Goal: Information Seeking & Learning: Check status

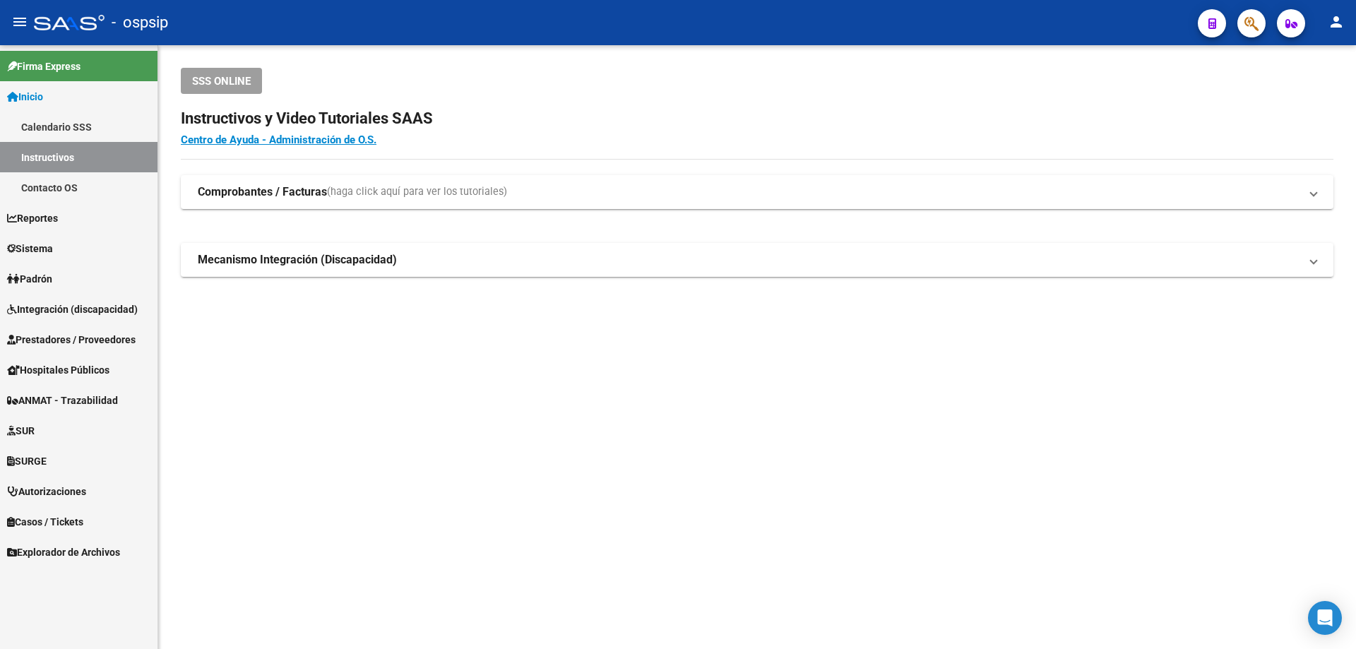
click at [53, 249] on span "Sistema" at bounding box center [30, 249] width 46 height 16
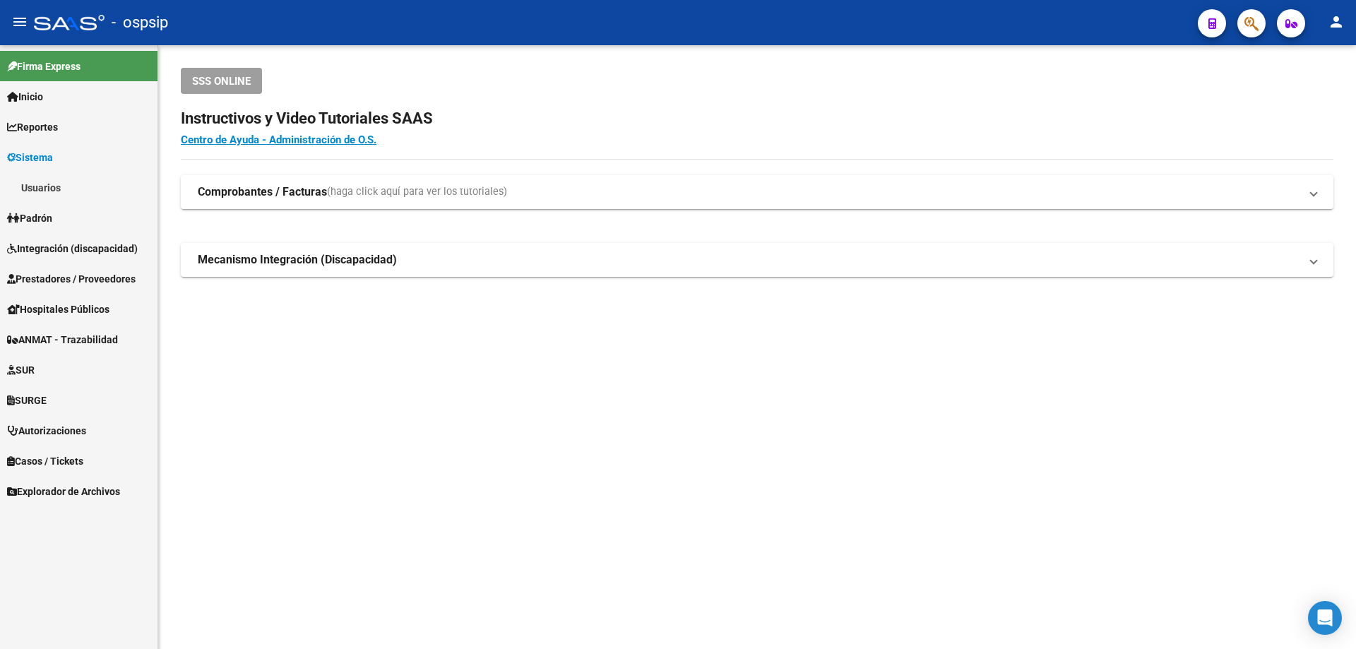
click at [43, 187] on link "Usuarios" at bounding box center [78, 187] width 157 height 30
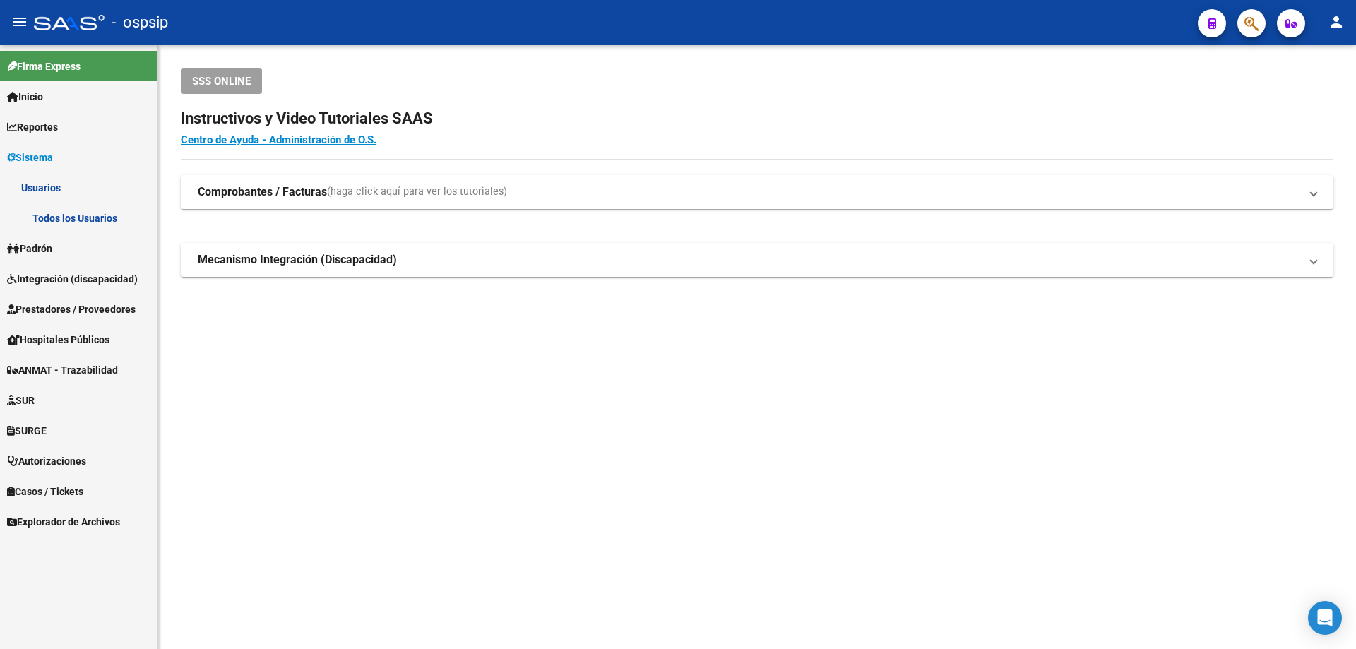
click at [103, 217] on link "Todos los Usuarios" at bounding box center [78, 218] width 157 height 30
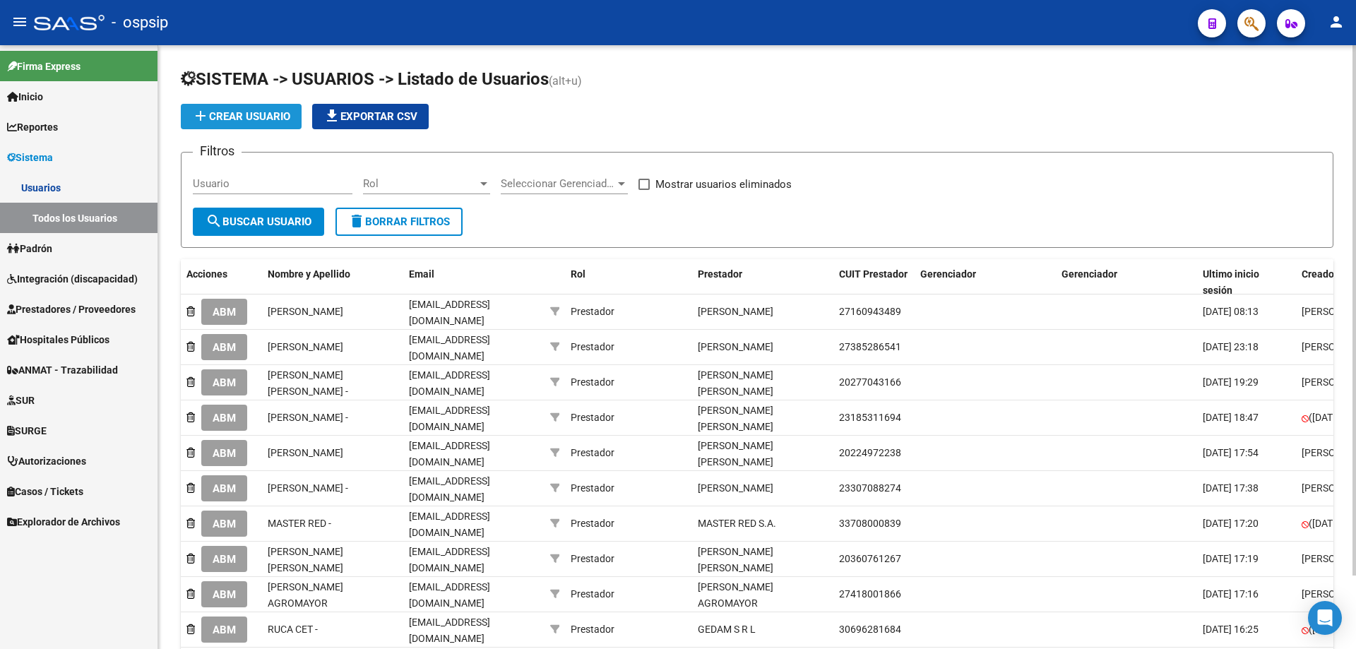
click at [236, 119] on span "add Crear Usuario" at bounding box center [241, 116] width 98 height 13
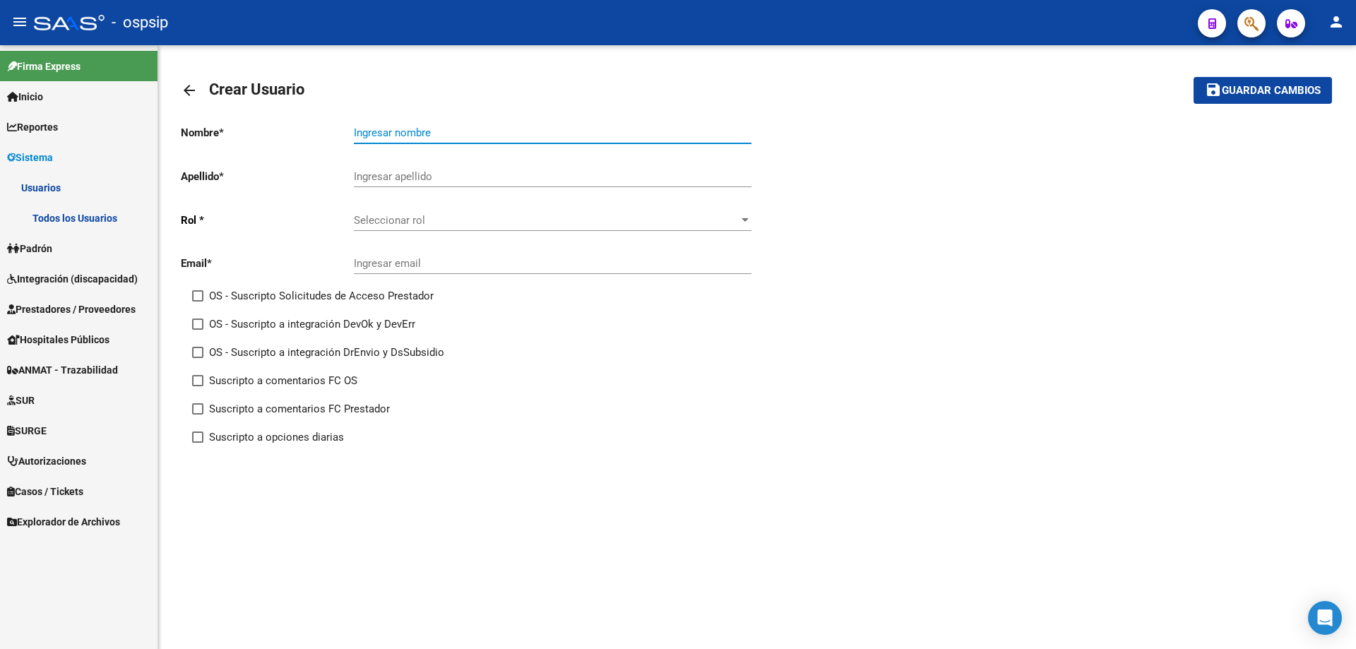
paste input "[PERSON_NAME]"
type input "VILLA TOMAS"
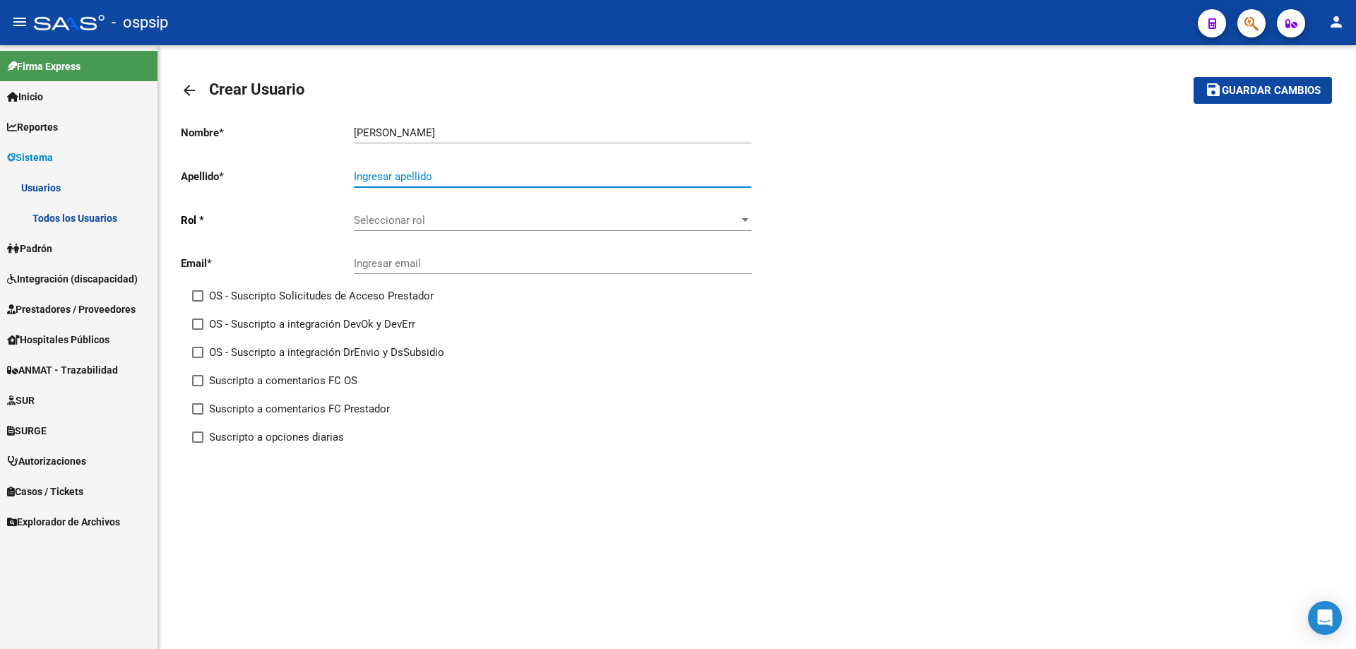
paste input "VILLA TOMAS"
type input "VILLA TOMAS"
click at [395, 217] on span "Seleccionar rol" at bounding box center [546, 220] width 385 height 13
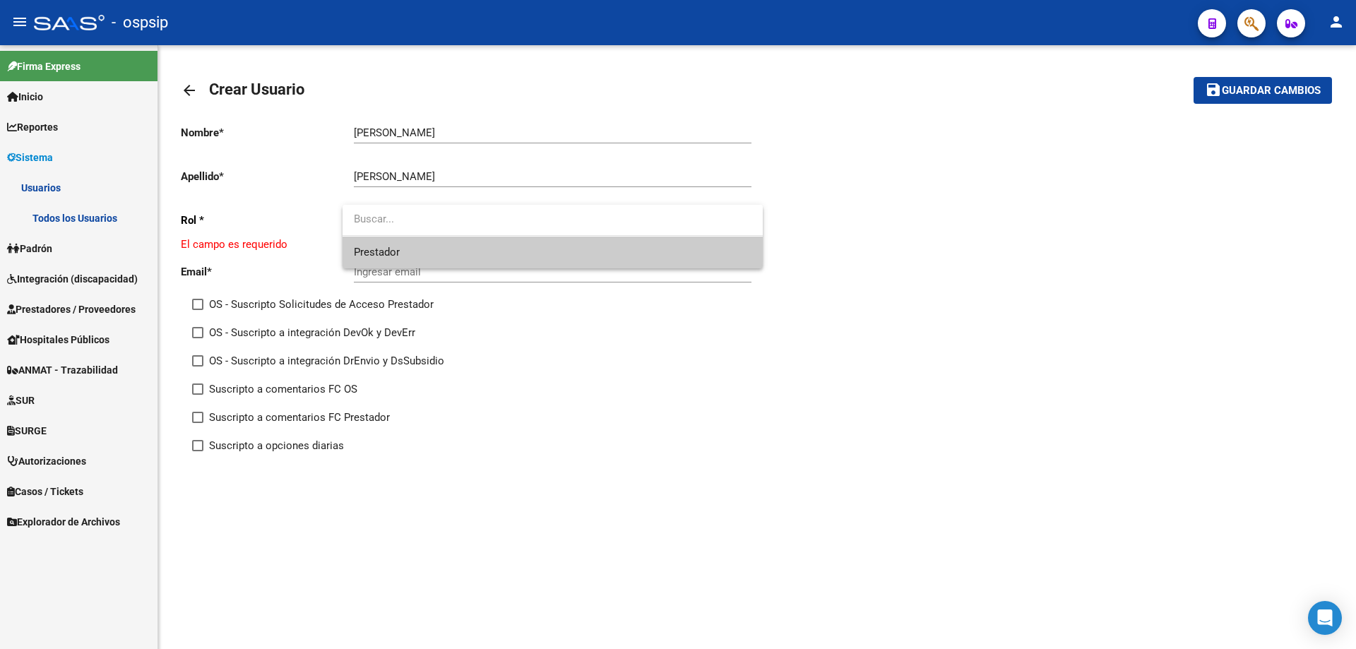
click at [407, 257] on span "Prestador" at bounding box center [553, 253] width 398 height 32
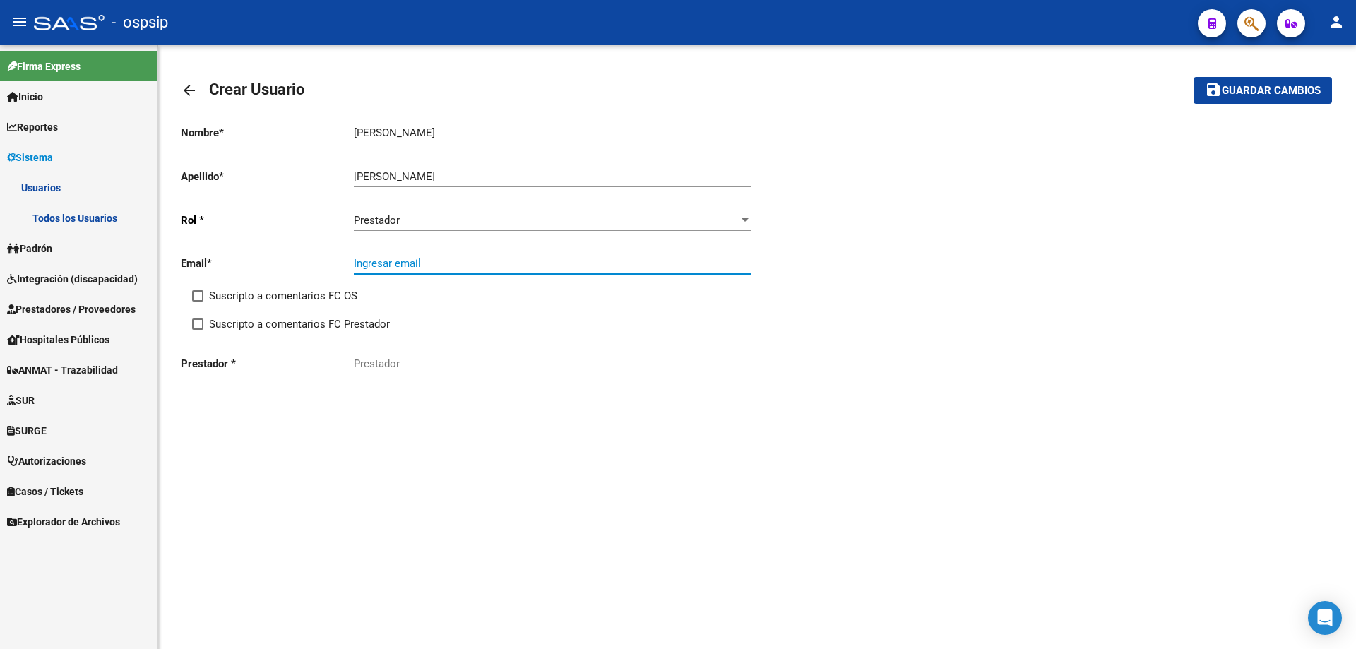
paste input "lic.villa.psi@gmail.com"
type input "lic.villa.psi@gmail.com"
click at [381, 132] on input "VILLA TOMAS" at bounding box center [553, 132] width 398 height 13
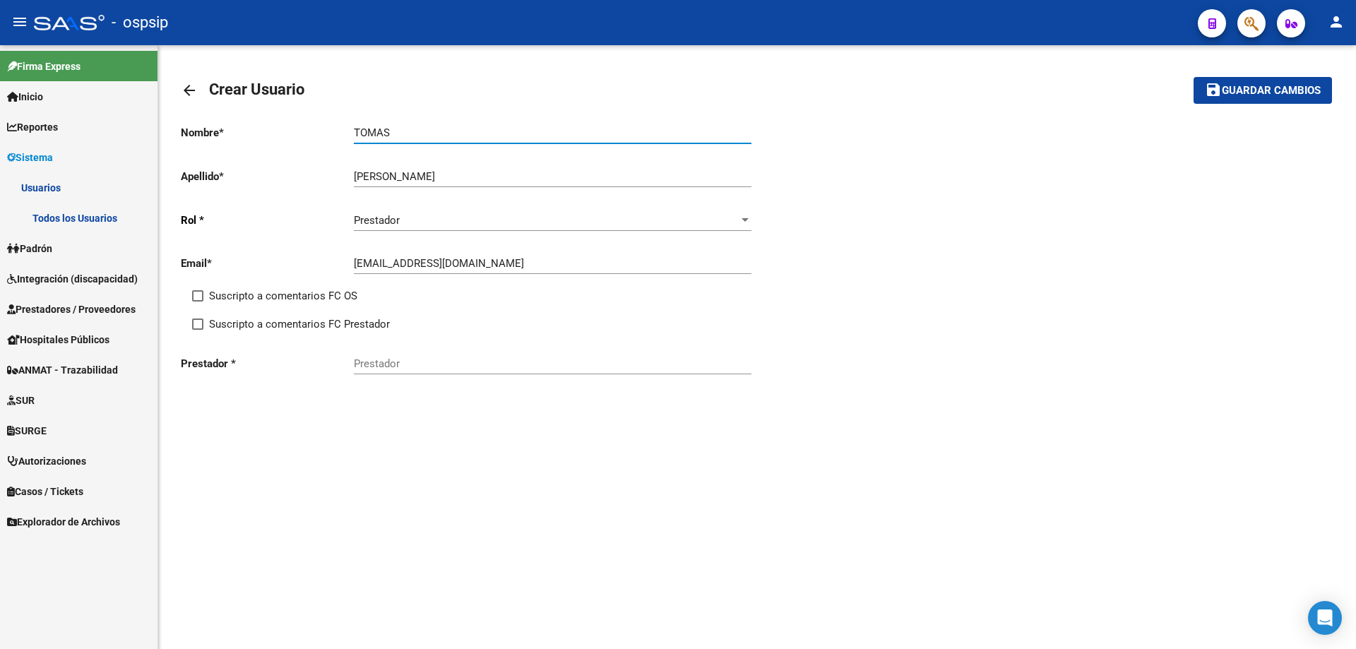
type input "TOMAS"
click at [381, 176] on input "VILLA TOMAS" at bounding box center [553, 176] width 398 height 13
type input "VILLA"
click at [383, 363] on input "Prestador" at bounding box center [553, 363] width 398 height 13
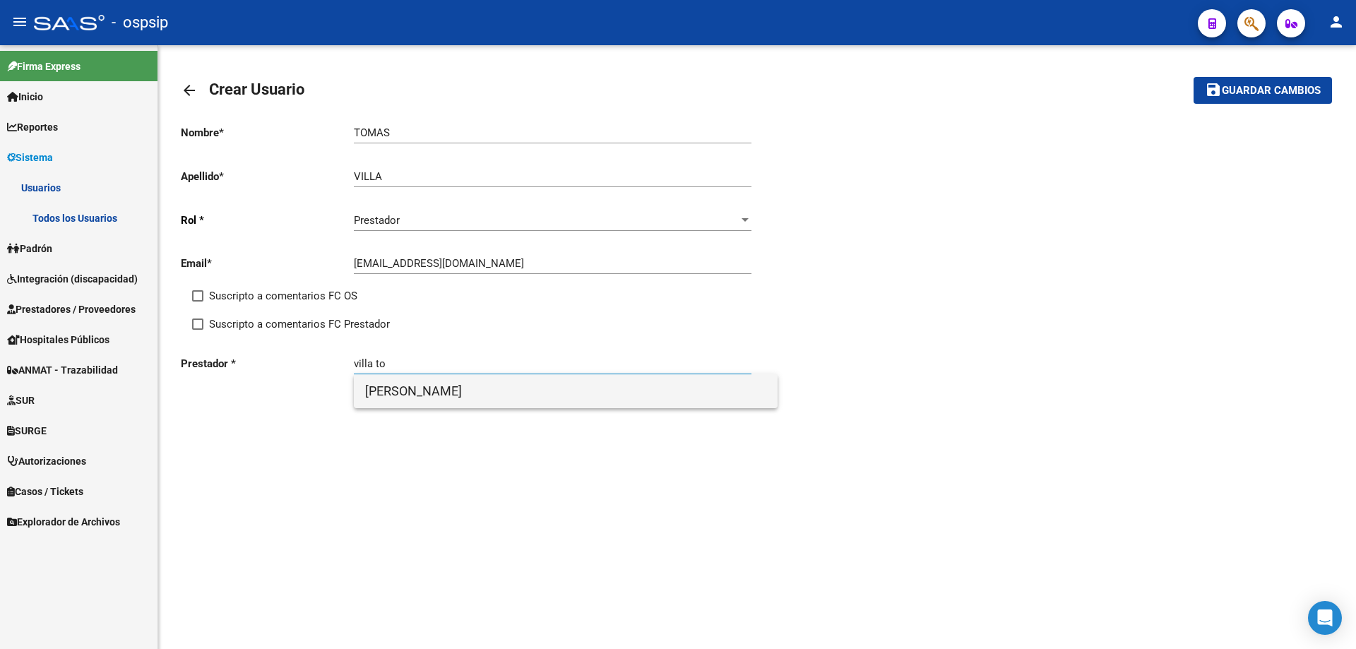
click at [444, 402] on span "VILLA TOMAS" at bounding box center [565, 391] width 401 height 34
type input "VILLA TOMAS"
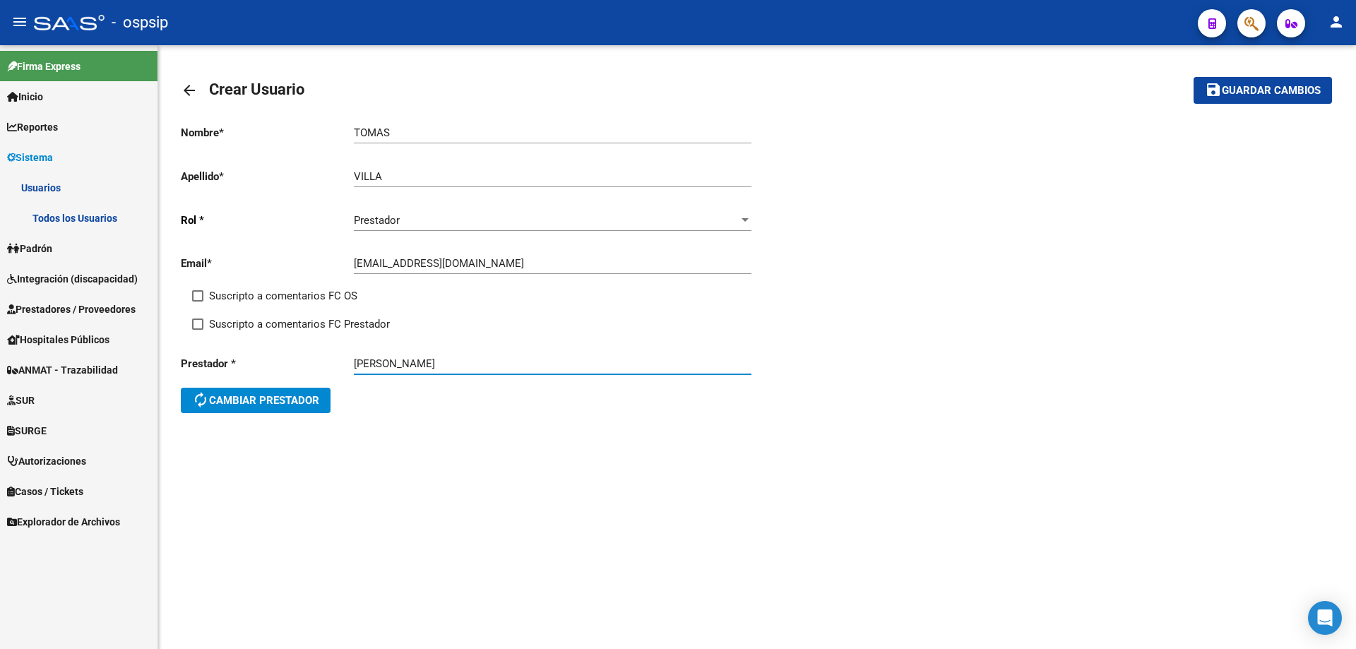
click at [197, 325] on span at bounding box center [197, 323] width 11 height 11
click at [197, 330] on input "Suscripto a comentarios FC Prestador" at bounding box center [197, 330] width 1 height 1
checkbox input "true"
click at [1274, 94] on span "Guardar cambios" at bounding box center [1271, 91] width 99 height 13
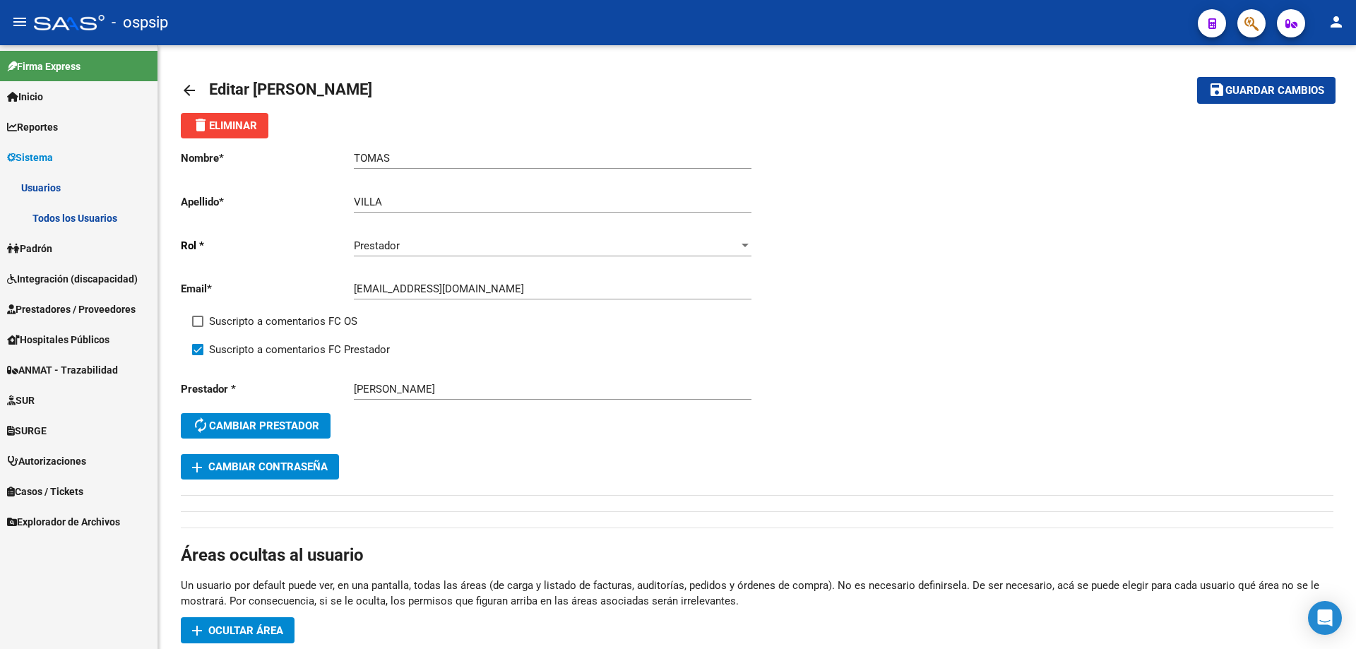
click at [50, 221] on link "Todos los Usuarios" at bounding box center [78, 218] width 157 height 30
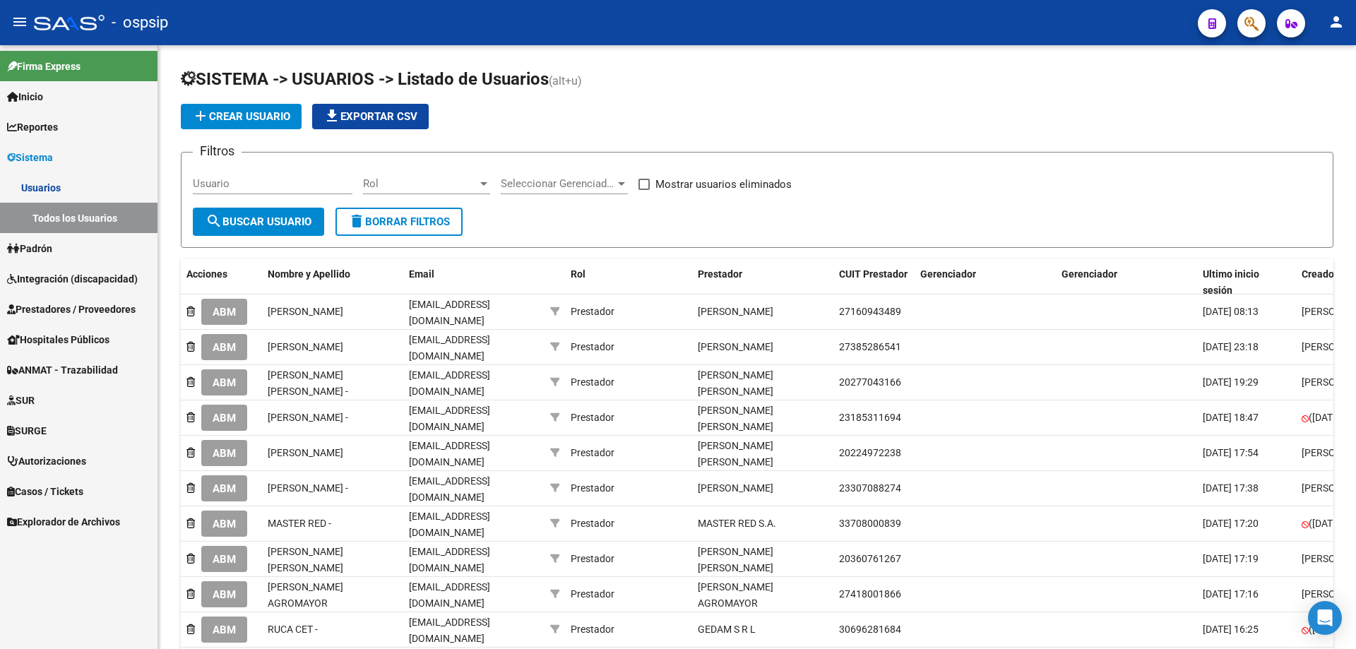
click at [260, 117] on span "add Crear Usuario" at bounding box center [241, 116] width 98 height 13
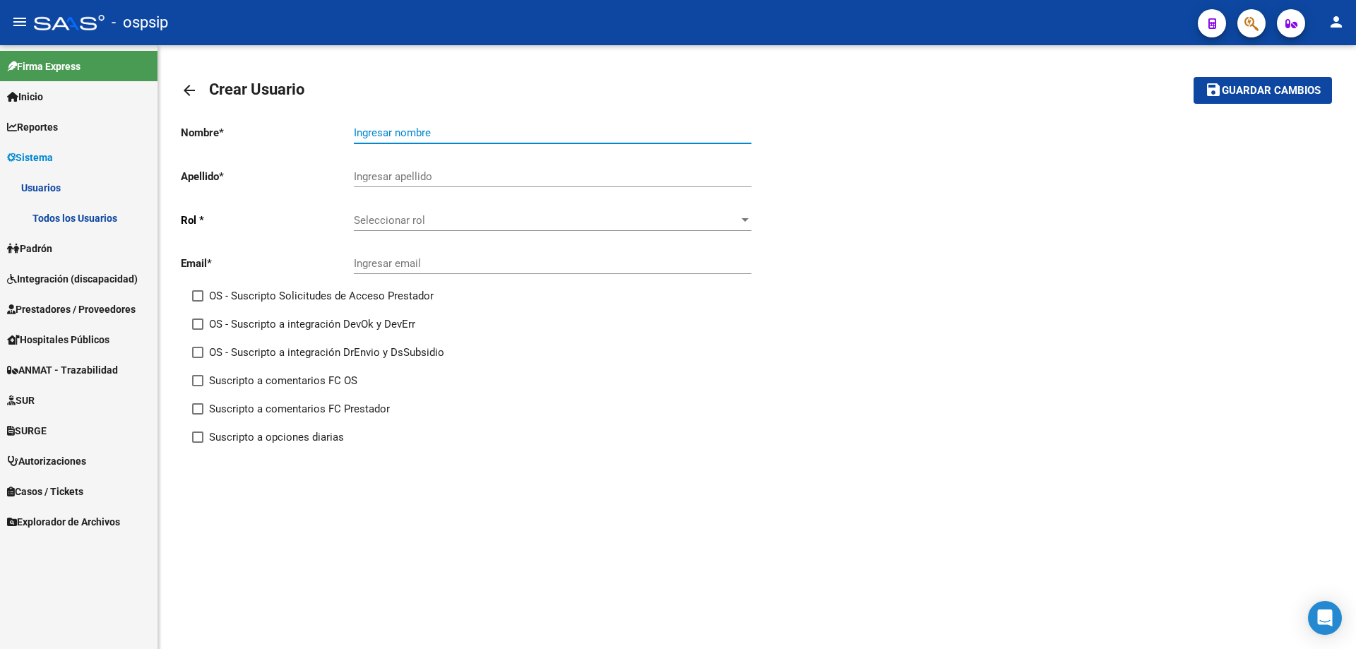
paste input "CORDOBA VERONICA ANDREA"
type input "CORDOBA VERONICA ANDREA"
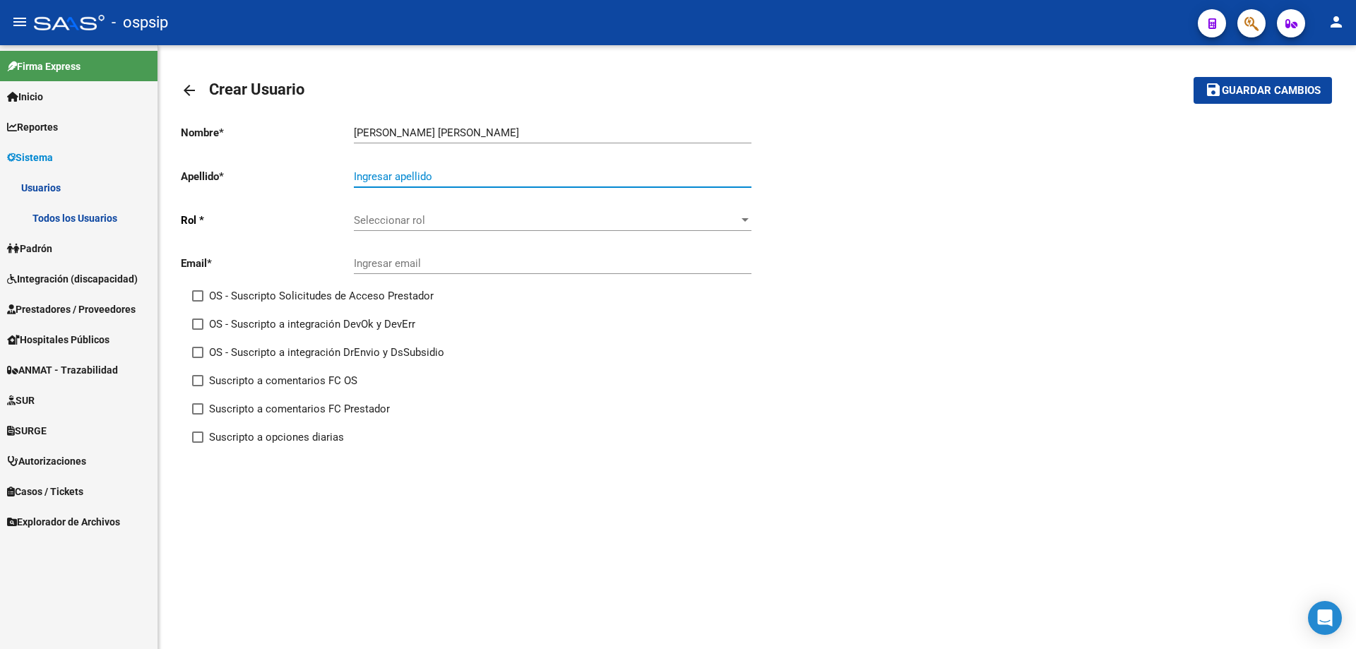
drag, startPoint x: 407, startPoint y: 167, endPoint x: 392, endPoint y: 170, distance: 15.2
paste input "CORDOBA VERONICA ANDREA"
type input "CORDOBA VERONICA ANDREA"
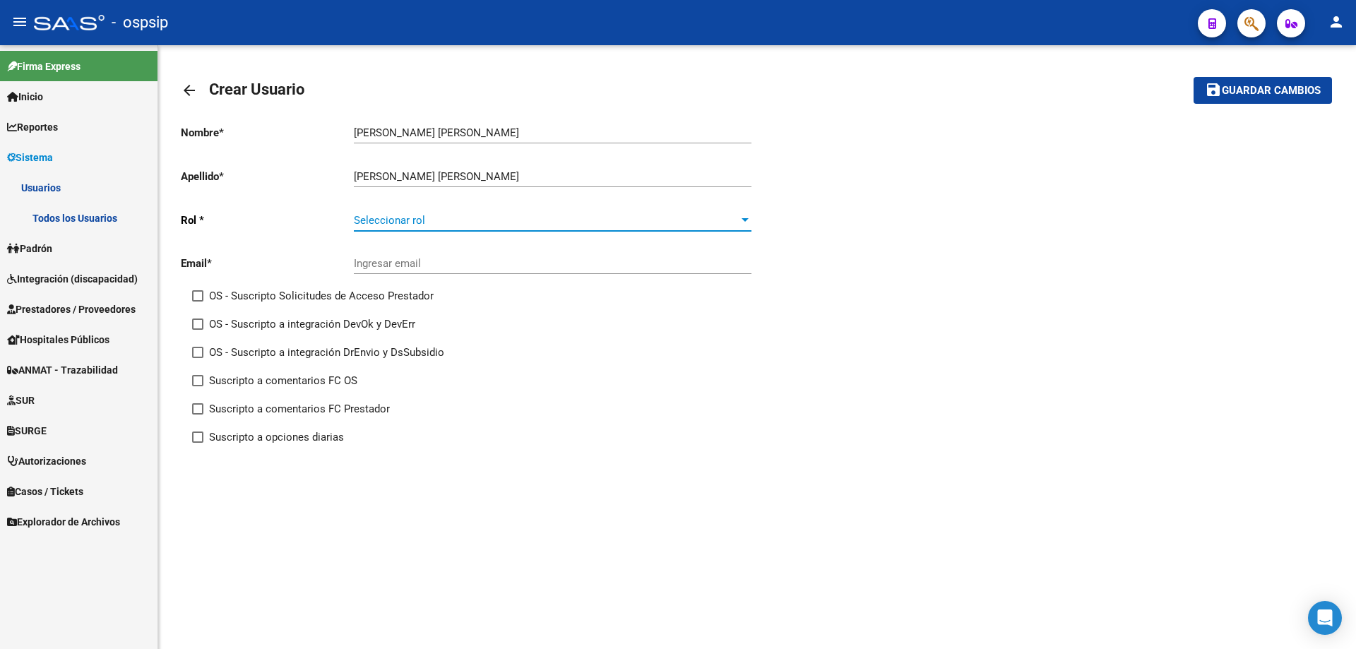
click at [395, 223] on span "Seleccionar rol" at bounding box center [546, 220] width 385 height 13
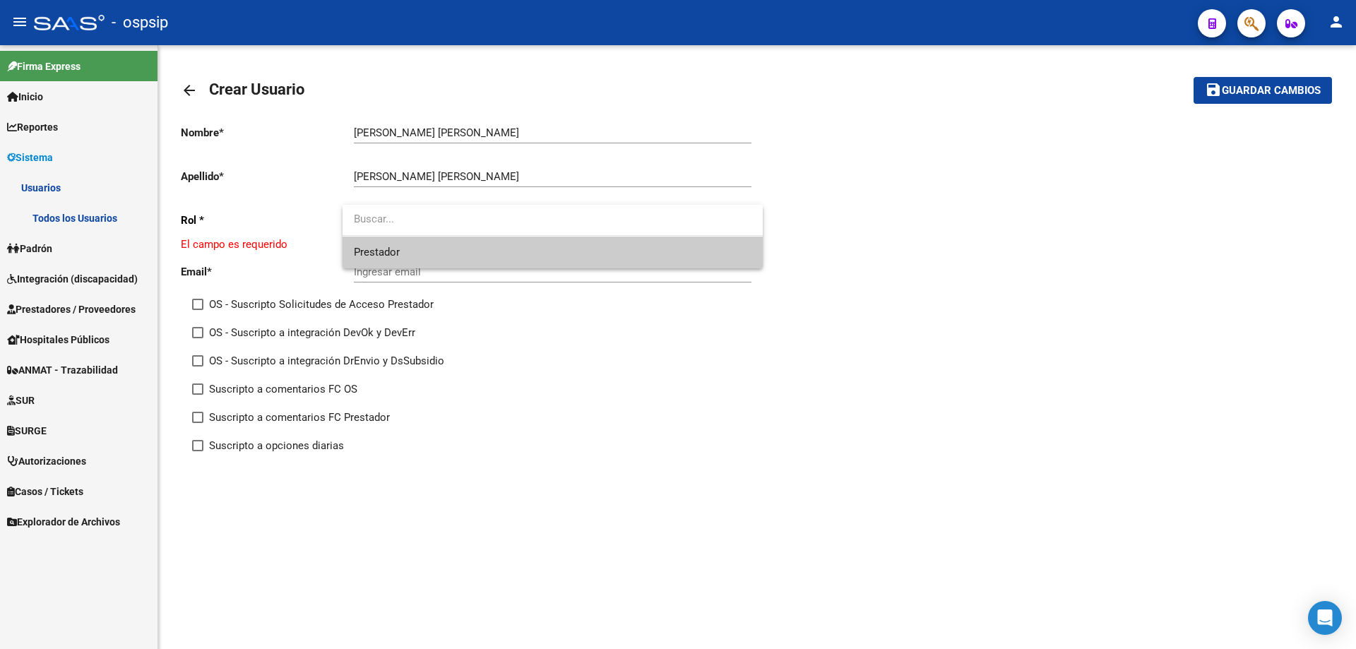
click at [400, 255] on span "Prestador" at bounding box center [553, 253] width 398 height 32
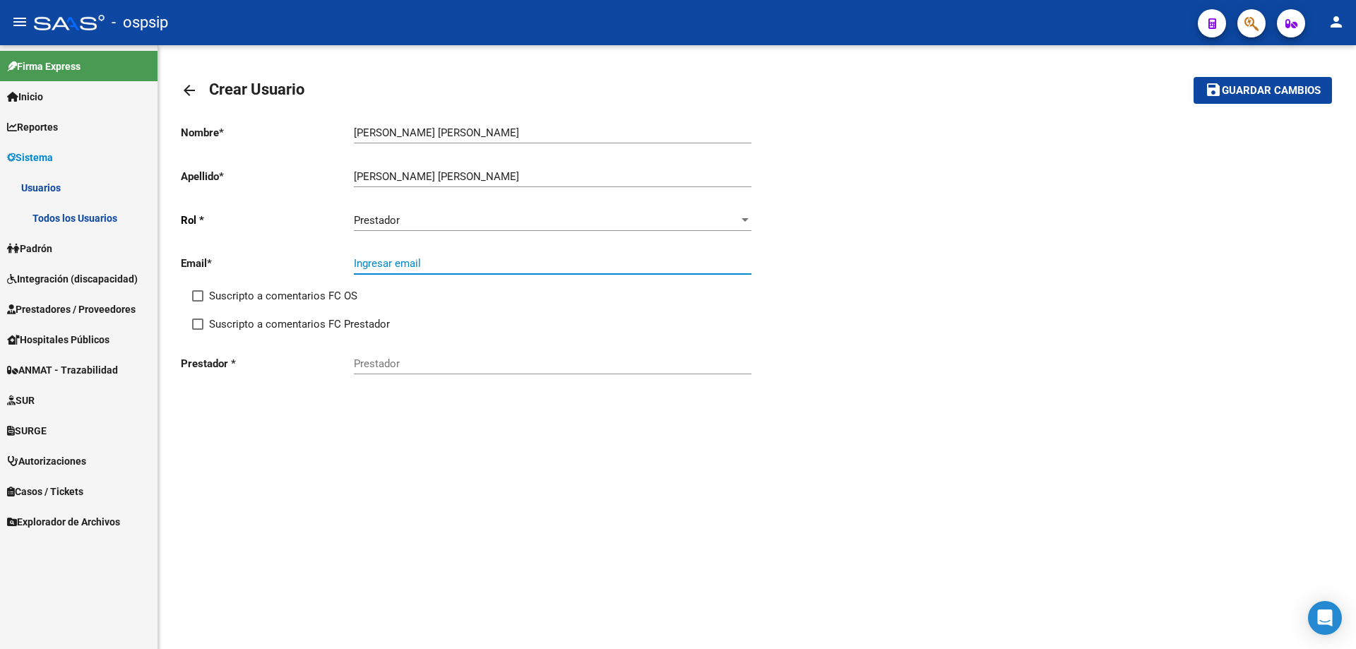
paste input "vero.cordoba@outlook.com"
type input "vero.cordoba@outlook.com"
click at [403, 130] on input "CORDOBA VERONICA ANDREA" at bounding box center [553, 132] width 398 height 13
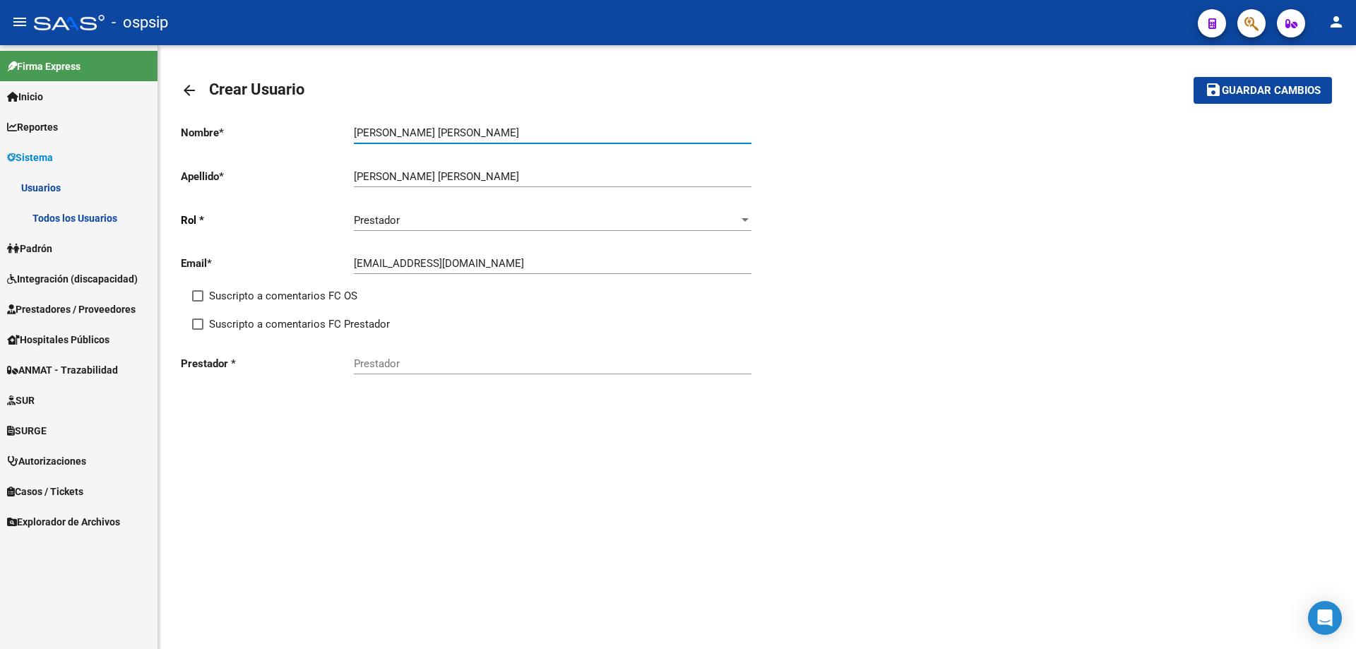
type input "VERONICA ANDREA"
click at [409, 174] on input "CORDOBA VERONICA ANDREA" at bounding box center [553, 176] width 398 height 13
type input "CORDOBA"
click at [426, 374] on div "Prestador" at bounding box center [553, 359] width 398 height 30
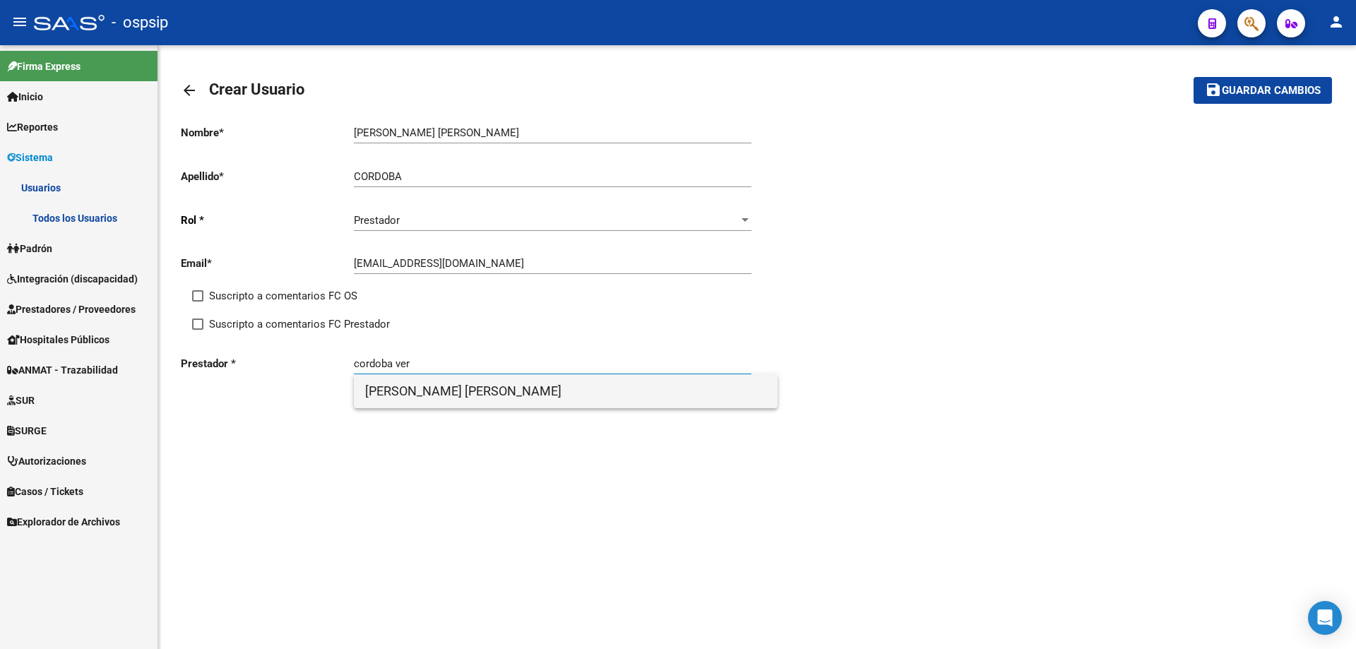
click at [422, 404] on span "CORDOBA VERONICA ANDREA" at bounding box center [565, 391] width 401 height 34
type input "CORDOBA VERONICA ANDREA"
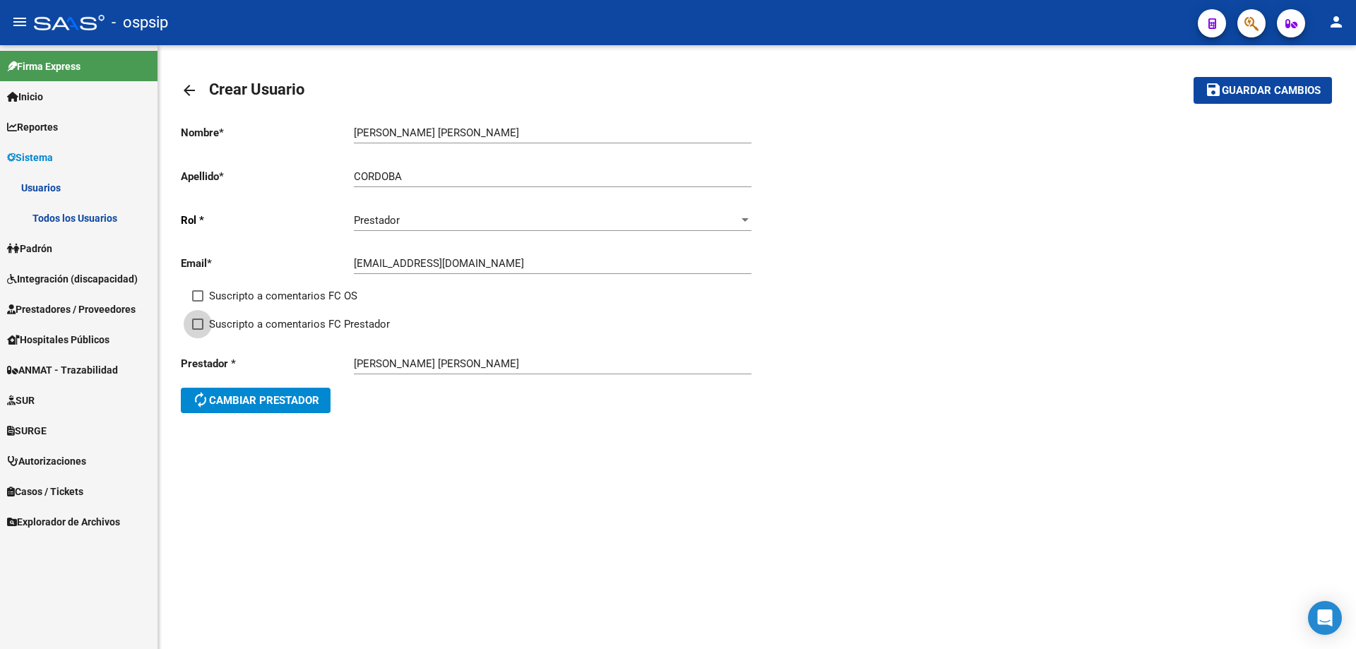
drag, startPoint x: 195, startPoint y: 323, endPoint x: 226, endPoint y: 361, distance: 48.6
click at [195, 326] on span at bounding box center [197, 323] width 11 height 11
click at [197, 330] on input "Suscripto a comentarios FC Prestador" at bounding box center [197, 330] width 1 height 1
checkbox input "true"
click at [1259, 88] on span "Guardar cambios" at bounding box center [1271, 91] width 99 height 13
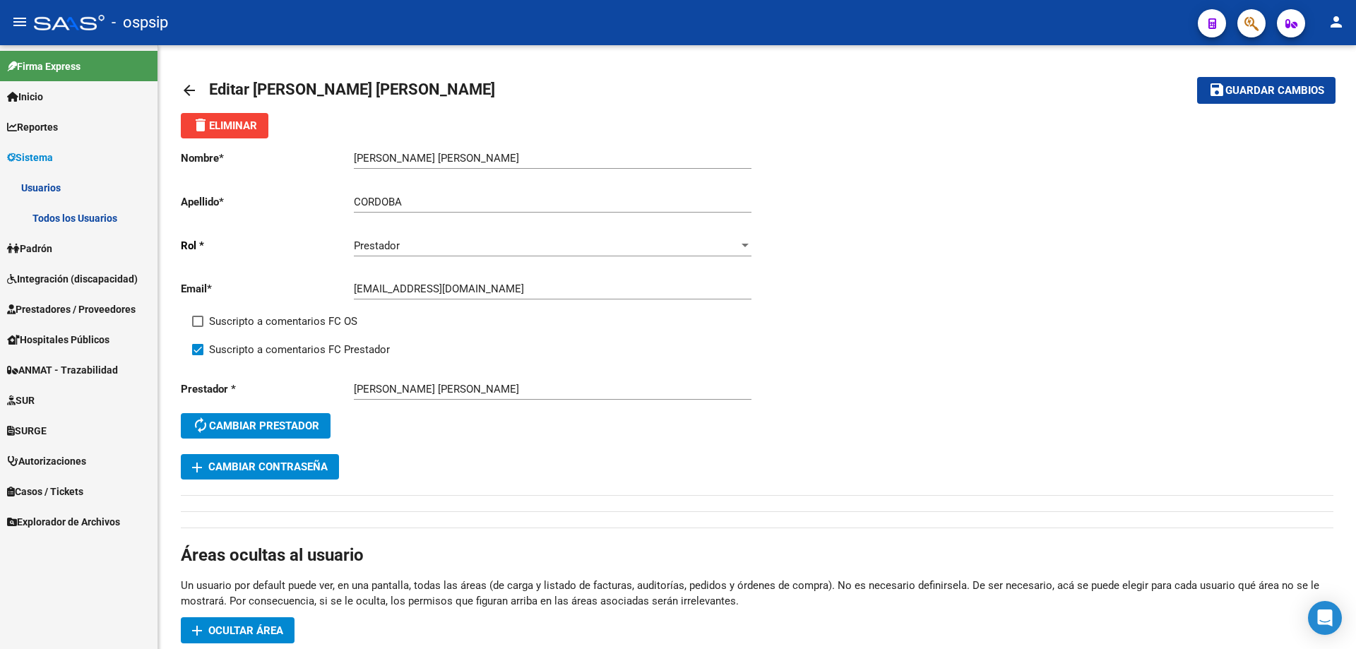
click at [46, 209] on link "Todos los Usuarios" at bounding box center [78, 218] width 157 height 30
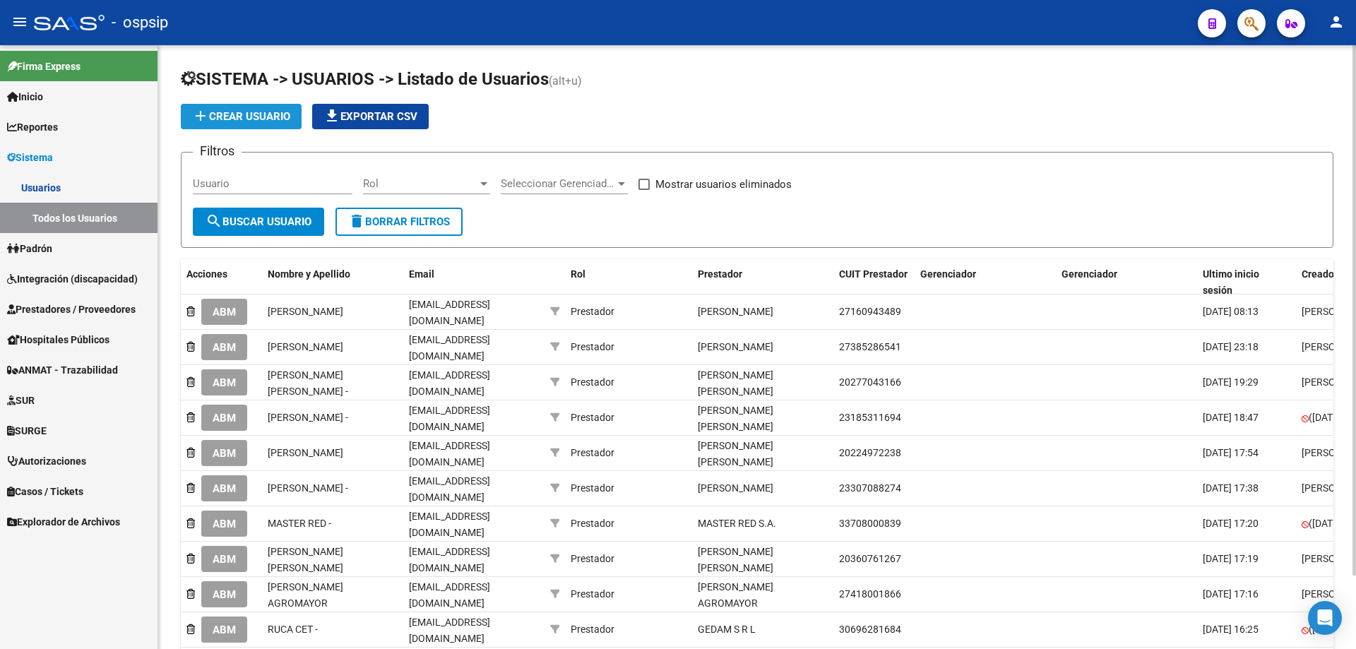
click at [228, 112] on span "add Crear Usuario" at bounding box center [241, 116] width 98 height 13
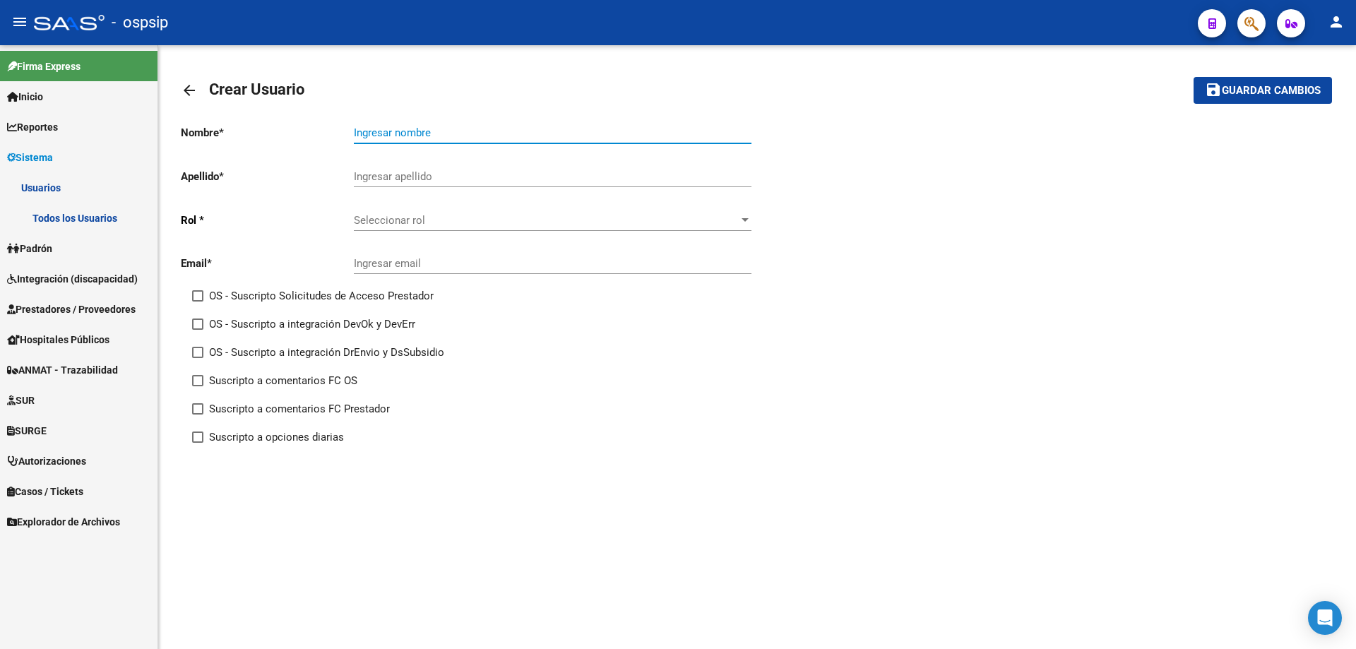
paste input "GAVOTTI AGUSTINA"
type input "GAVOTTI AGUSTINA"
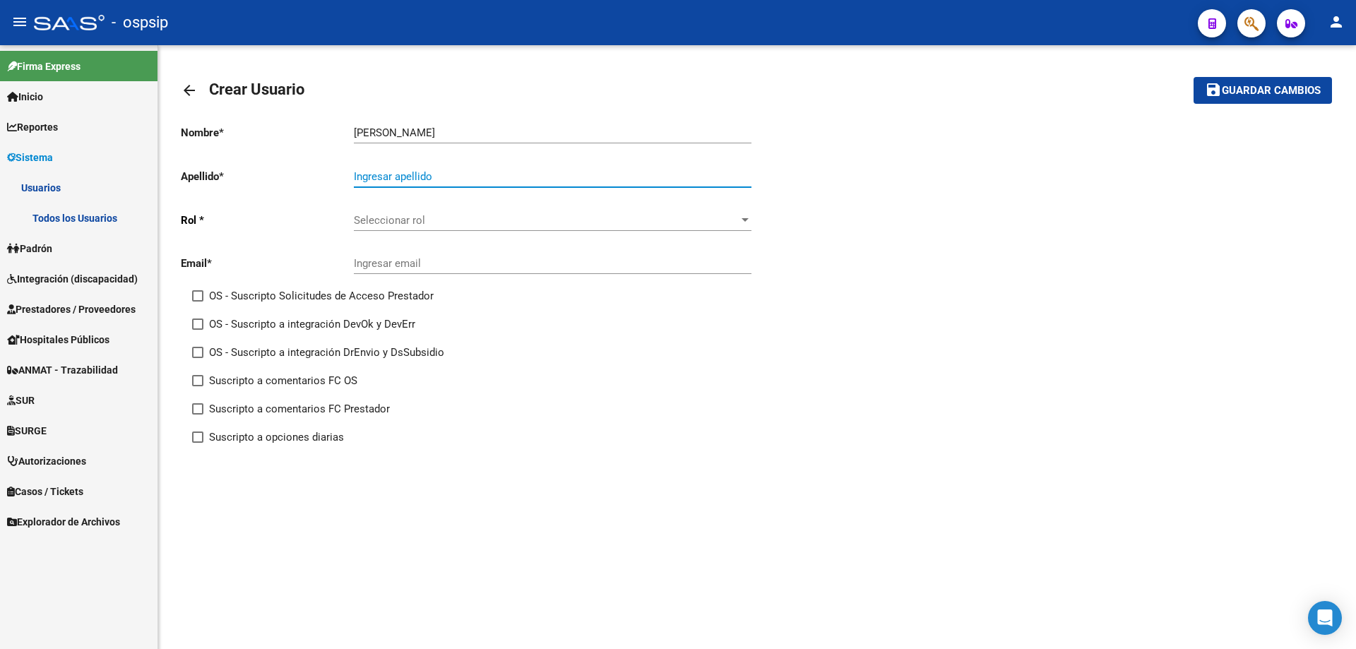
drag, startPoint x: 409, startPoint y: 168, endPoint x: 402, endPoint y: 177, distance: 11.0
paste input "GAVOTTI AGUSTINA"
type input "GAVOTTI AGUSTINA"
click at [400, 129] on input "GAVOTTI AGUSTINA" at bounding box center [553, 132] width 398 height 13
type input "AGUSTINA"
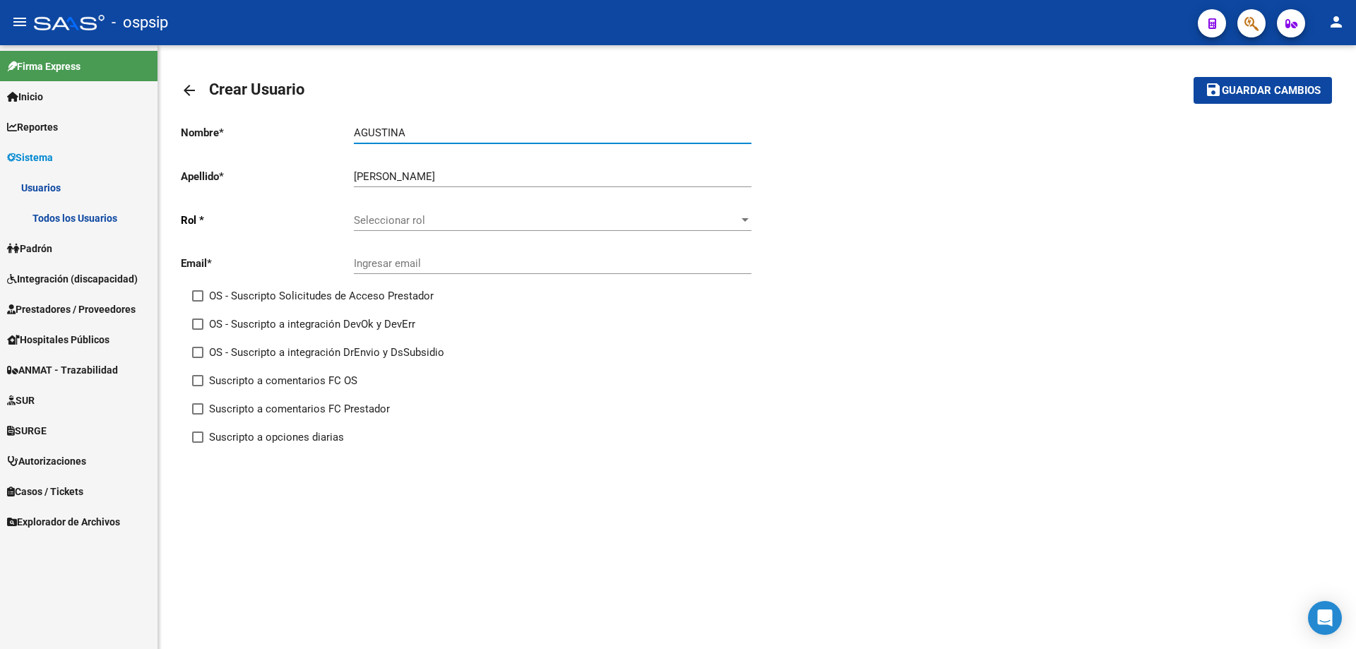
click at [402, 174] on input "GAVOTTI AGUSTINA" at bounding box center [553, 176] width 398 height 13
type input "GAVOTTI"
click at [574, 219] on span "Seleccionar rol" at bounding box center [546, 220] width 385 height 13
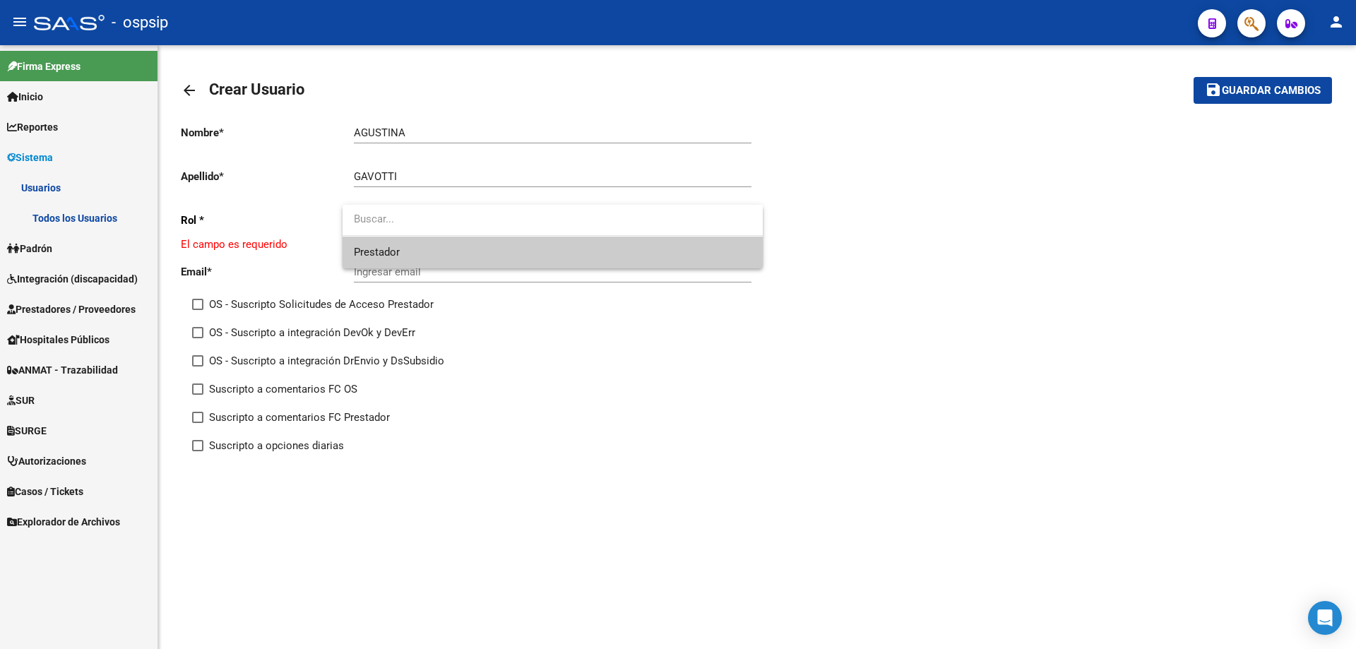
click at [533, 258] on span "Prestador" at bounding box center [553, 253] width 398 height 32
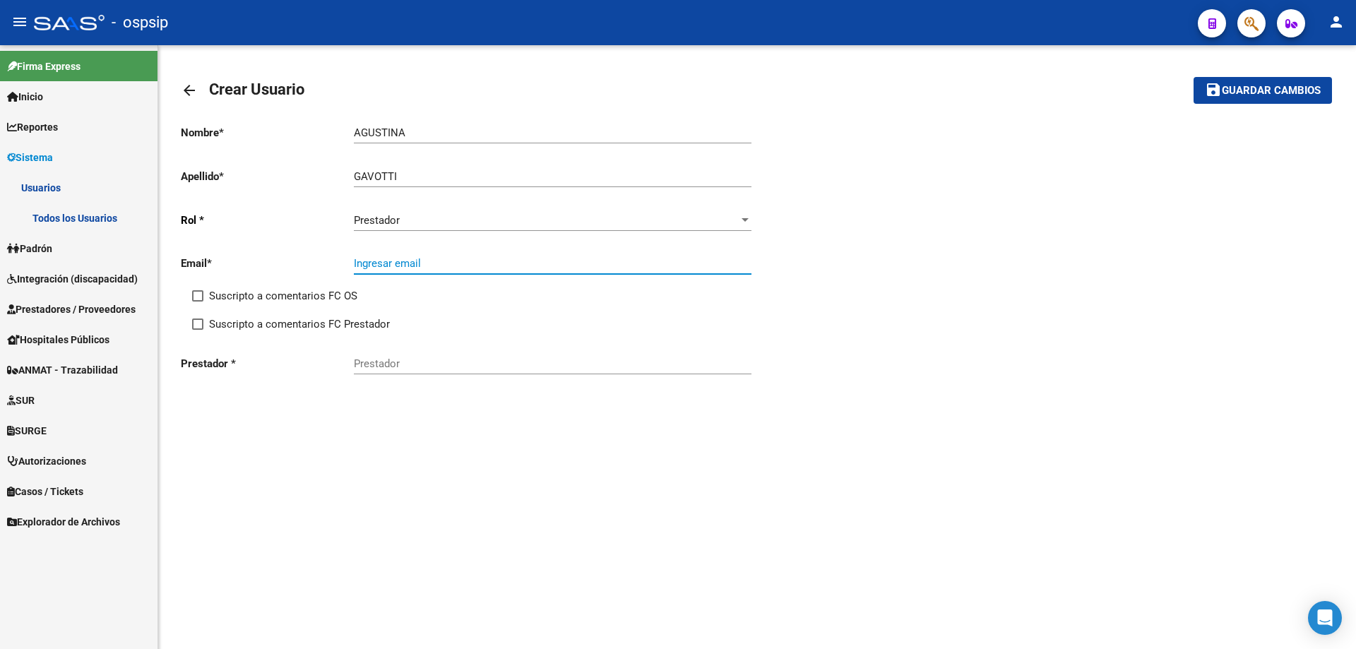
paste input "agavotti.to@gmail.com"
type input "agavotti.to@gmail.com"
click at [198, 326] on span at bounding box center [197, 323] width 11 height 11
click at [198, 330] on input "Suscripto a comentarios FC Prestador" at bounding box center [197, 330] width 1 height 1
checkbox input "true"
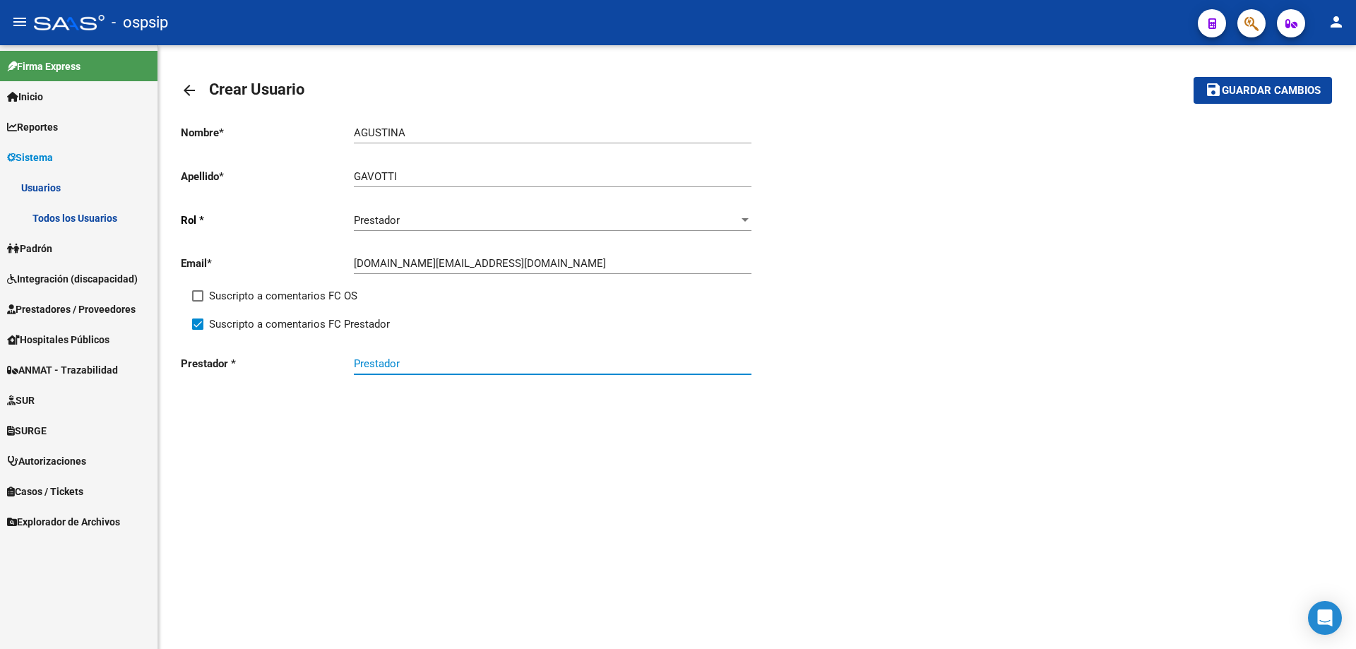
click at [434, 362] on input "Prestador" at bounding box center [553, 363] width 398 height 13
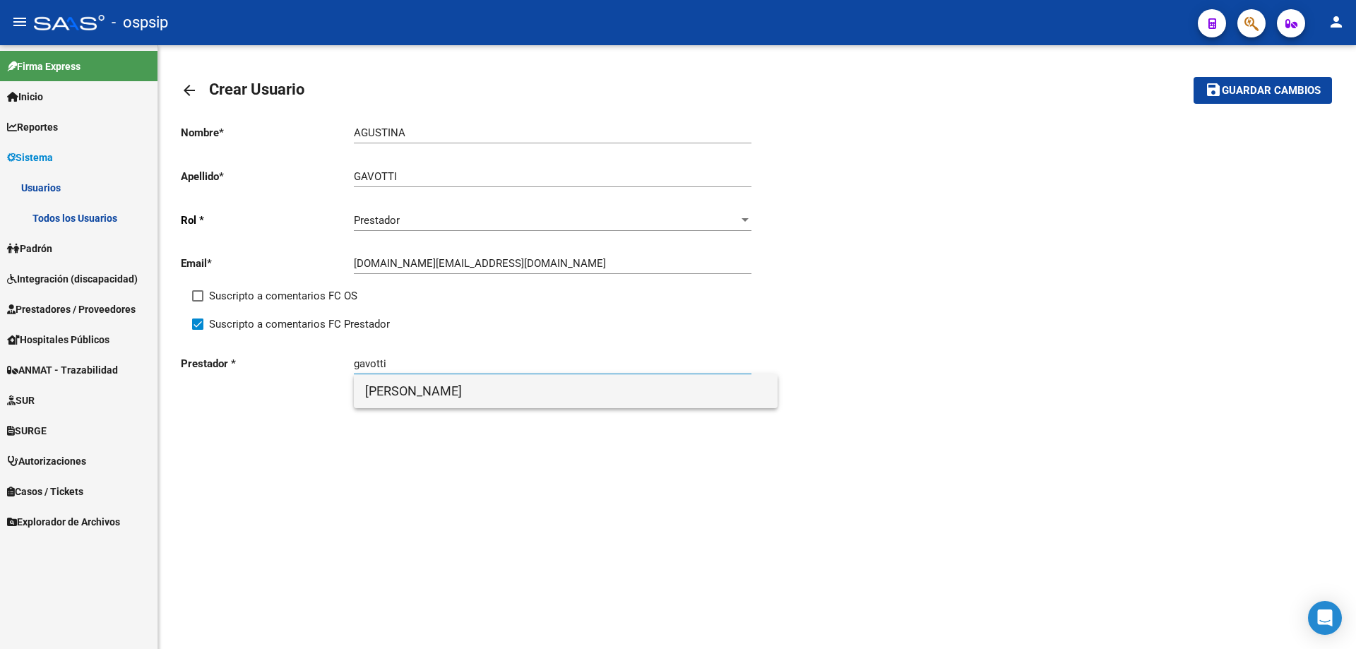
click at [430, 397] on span "GAVOTTI AGUSTINA" at bounding box center [565, 391] width 401 height 34
type input "GAVOTTI AGUSTINA"
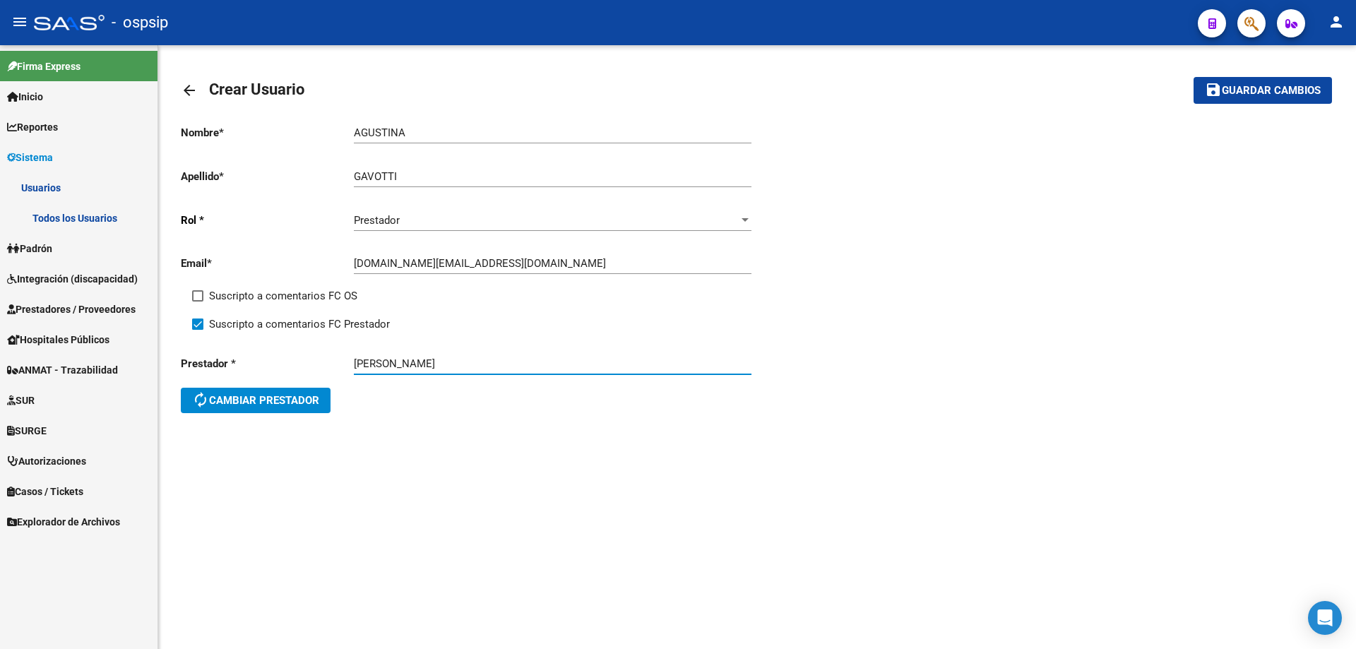
click at [1255, 87] on span "Guardar cambios" at bounding box center [1271, 91] width 99 height 13
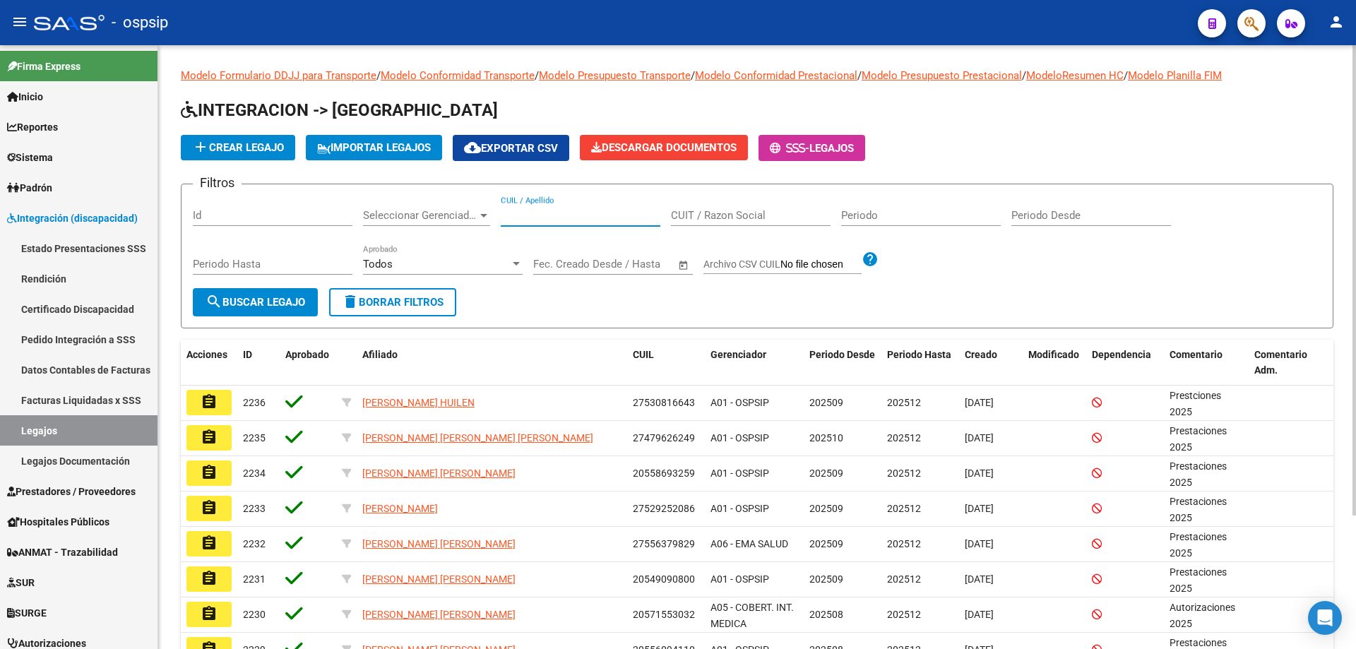
click at [511, 213] on input "CUIL / Apellido" at bounding box center [581, 215] width 160 height 13
paste input "27558982220 27415709507"
type input "27558982220"
paste input "27415709507"
type input "27415709507"
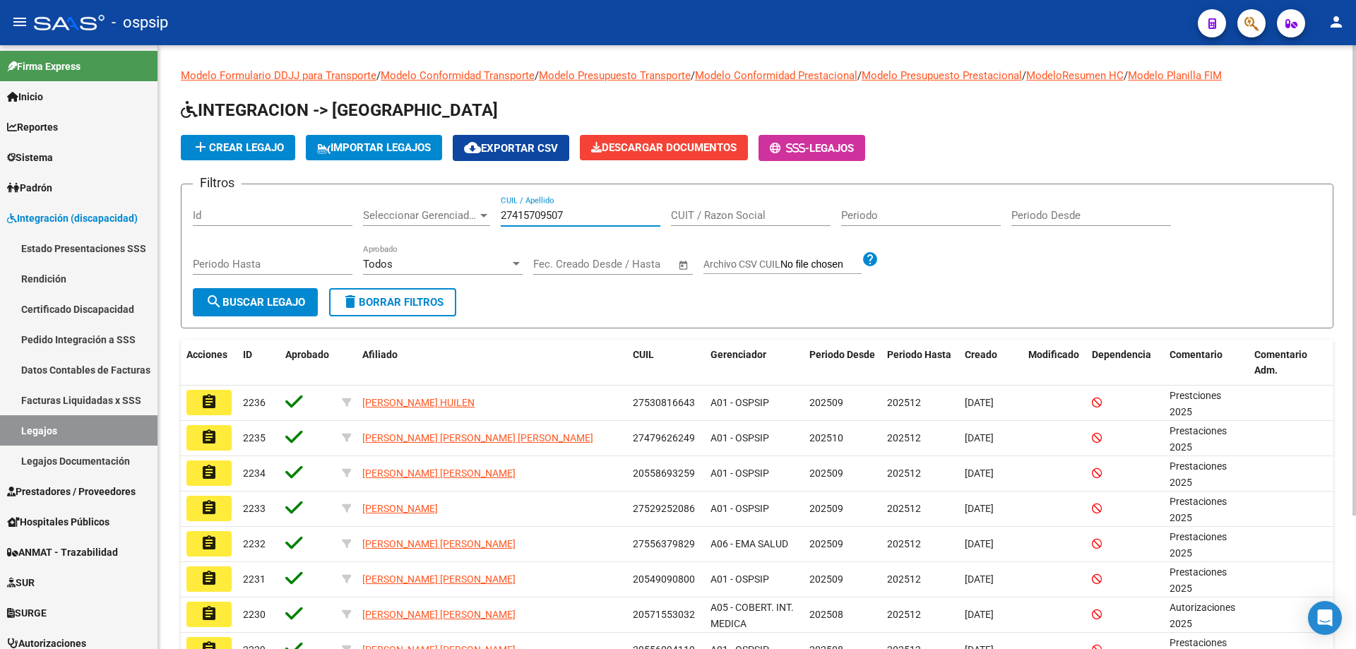
click at [287, 305] on span "search Buscar Legajo" at bounding box center [255, 302] width 100 height 13
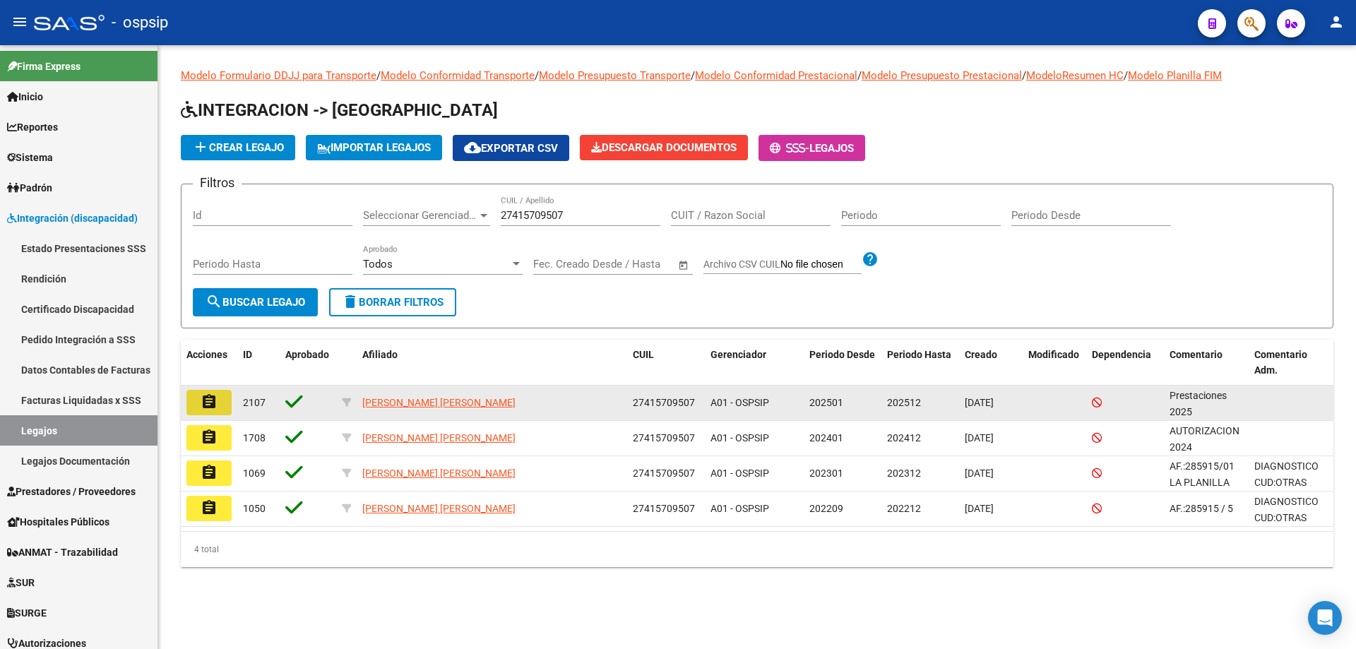
click at [215, 401] on mat-icon "assignment" at bounding box center [209, 401] width 17 height 17
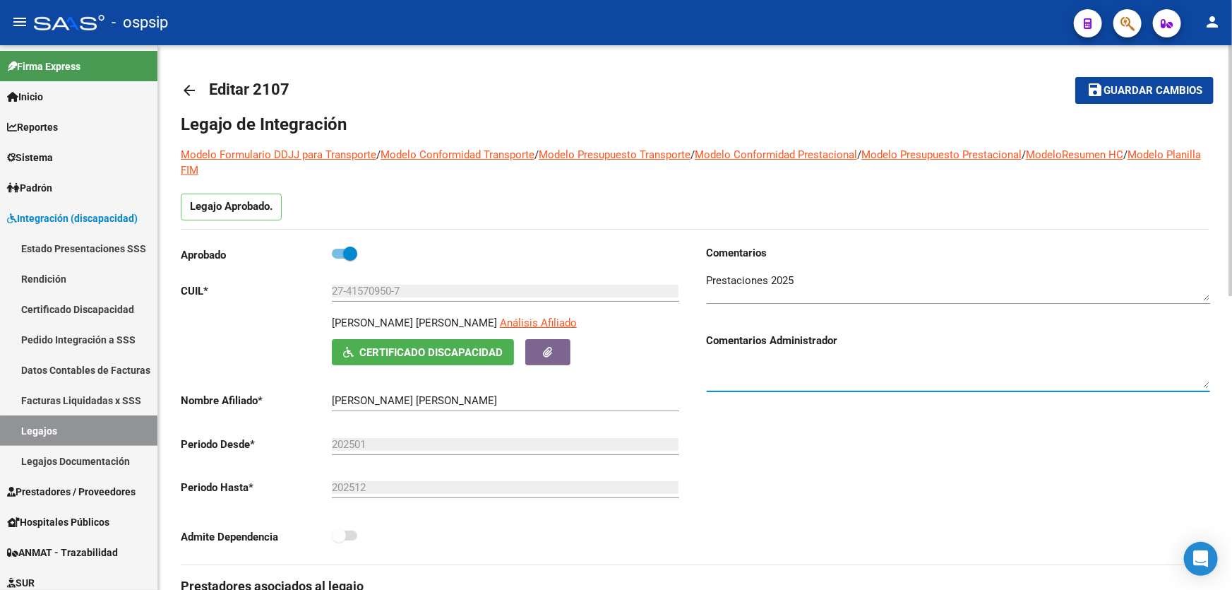
drag, startPoint x: 1088, startPoint y: 512, endPoint x: 791, endPoint y: 372, distance: 328.5
drag, startPoint x: 871, startPoint y: 410, endPoint x: 791, endPoint y: 372, distance: 88.1
click at [765, 344] on h3 "Comentarios Administrador" at bounding box center [958, 341] width 503 height 16
drag, startPoint x: 765, startPoint y: 344, endPoint x: 758, endPoint y: 346, distance: 7.4
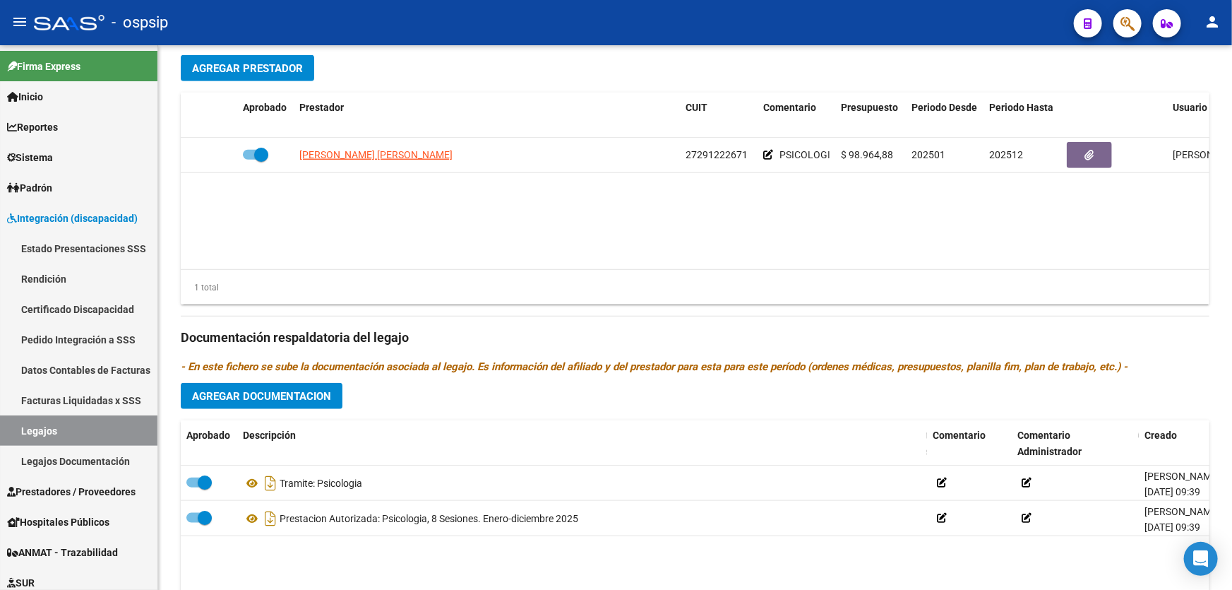
scroll to position [553, 0]
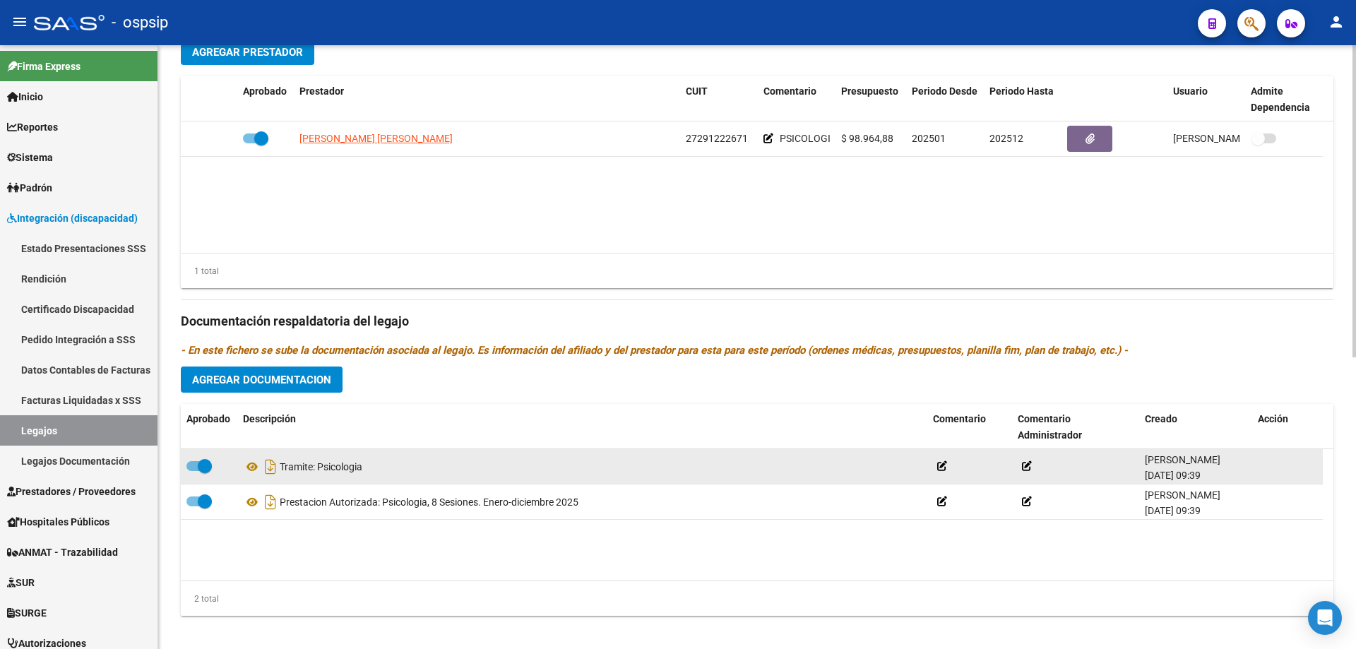
drag, startPoint x: 479, startPoint y: 414, endPoint x: 527, endPoint y: 455, distance: 63.6
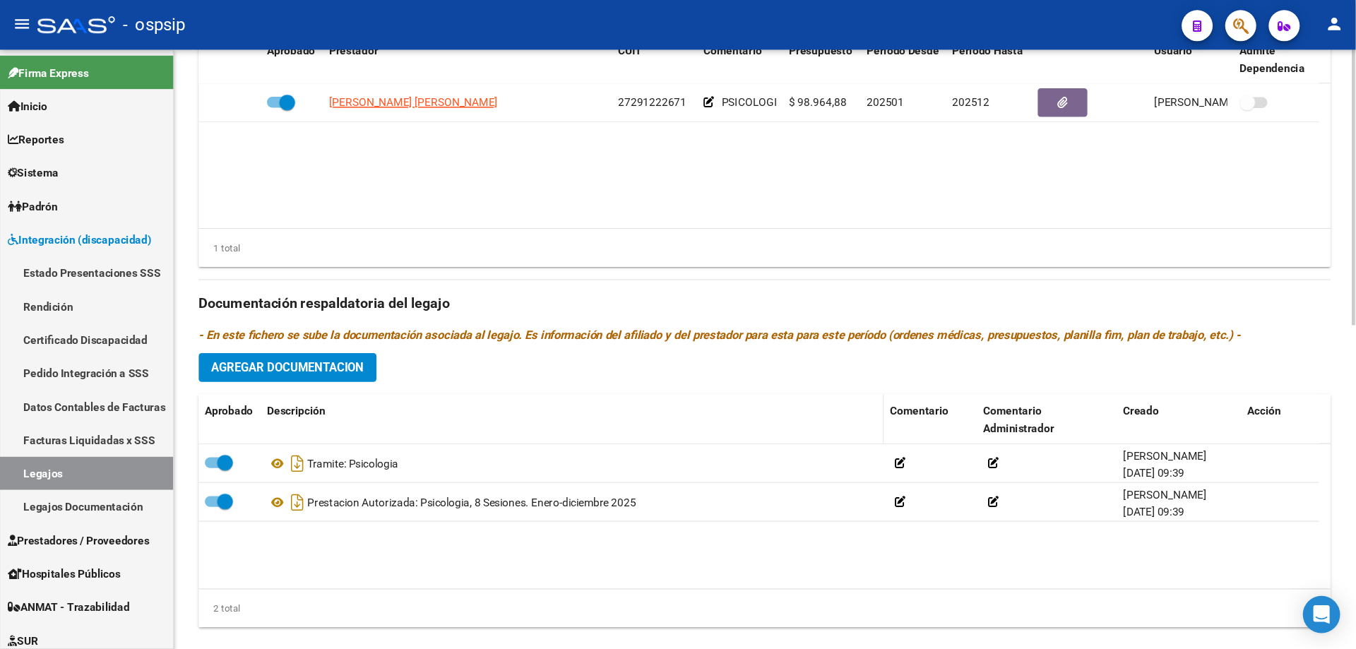
scroll to position [636, 0]
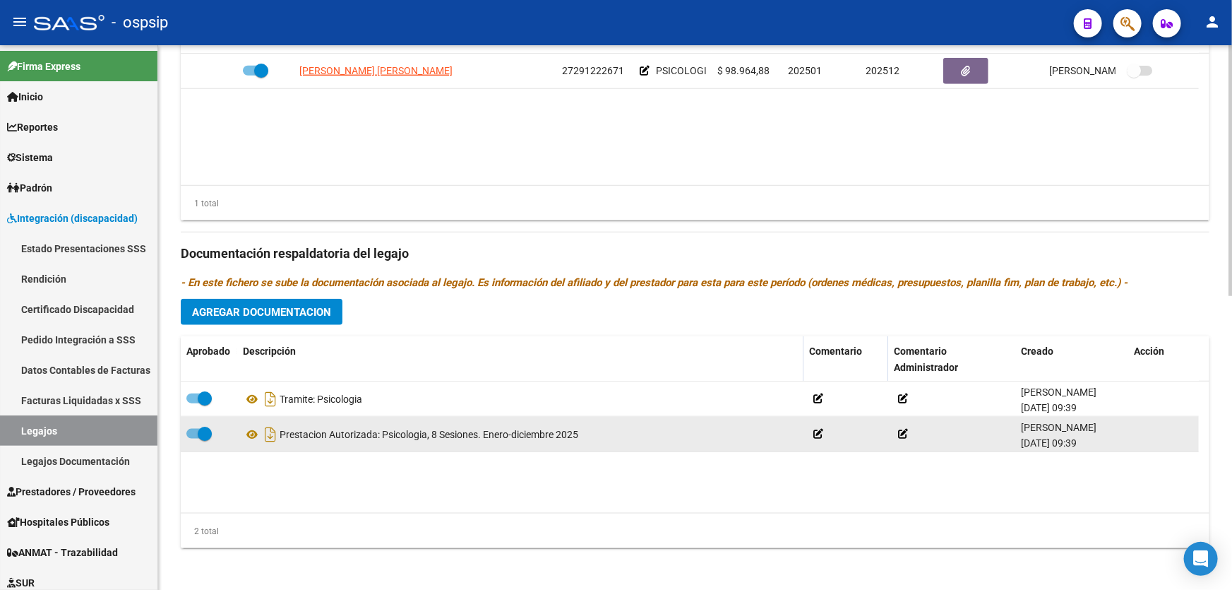
click at [473, 437] on div "Prestacion Autorizada: Psicologia, 8 Sesiones. Enero-diciembre 2025" at bounding box center [520, 434] width 555 height 23
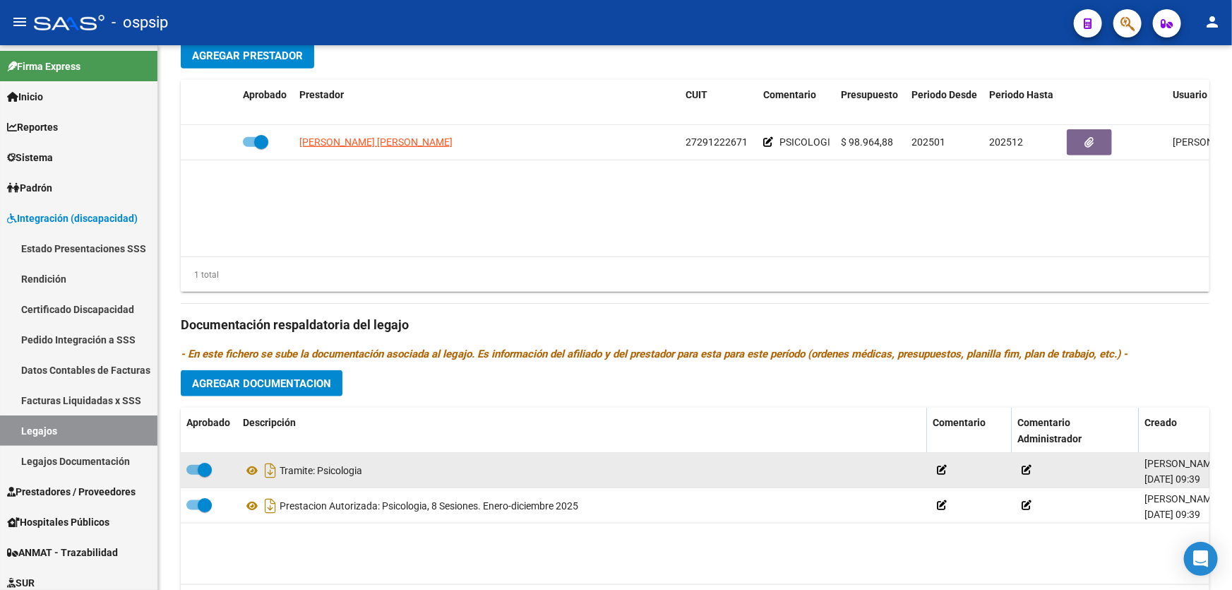
scroll to position [565, 0]
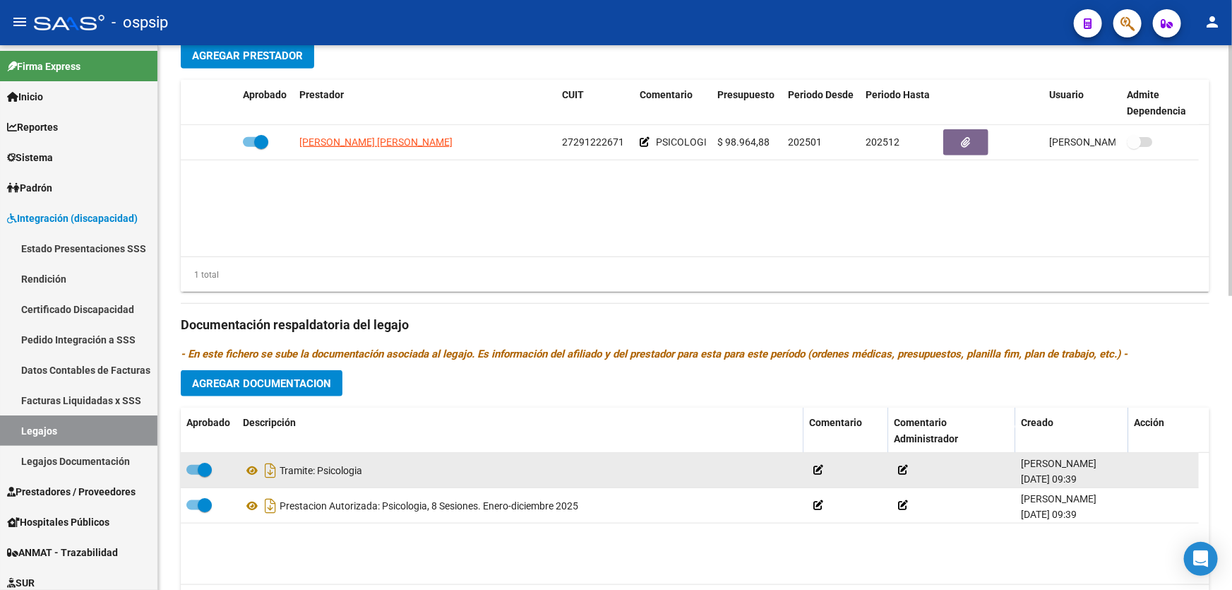
drag, startPoint x: 482, startPoint y: 519, endPoint x: 441, endPoint y: 472, distance: 62.0
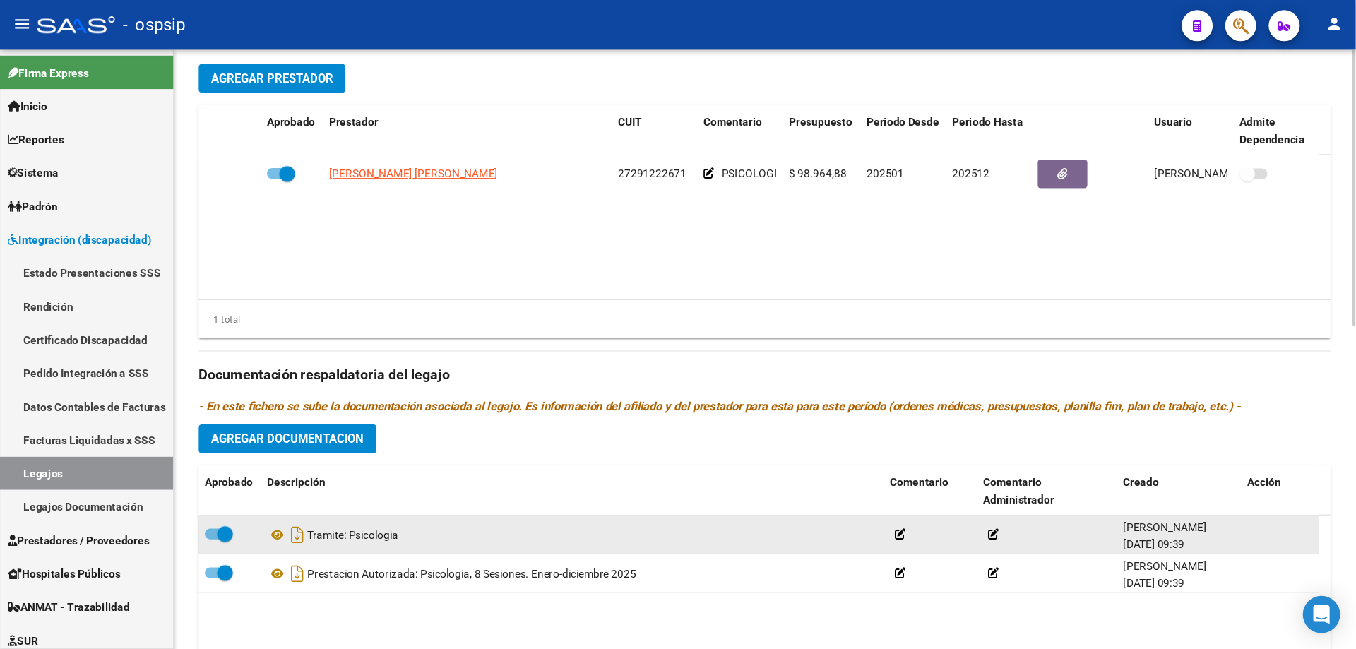
scroll to position [559, 0]
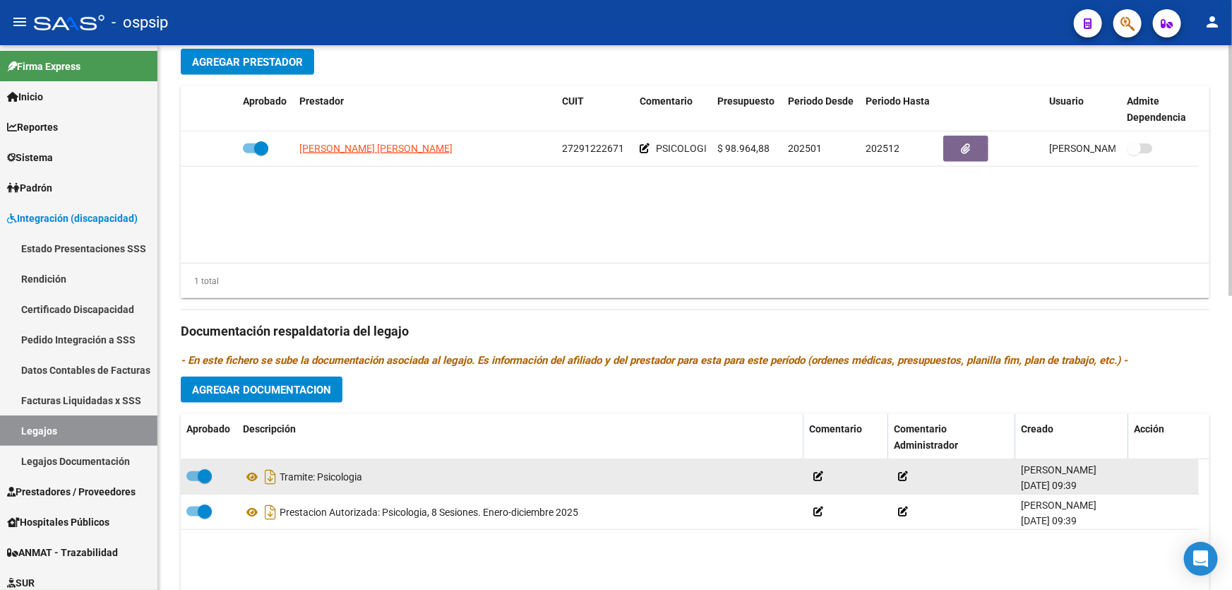
drag, startPoint x: 444, startPoint y: 455, endPoint x: 445, endPoint y: 475, distance: 19.8
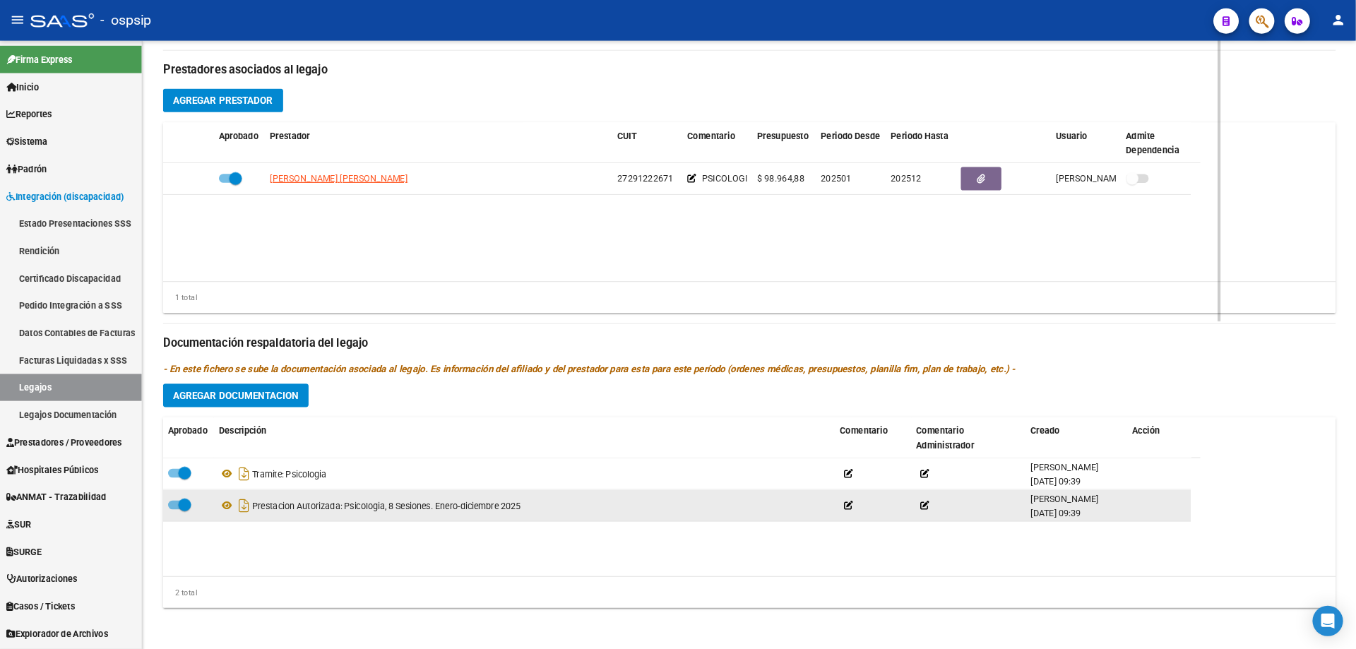
scroll to position [496, 0]
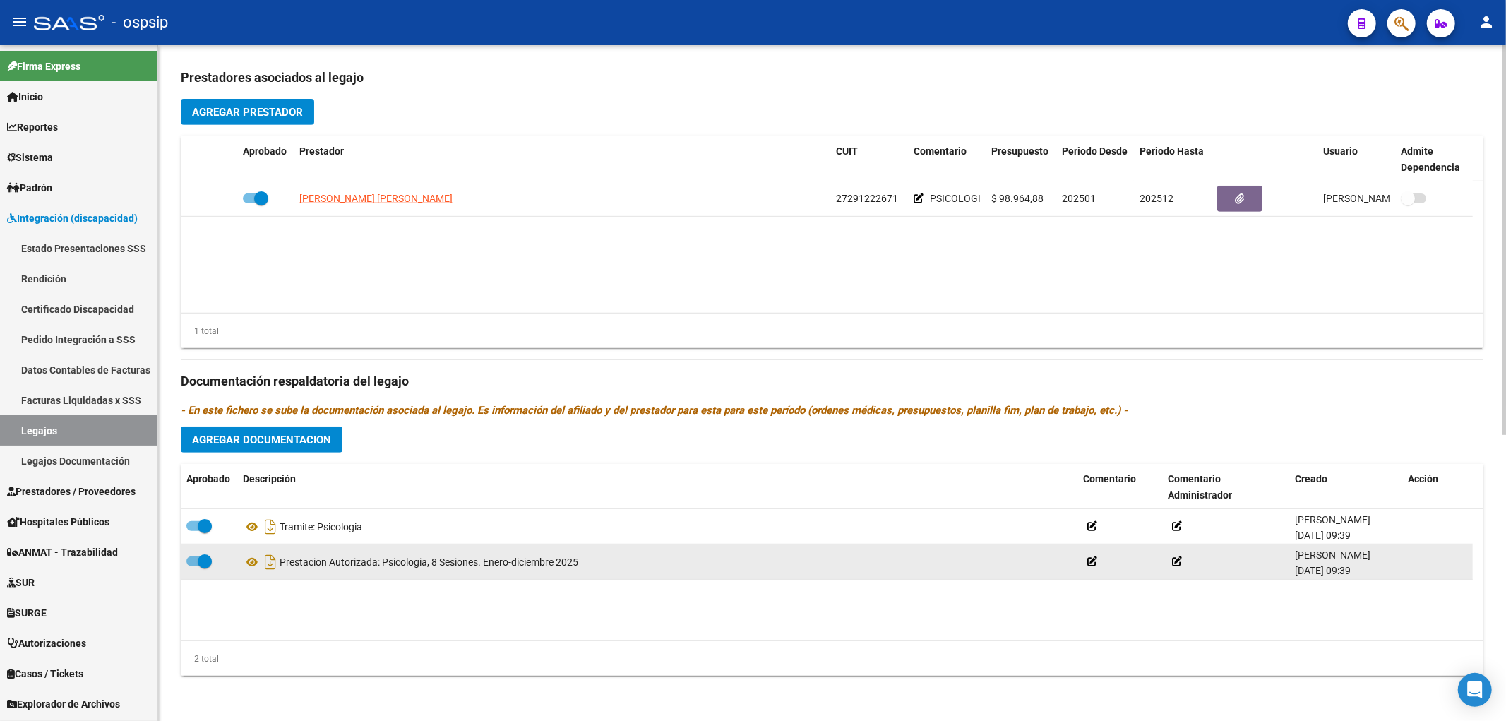
drag, startPoint x: 569, startPoint y: 518, endPoint x: 631, endPoint y: 576, distance: 84.9
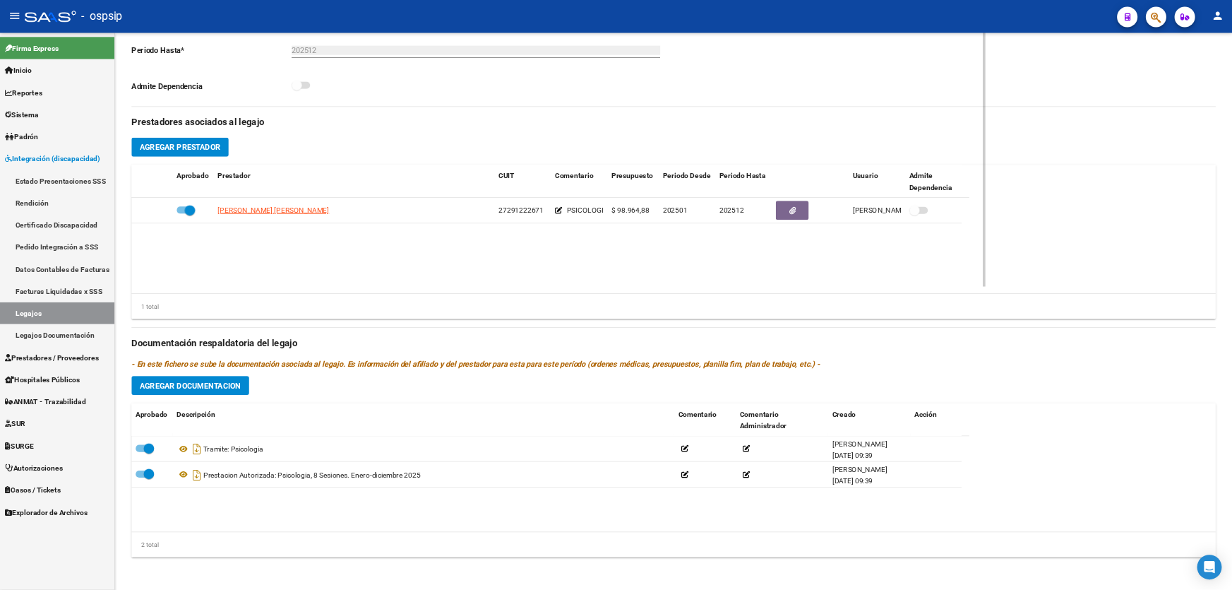
scroll to position [402, 0]
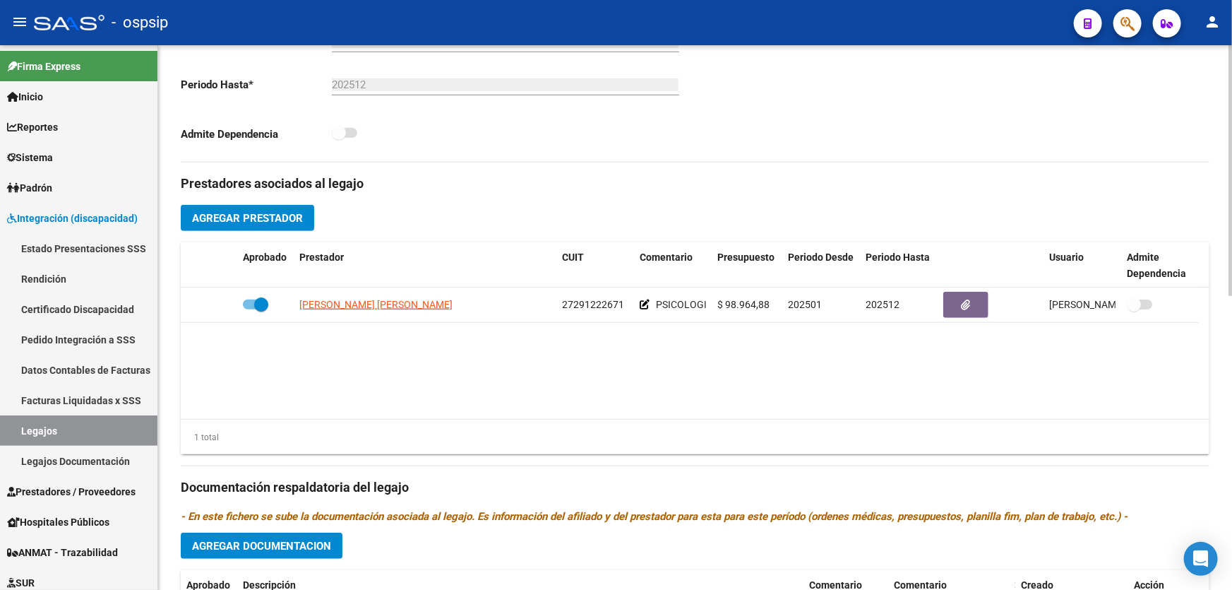
drag, startPoint x: 578, startPoint y: 530, endPoint x: 525, endPoint y: 482, distance: 72.0
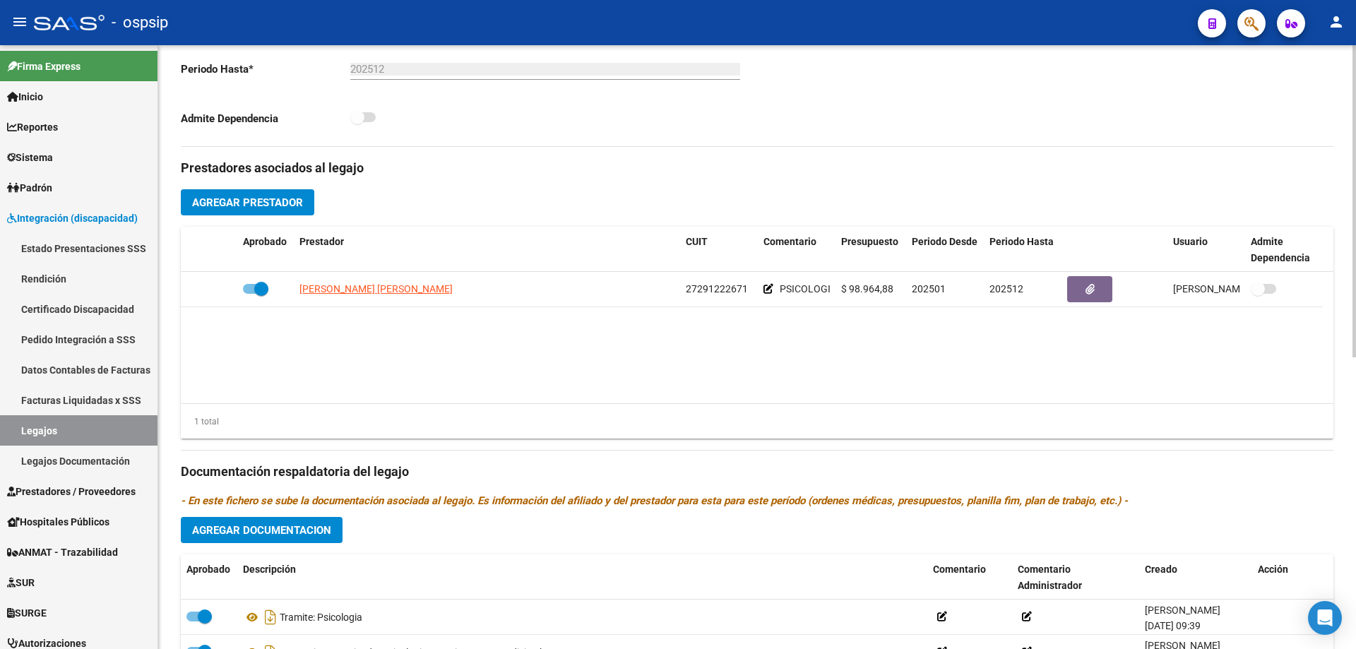
click at [445, 403] on datatable-body "ASTE MARIA VERONICA 27291222671 PSICOLOGIA. MARTES Y JUEVES 11:45 HS. 25 DE MAY…" at bounding box center [757, 337] width 1152 height 131
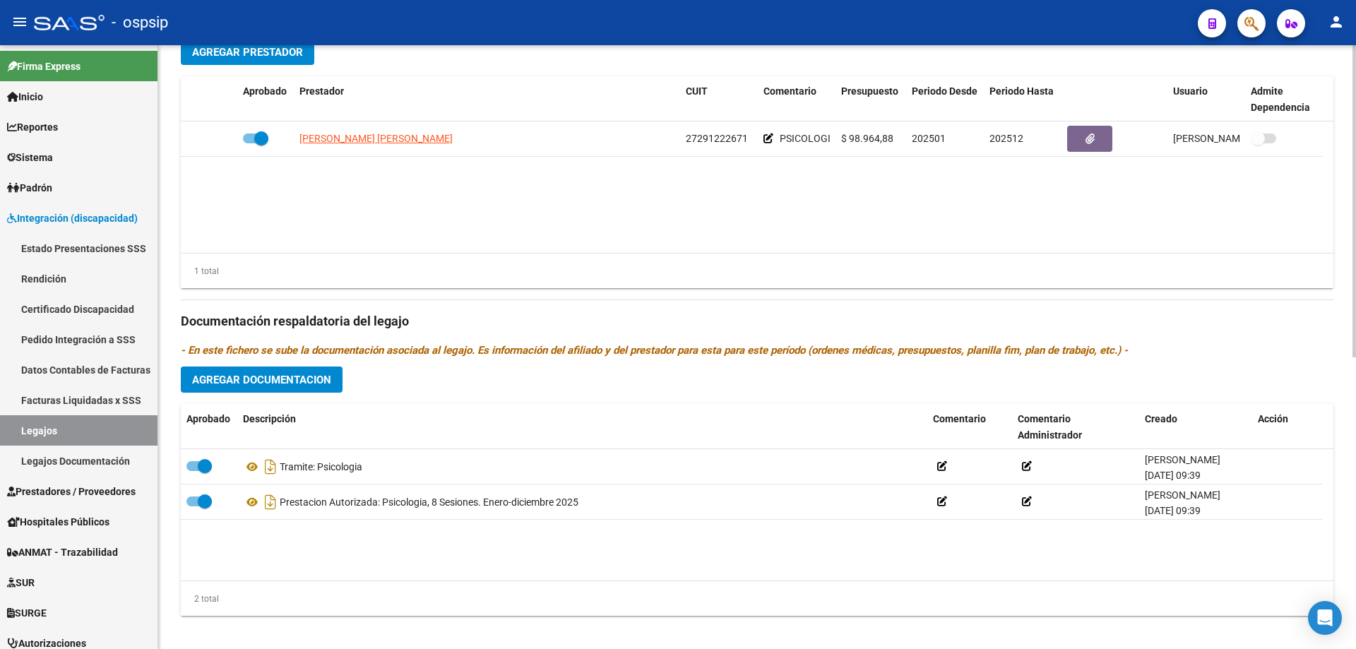
scroll to position [565, 0]
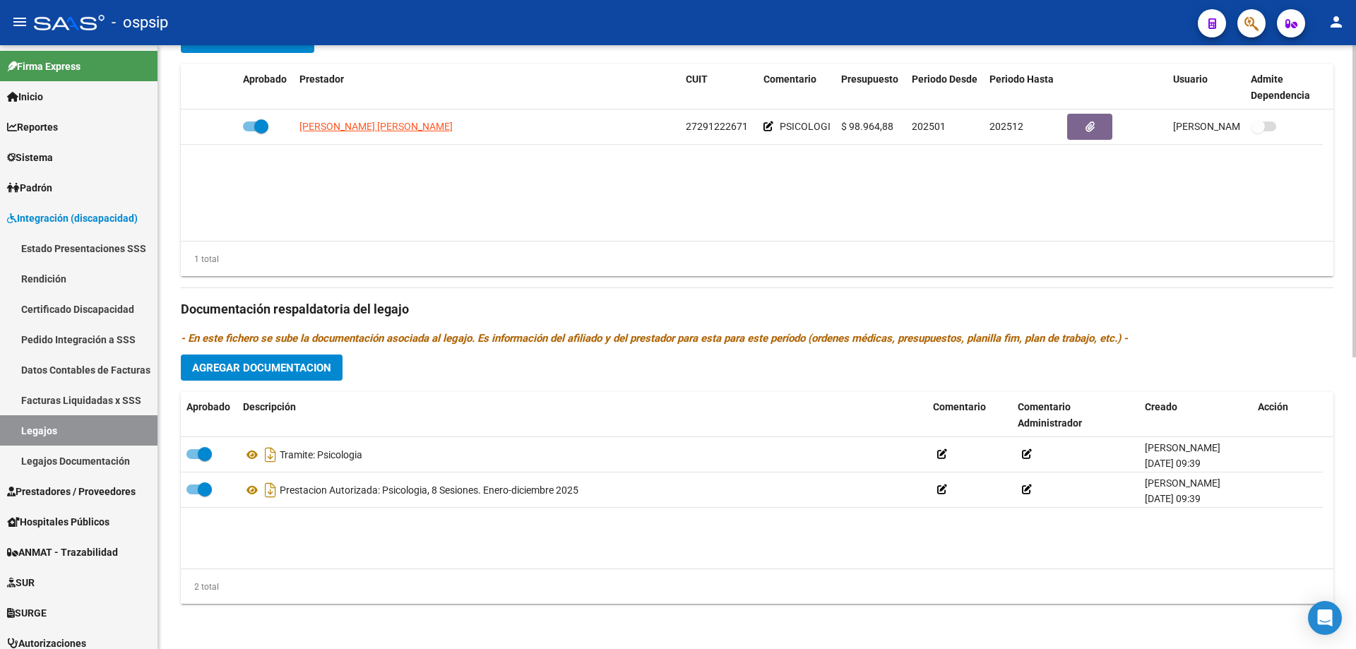
click at [1352, 366] on div at bounding box center [1354, 493] width 4 height 312
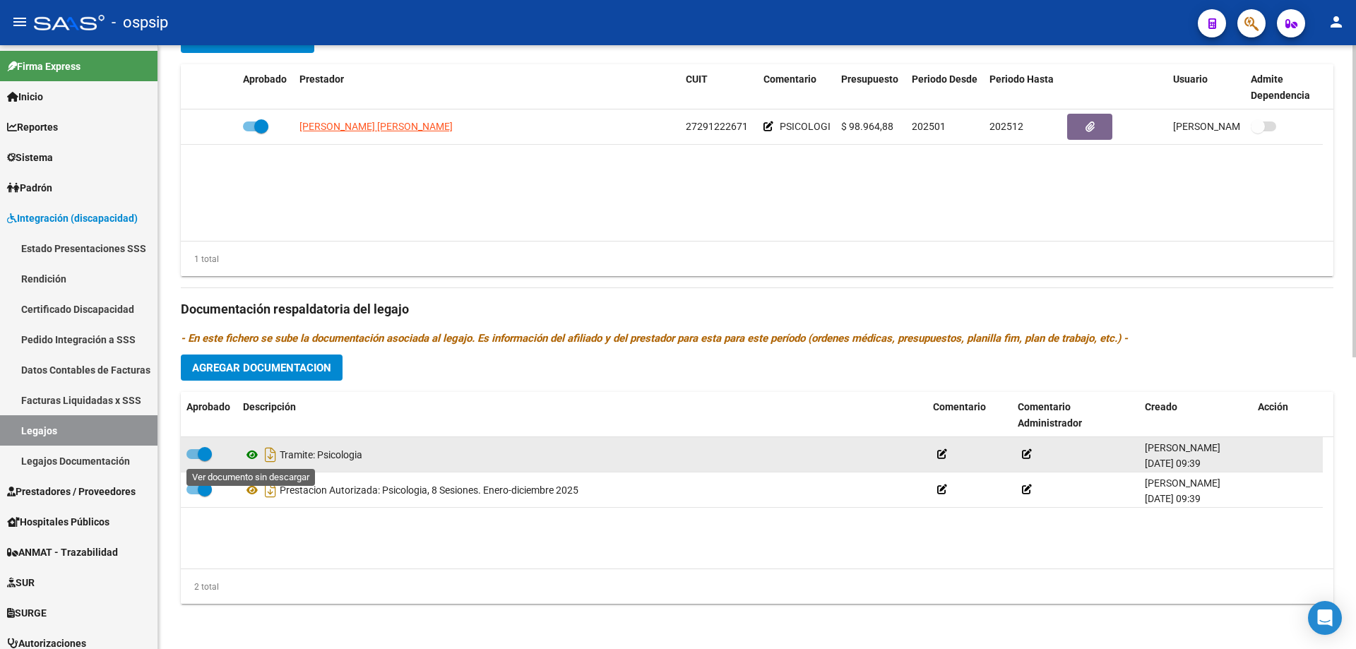
click at [252, 453] on icon at bounding box center [252, 454] width 18 height 17
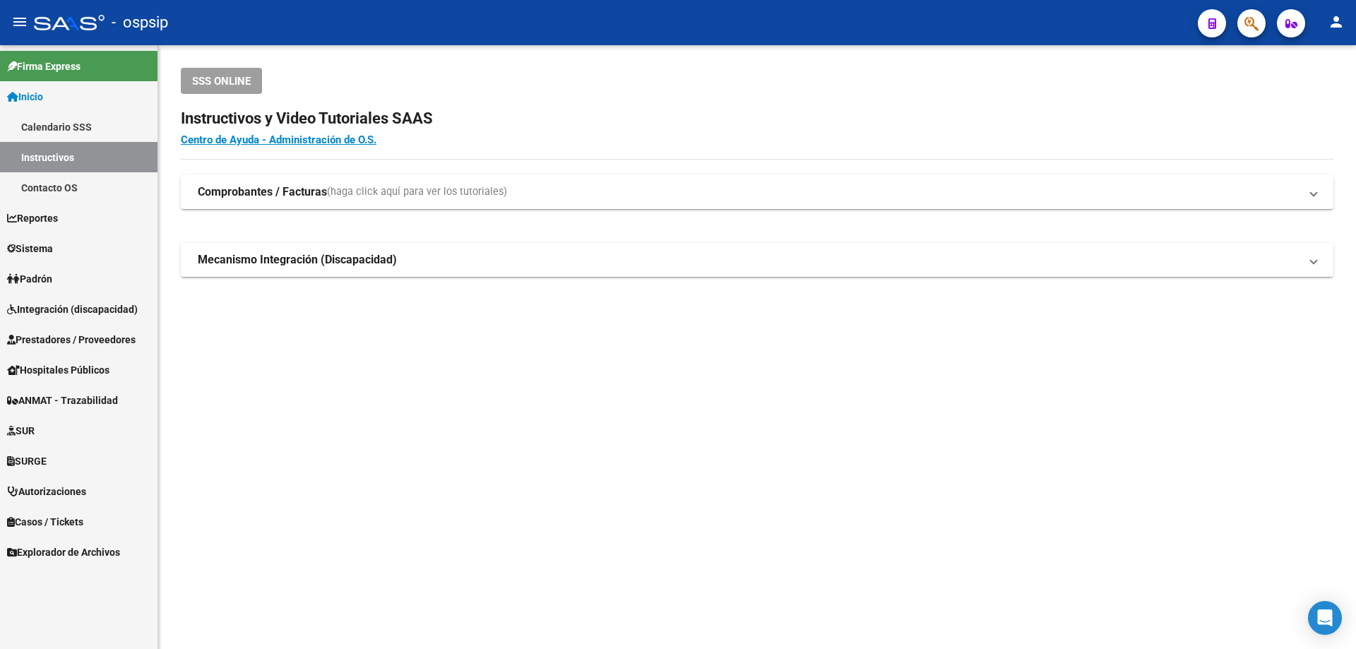
click at [51, 310] on span "Integración (discapacidad)" at bounding box center [72, 310] width 131 height 16
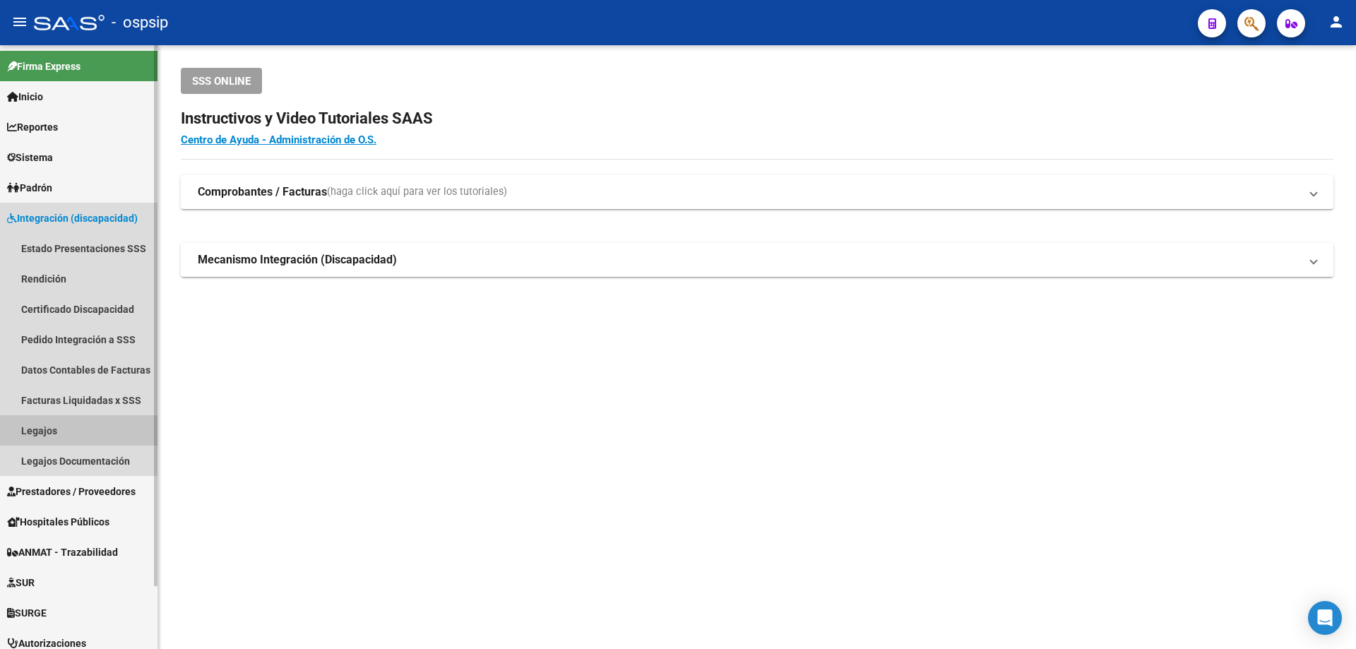
click at [37, 431] on link "Legajos" at bounding box center [78, 430] width 157 height 30
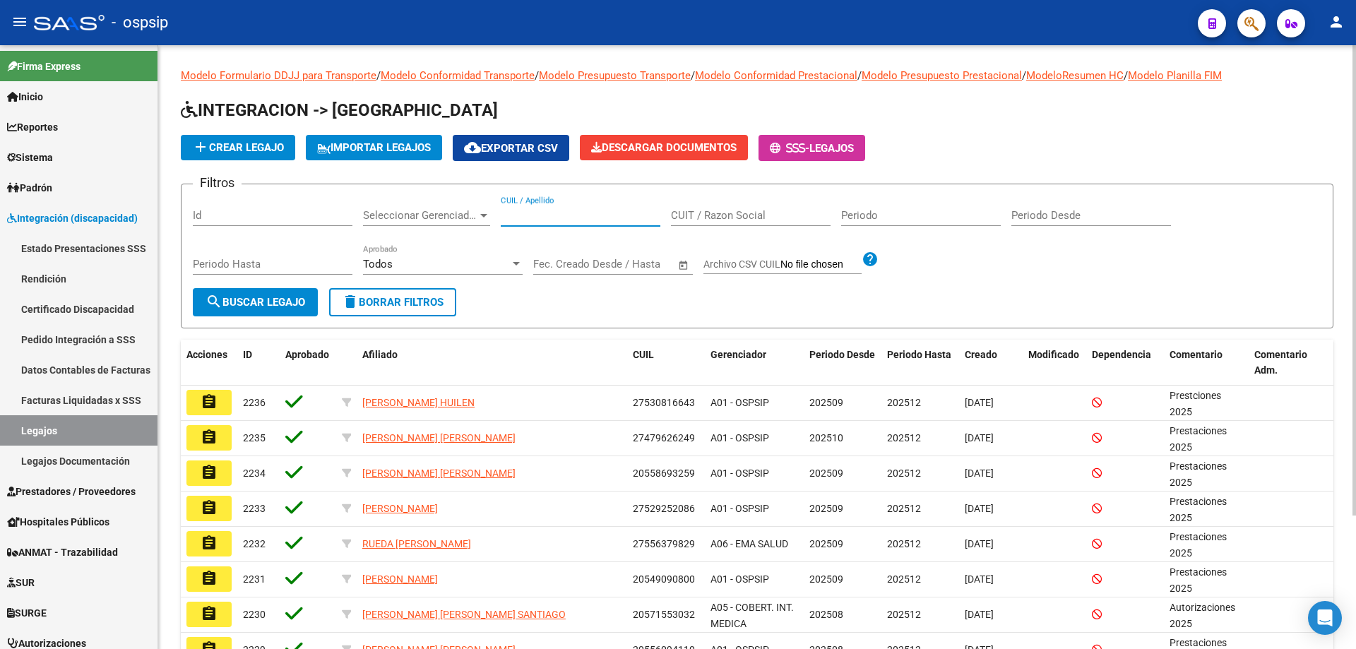
paste input "27415709507"
type input "27415709507"
drag, startPoint x: 213, startPoint y: 304, endPoint x: 253, endPoint y: 282, distance: 45.2
click at [224, 301] on span "search Buscar Legajo" at bounding box center [255, 302] width 100 height 13
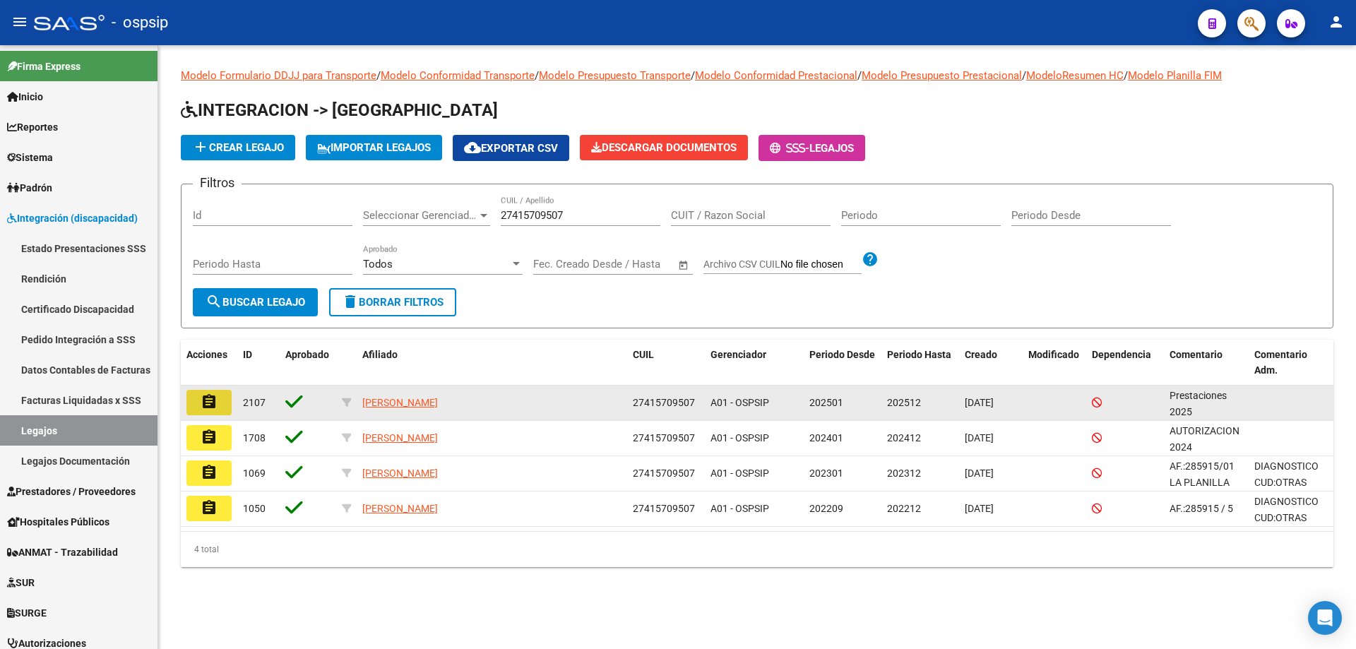
click at [226, 402] on button "assignment" at bounding box center [208, 402] width 45 height 25
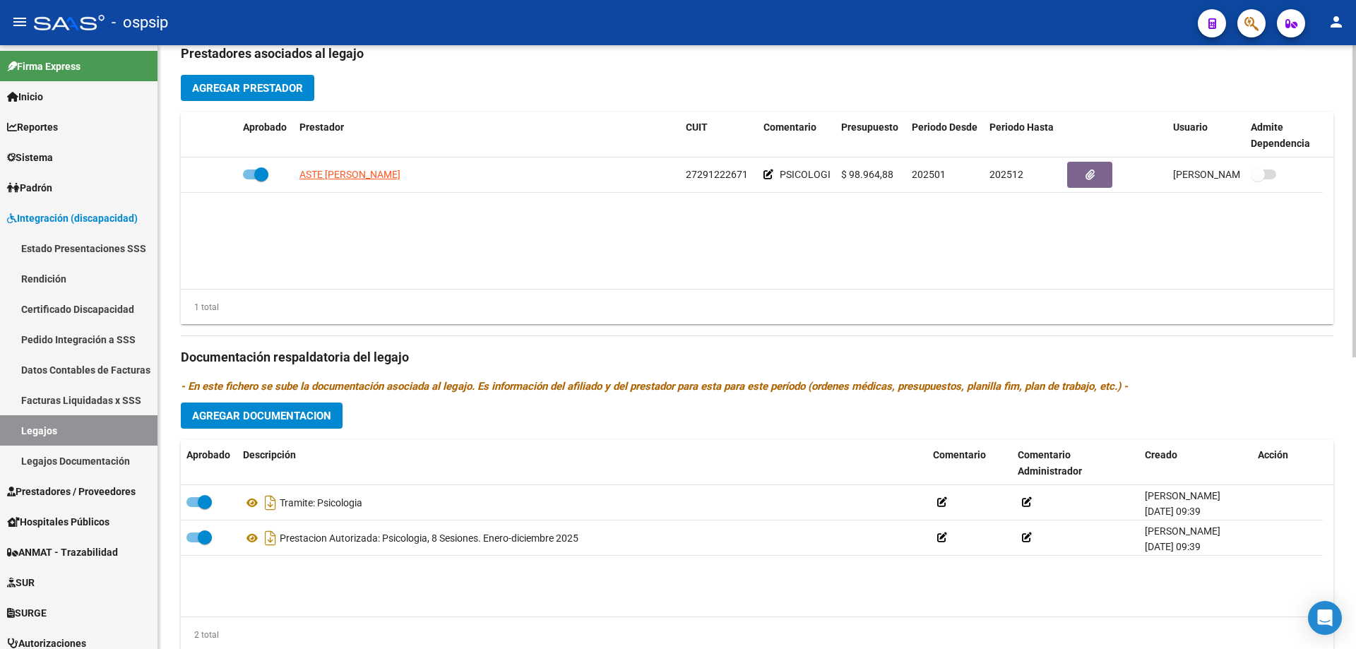
scroll to position [424, 0]
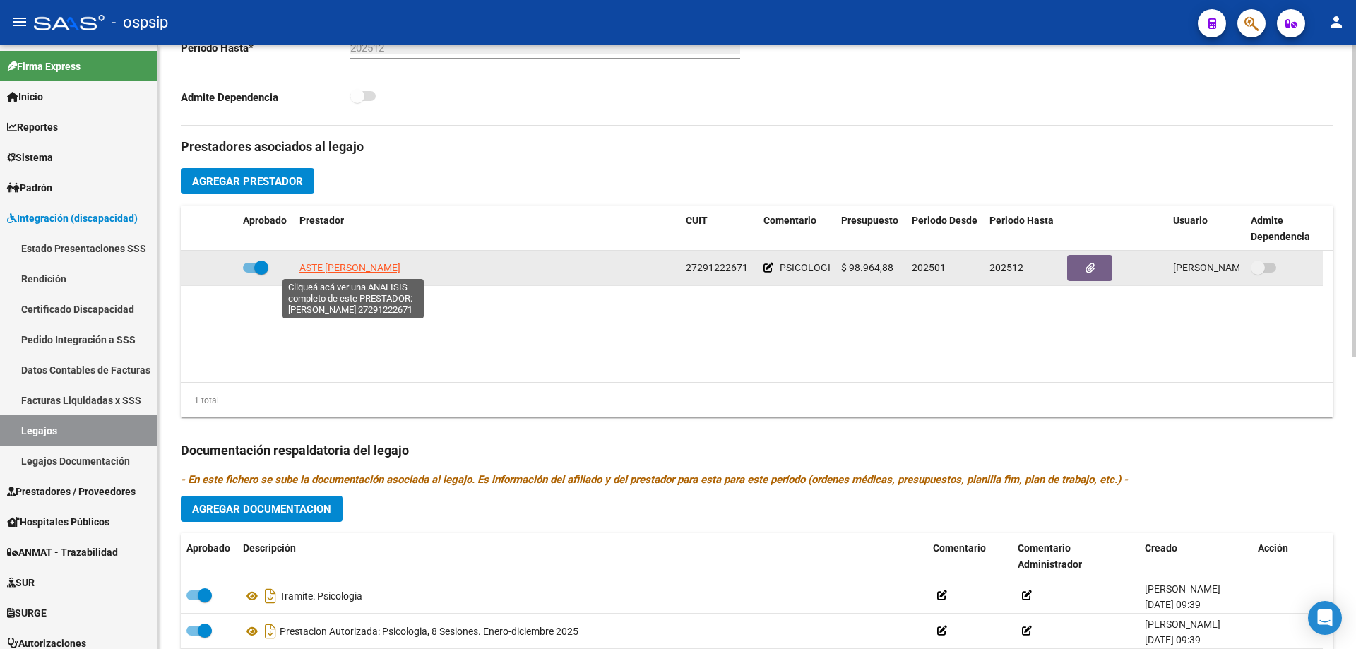
click at [391, 272] on span "ASTE MARIA VERONICA" at bounding box center [349, 267] width 101 height 11
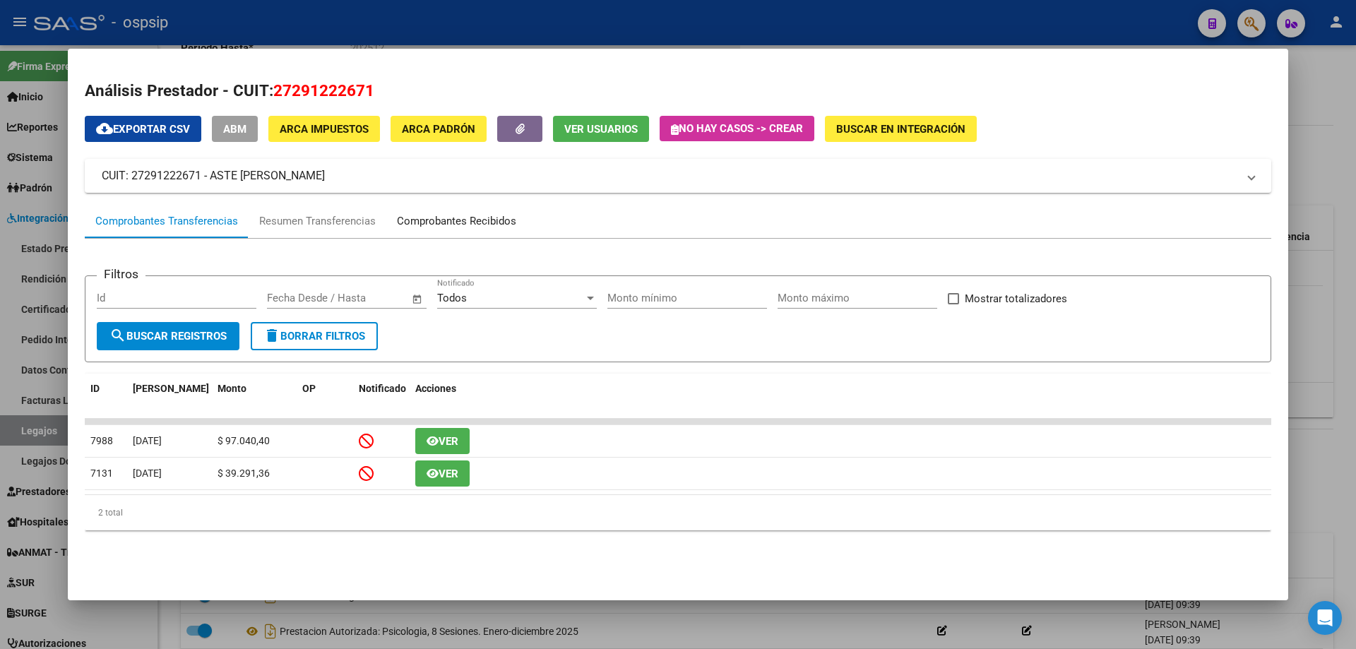
click at [475, 219] on div "Comprobantes Recibidos" at bounding box center [456, 221] width 119 height 16
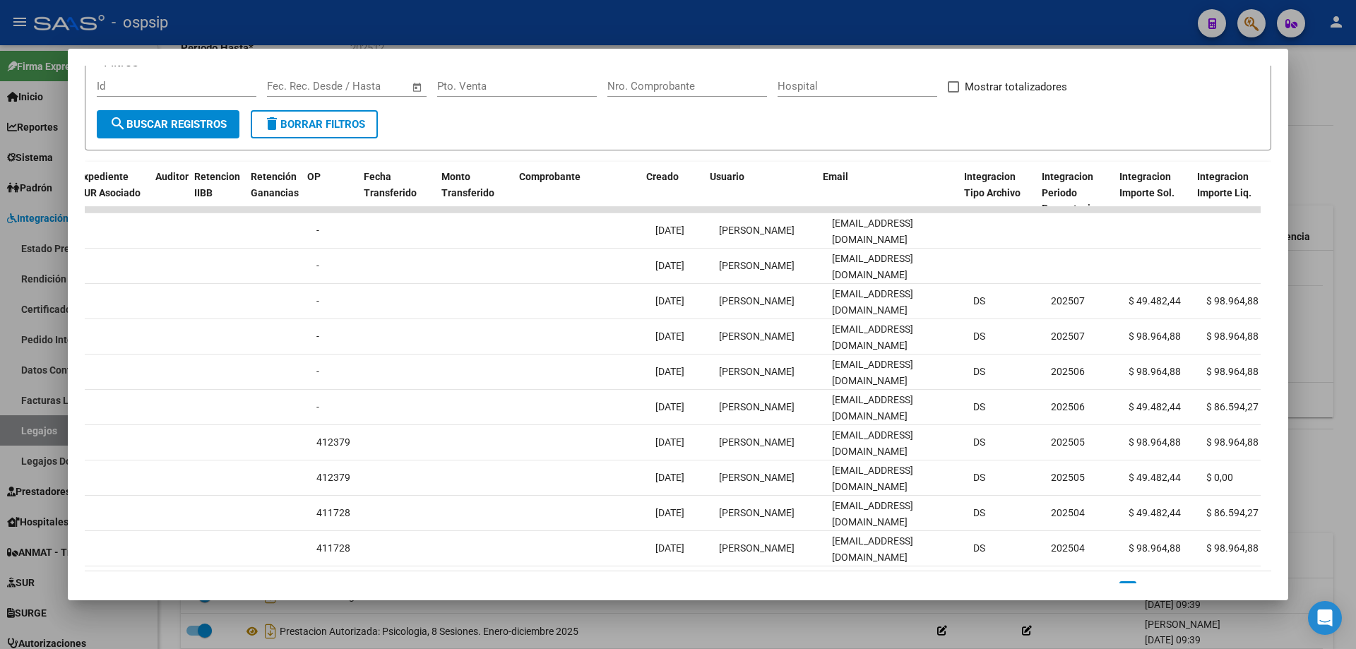
scroll to position [0, 1126]
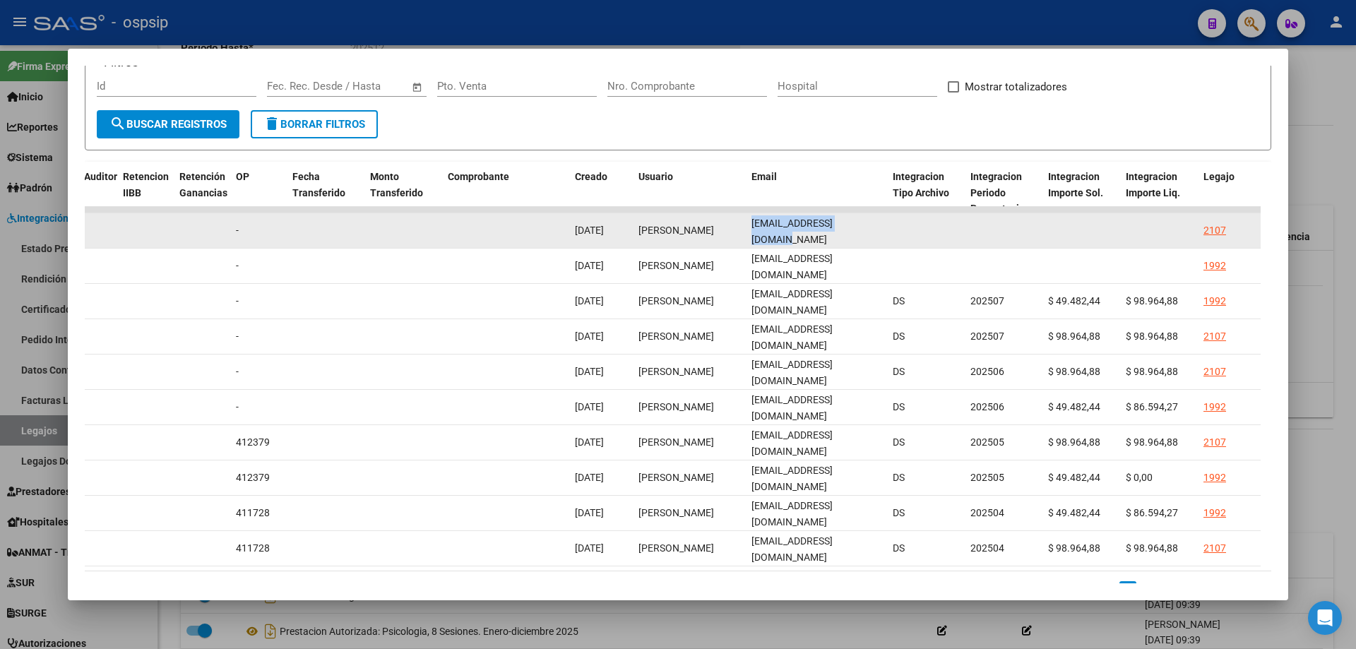
drag, startPoint x: 746, startPoint y: 233, endPoint x: 878, endPoint y: 228, distance: 132.1
click at [878, 228] on datatable-body-cell "asteveronica@gmail.com" at bounding box center [816, 230] width 141 height 35
copy span "asteveronica@gmail.com"
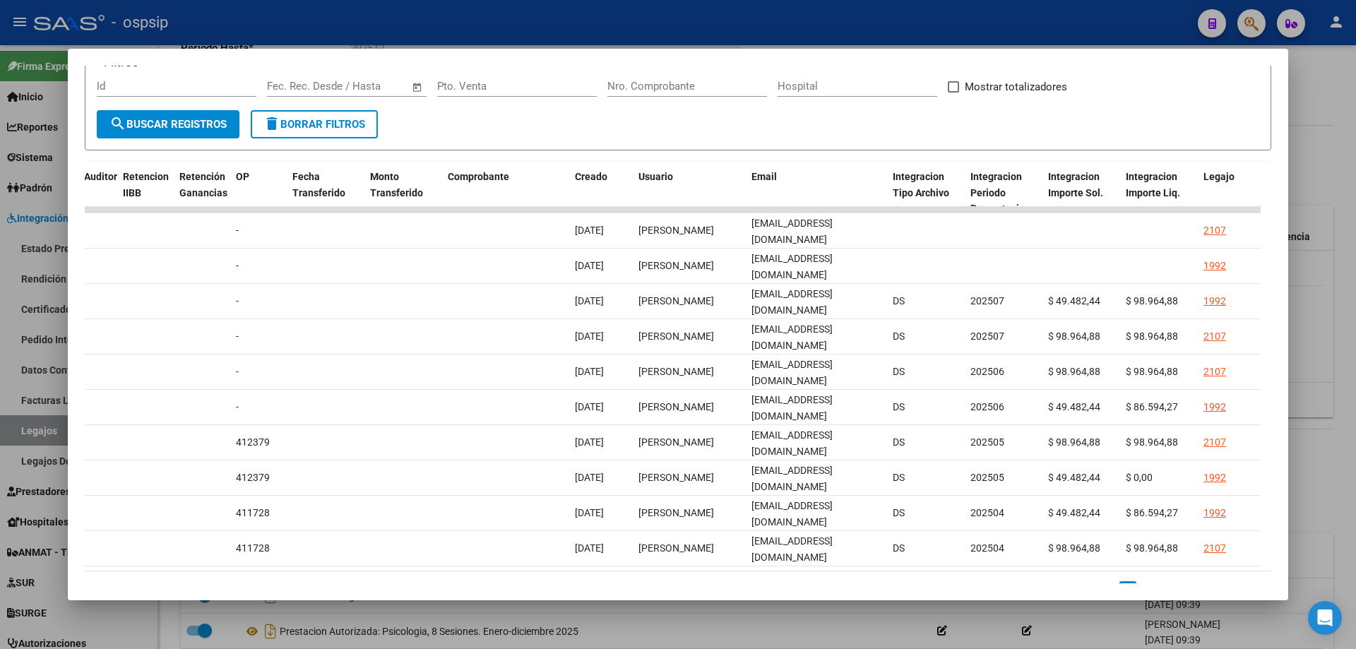
click at [1352, 414] on div at bounding box center [678, 324] width 1356 height 649
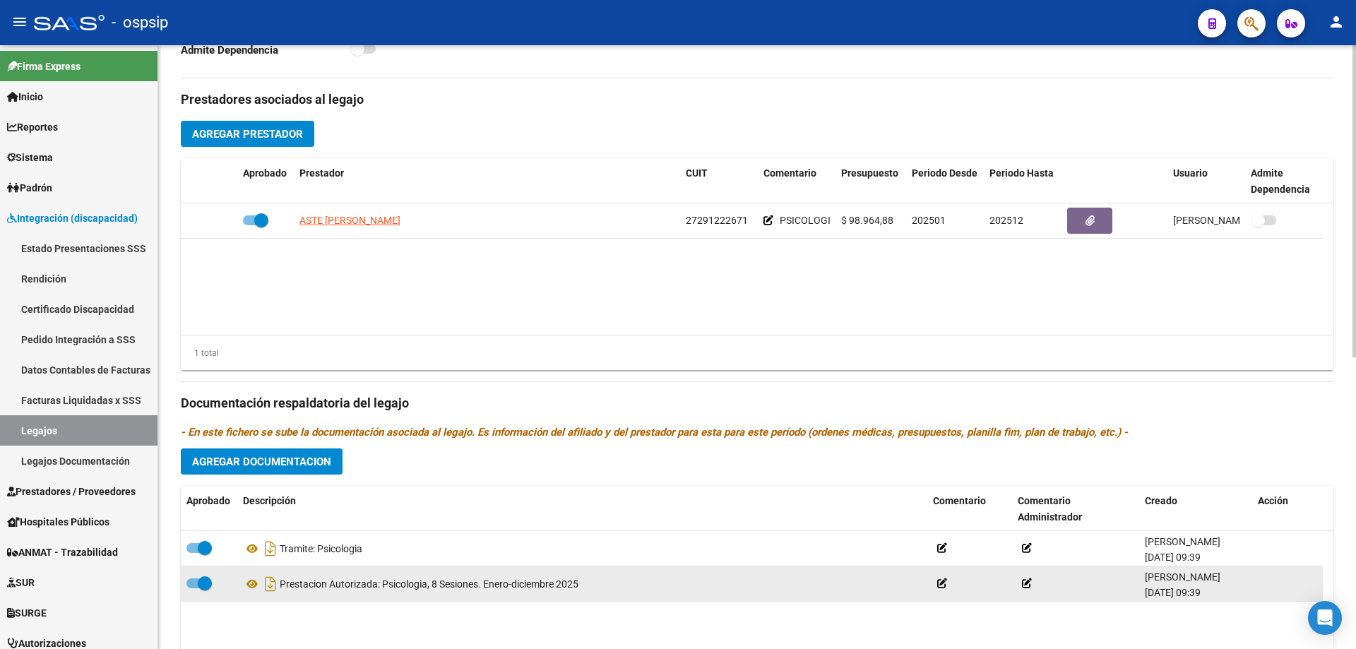
scroll to position [494, 0]
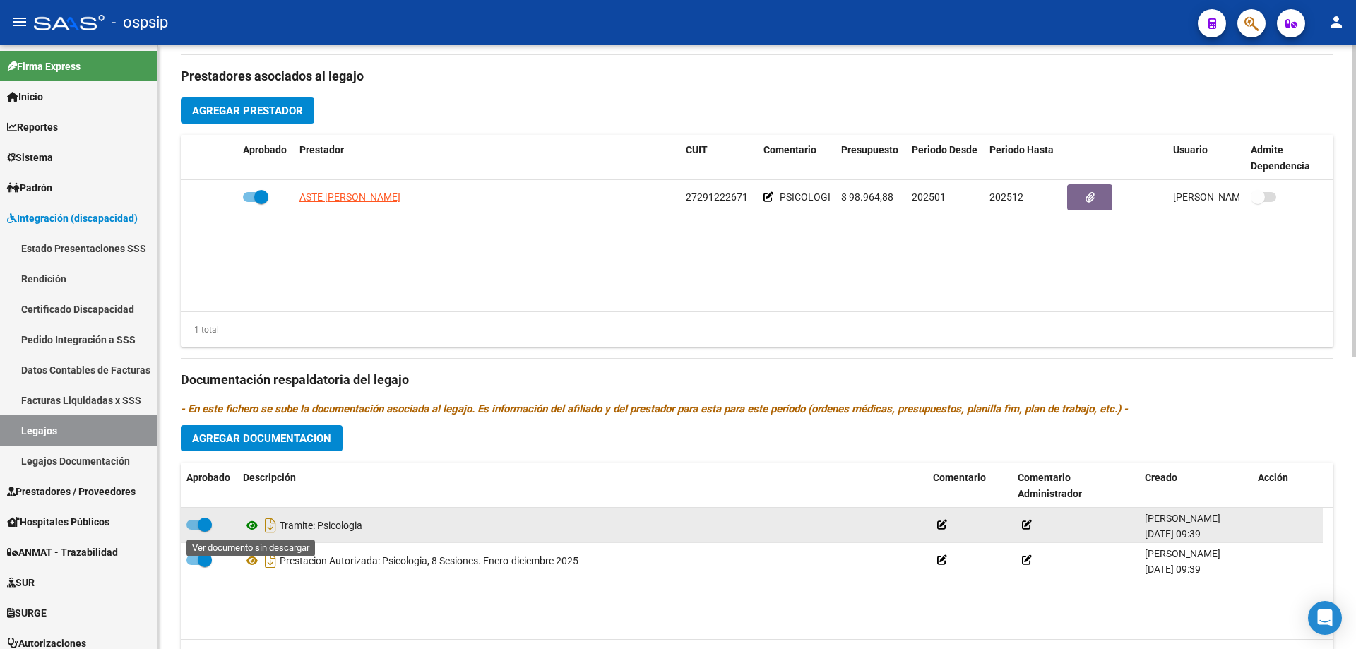
click at [248, 523] on icon at bounding box center [252, 525] width 18 height 17
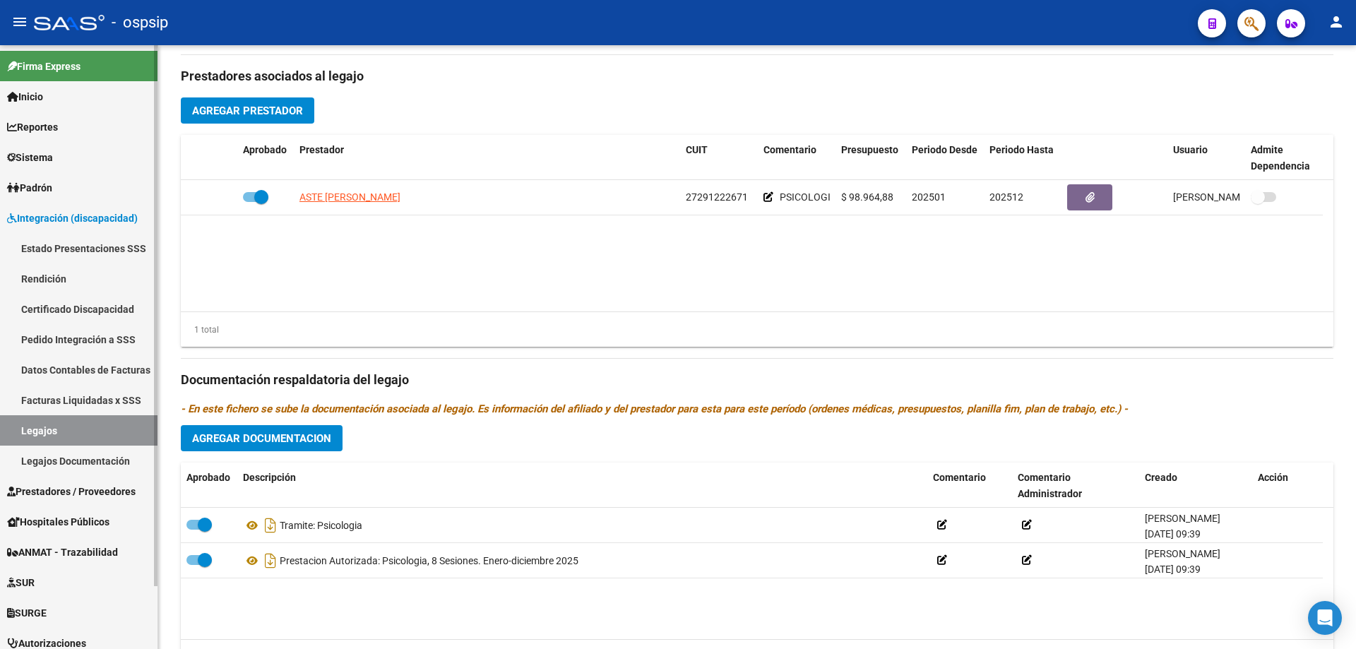
drag, startPoint x: 50, startPoint y: 434, endPoint x: 179, endPoint y: 398, distance: 134.1
click at [51, 433] on link "Legajos" at bounding box center [78, 430] width 157 height 30
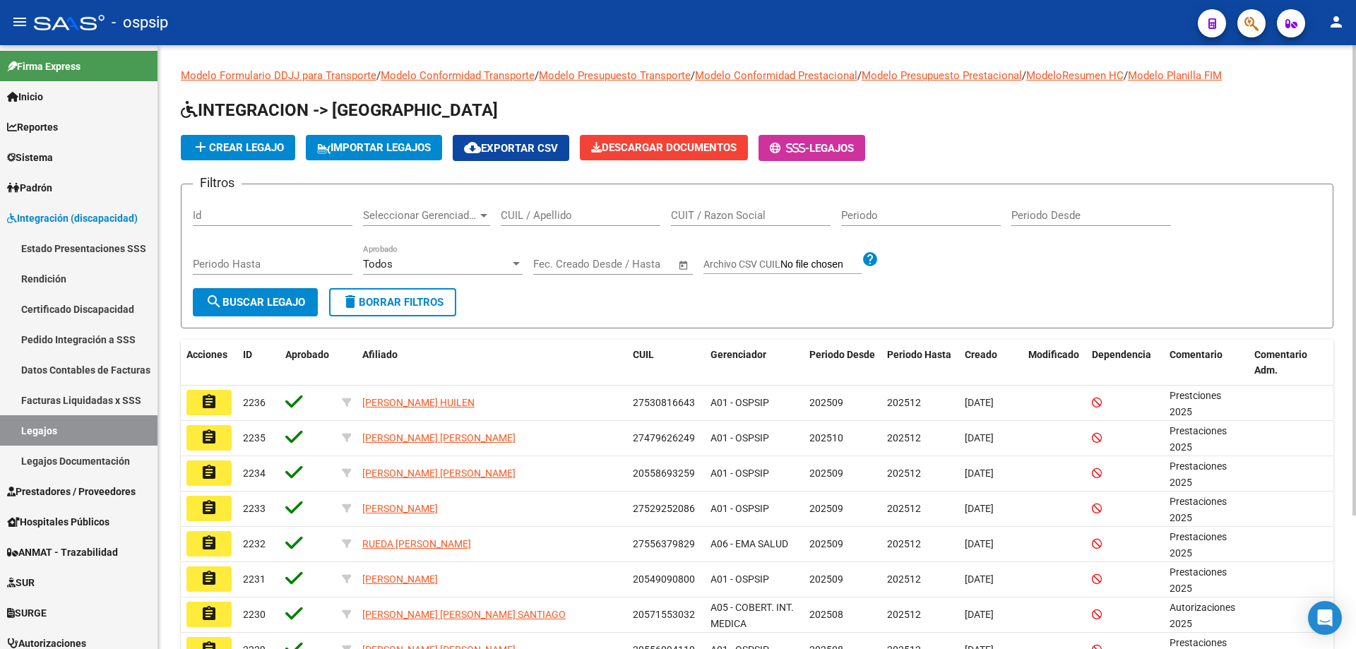
drag, startPoint x: 569, startPoint y: 204, endPoint x: 560, endPoint y: 223, distance: 21.2
drag, startPoint x: 560, startPoint y: 223, endPoint x: 532, endPoint y: 217, distance: 28.1
paste input "27511447378"
type input "27511447378"
click at [301, 305] on span "search Buscar Legajo" at bounding box center [255, 302] width 100 height 13
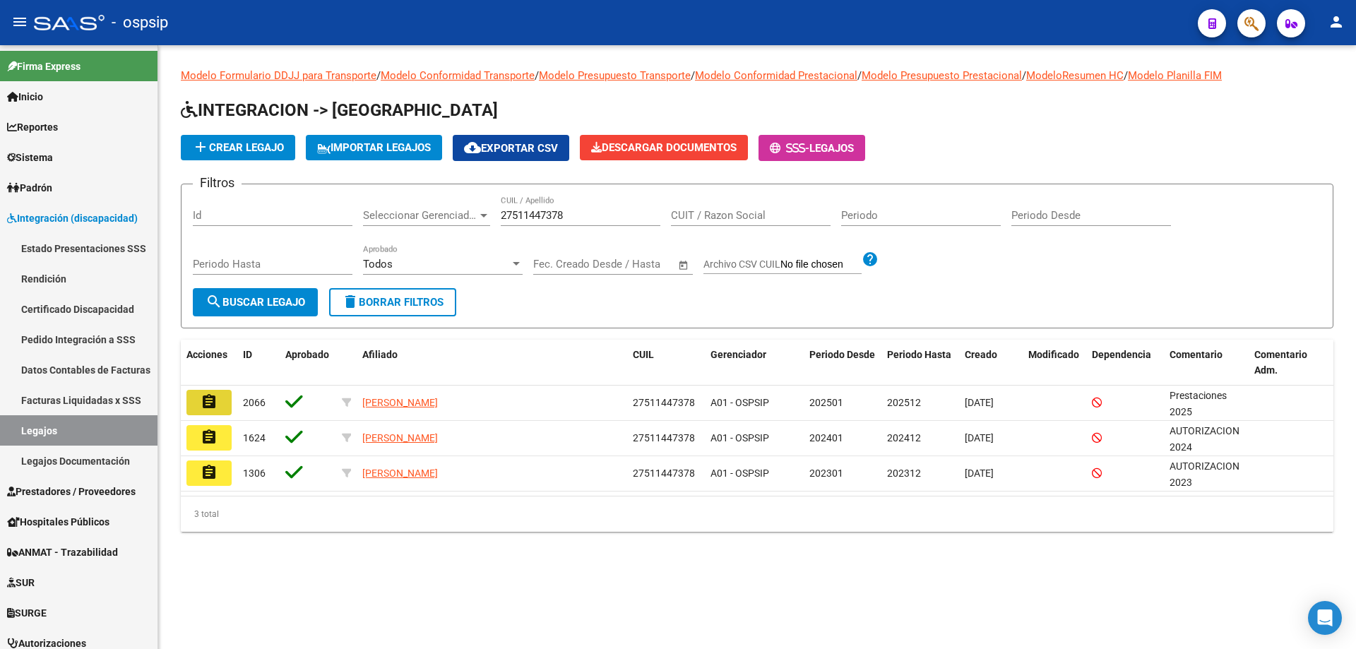
click at [213, 407] on mat-icon "assignment" at bounding box center [209, 401] width 17 height 17
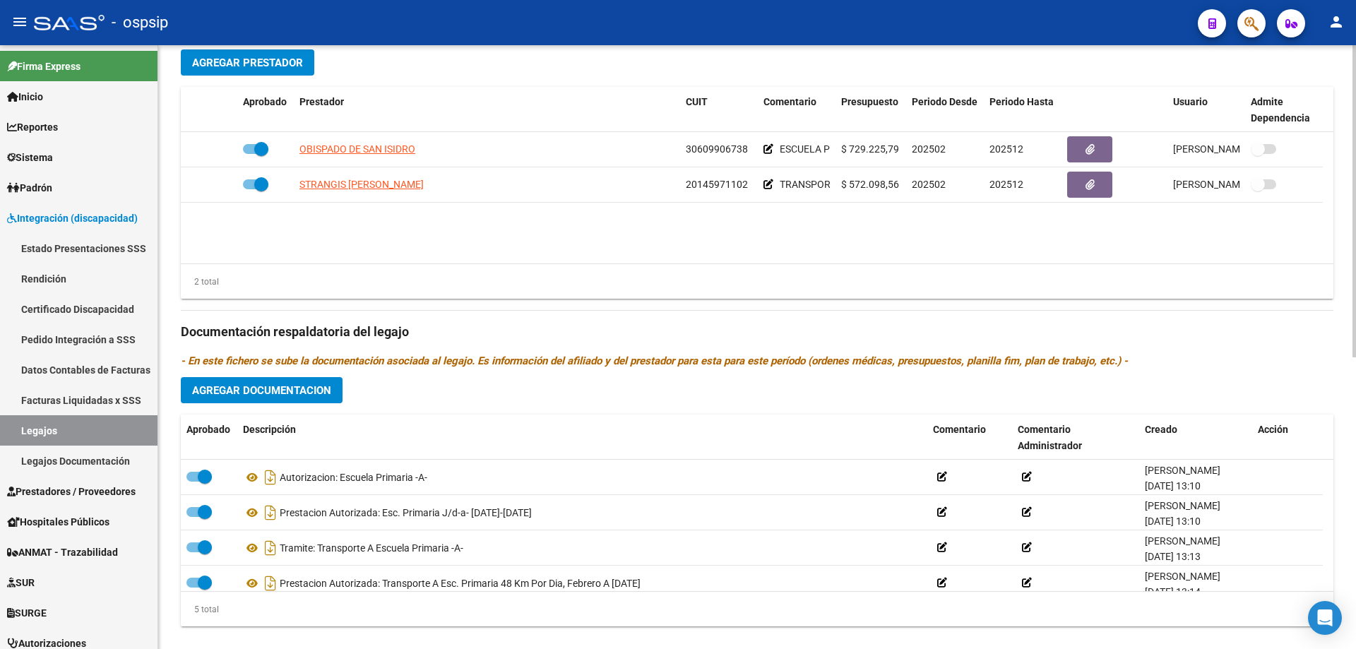
scroll to position [565, 0]
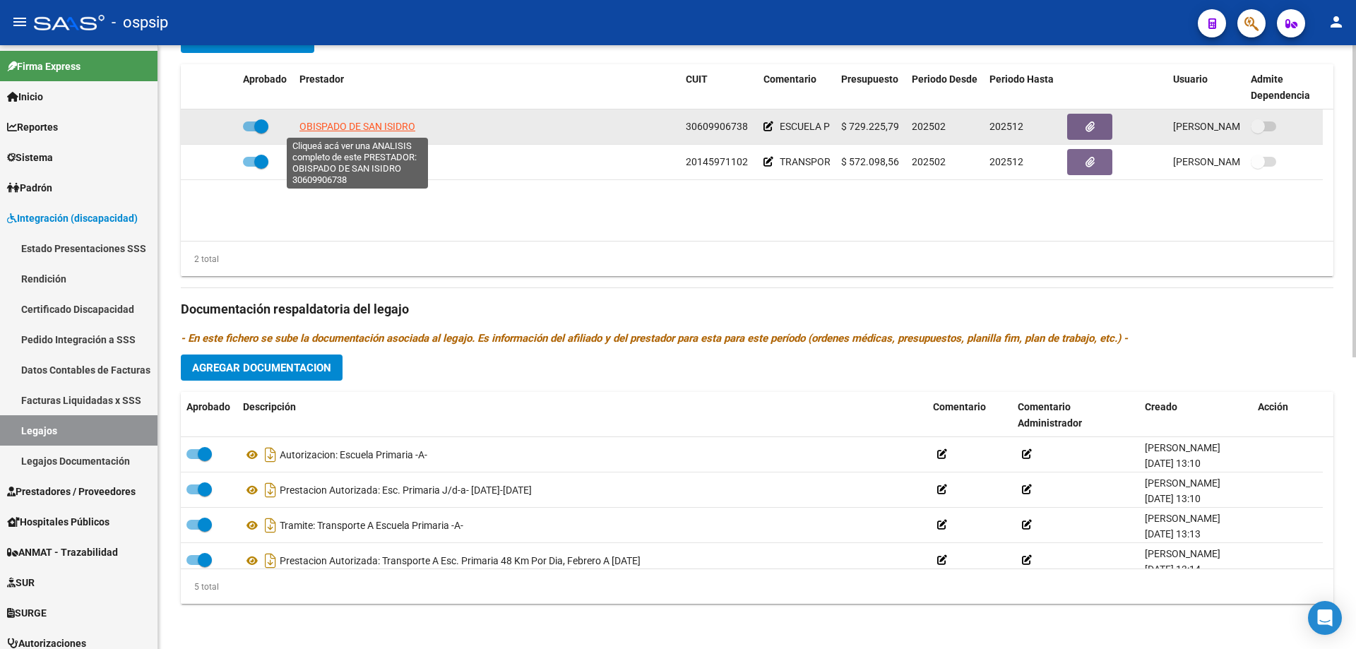
click at [383, 127] on span "OBISPADO DE SAN ISIDRO" at bounding box center [357, 126] width 116 height 11
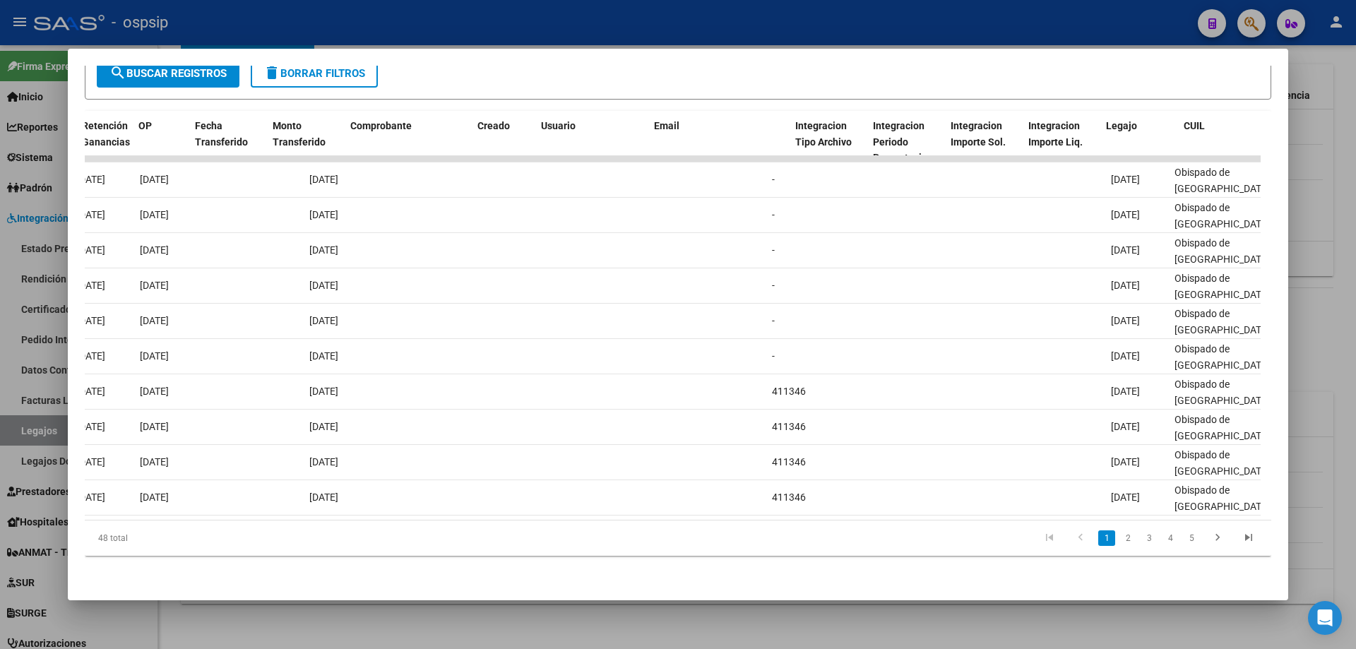
scroll to position [0, 1416]
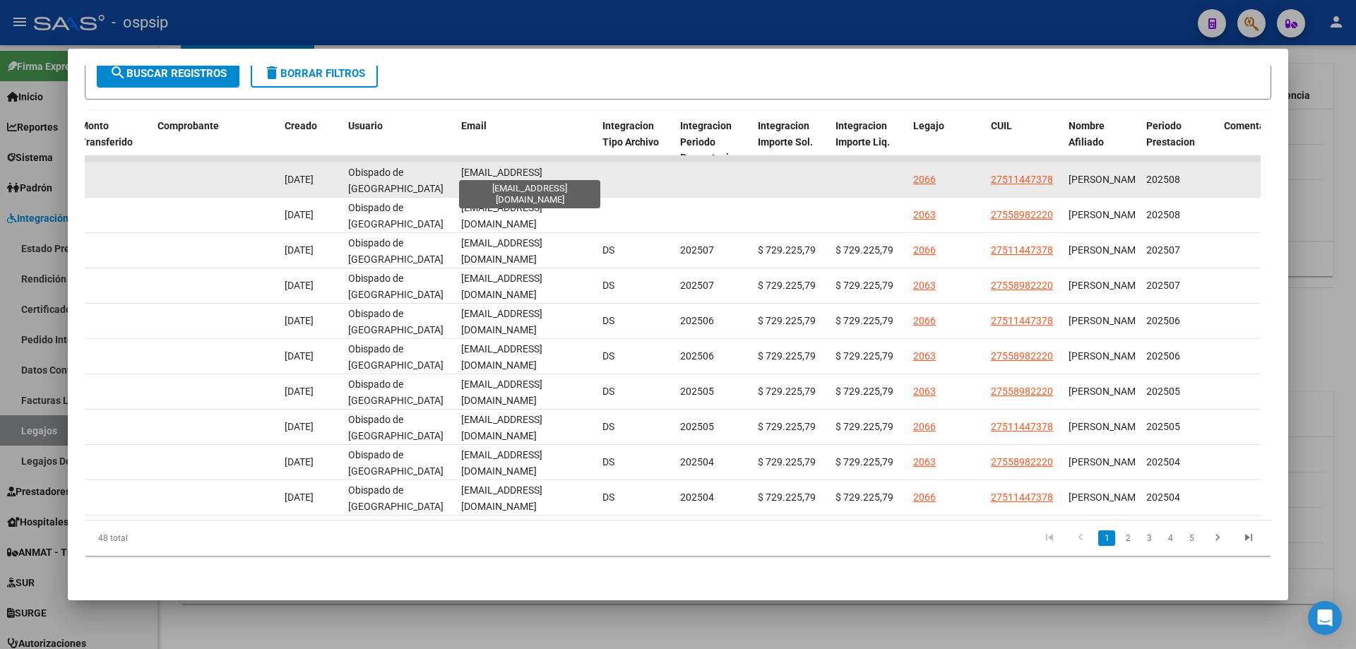
drag, startPoint x: 457, startPoint y: 168, endPoint x: 575, endPoint y: 174, distance: 118.1
click at [575, 174] on datatable-body-cell "lujan3922@gmail.com" at bounding box center [525, 179] width 141 height 35
copy span "lujan3922@gmail.com"
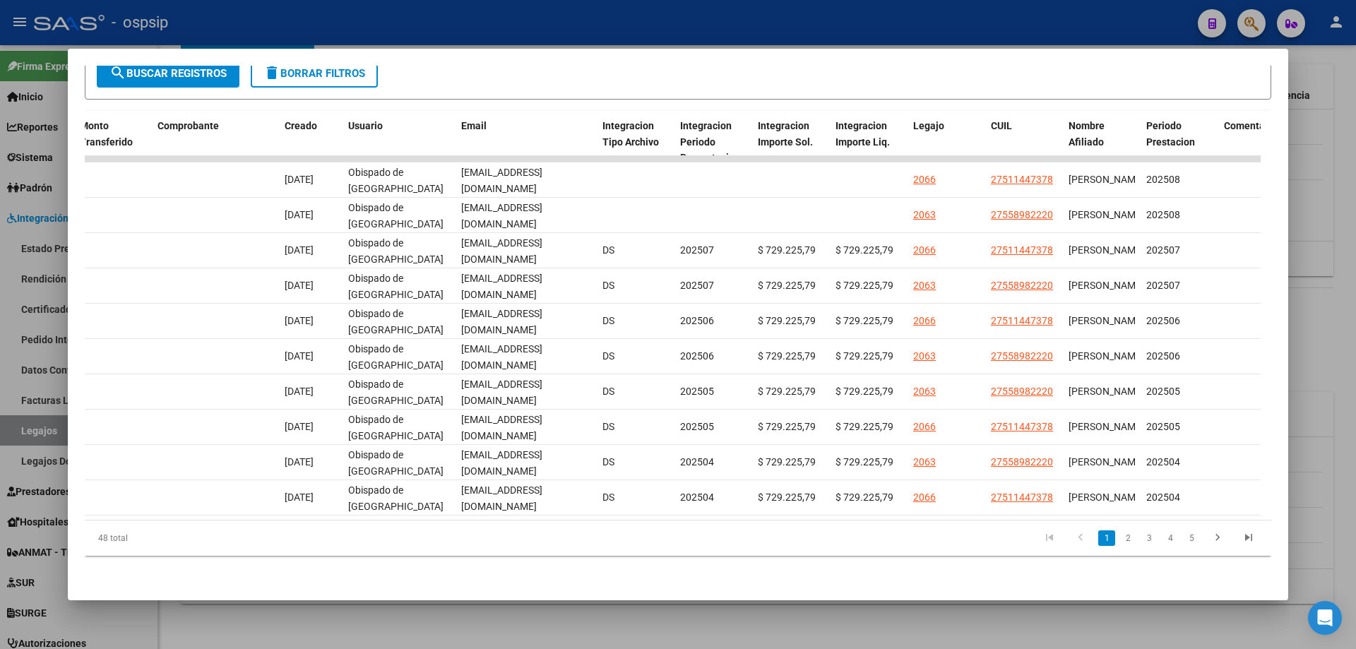
click at [1303, 174] on div at bounding box center [678, 324] width 1356 height 649
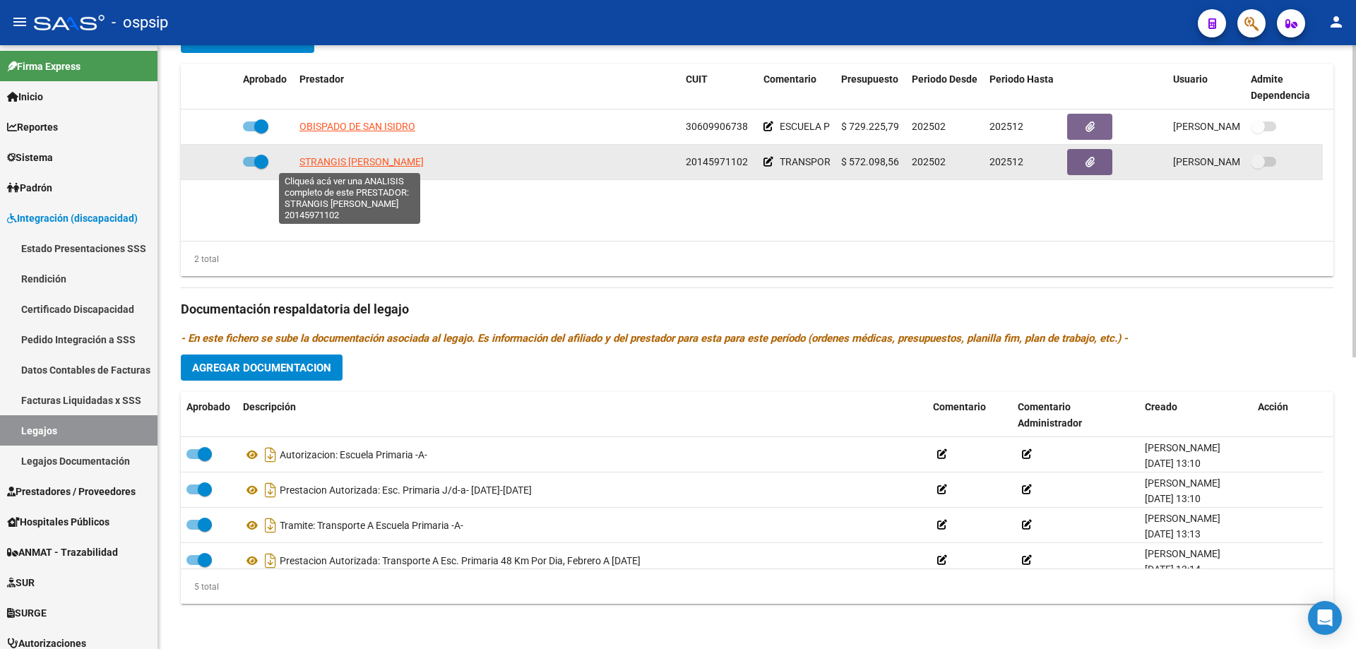
click at [350, 159] on span "STRANGIS JUAN JOSE" at bounding box center [361, 161] width 124 height 11
type textarea "20145971102"
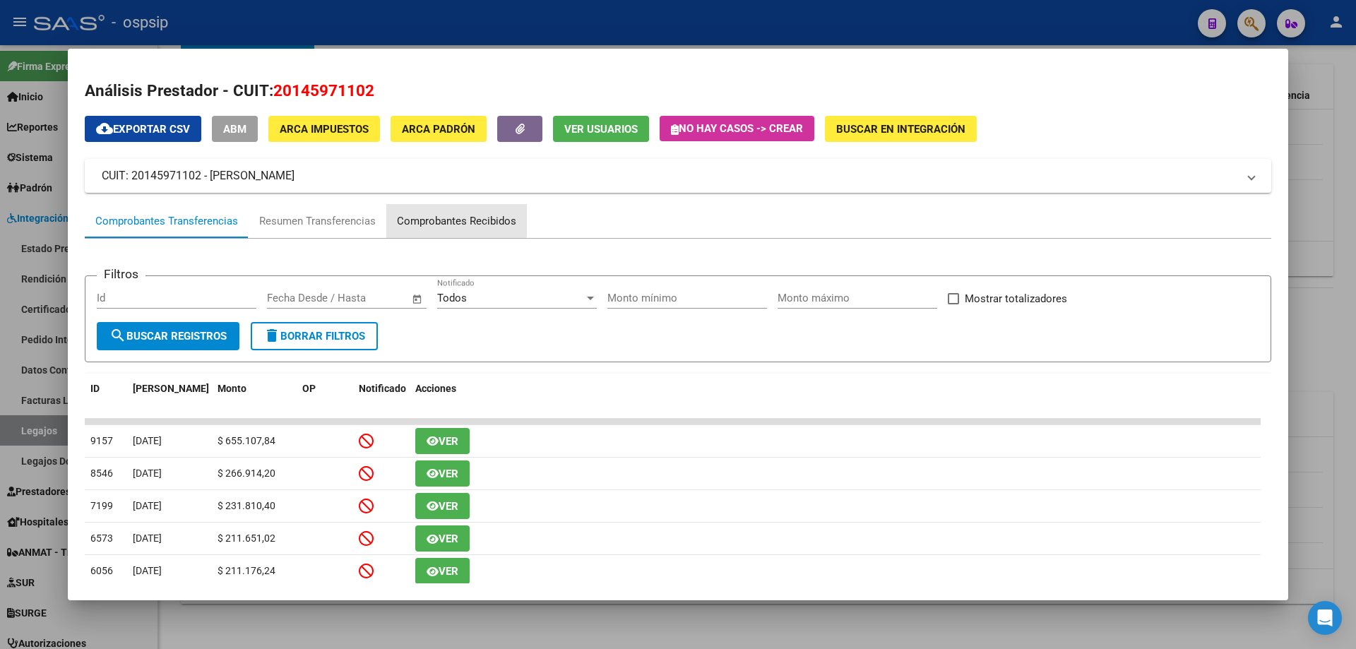
click at [445, 217] on div "Comprobantes Recibidos" at bounding box center [456, 221] width 119 height 16
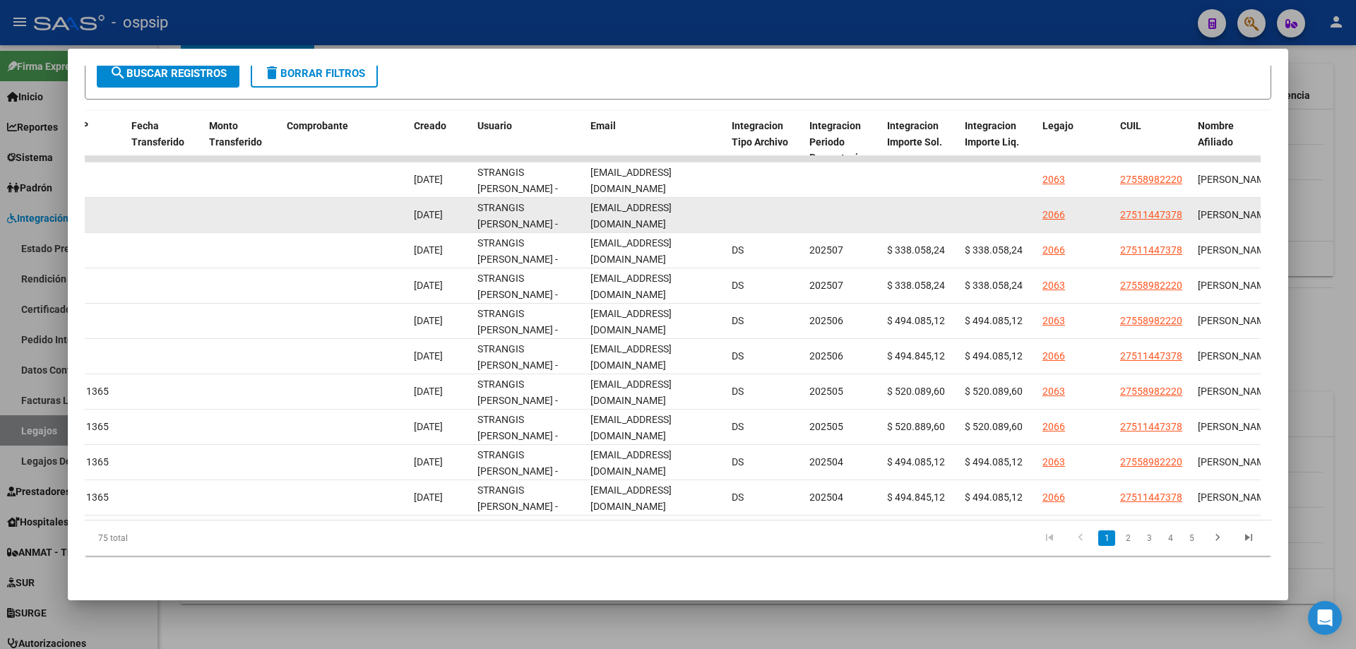
scroll to position [0, 11]
drag, startPoint x: 585, startPoint y: 167, endPoint x: 750, endPoint y: 186, distance: 165.6
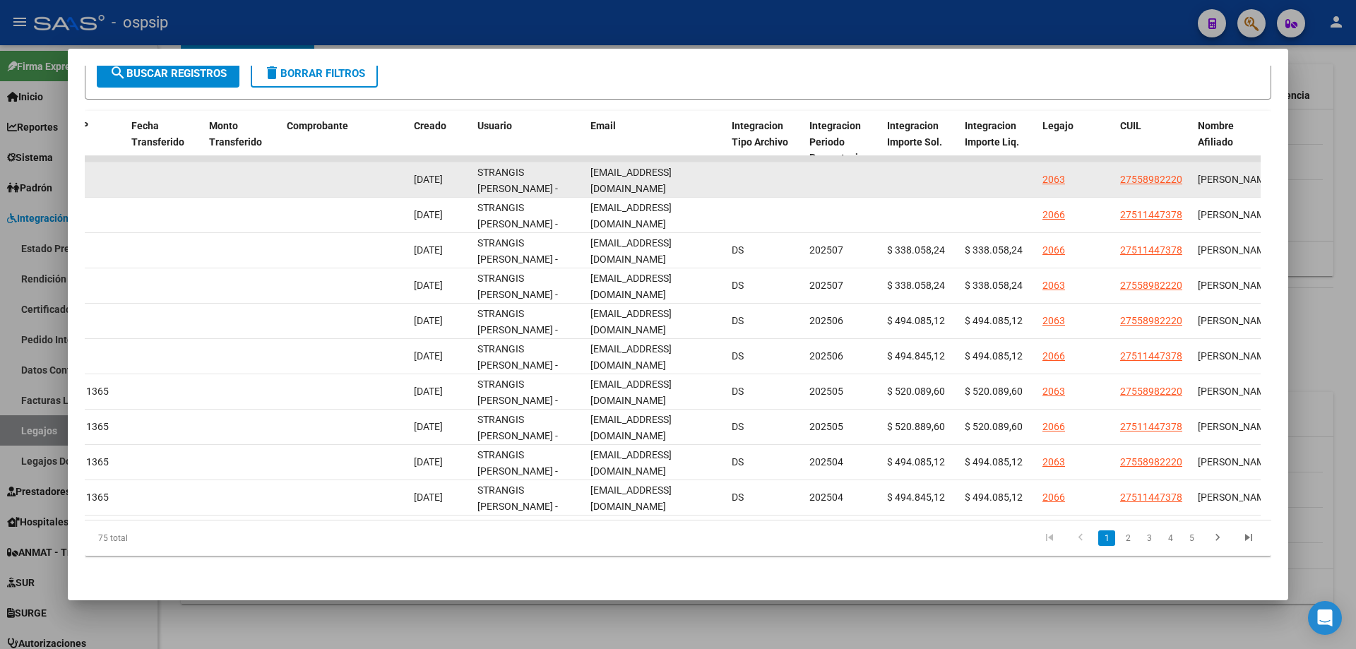
click at [749, 179] on datatable-body-cell at bounding box center [765, 179] width 78 height 35
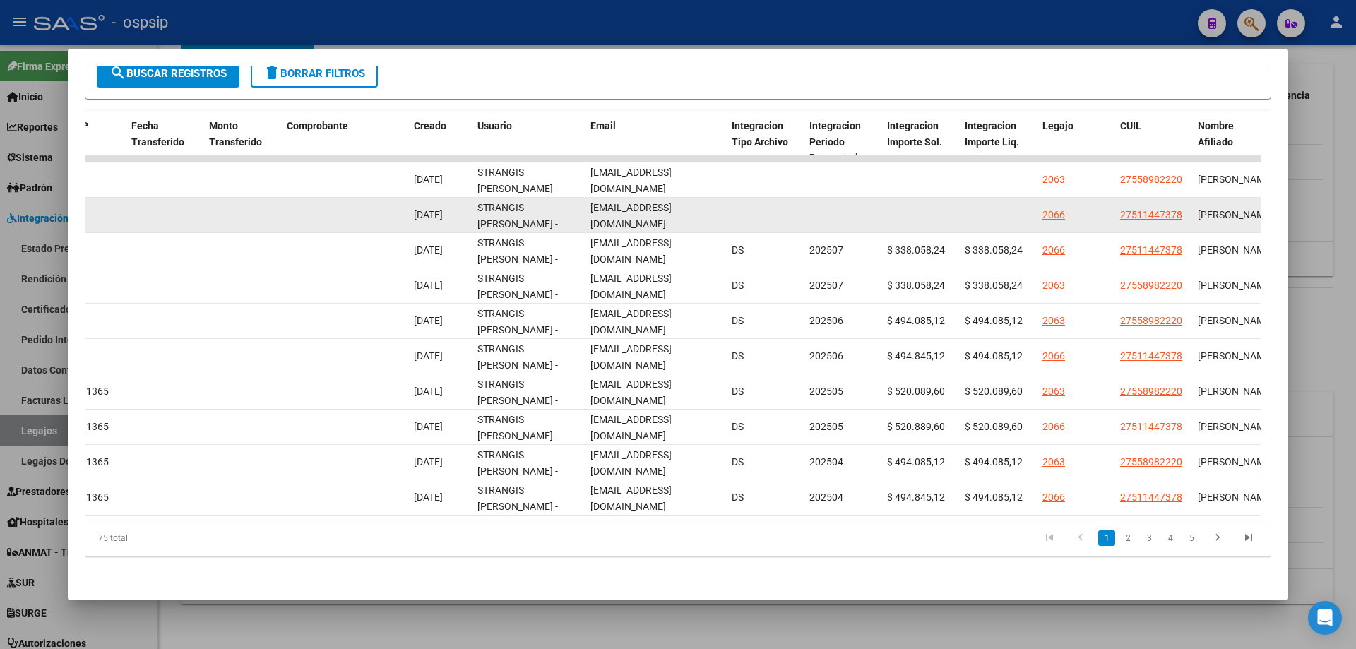
drag, startPoint x: 590, startPoint y: 201, endPoint x: 736, endPoint y: 209, distance: 146.4
click at [736, 209] on div "89246 Integración - Discapacidad Factura C: 6 - 12455 $ 520.889,60 01/09/2025 0…" at bounding box center [323, 215] width 3050 height 35
copy div "transportemiilusion@gmail.com"
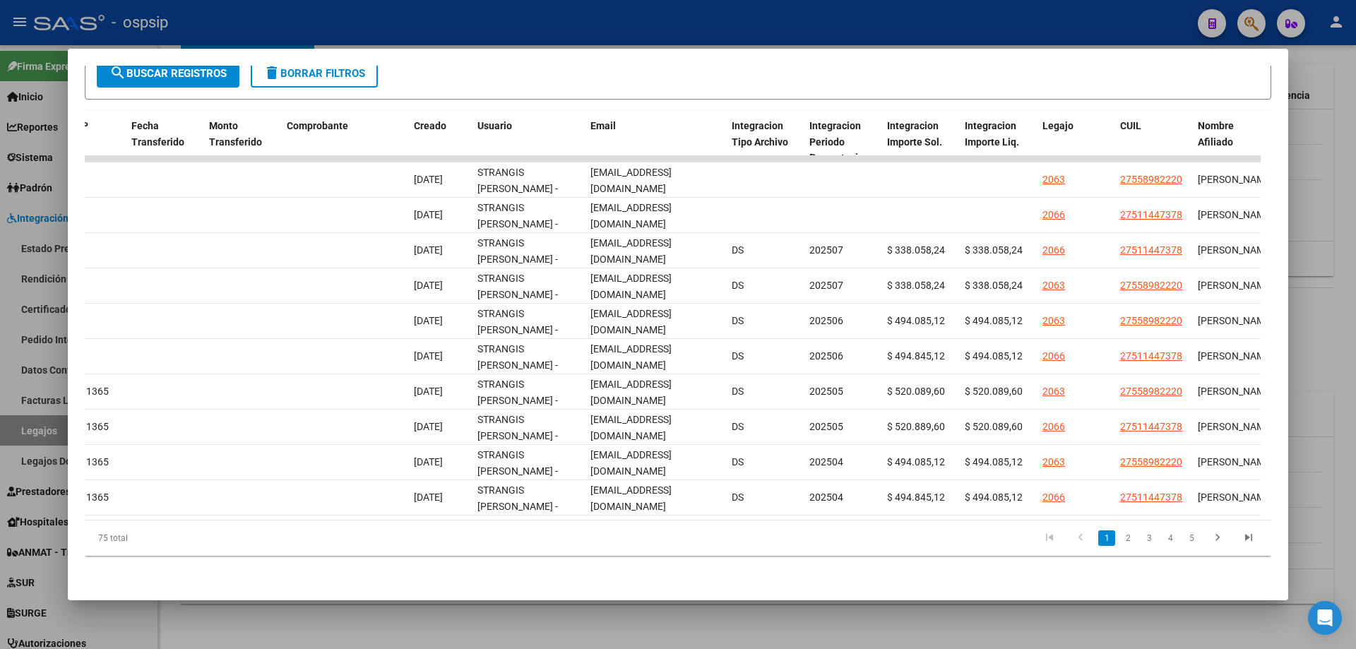
click at [1352, 232] on div at bounding box center [678, 324] width 1356 height 649
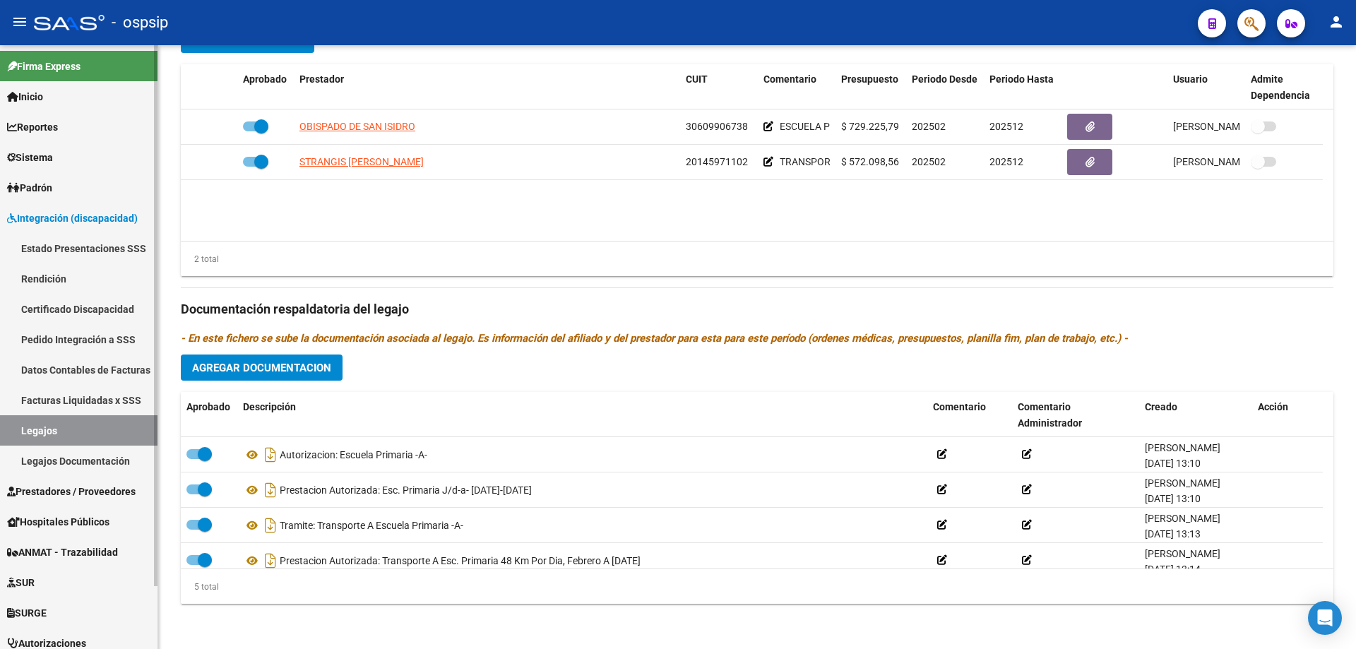
click at [78, 430] on link "Legajos" at bounding box center [78, 430] width 157 height 30
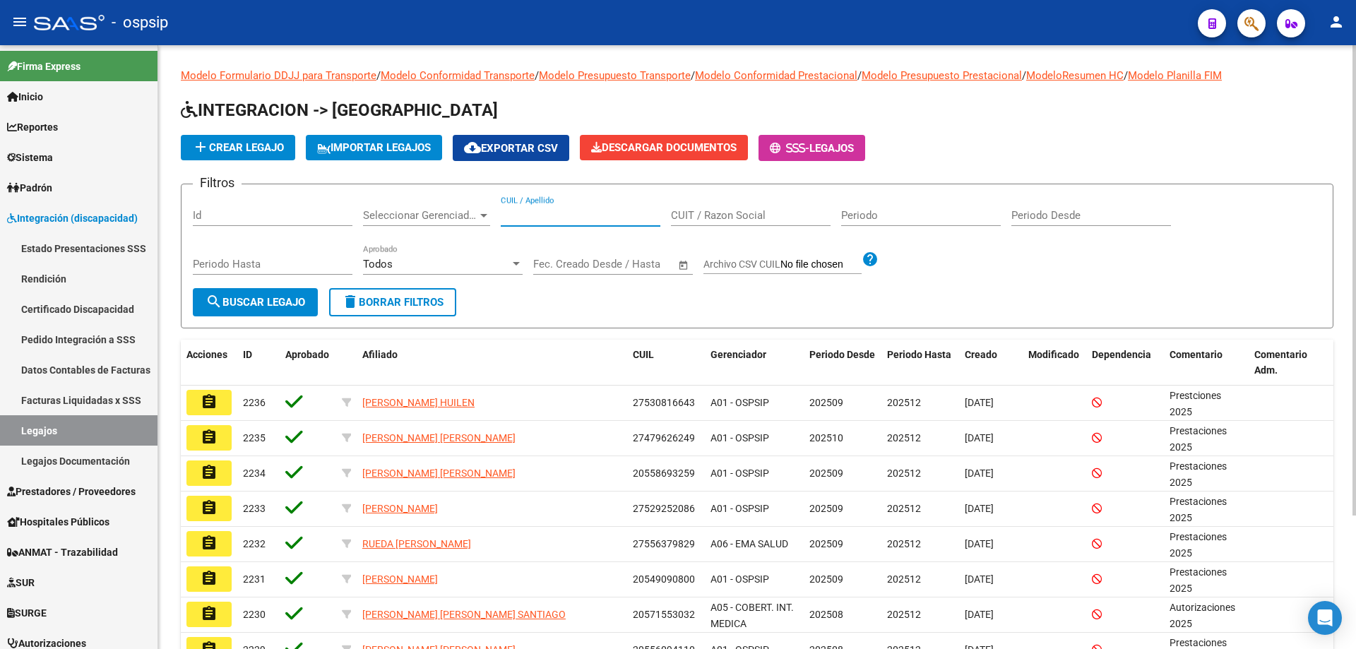
paste input "27576462943"
type input "27576462943"
click at [288, 306] on span "search Buscar Legajo" at bounding box center [255, 302] width 100 height 13
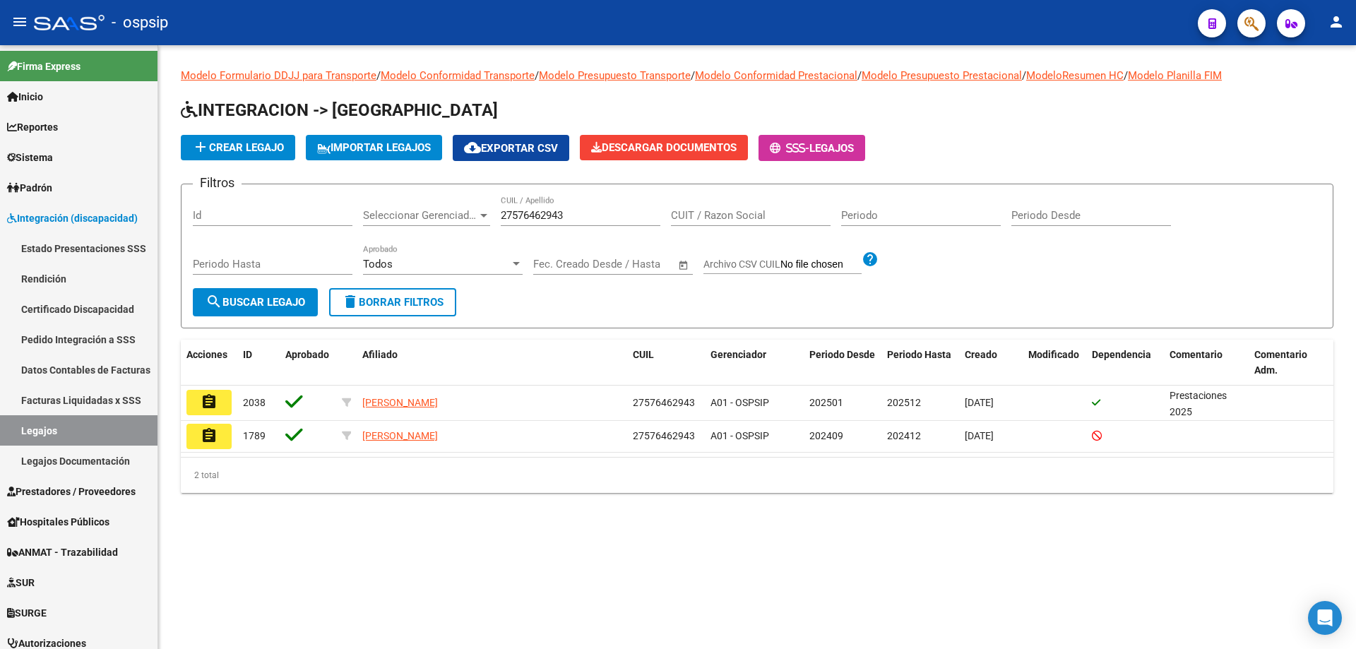
click at [210, 403] on mat-icon "assignment" at bounding box center [209, 401] width 17 height 17
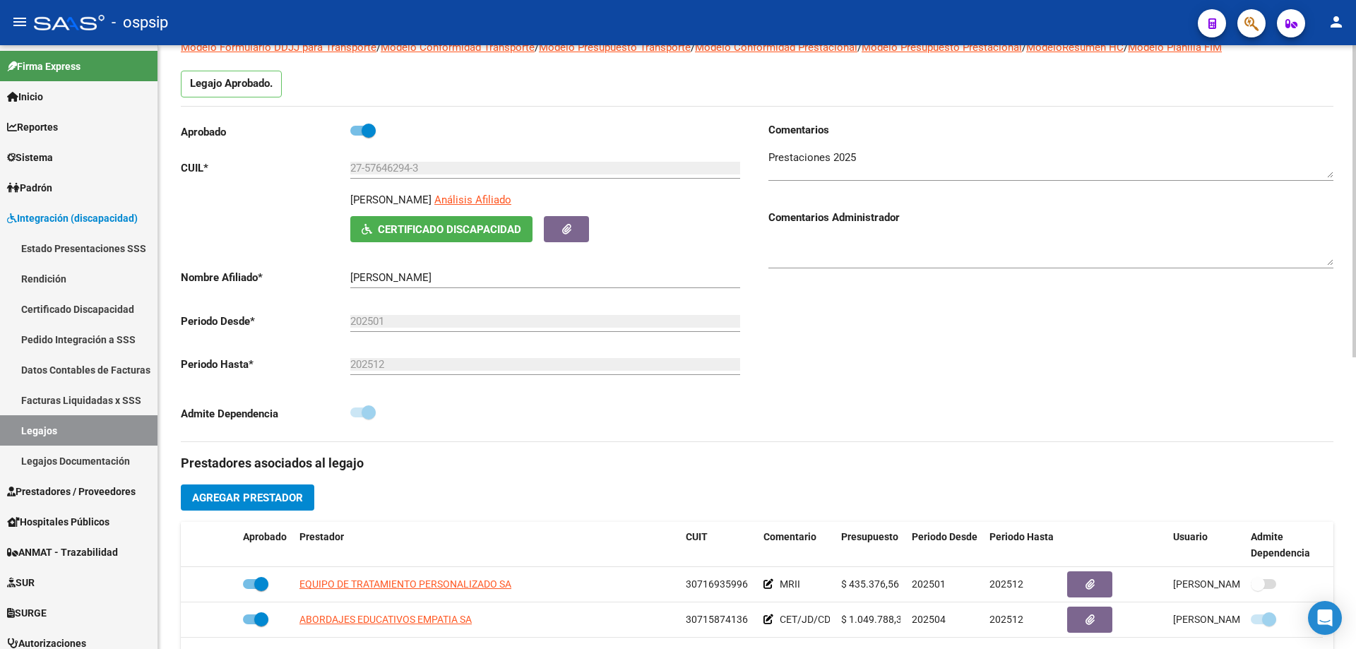
scroll to position [141, 0]
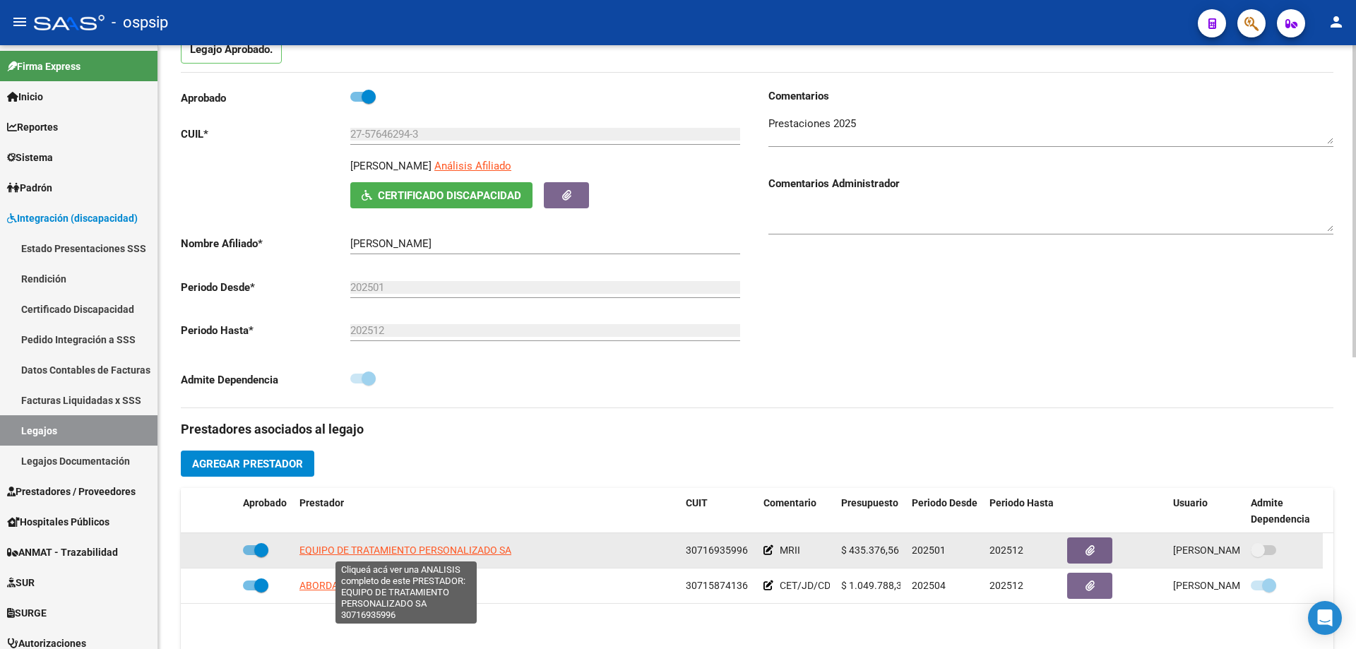
click at [465, 551] on span "EQUIPO DE TRATAMIENTO PERSONALIZADO SA" at bounding box center [405, 549] width 212 height 11
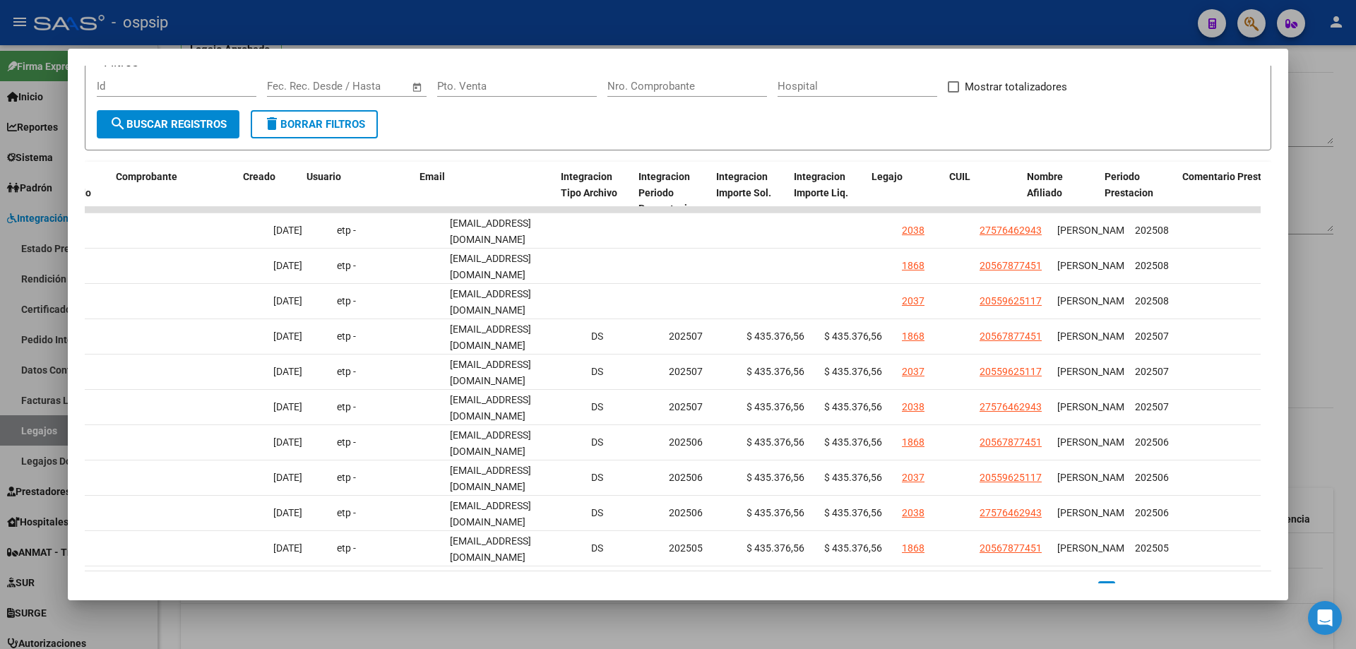
scroll to position [0, 1457]
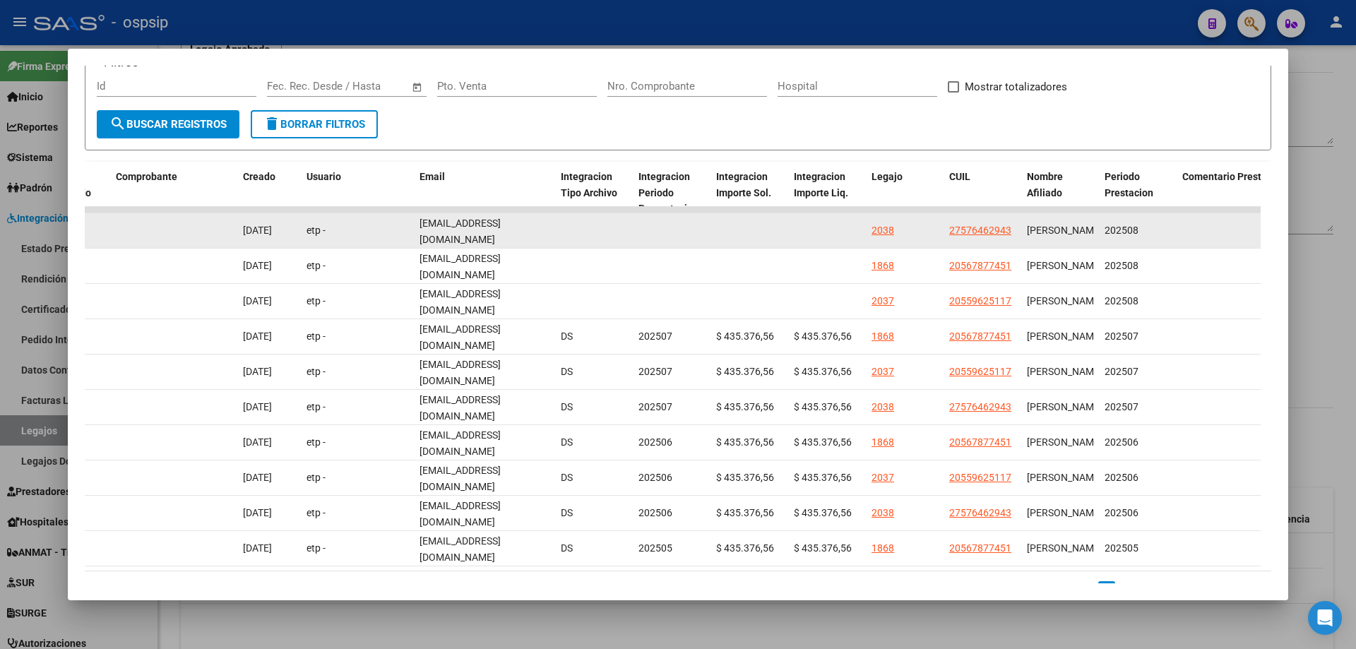
drag, startPoint x: 415, startPoint y: 233, endPoint x: 521, endPoint y: 241, distance: 106.3
click at [521, 241] on datatable-body-cell "etppagos@gmail.com" at bounding box center [484, 230] width 141 height 35
copy span "etppagos@gmail.com"
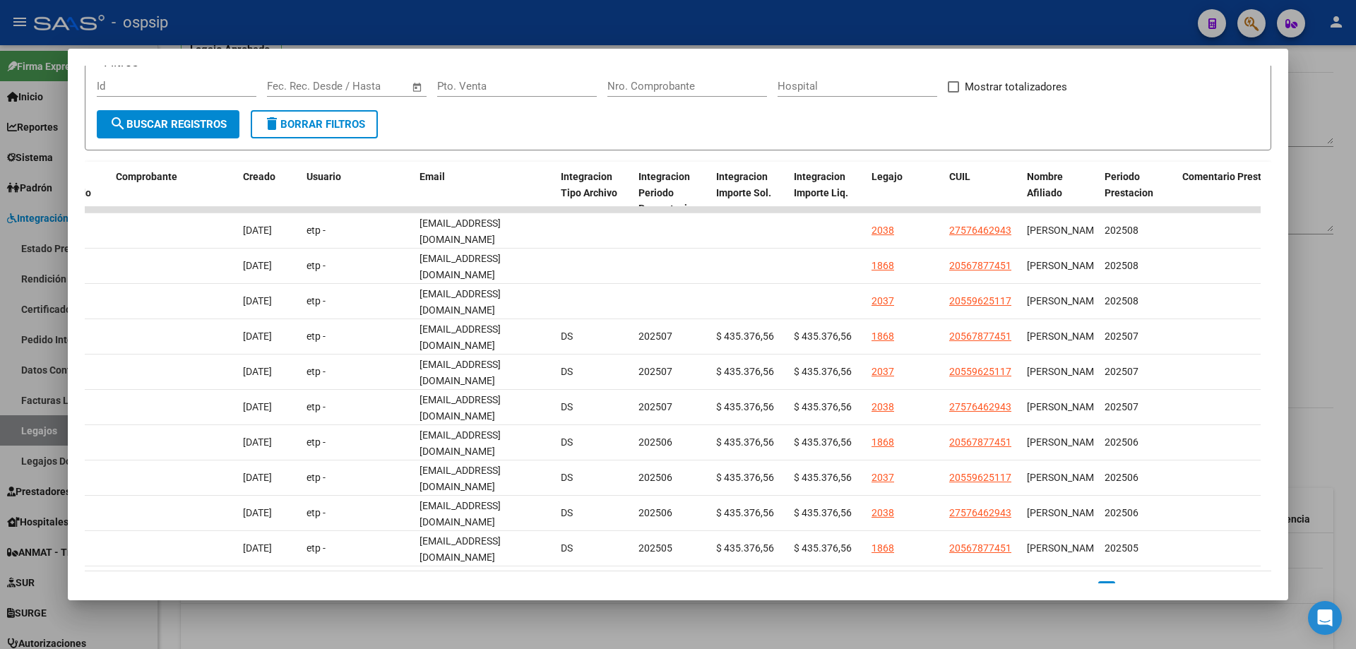
drag, startPoint x: 1331, startPoint y: 239, endPoint x: 1268, endPoint y: 368, distance: 143.7
click at [1331, 244] on div at bounding box center [678, 324] width 1356 height 649
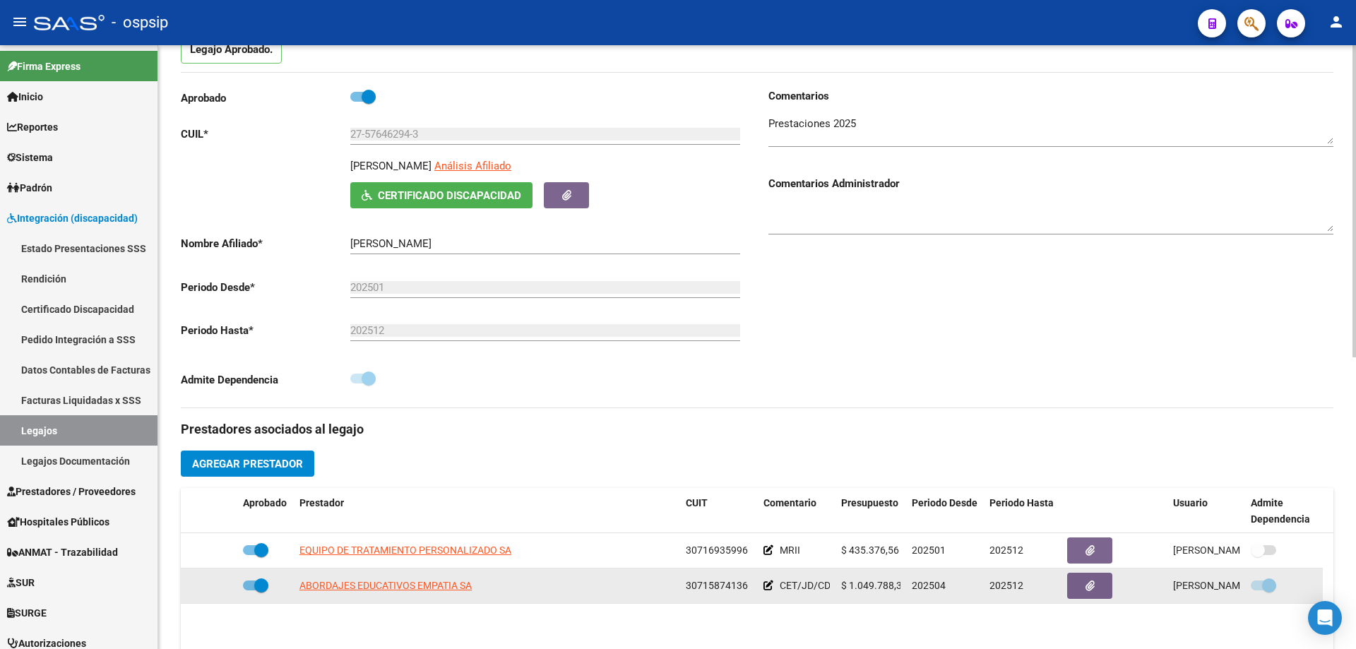
click at [429, 593] on app-link-go-to "ABORDAJES EDUCATIVOS EMPATIA SA" at bounding box center [385, 586] width 172 height 16
click at [432, 588] on span "ABORDAJES EDUCATIVOS EMPATIA SA" at bounding box center [385, 585] width 172 height 11
type textarea "30715874136"
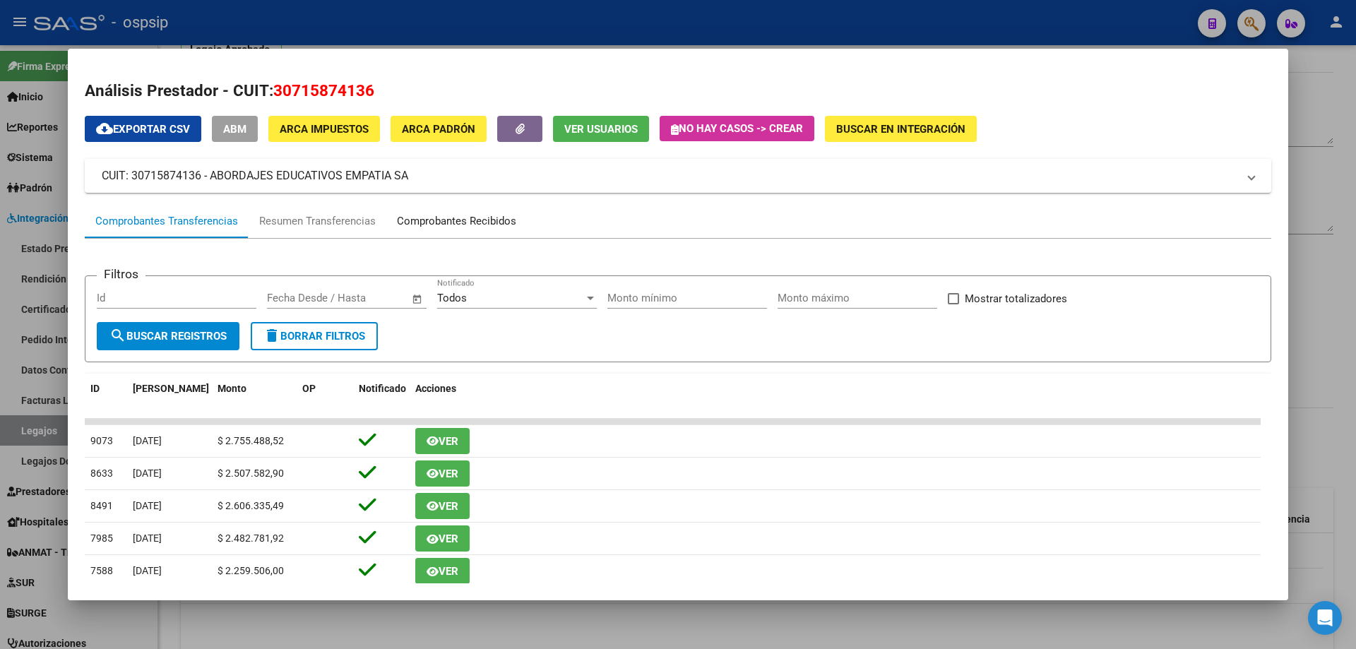
click at [460, 223] on div "Comprobantes Recibidos" at bounding box center [456, 221] width 119 height 16
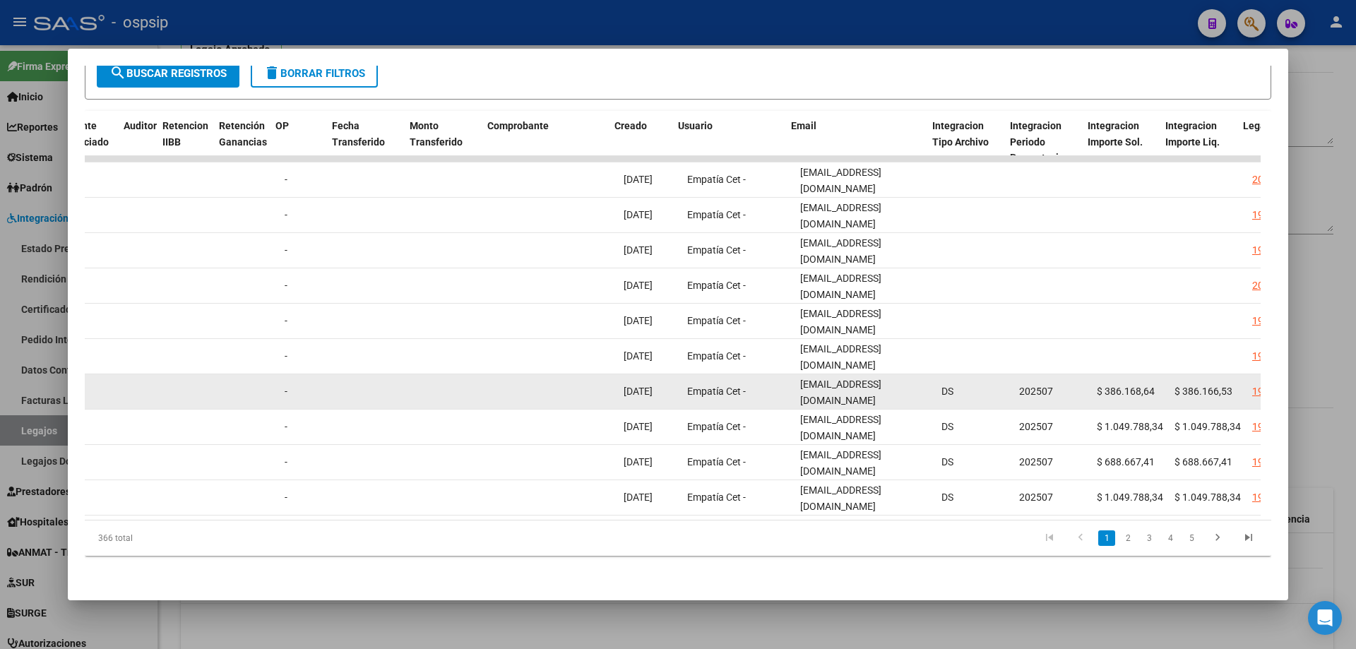
scroll to position [0, 1086]
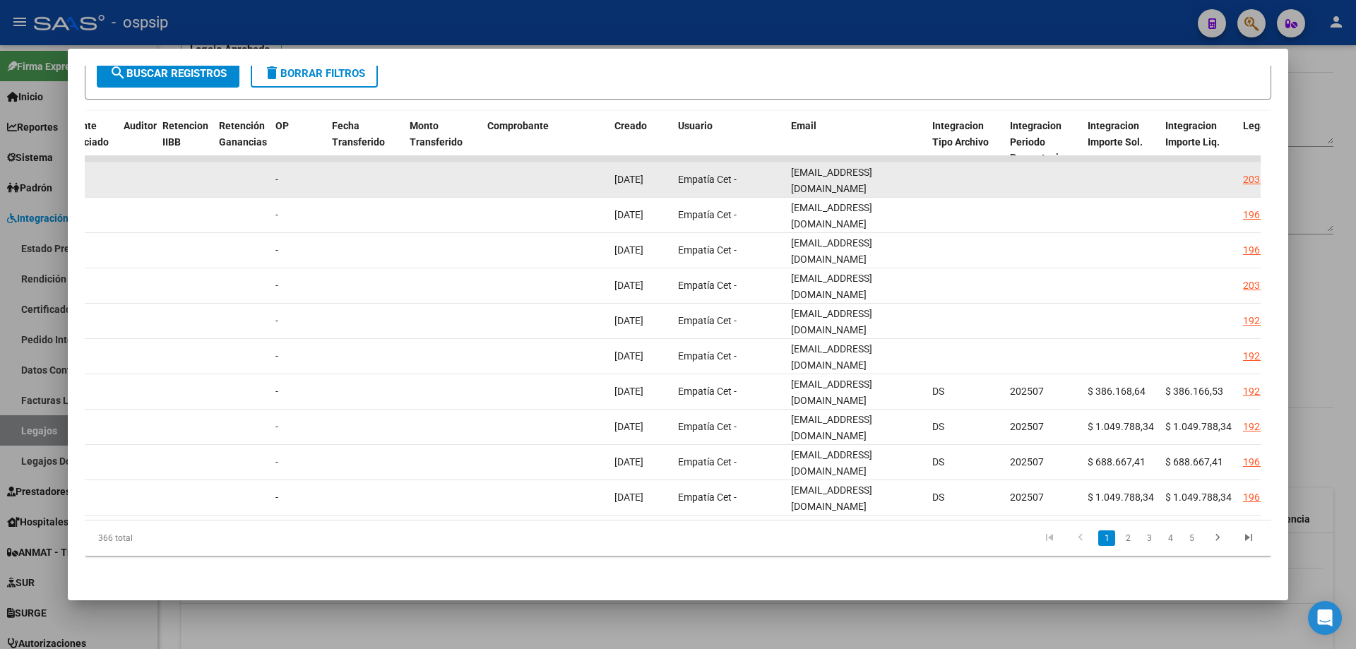
drag, startPoint x: 787, startPoint y: 162, endPoint x: 911, endPoint y: 171, distance: 124.6
click at [911, 171] on datatable-body-cell "empatiacet@gmail.com" at bounding box center [855, 179] width 141 height 35
copy span "empatiacet@gmail.com"
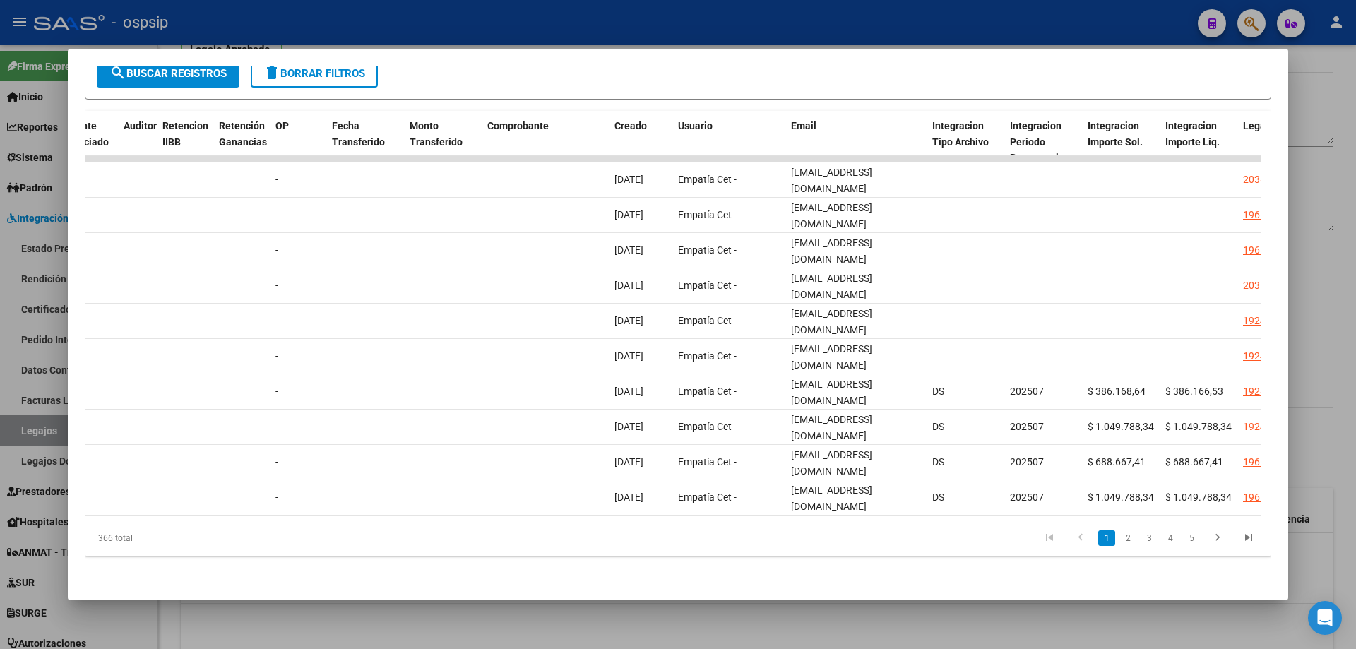
click at [1328, 302] on div at bounding box center [678, 324] width 1356 height 649
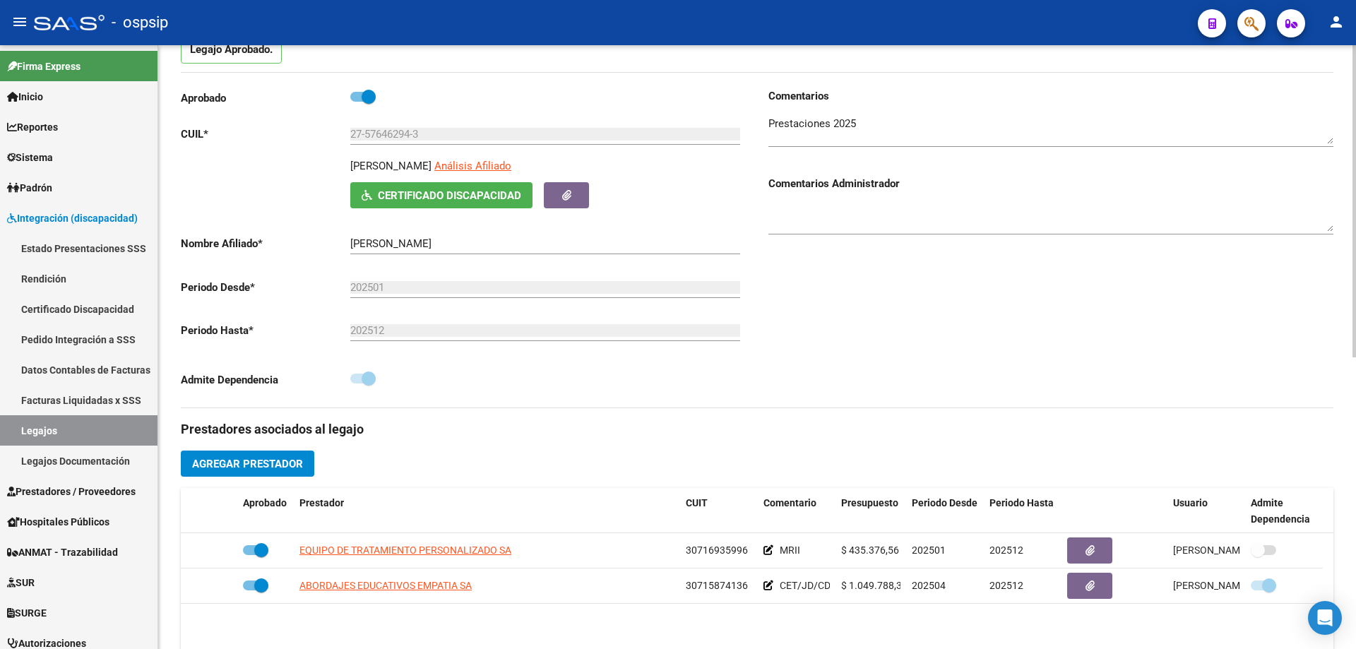
click at [563, 401] on div "Aprobado CUIL * 27-57646294-3 Ingresar CUIL ROJAS LUDMILA CECILIA Análisis Afil…" at bounding box center [469, 247] width 576 height 319
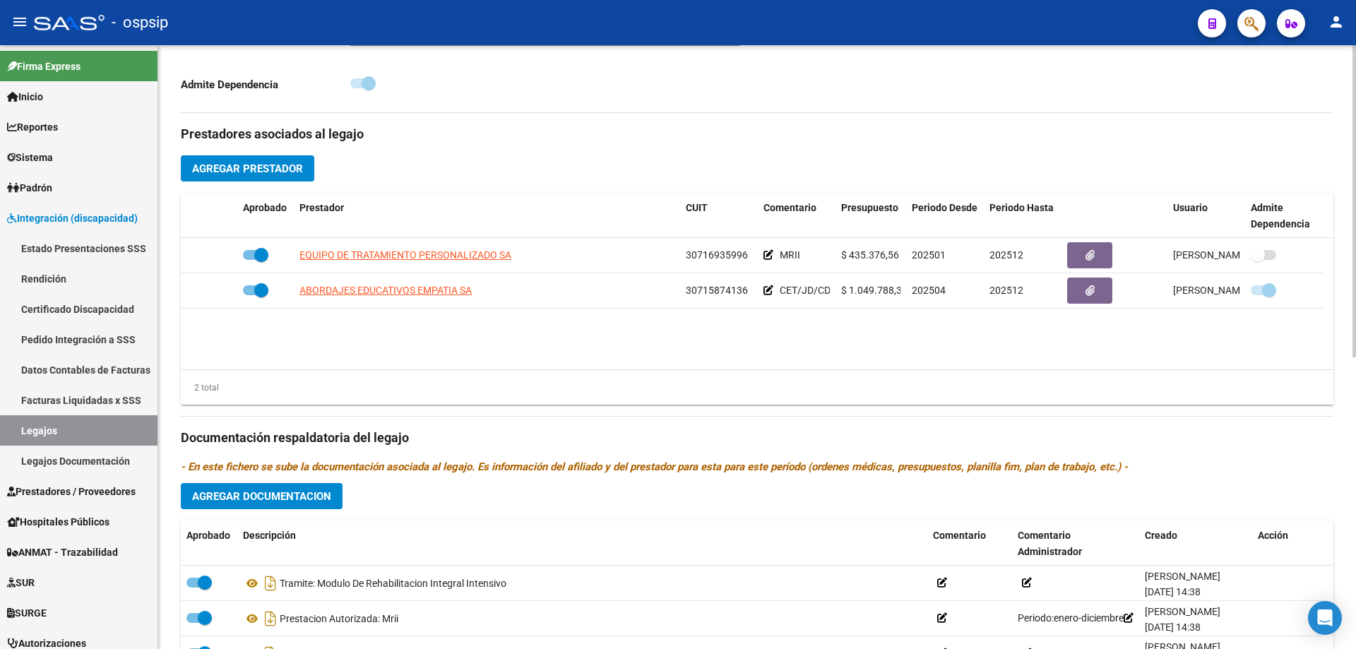
scroll to position [565, 0]
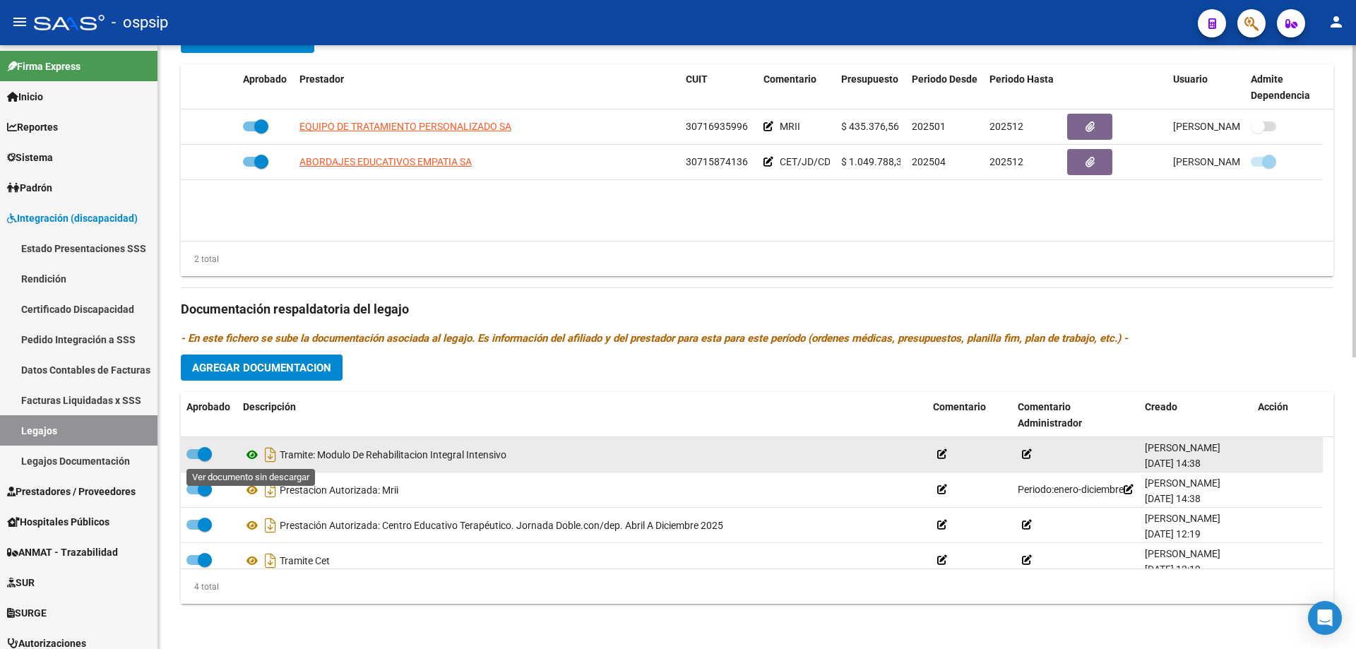
click at [251, 455] on icon at bounding box center [252, 454] width 18 height 17
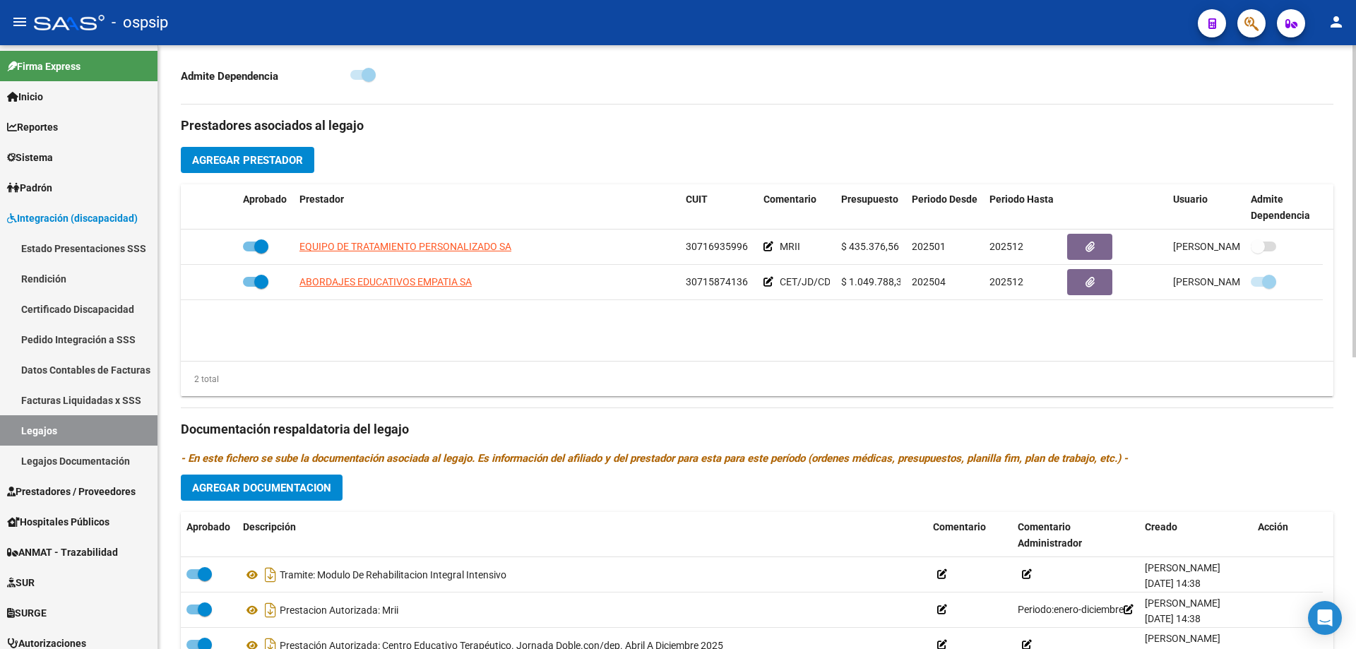
scroll to position [212, 0]
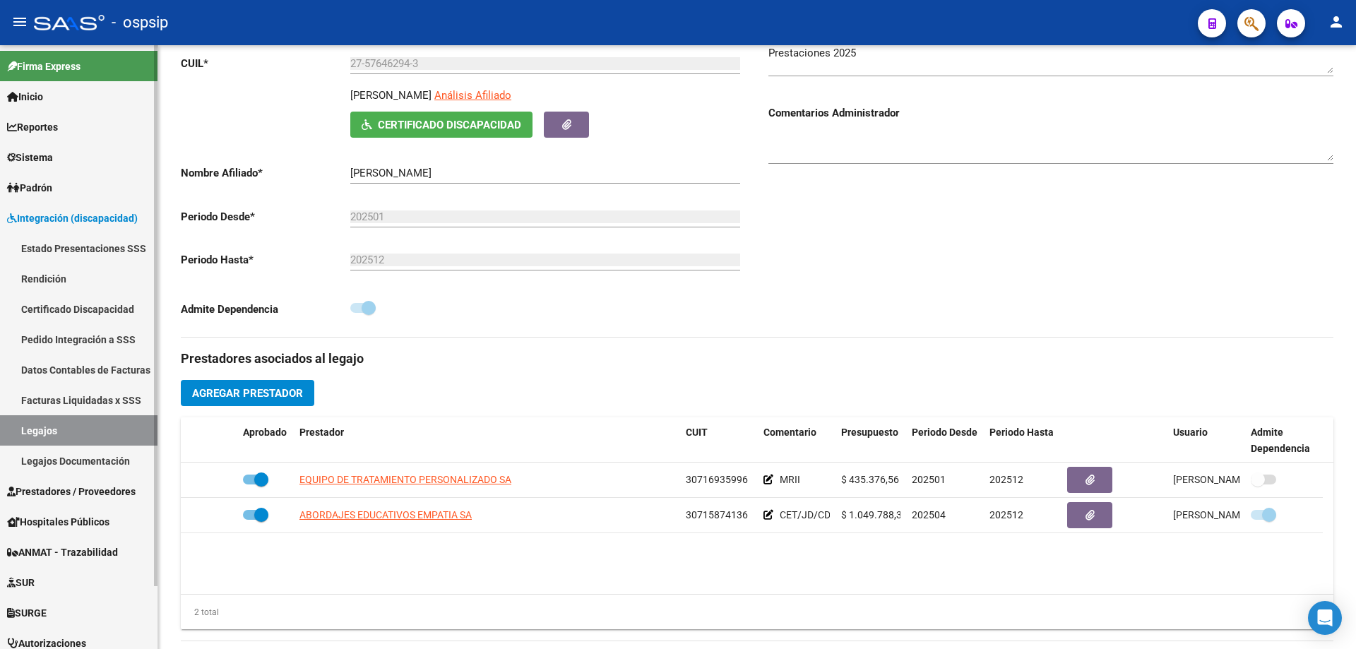
click at [49, 434] on link "Legajos" at bounding box center [78, 430] width 157 height 30
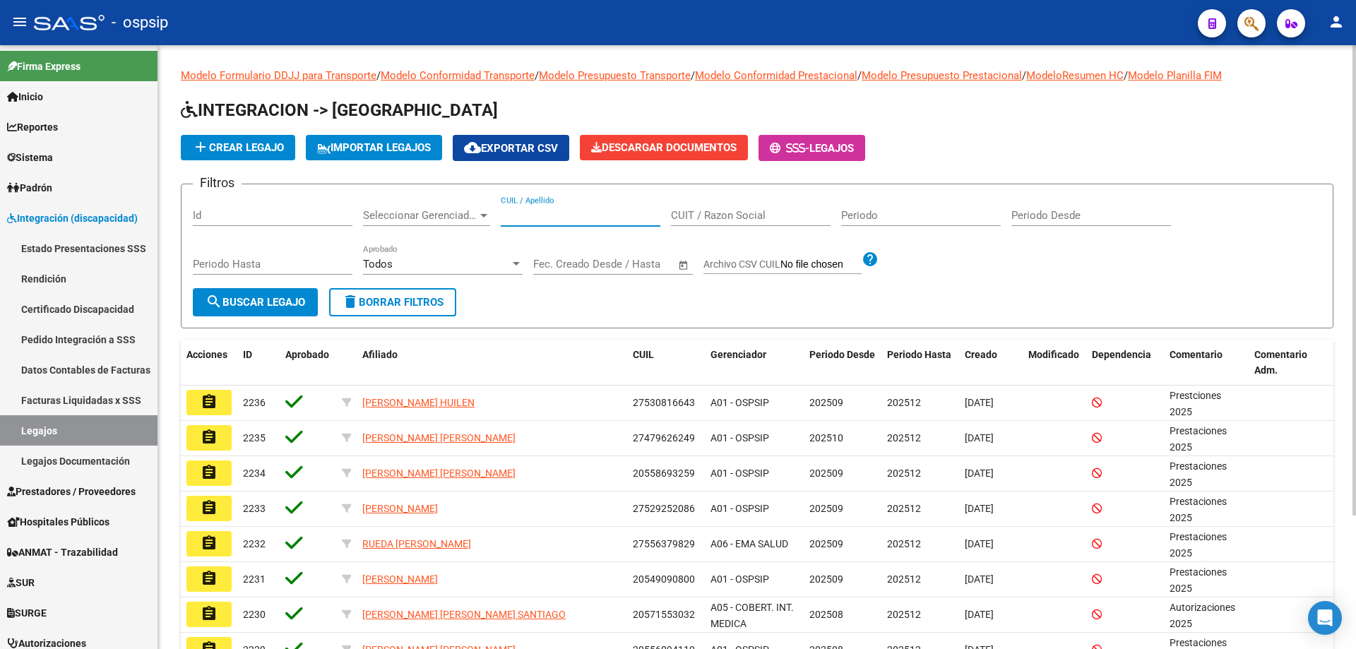
paste input "20562581953"
type input "20562581953"
drag, startPoint x: 259, startPoint y: 302, endPoint x: 386, endPoint y: 122, distance: 219.4
click at [260, 299] on span "search Buscar Legajo" at bounding box center [255, 302] width 100 height 13
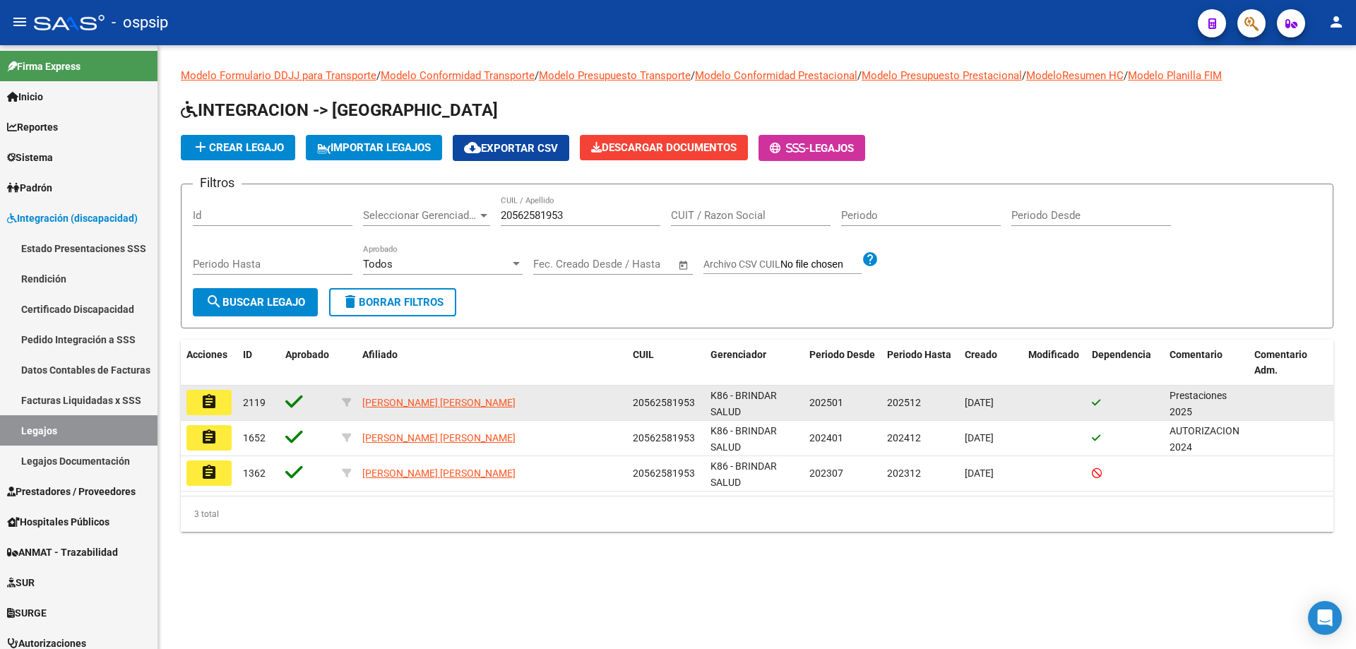
click at [225, 400] on button "assignment" at bounding box center [208, 402] width 45 height 25
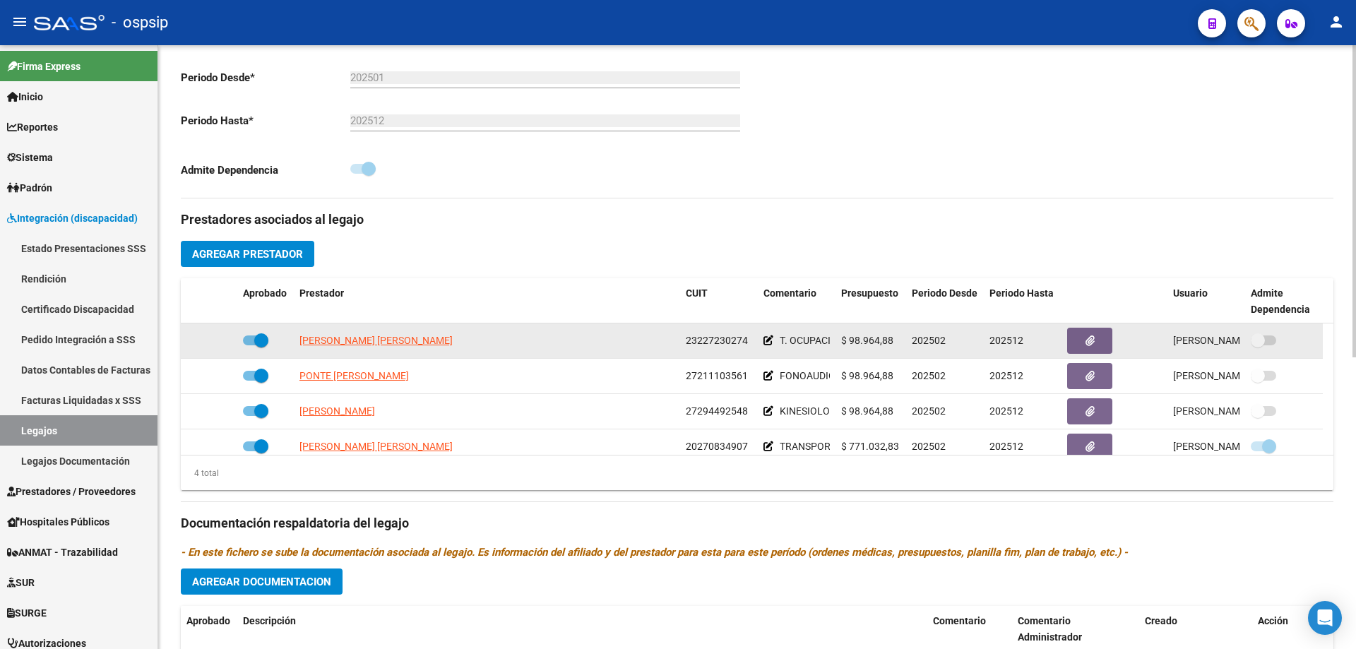
scroll to position [353, 0]
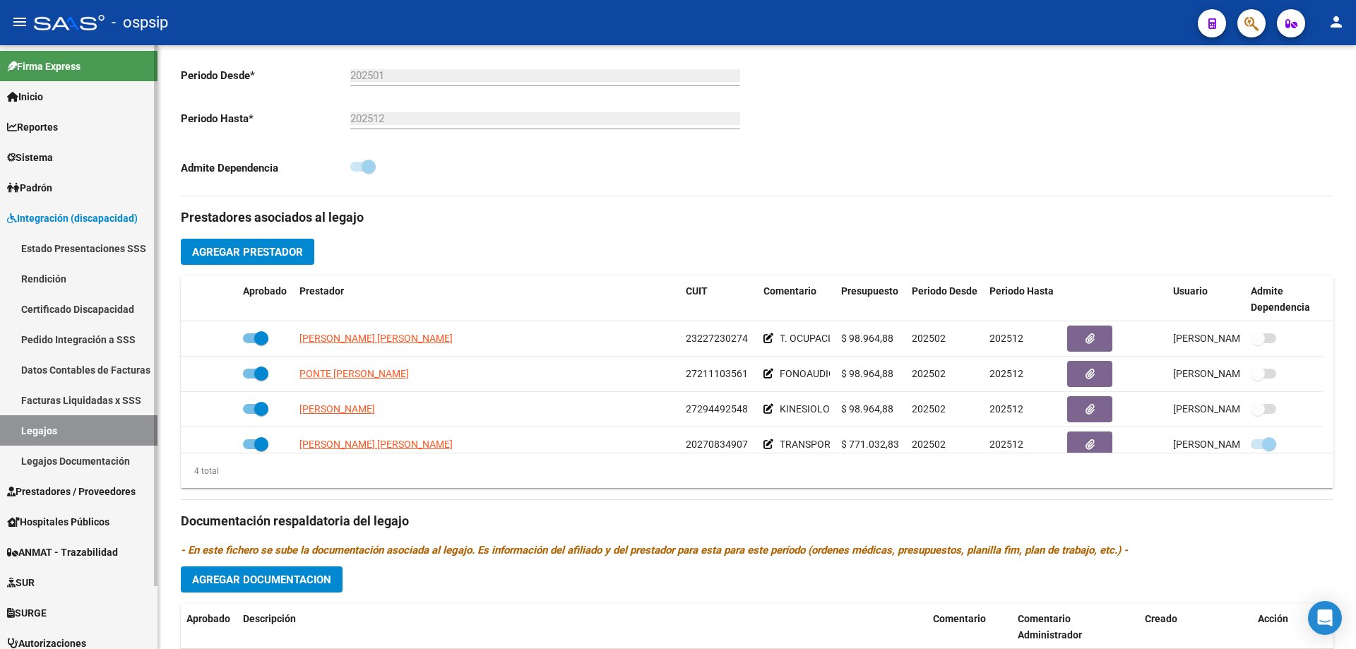
click at [38, 160] on span "Sistema" at bounding box center [30, 158] width 46 height 16
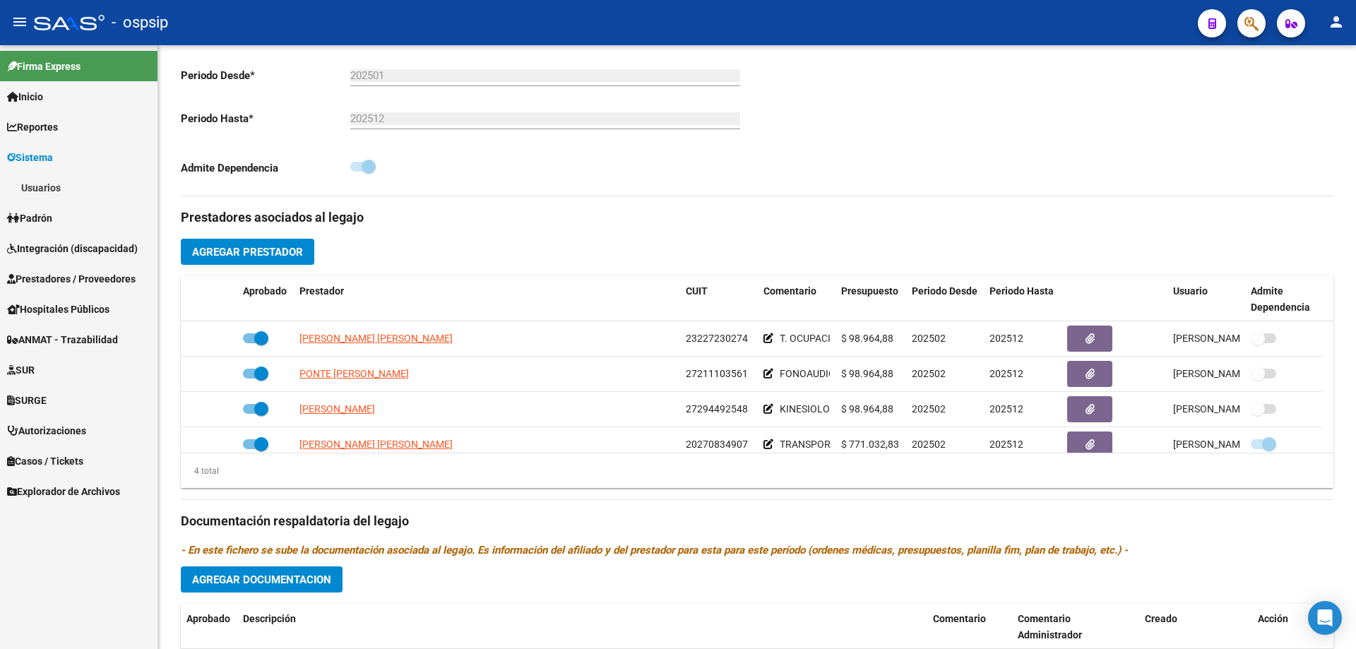
click at [38, 217] on span "Padrón" at bounding box center [29, 218] width 45 height 16
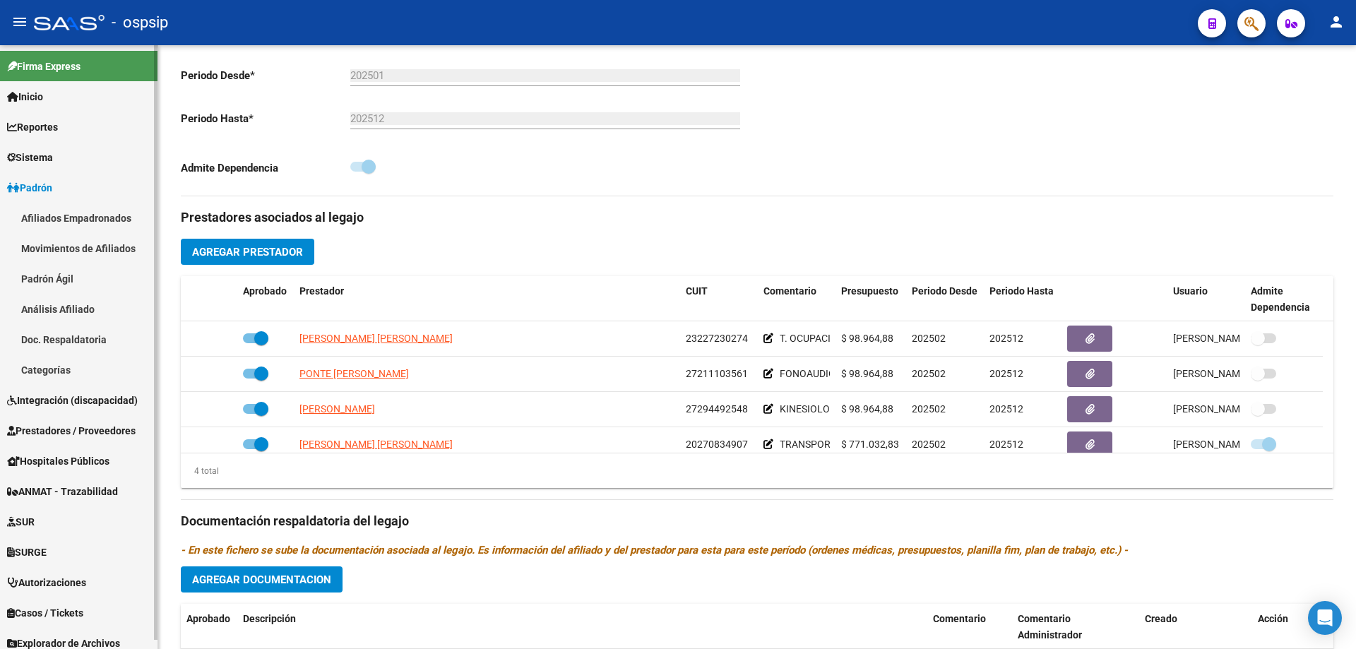
click at [53, 161] on span "Sistema" at bounding box center [30, 158] width 46 height 16
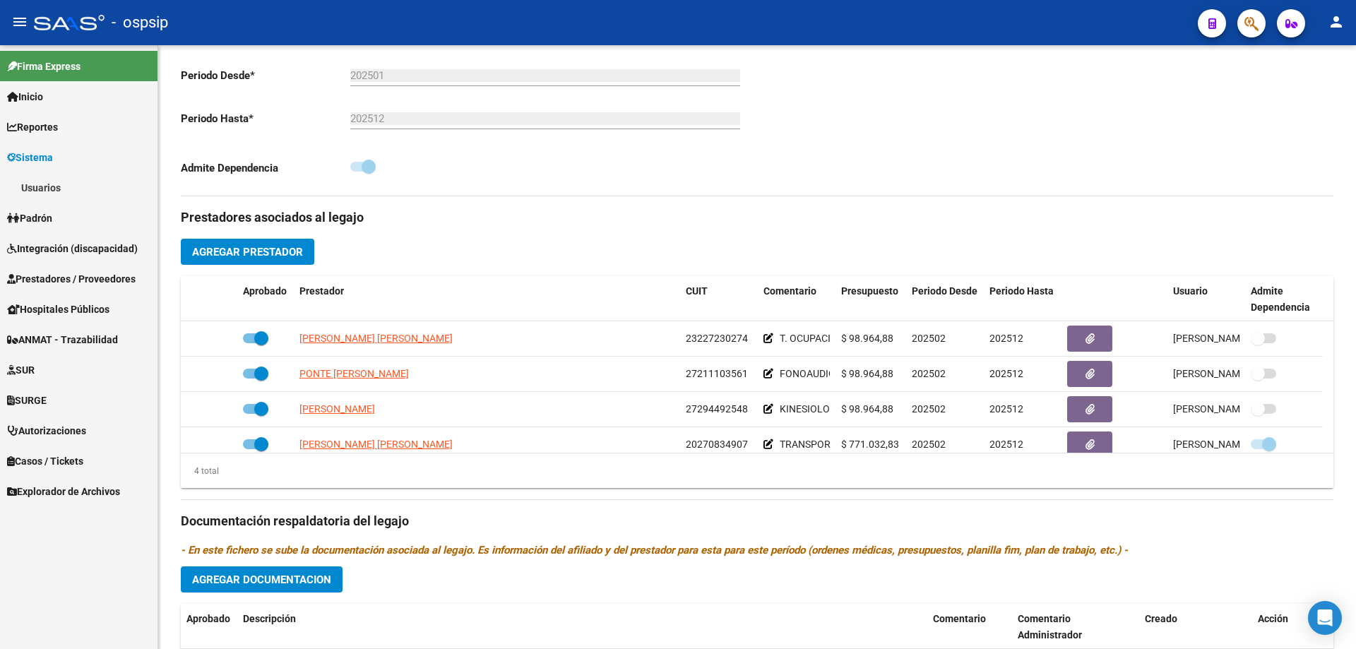
click at [50, 178] on link "Usuarios" at bounding box center [78, 187] width 157 height 30
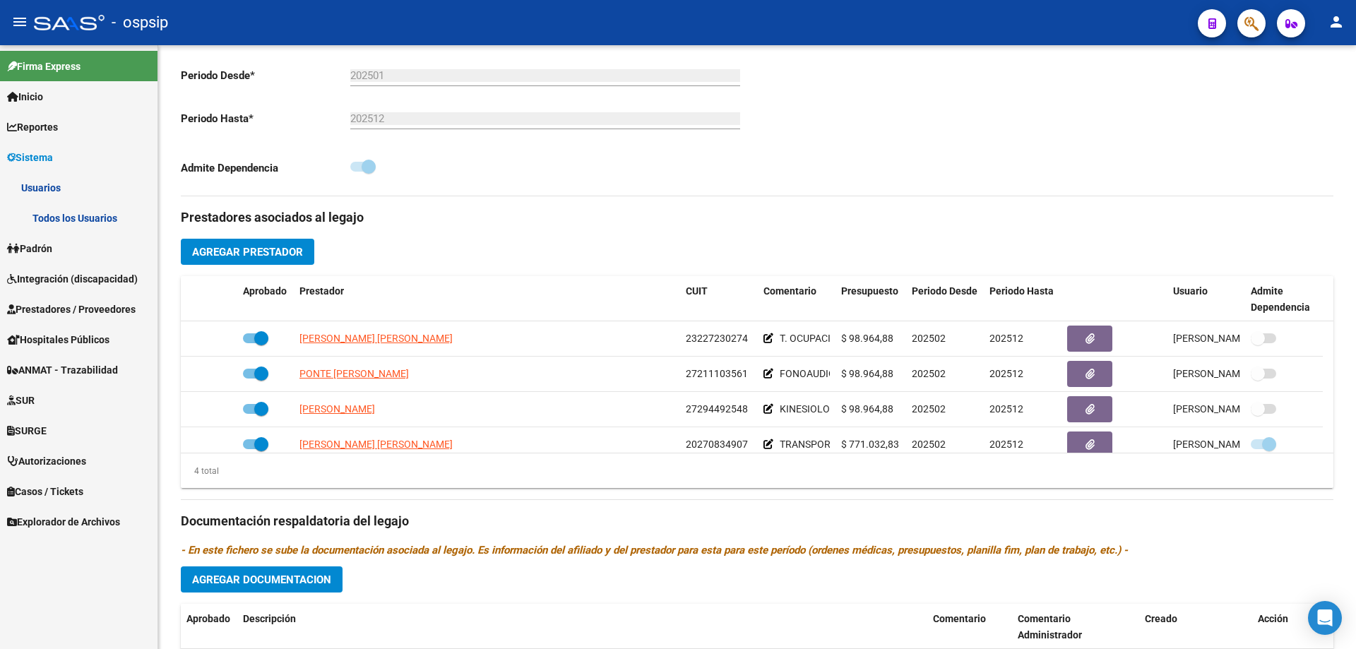
click at [60, 212] on link "Todos los Usuarios" at bounding box center [78, 218] width 157 height 30
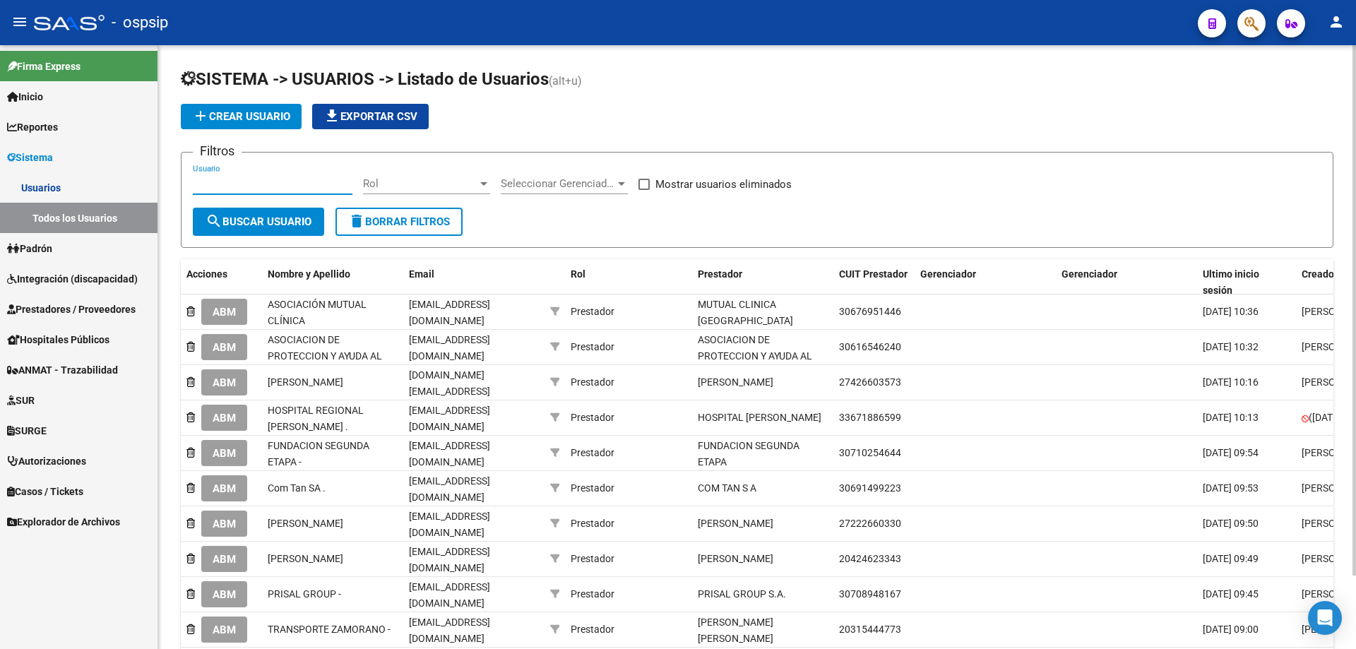
paste input "raquel.mechy2@gmail.com"
type input "raquel.mechy2@gmail.com"
click at [273, 232] on button "search Buscar Usuario" at bounding box center [258, 222] width 131 height 28
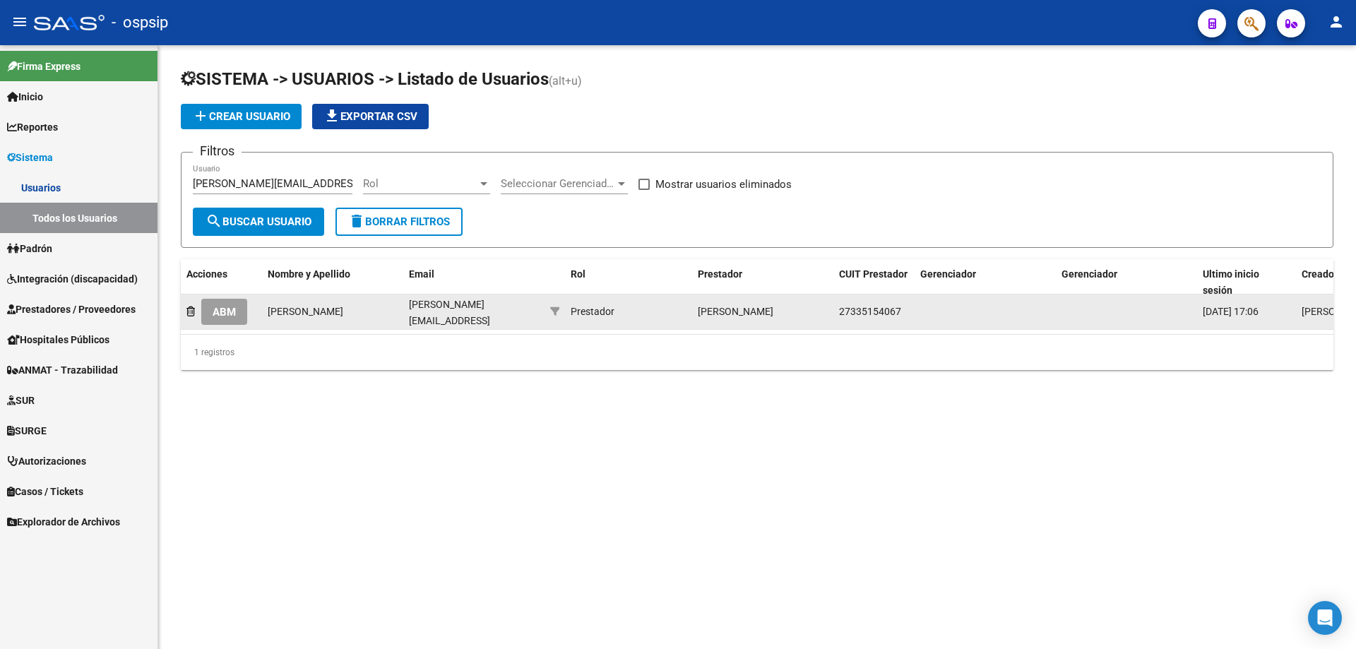
click at [225, 311] on span "ABM" at bounding box center [224, 312] width 23 height 13
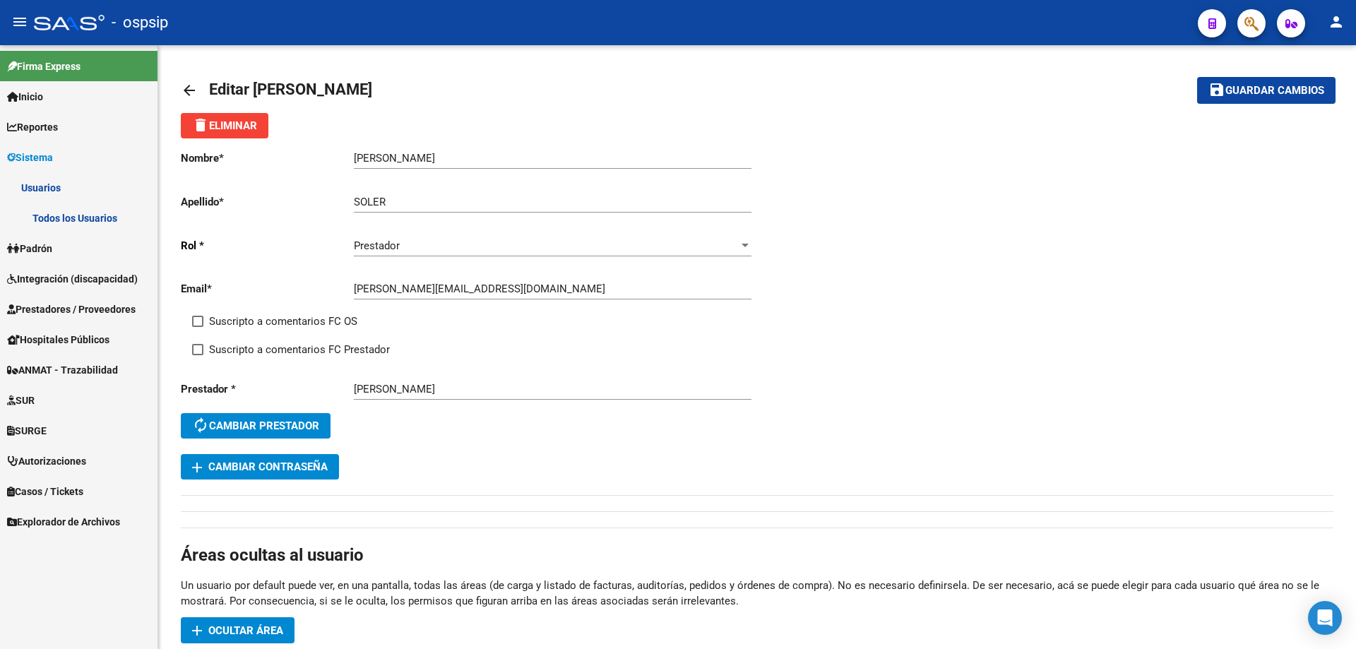
click at [53, 213] on link "Todos los Usuarios" at bounding box center [78, 218] width 157 height 30
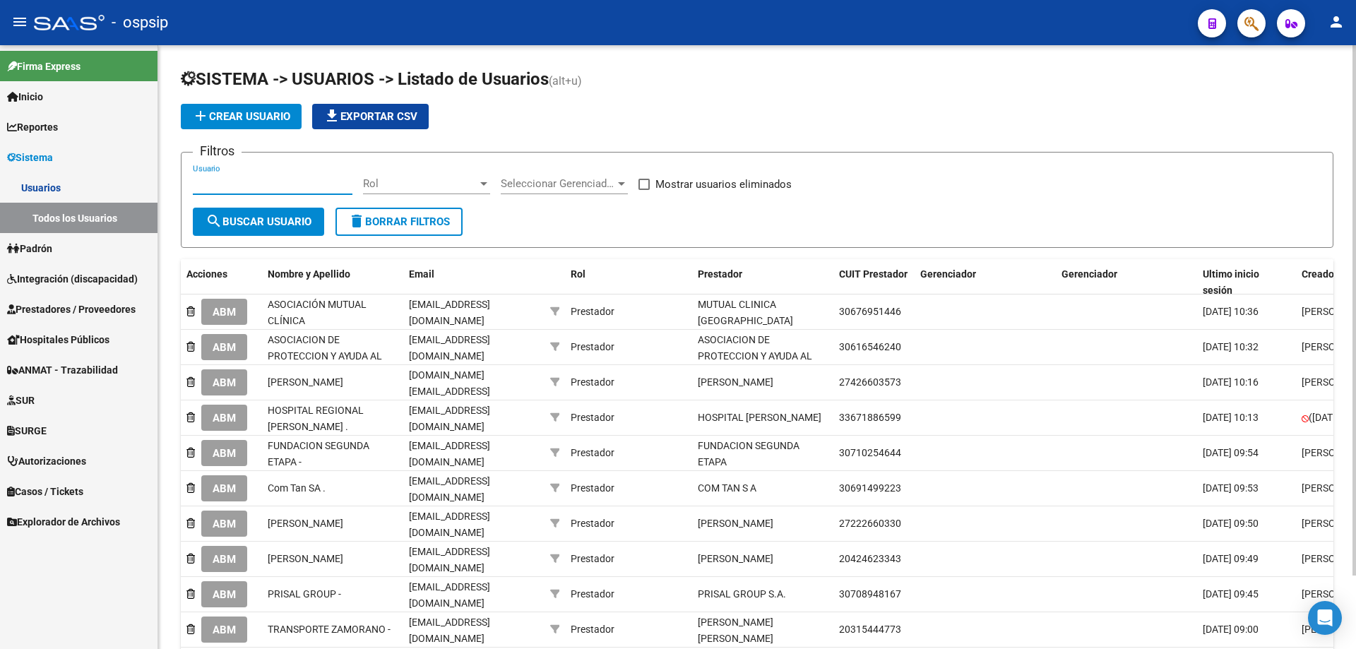
paste input "raquel.mechy2@gmail.com"
type input "raquel.mechy2@gmail.com"
click at [257, 220] on span "search Buscar Usuario" at bounding box center [258, 221] width 106 height 13
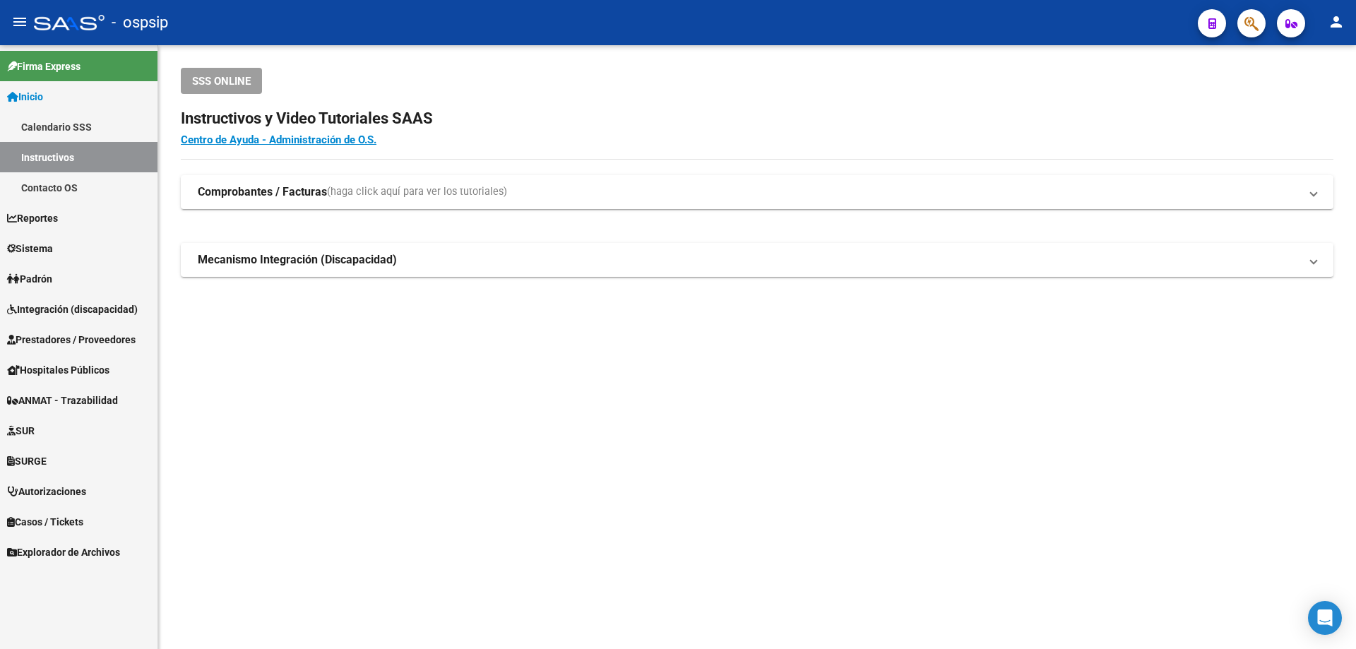
click at [61, 306] on span "Integración (discapacidad)" at bounding box center [72, 310] width 131 height 16
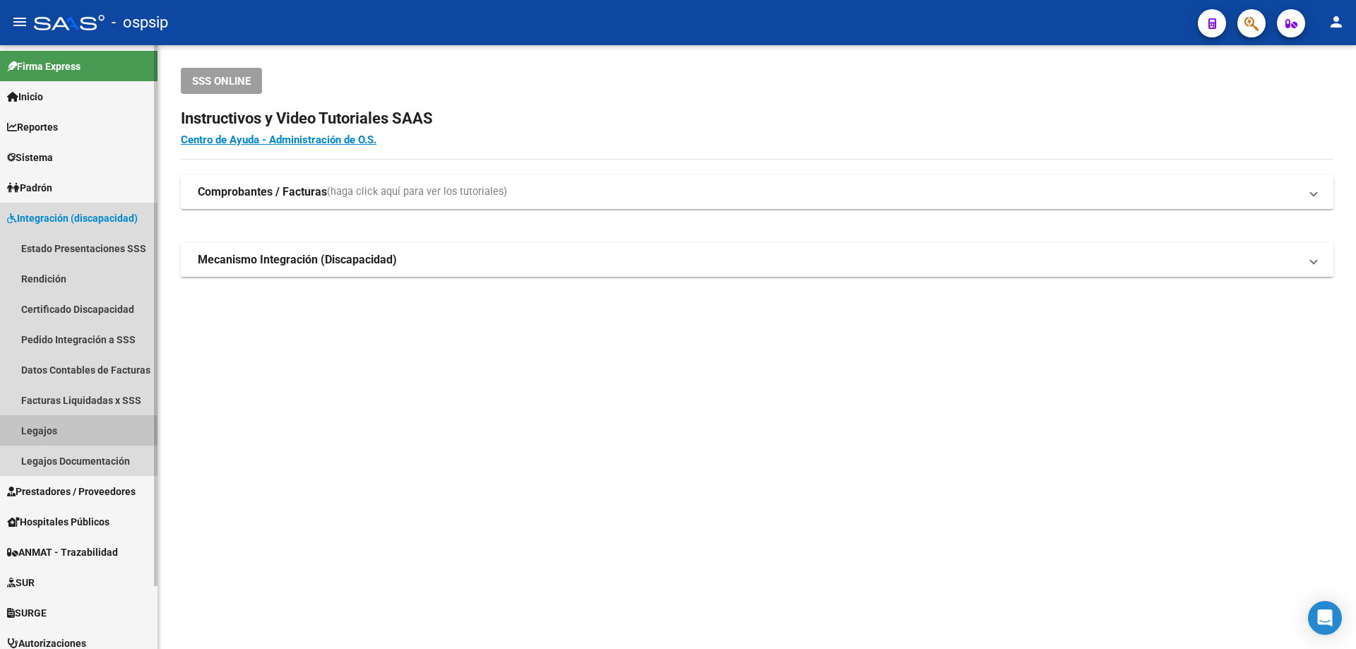
click at [47, 421] on link "Legajos" at bounding box center [78, 430] width 157 height 30
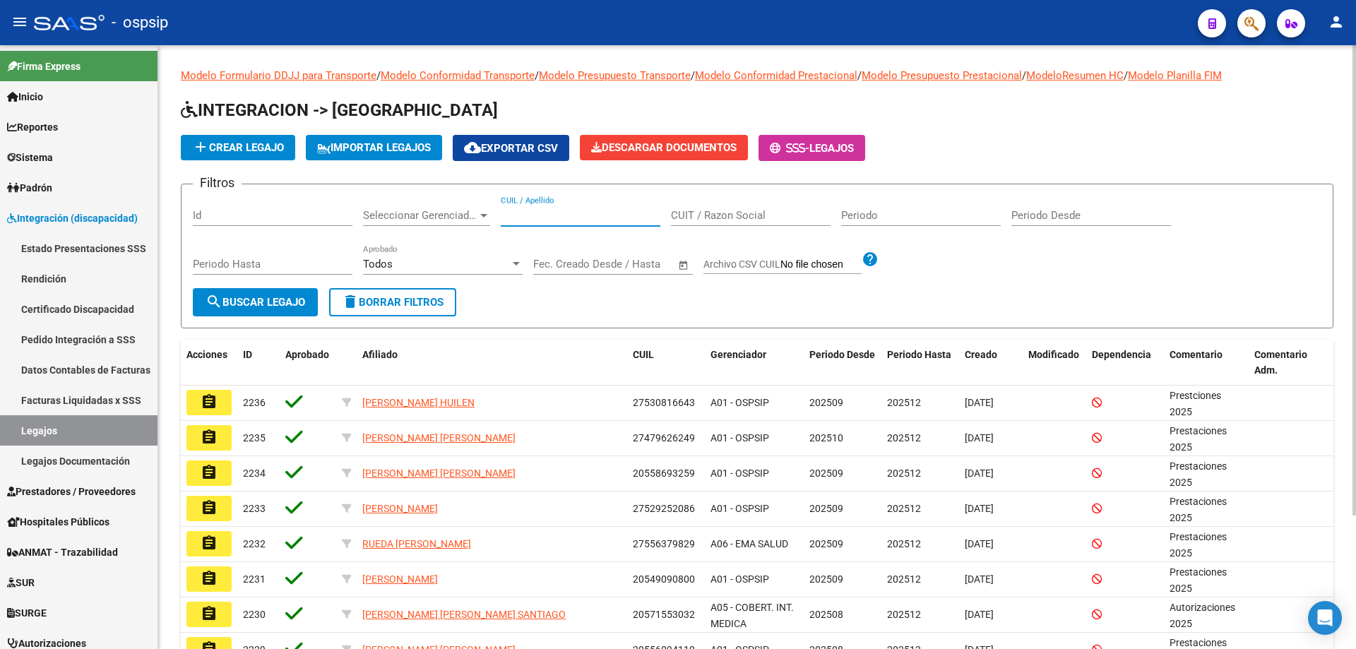
paste input "27511447378"
type input "27511447378"
click at [228, 309] on button "search Buscar Legajo" at bounding box center [255, 302] width 125 height 28
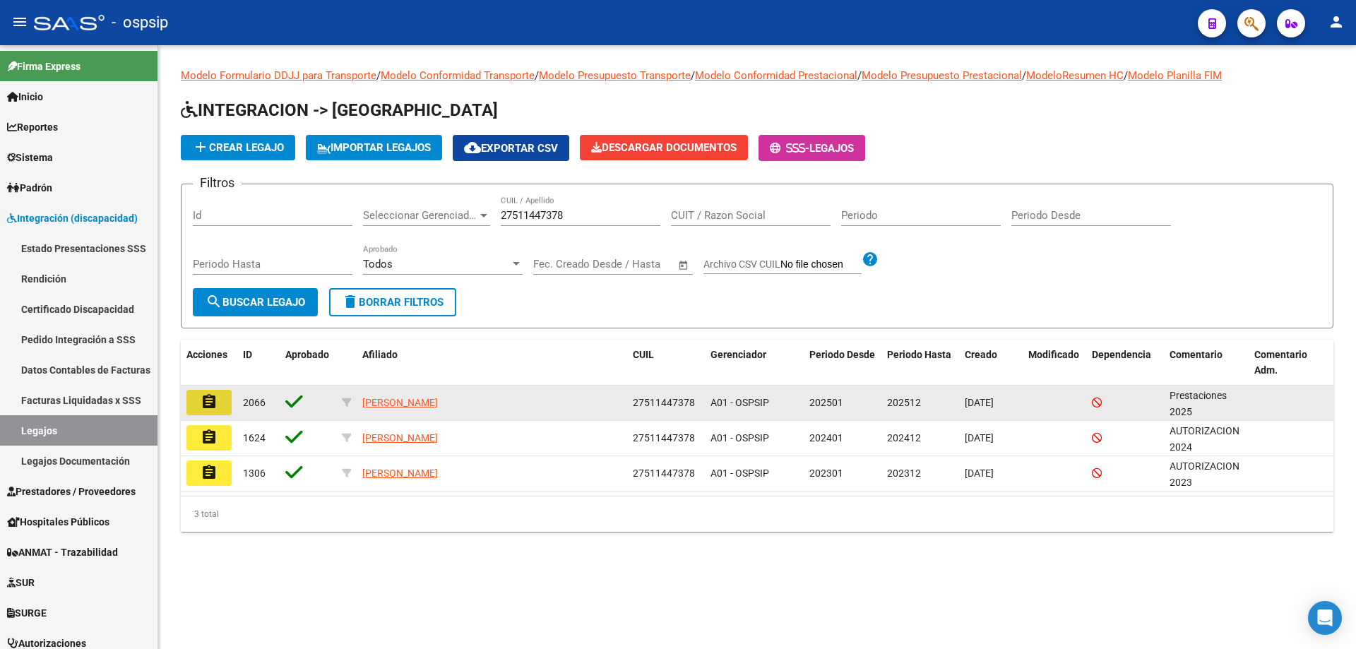
drag, startPoint x: 203, startPoint y: 408, endPoint x: 213, endPoint y: 399, distance: 14.0
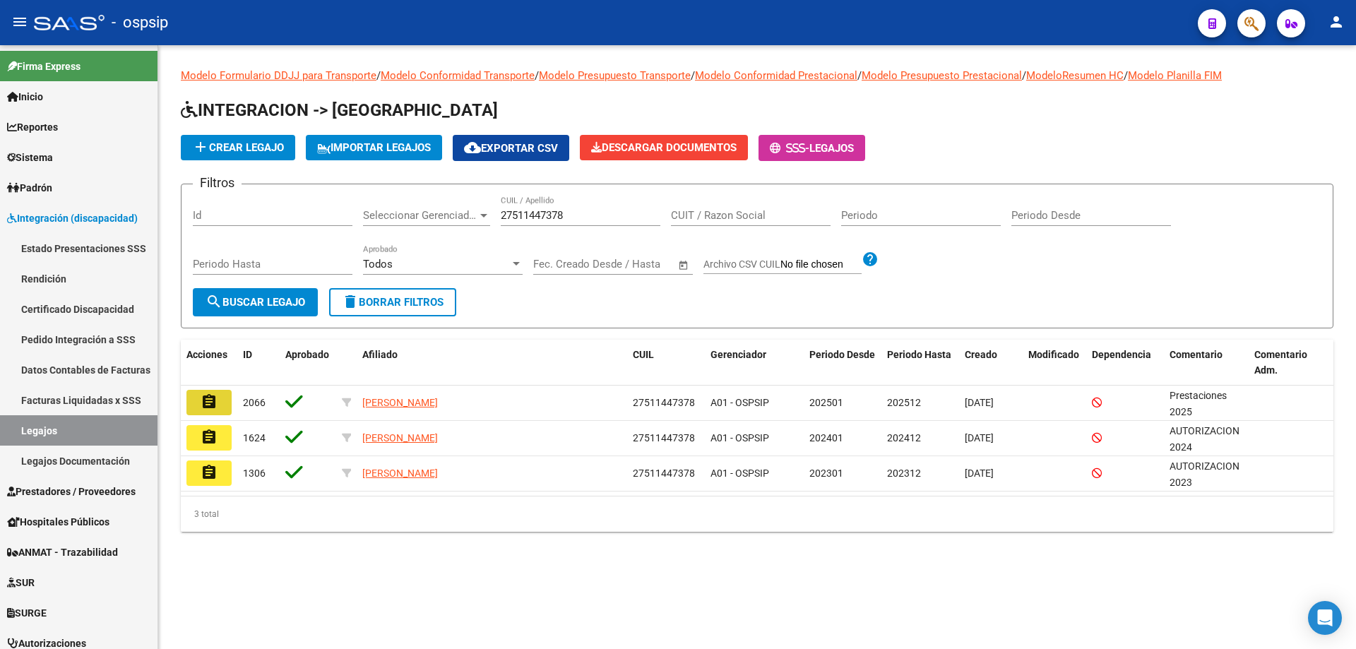
click at [204, 407] on mat-icon "assignment" at bounding box center [209, 401] width 17 height 17
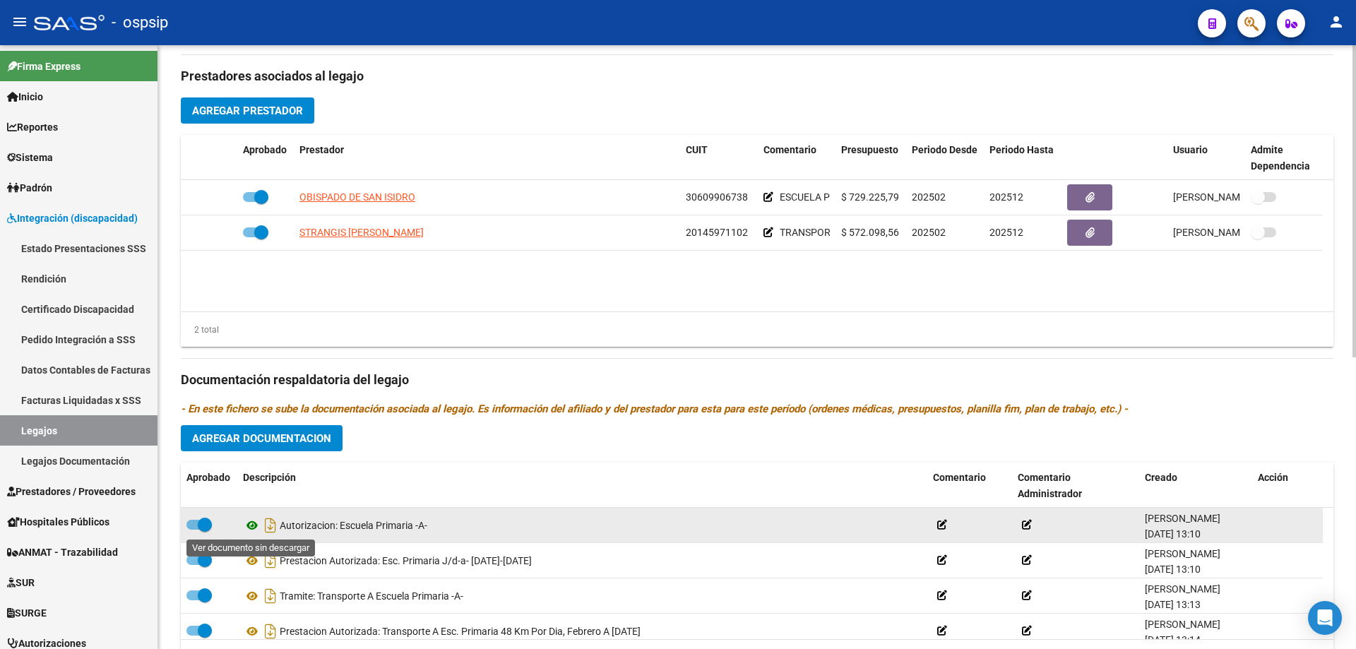
click at [254, 524] on icon at bounding box center [252, 525] width 18 height 17
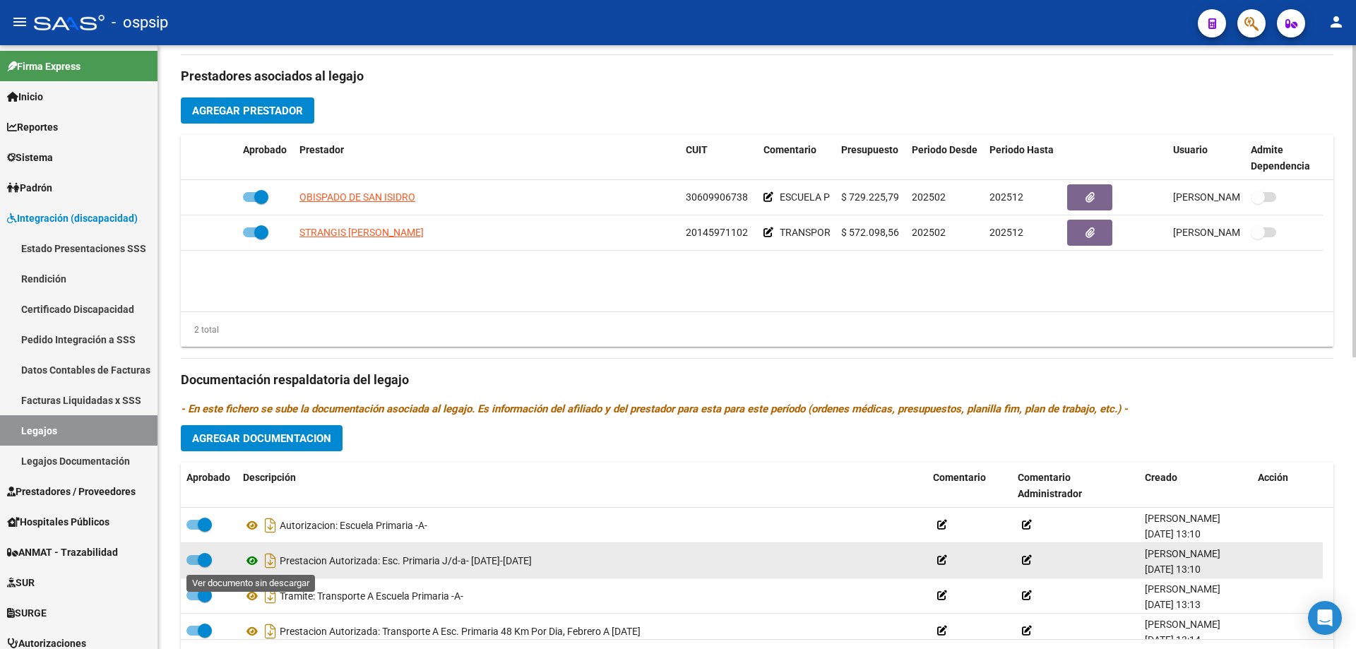
click at [249, 563] on icon at bounding box center [252, 560] width 18 height 17
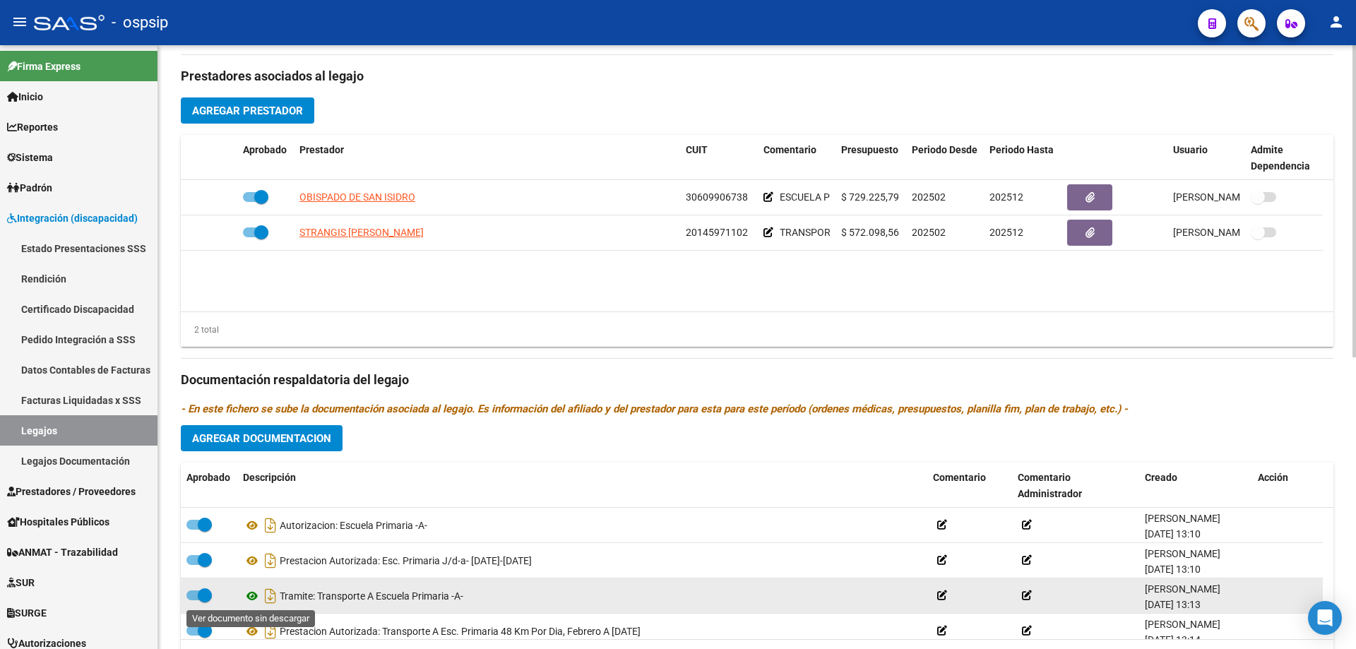
click at [255, 599] on icon at bounding box center [252, 595] width 18 height 17
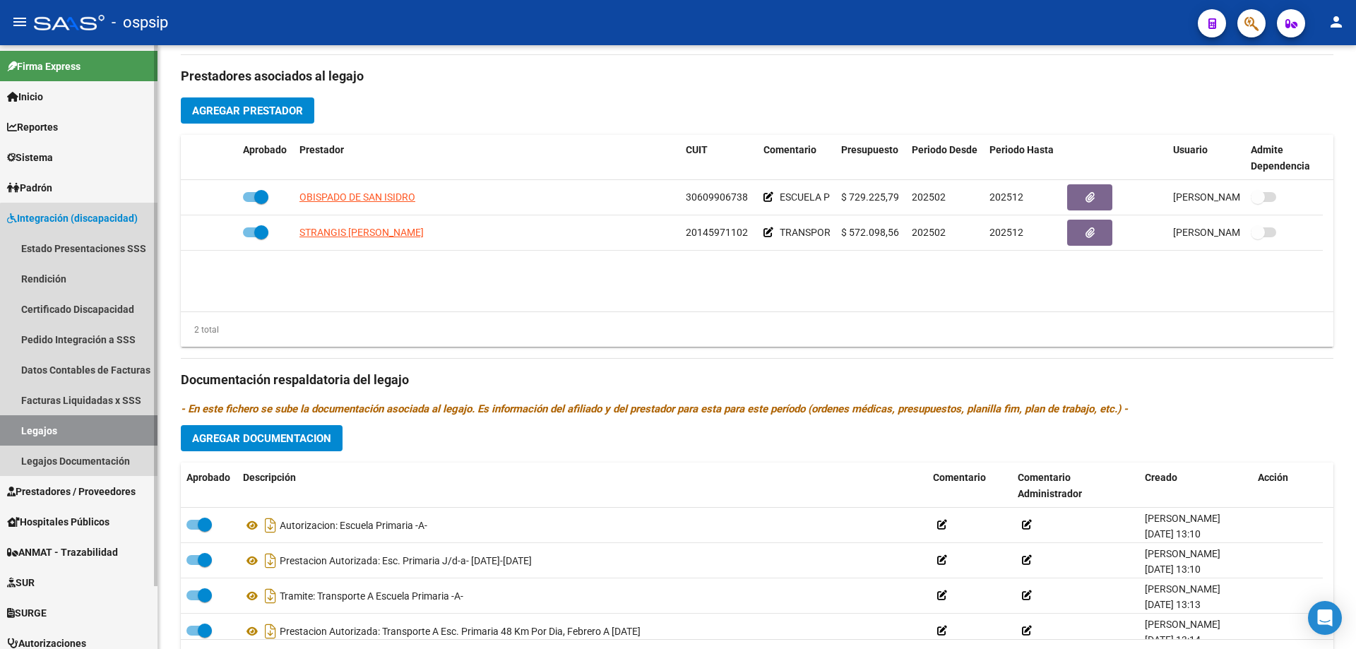
drag, startPoint x: 95, startPoint y: 436, endPoint x: 105, endPoint y: 421, distance: 18.0
click at [95, 434] on link "Legajos" at bounding box center [78, 430] width 157 height 30
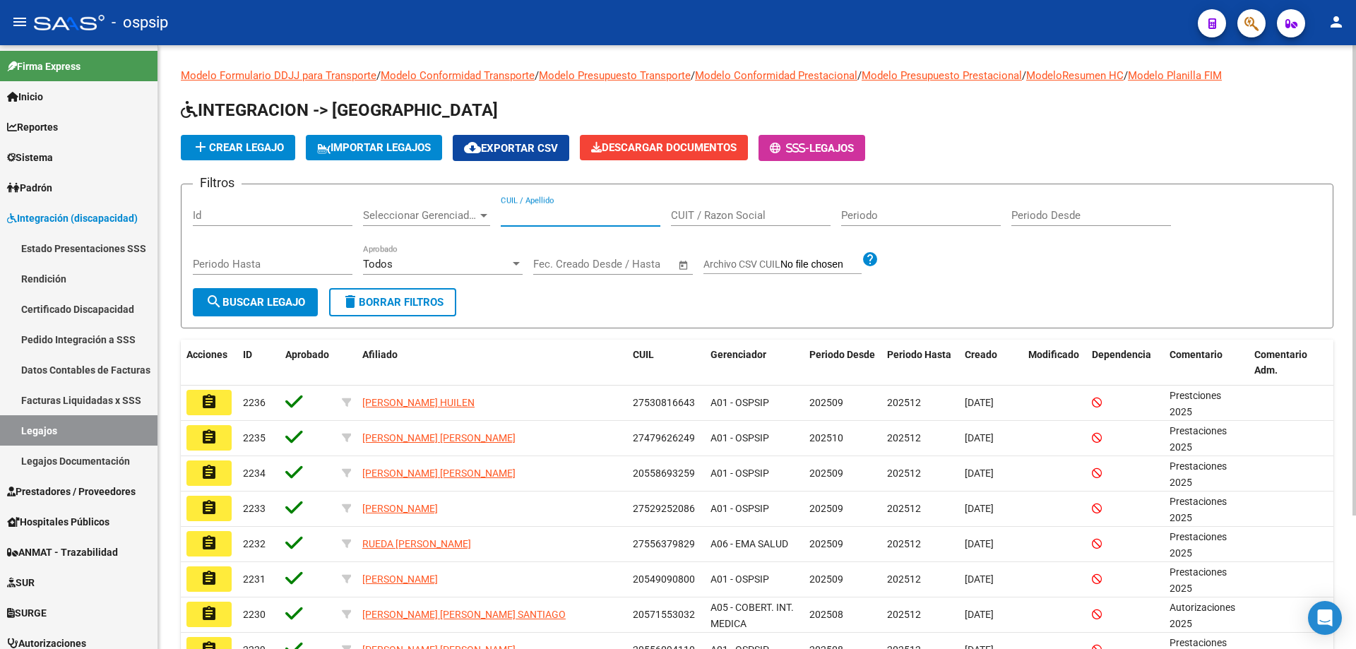
paste input "20559625117"
type input "20559625117"
click at [246, 309] on button "search Buscar Legajo" at bounding box center [255, 302] width 125 height 28
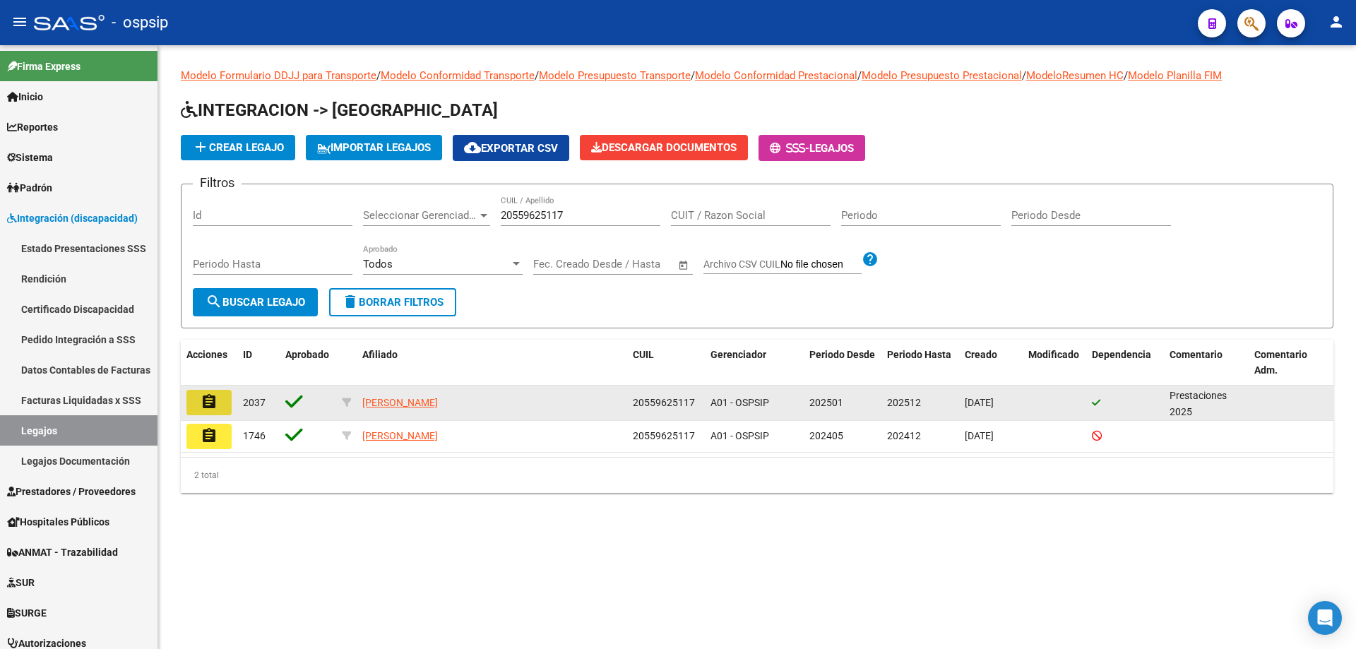
click at [223, 400] on button "assignment" at bounding box center [208, 402] width 45 height 25
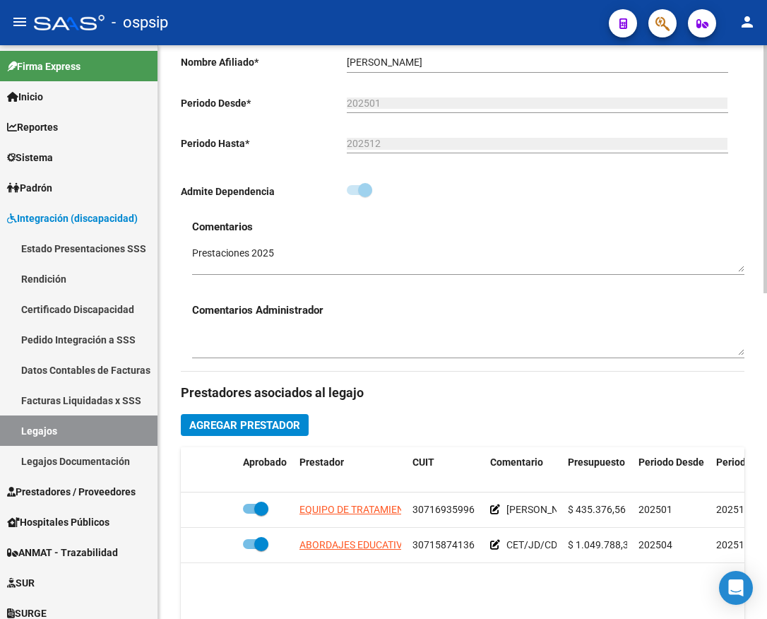
scroll to position [353, 0]
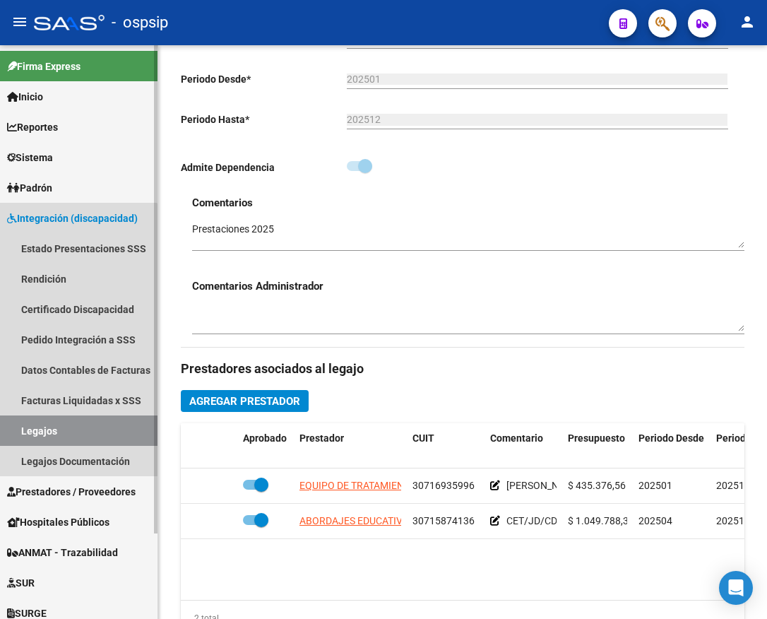
drag, startPoint x: 61, startPoint y: 431, endPoint x: 68, endPoint y: 429, distance: 7.4
click at [61, 431] on link "Legajos" at bounding box center [78, 430] width 157 height 30
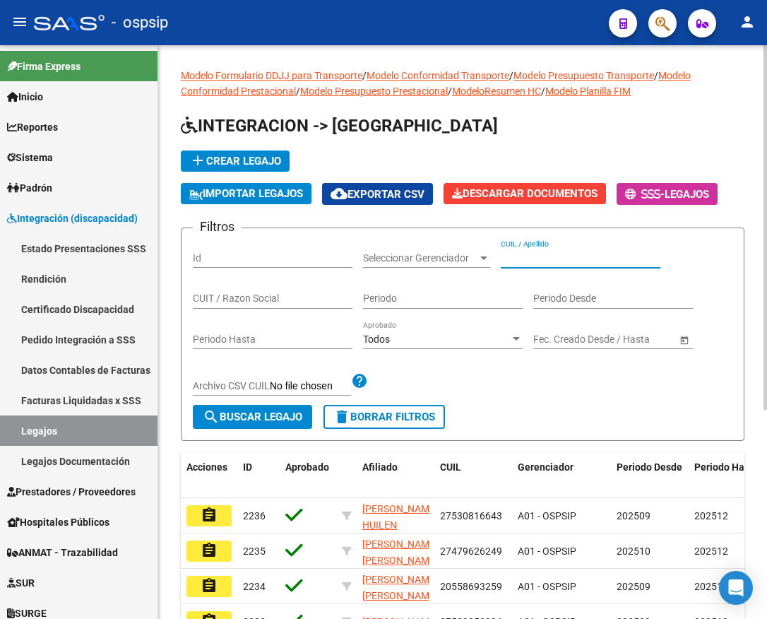
paste input "Estimados, esperamos se encuentren bien: En adjunto envío indicativo por inicio…"
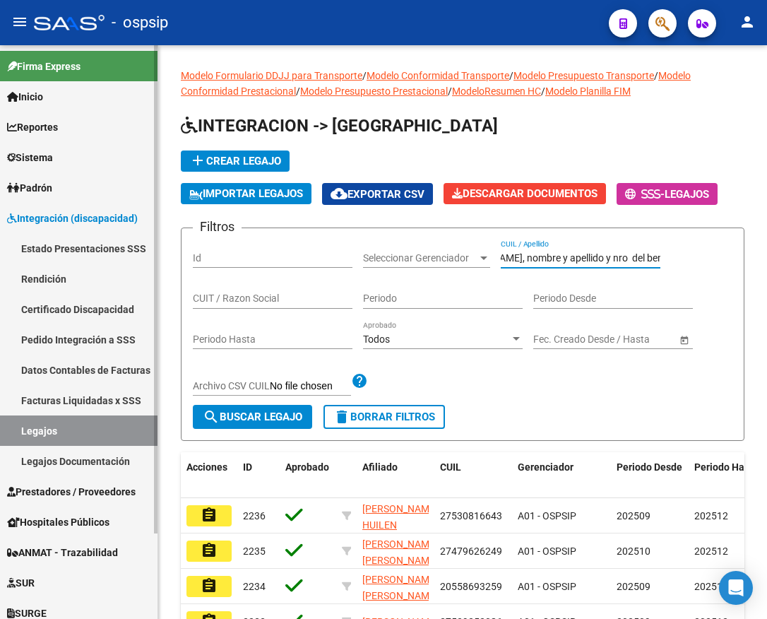
click at [49, 436] on link "Legajos" at bounding box center [78, 430] width 157 height 30
click at [73, 431] on link "Legajos" at bounding box center [78, 430] width 157 height 30
click at [50, 429] on link "Legajos" at bounding box center [78, 430] width 157 height 30
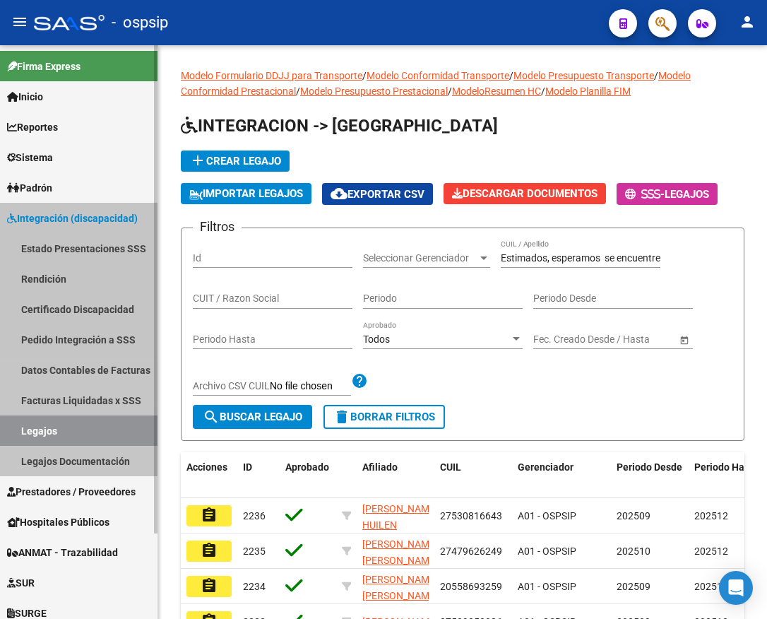
click at [49, 428] on link "Legajos" at bounding box center [78, 430] width 157 height 30
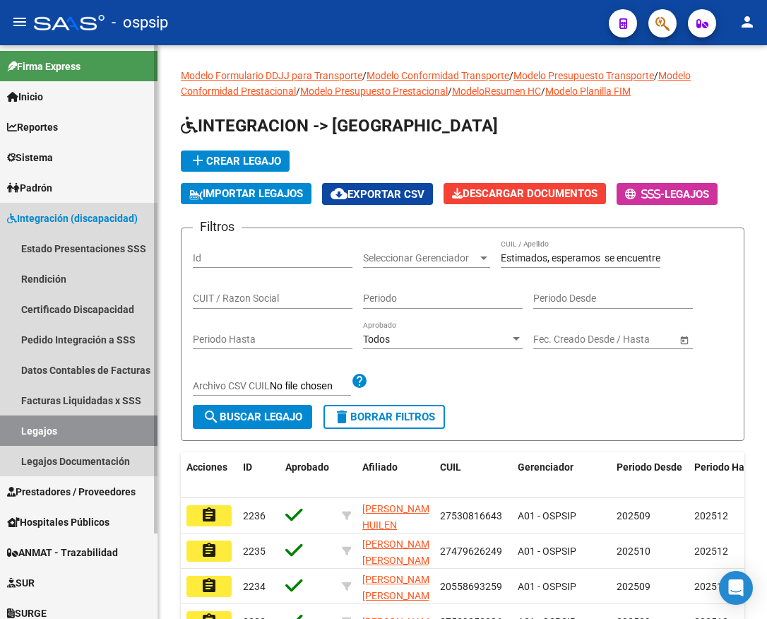
drag, startPoint x: 49, startPoint y: 426, endPoint x: 294, endPoint y: 361, distance: 253.7
click at [50, 426] on link "Legajos" at bounding box center [78, 430] width 157 height 30
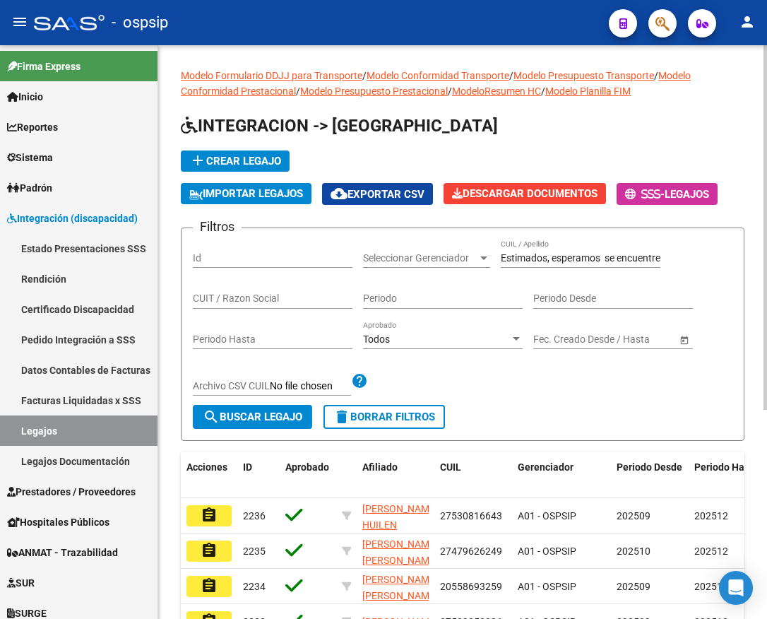
click at [539, 260] on input "Estimados, esperamos se encuentren bien: En adjunto envío indicativo por inicio…" at bounding box center [581, 258] width 160 height 12
type input "tramites se recepcionarán por este medio. Por favor enviar los archivos por pdf…"
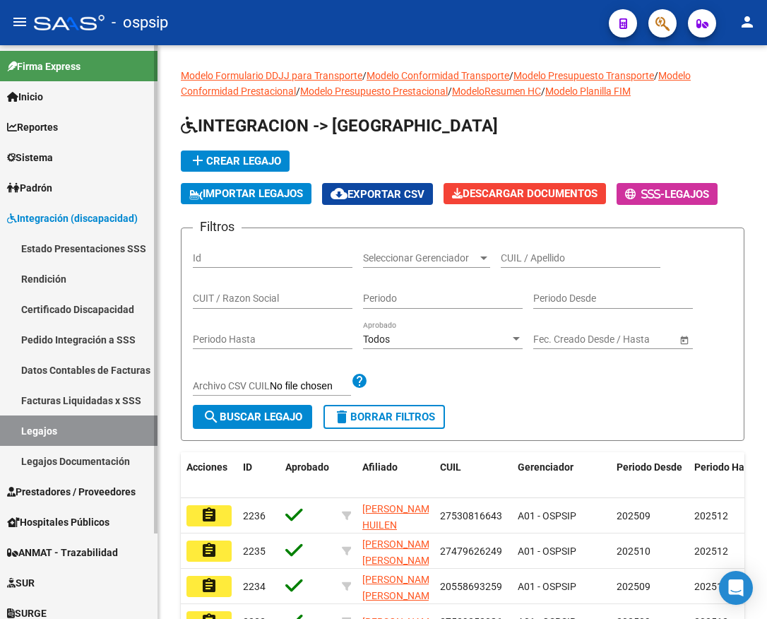
click at [44, 431] on link "Legajos" at bounding box center [78, 430] width 157 height 30
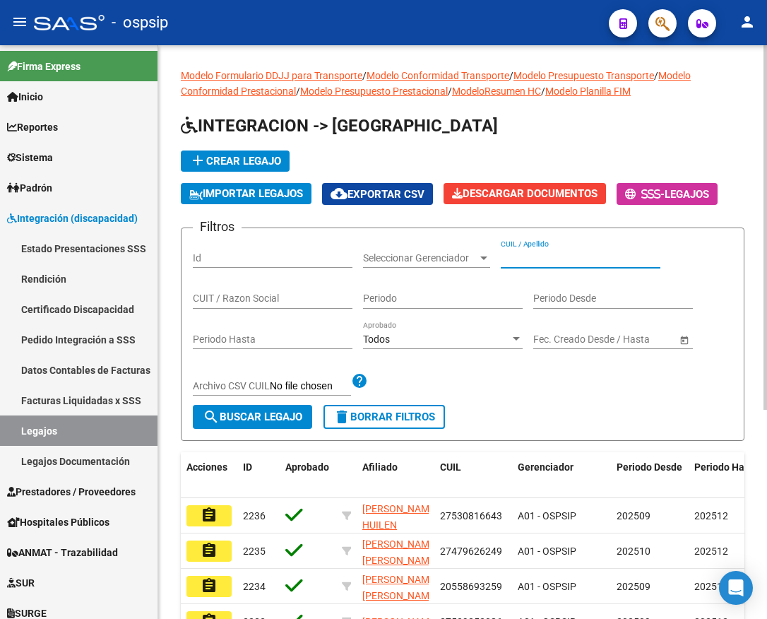
paste input "20562581953"
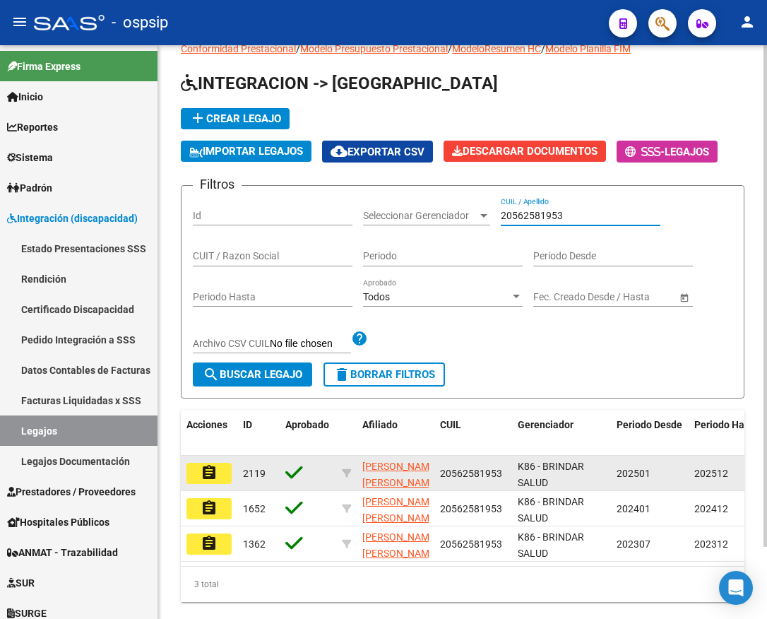
scroll to position [83, 0]
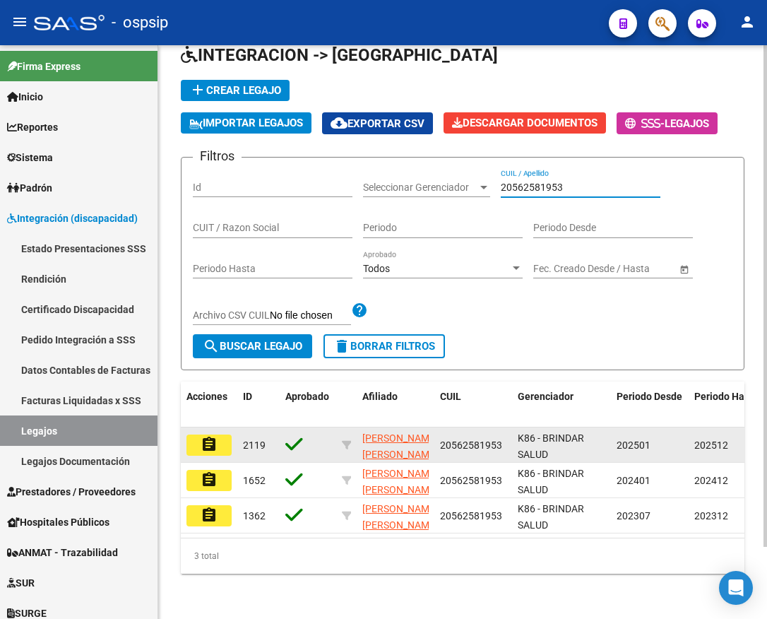
type input "20562581953"
click at [224, 434] on button "assignment" at bounding box center [208, 444] width 45 height 21
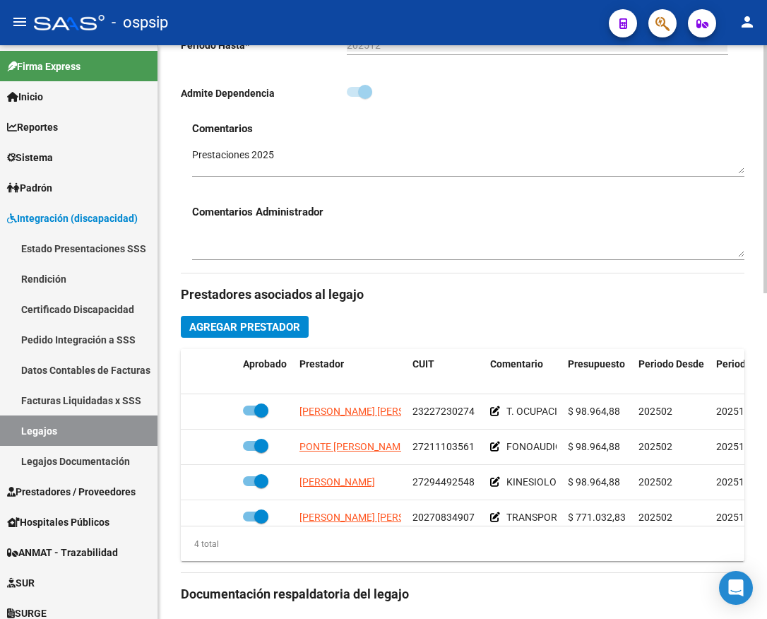
scroll to position [494, 0]
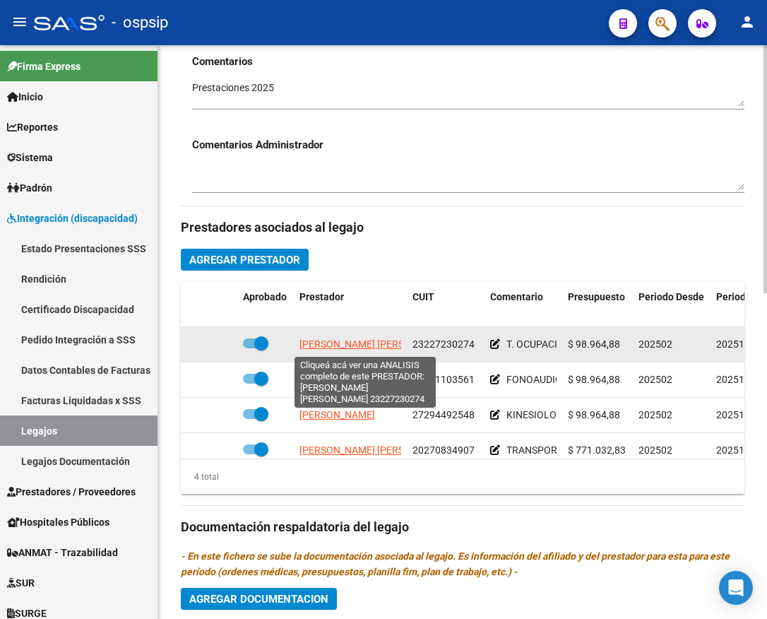
click at [333, 347] on span "MARSILI MARIA CONSTANZA" at bounding box center [375, 343] width 153 height 11
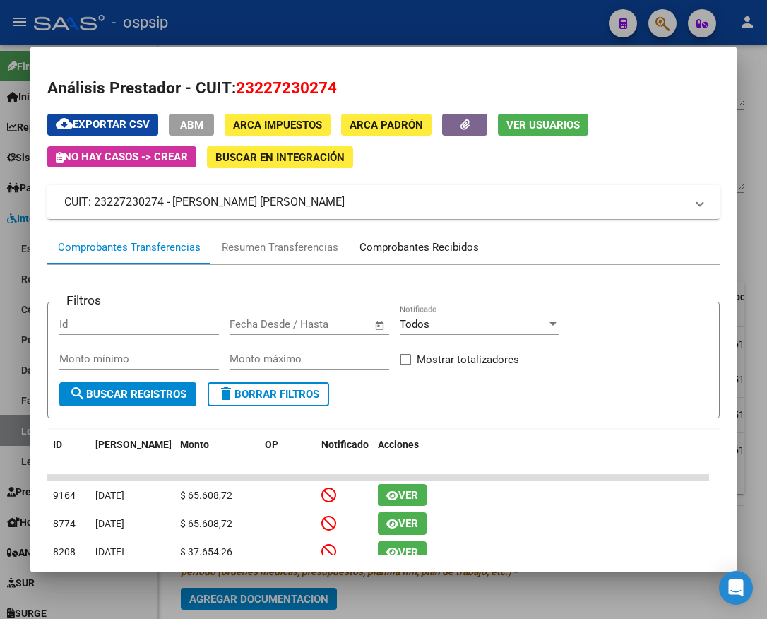
click at [431, 242] on div "Comprobantes Recibidos" at bounding box center [418, 247] width 119 height 16
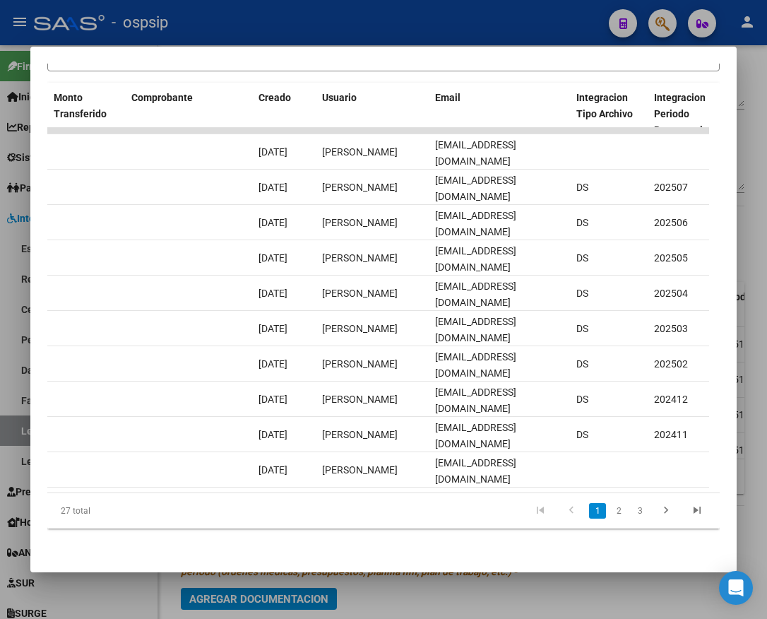
scroll to position [0, 1503]
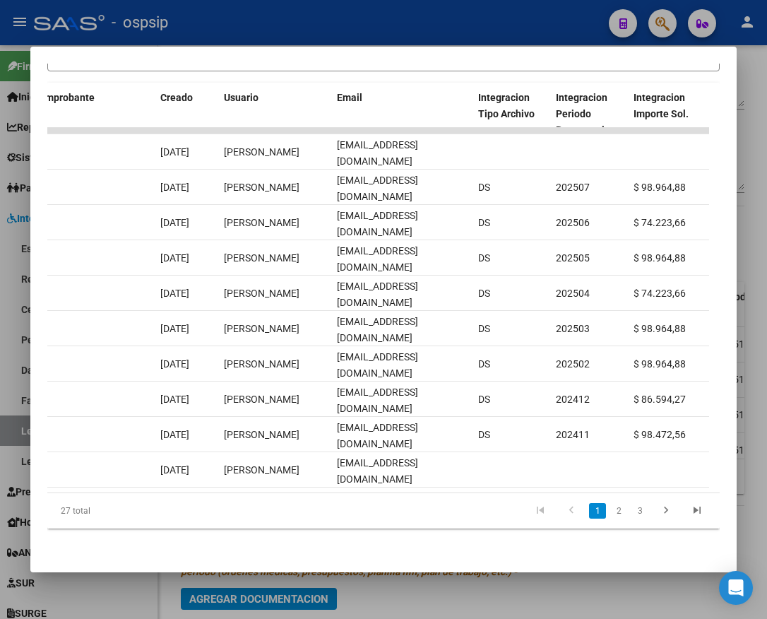
click at [465, 602] on div at bounding box center [383, 309] width 767 height 619
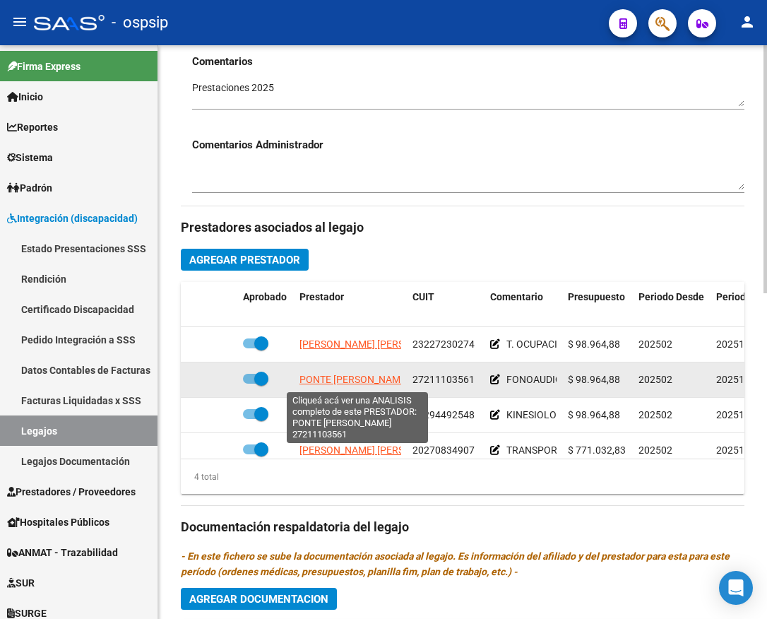
click at [368, 385] on span "PONTE ADRIANA MONICA" at bounding box center [353, 379] width 109 height 11
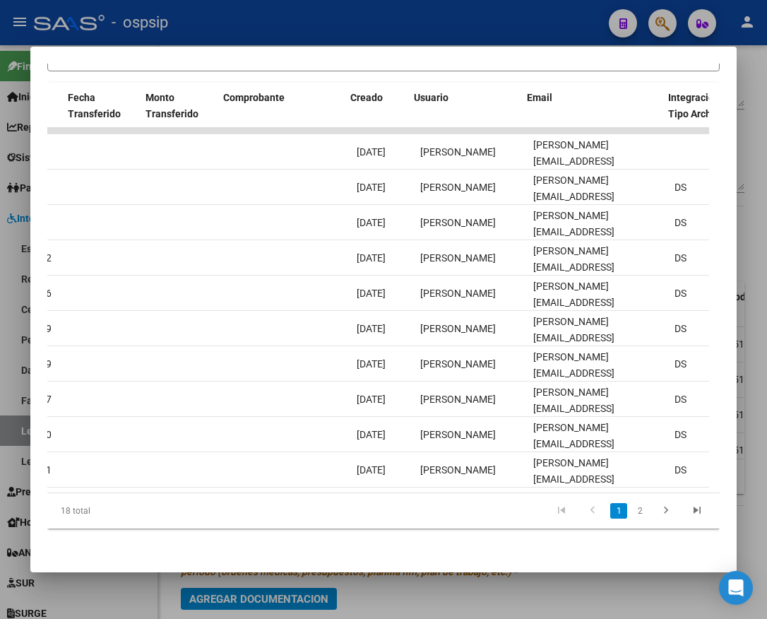
scroll to position [0, 1313]
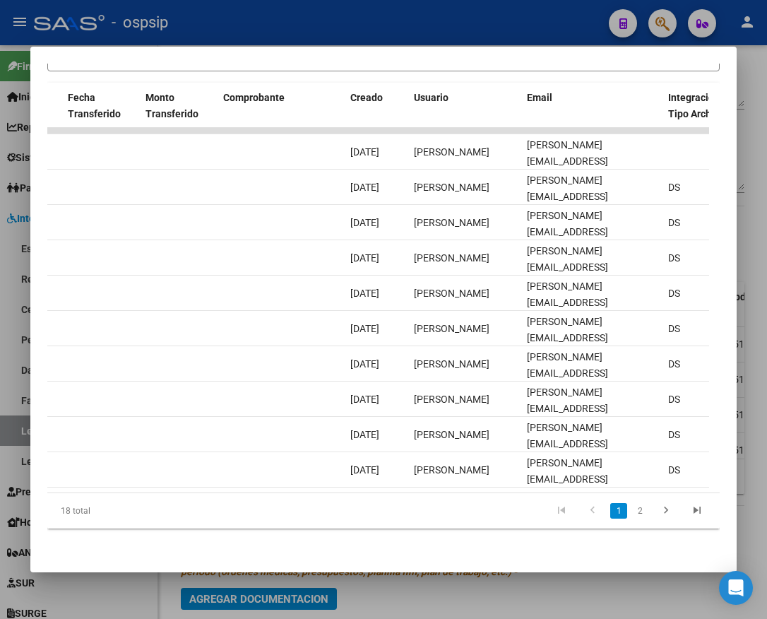
click at [433, 604] on div at bounding box center [383, 309] width 767 height 619
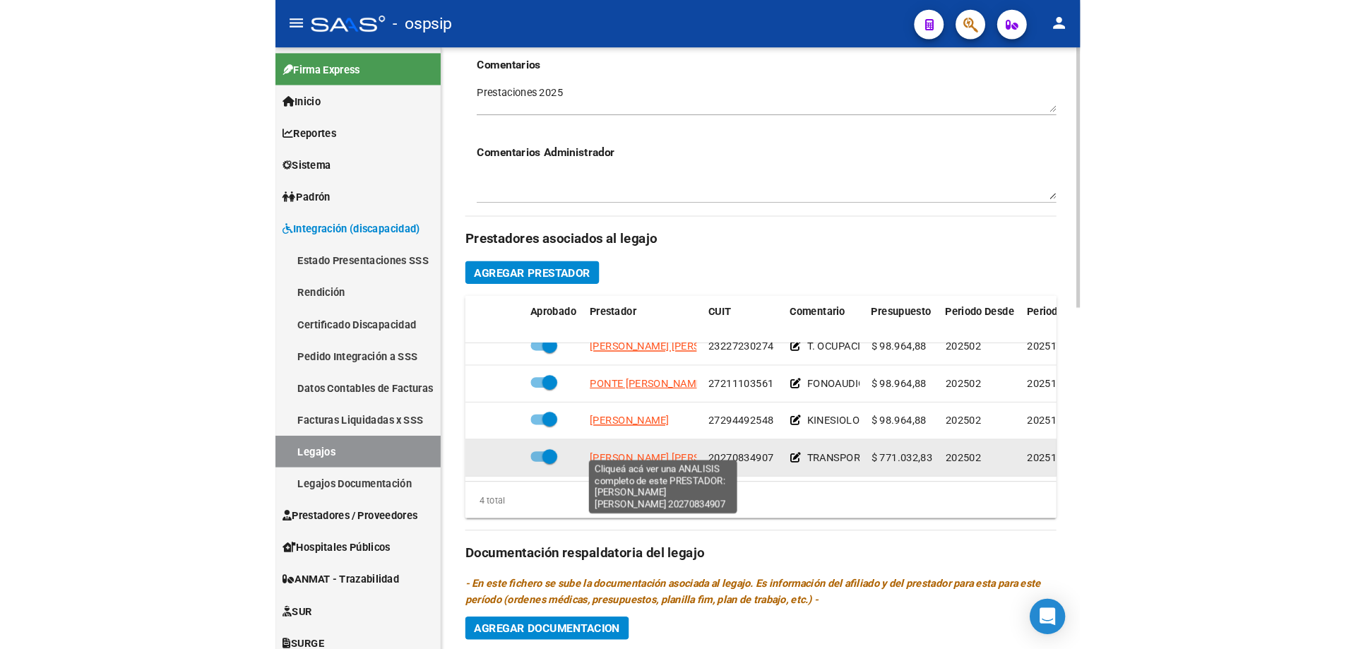
scroll to position [25, 0]
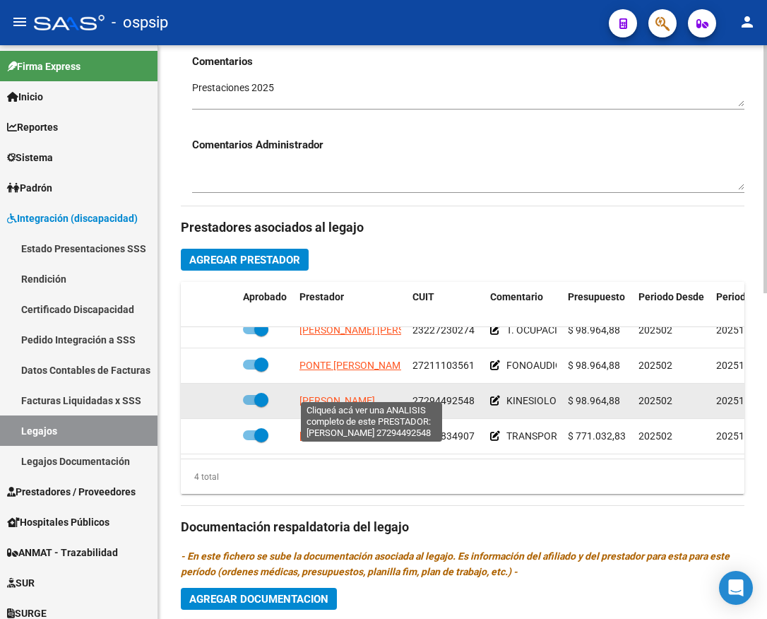
click at [330, 395] on span "FIGUEROA ROSALES ESTEFANIA" at bounding box center [337, 400] width 76 height 11
type textarea "27294492548"
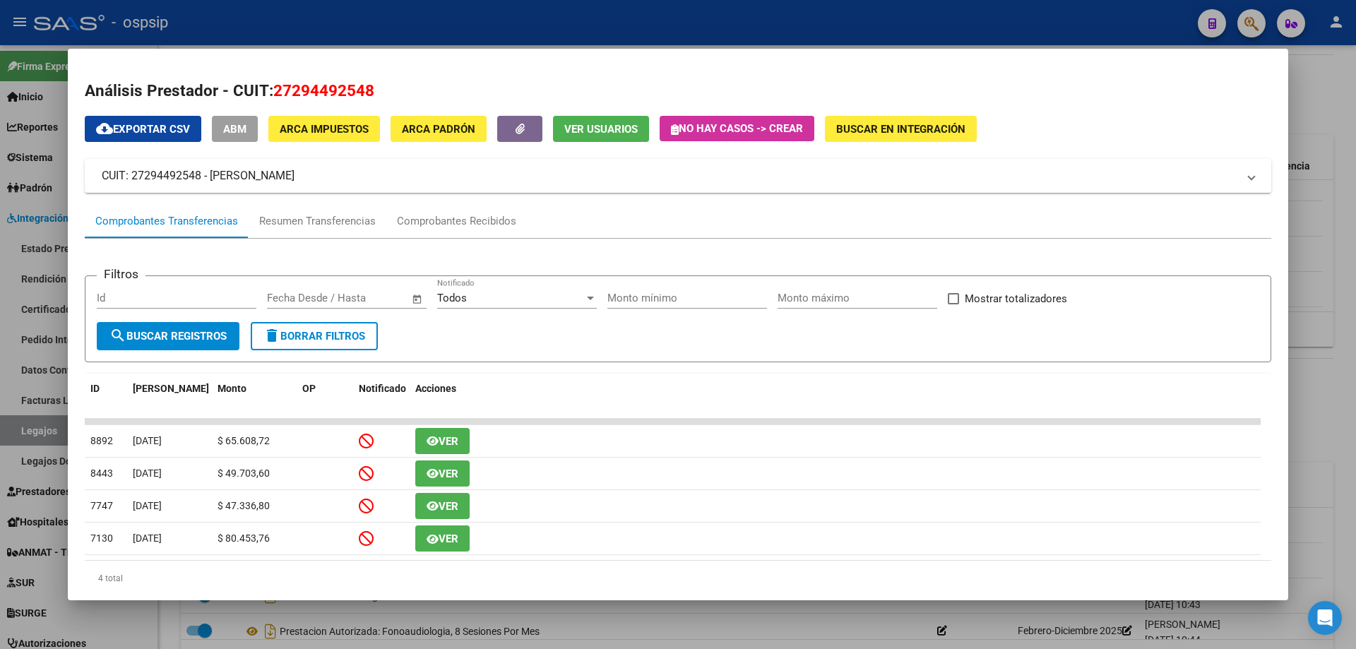
scroll to position [479, 0]
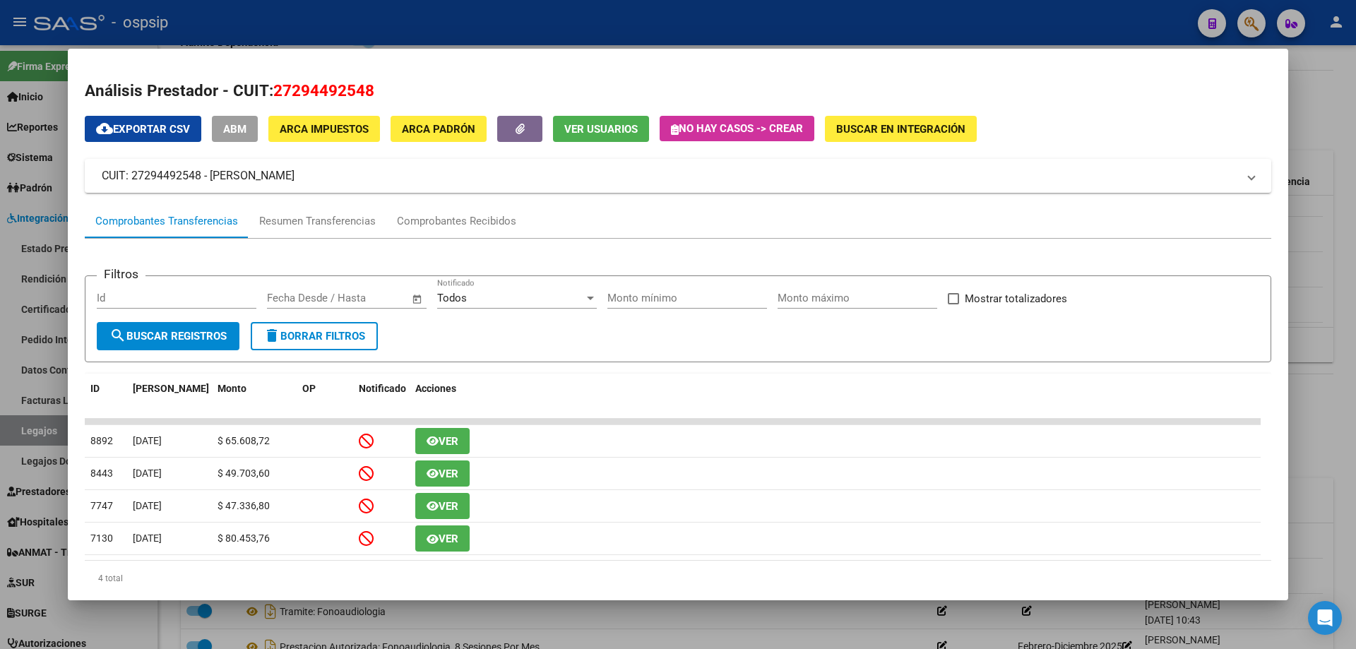
click at [766, 188] on div at bounding box center [678, 324] width 1356 height 649
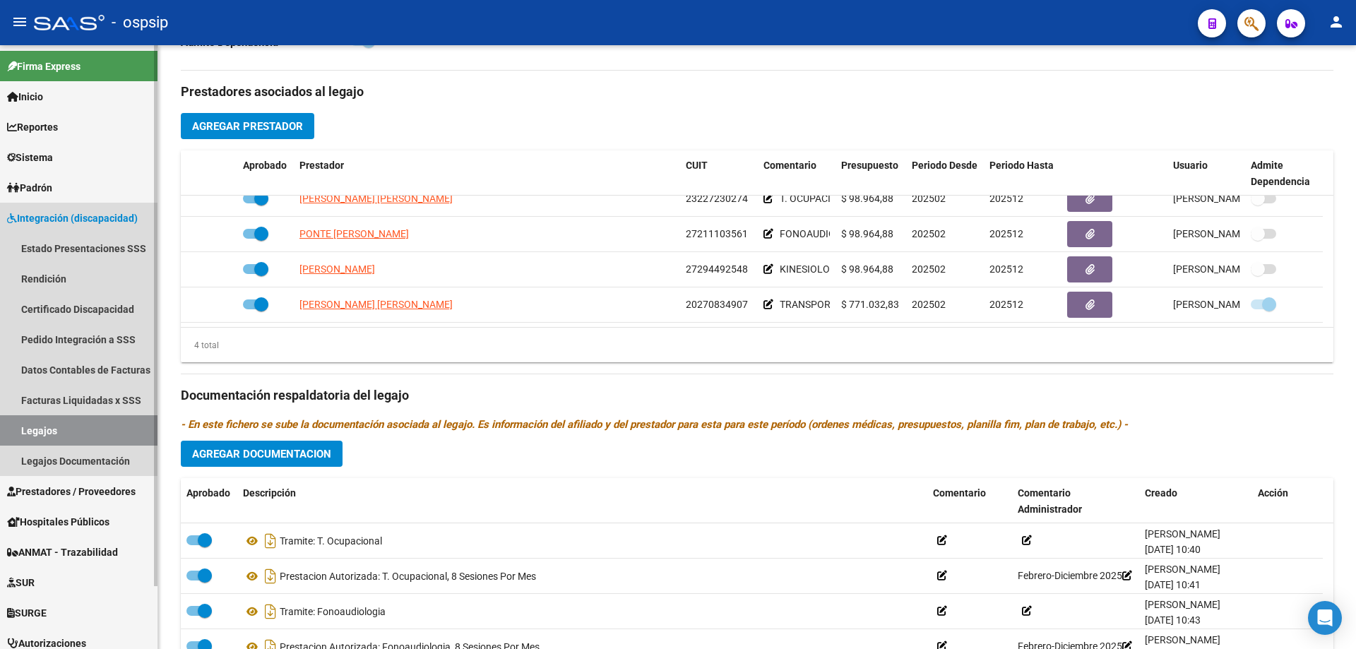
click at [47, 417] on link "Legajos" at bounding box center [78, 430] width 157 height 30
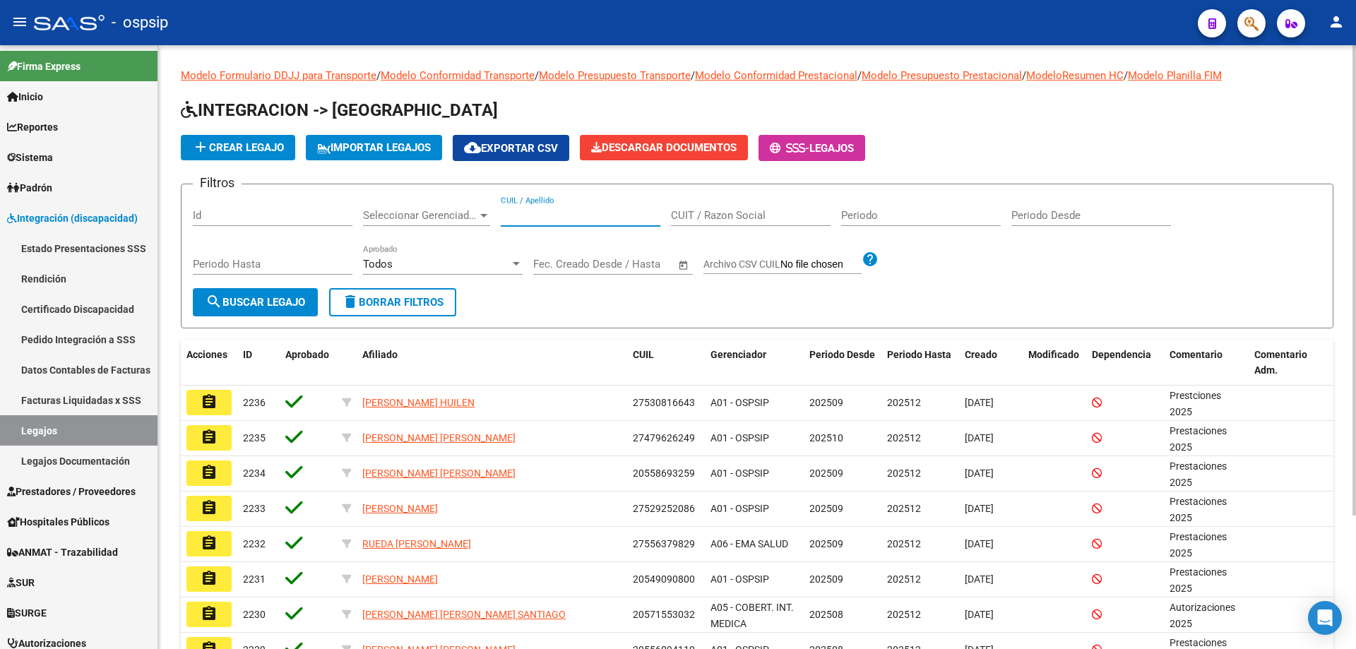
paste input "raquel.mechy2@gmail.com"
type input "raquel.mechy2@gmail.com"
drag, startPoint x: 640, startPoint y: 217, endPoint x: 357, endPoint y: 232, distance: 282.8
click at [357, 232] on div "Filtros Id Seleccionar Gerenciador Seleccionar Gerenciador raquel.mechy2@gmail.…" at bounding box center [757, 242] width 1128 height 93
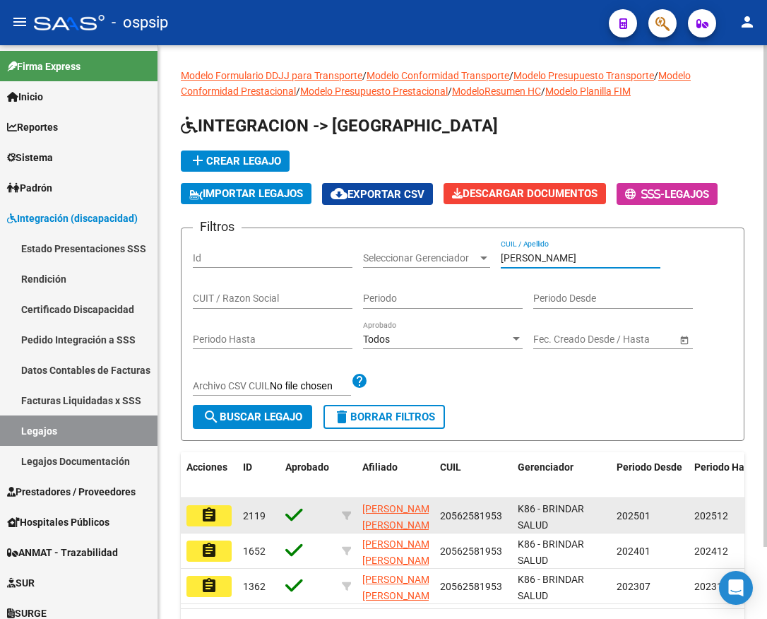
type input "rolon angel"
click at [218, 515] on button "assignment" at bounding box center [208, 515] width 45 height 21
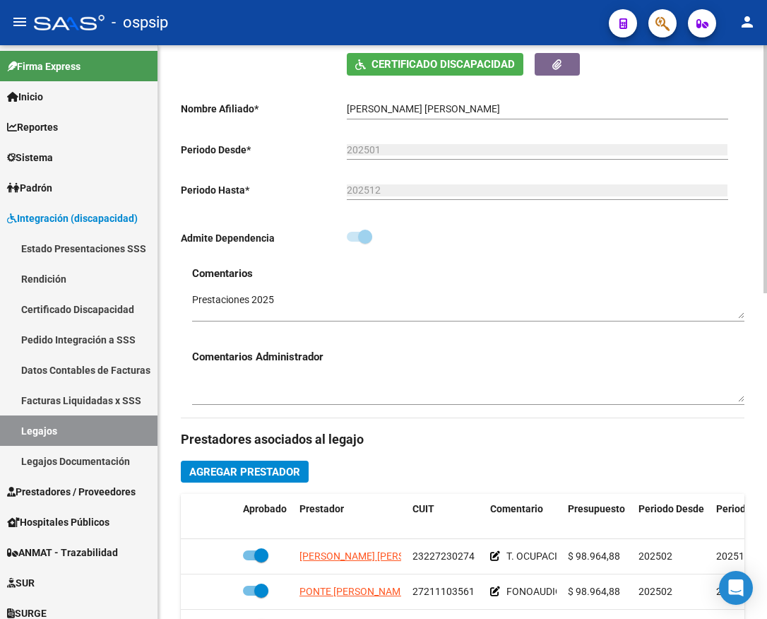
scroll to position [494, 0]
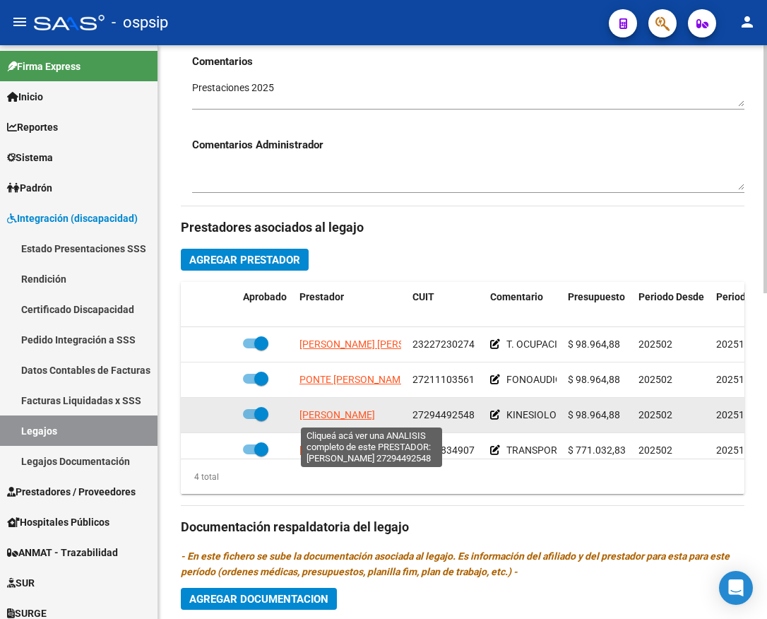
click at [370, 419] on span "FIGUEROA ROSALES ESTEFANIA" at bounding box center [337, 414] width 76 height 11
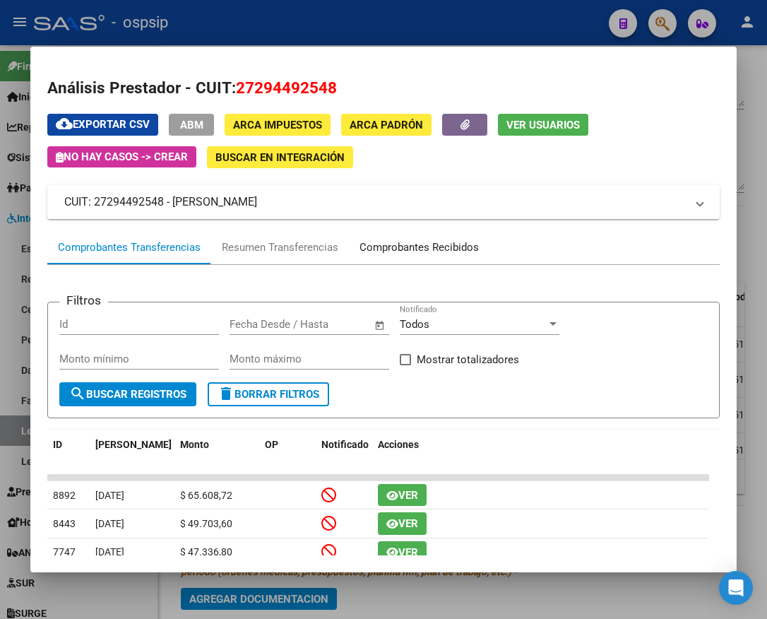
click at [433, 246] on div "Comprobantes Recibidos" at bounding box center [418, 247] width 119 height 16
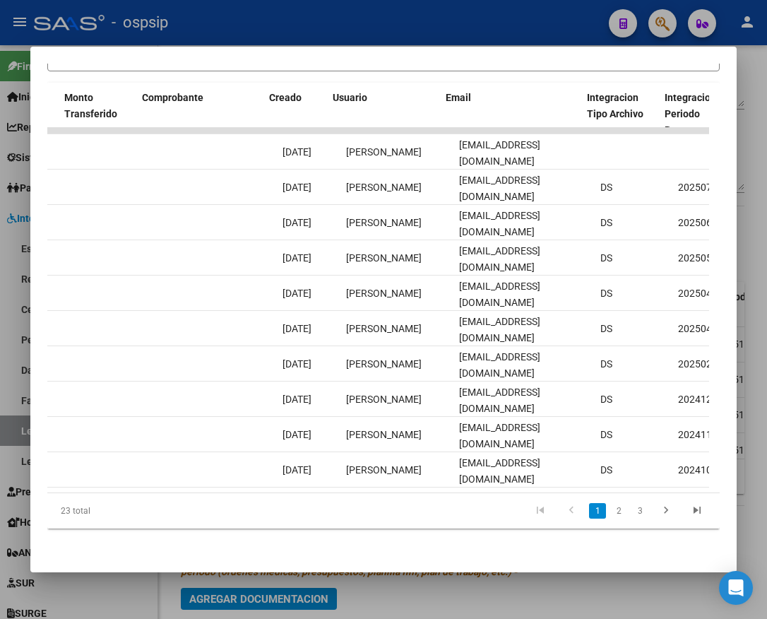
scroll to position [0, 1394]
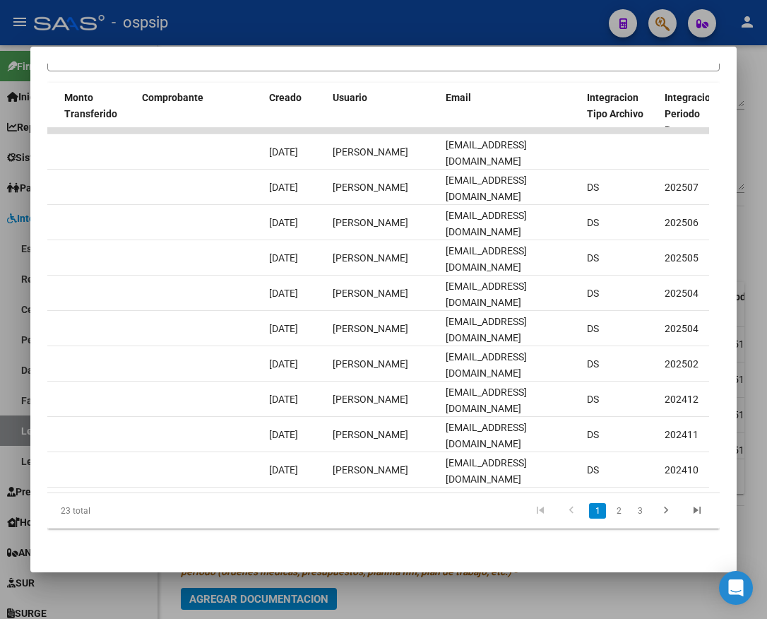
click at [519, 595] on div at bounding box center [383, 309] width 767 height 619
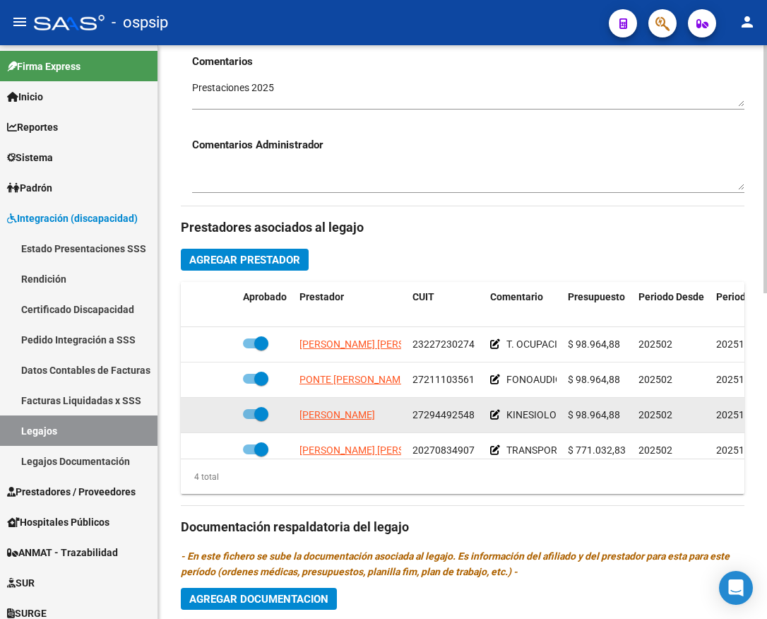
scroll to position [25, 0]
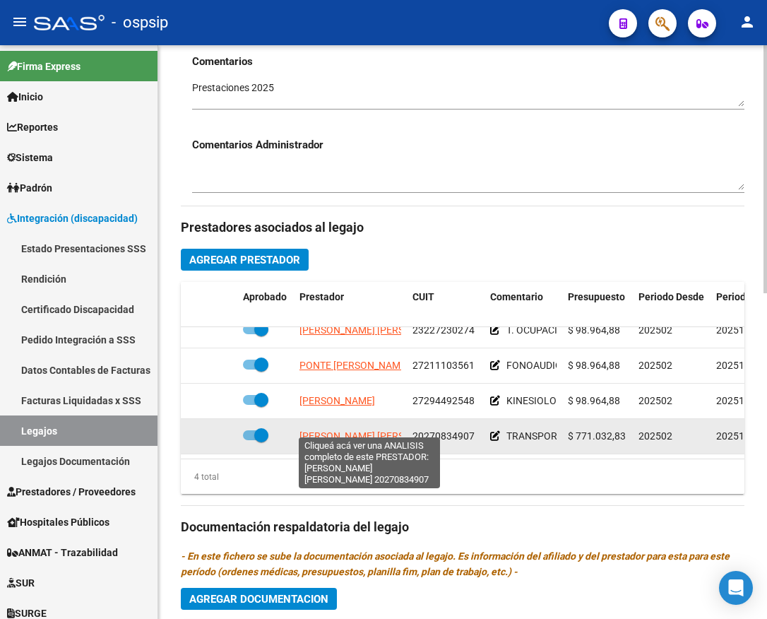
click at [345, 430] on span "DEL MARMOL RUBEN RICARDO" at bounding box center [375, 435] width 153 height 11
type textarea "20270834907"
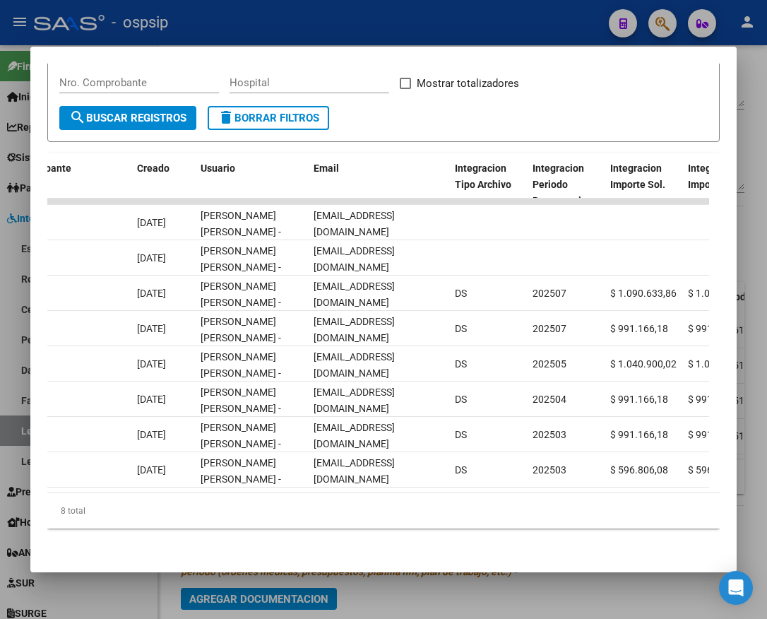
scroll to position [0, 1584]
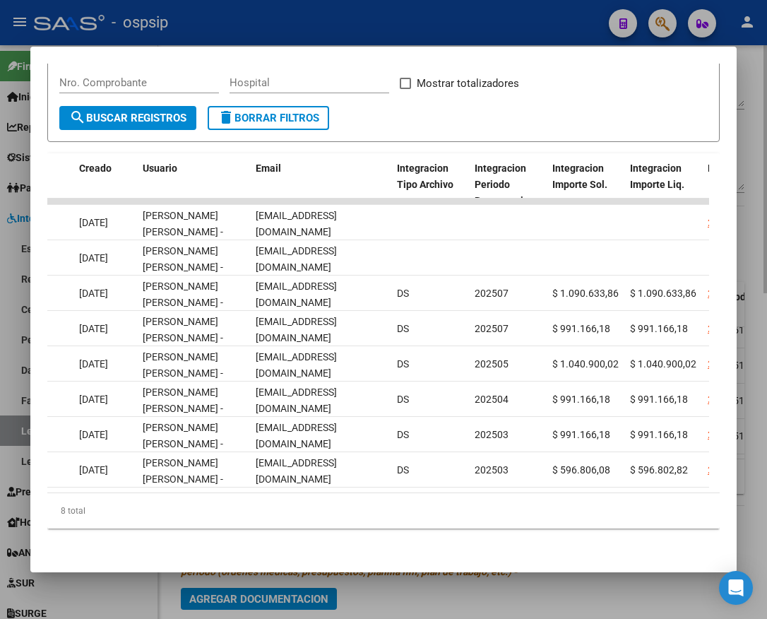
click at [583, 581] on div at bounding box center [383, 309] width 767 height 619
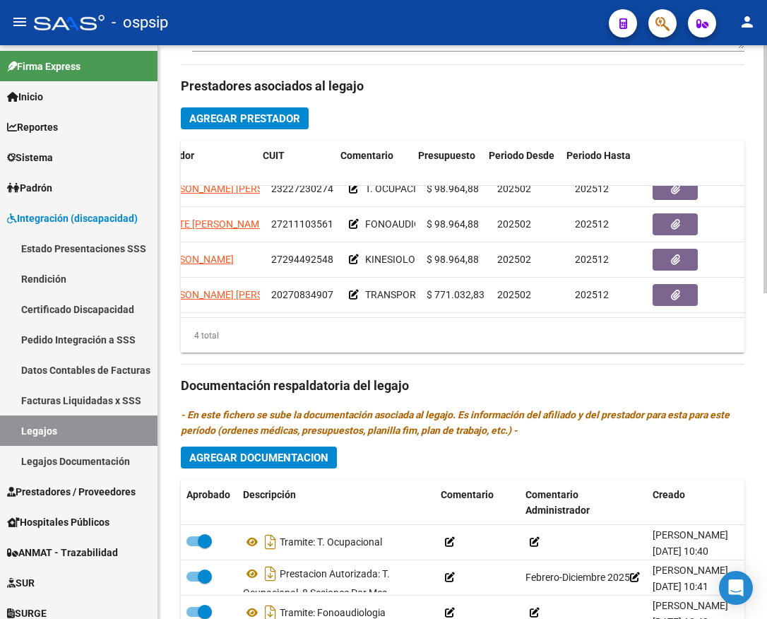
scroll to position [25, 235]
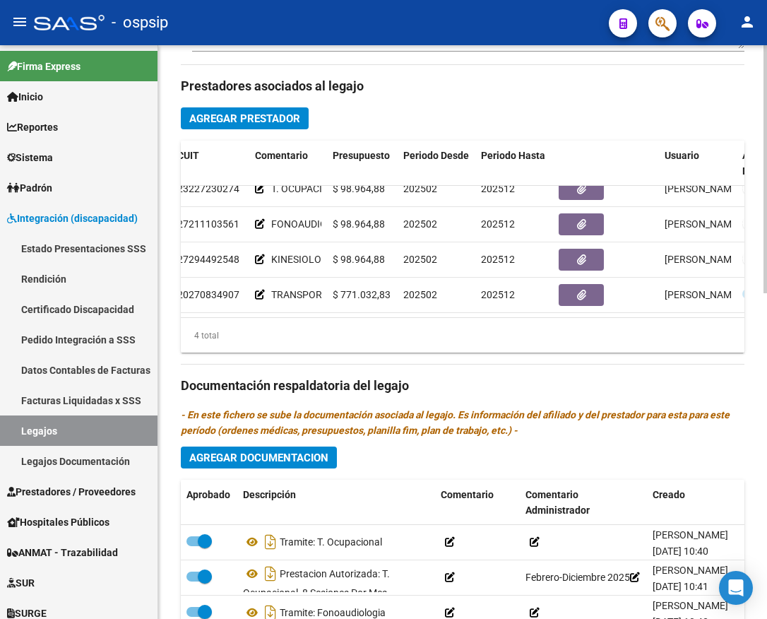
drag, startPoint x: 578, startPoint y: 306, endPoint x: 648, endPoint y: 314, distance: 70.4
click at [648, 314] on datatable-body "MARSILI MARIA CONSTANZA 23227230274 T. OCUPACIONAL. MIERCOLES Y VIERNES 9 HS. R…" at bounding box center [462, 251] width 563 height 131
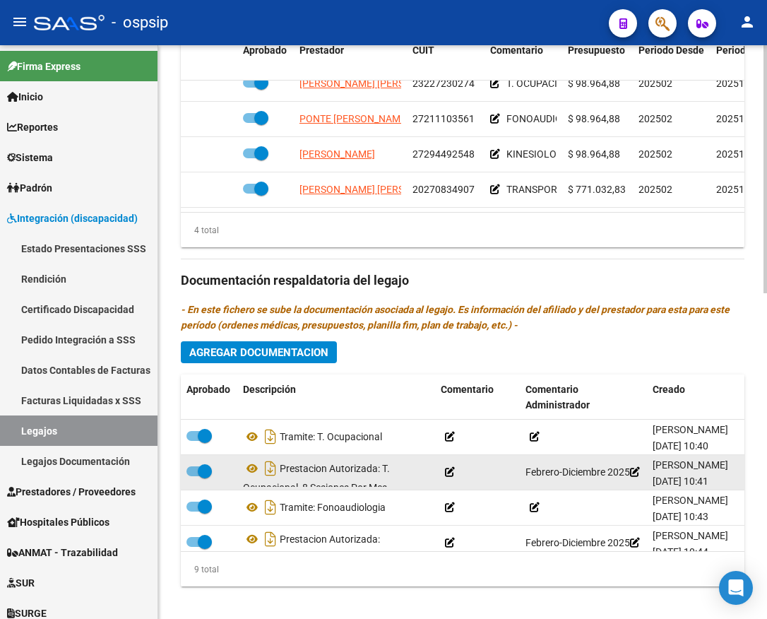
scroll to position [755, 0]
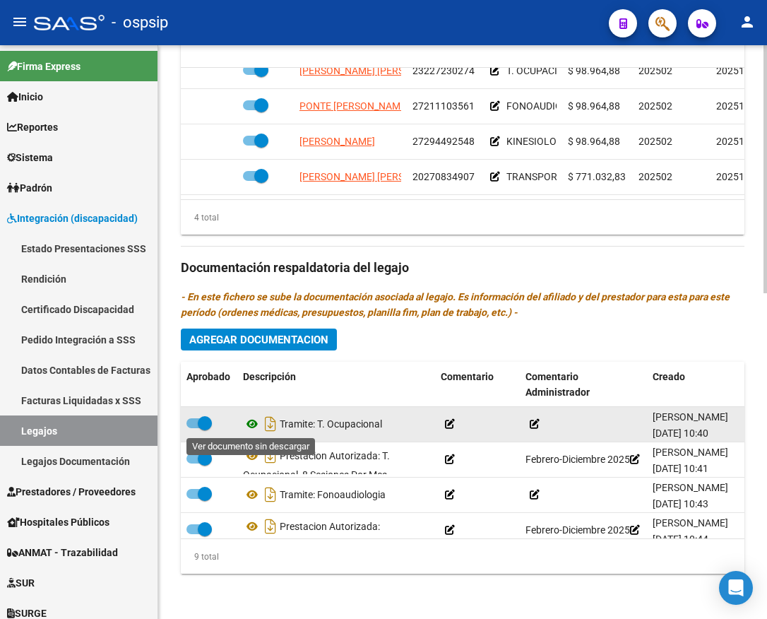
click at [254, 425] on icon at bounding box center [252, 423] width 18 height 17
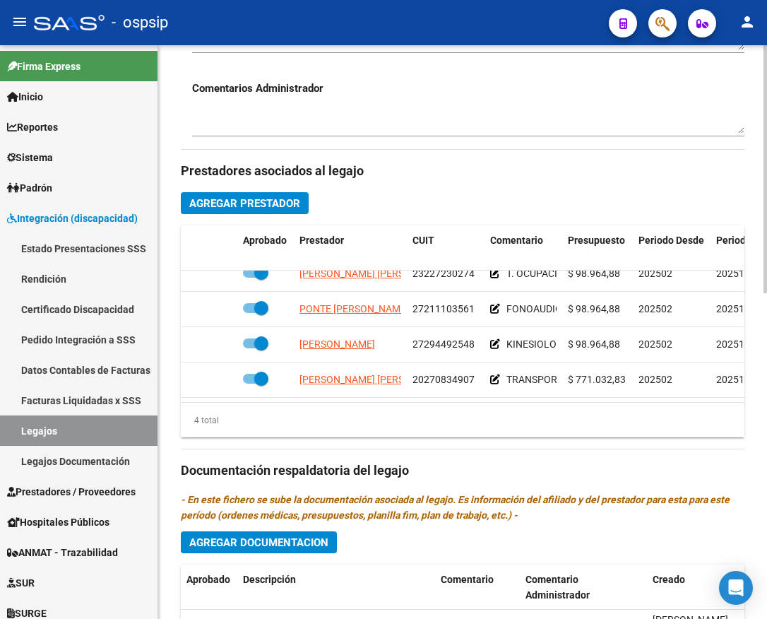
scroll to position [543, 0]
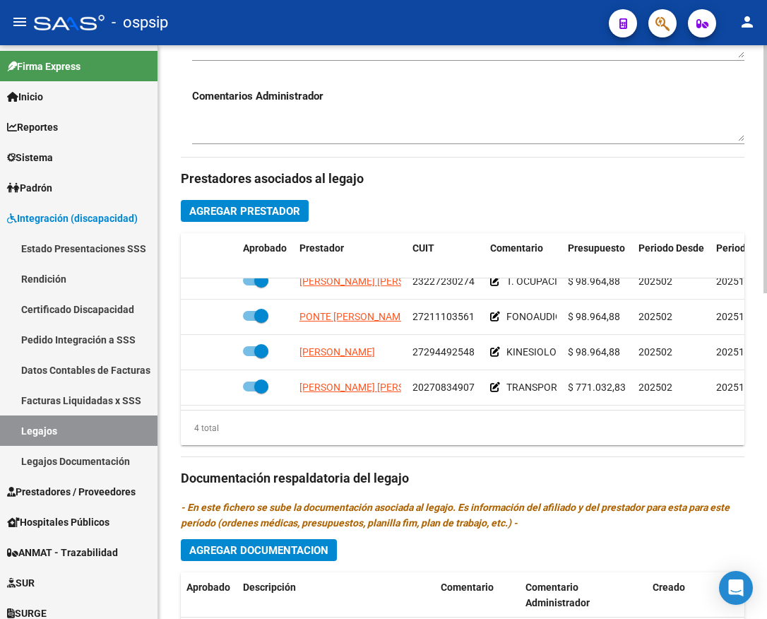
click at [444, 118] on textarea at bounding box center [468, 128] width 552 height 27
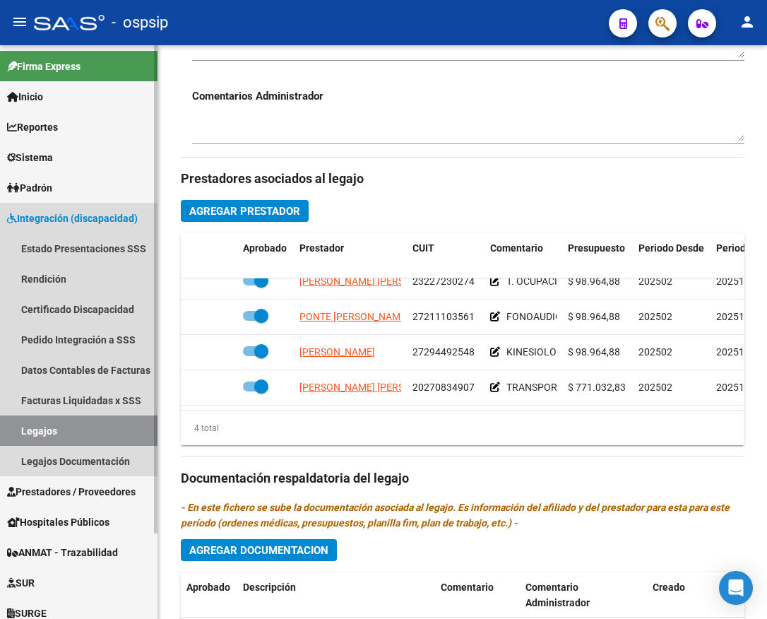
click at [44, 432] on link "Legajos" at bounding box center [78, 430] width 157 height 30
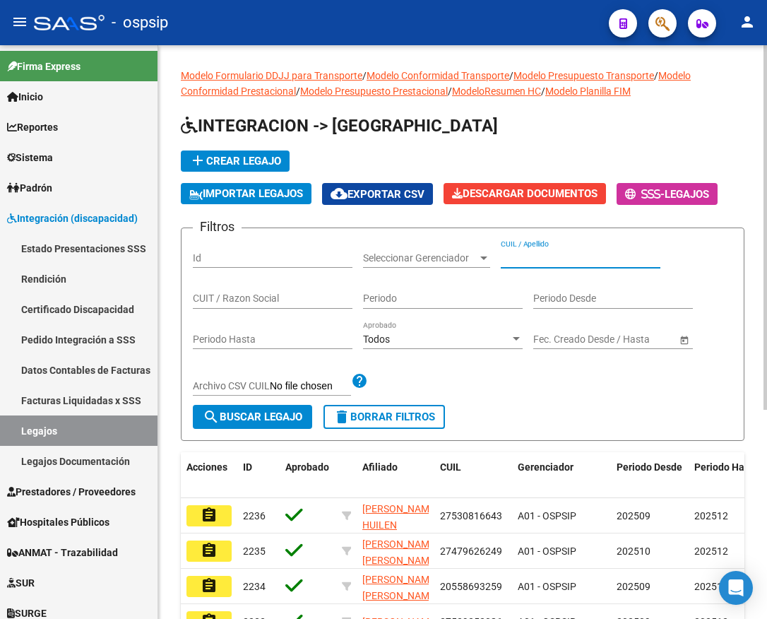
paste input "27530816643"
type input "27530816643"
click at [240, 418] on span "search Buscar Legajo" at bounding box center [253, 416] width 100 height 13
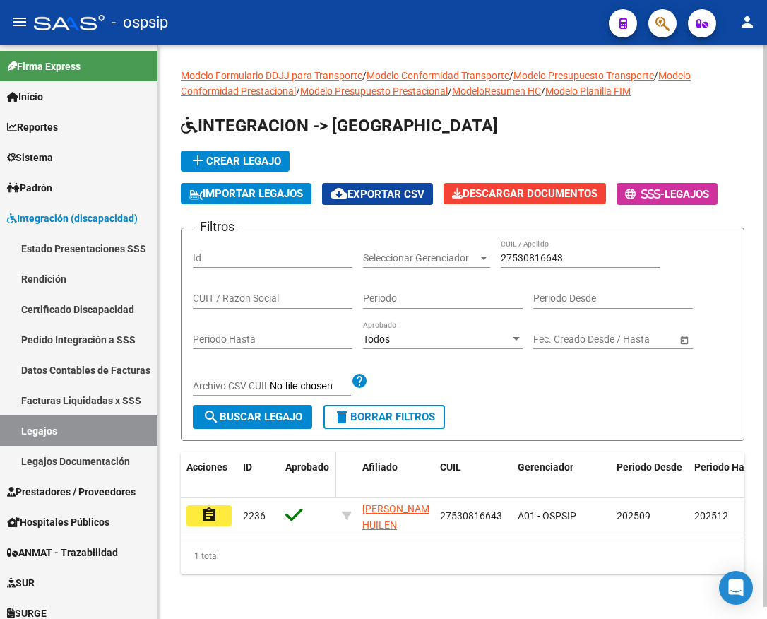
scroll to position [12, 0]
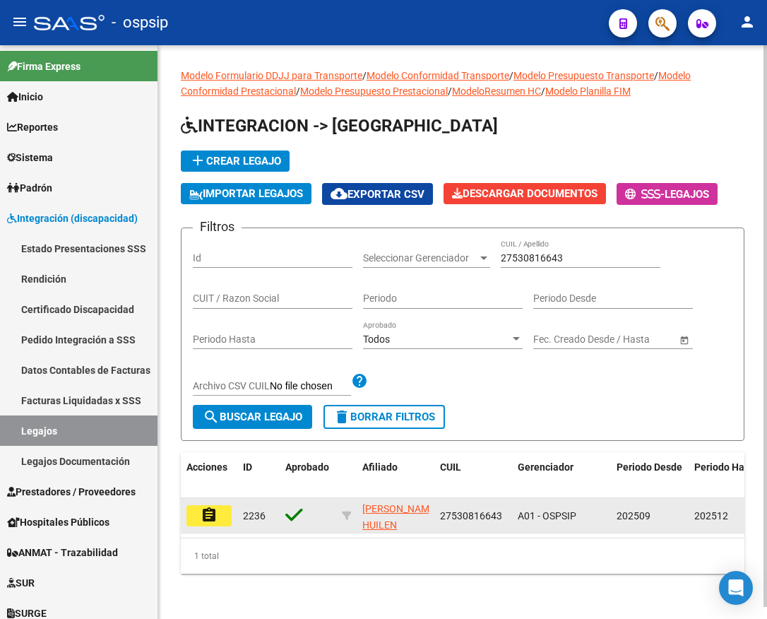
click at [220, 505] on button "assignment" at bounding box center [208, 515] width 45 height 21
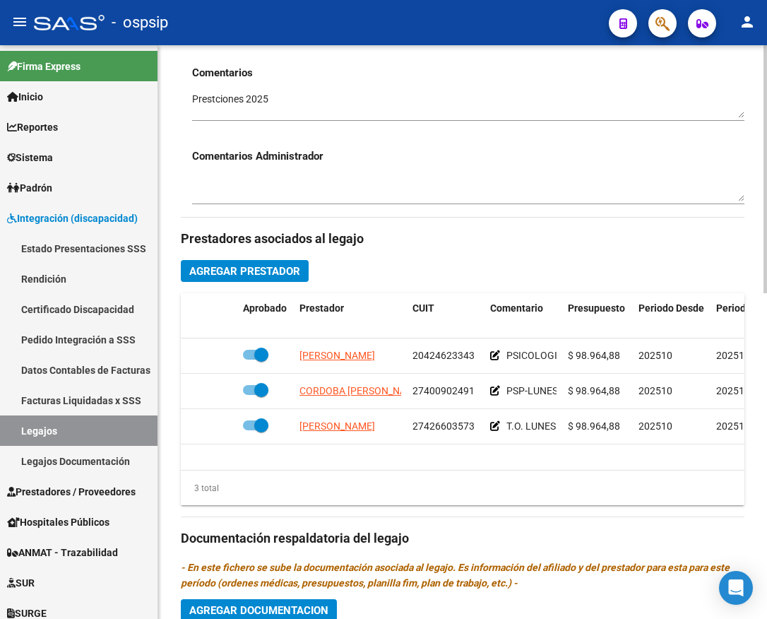
scroll to position [494, 0]
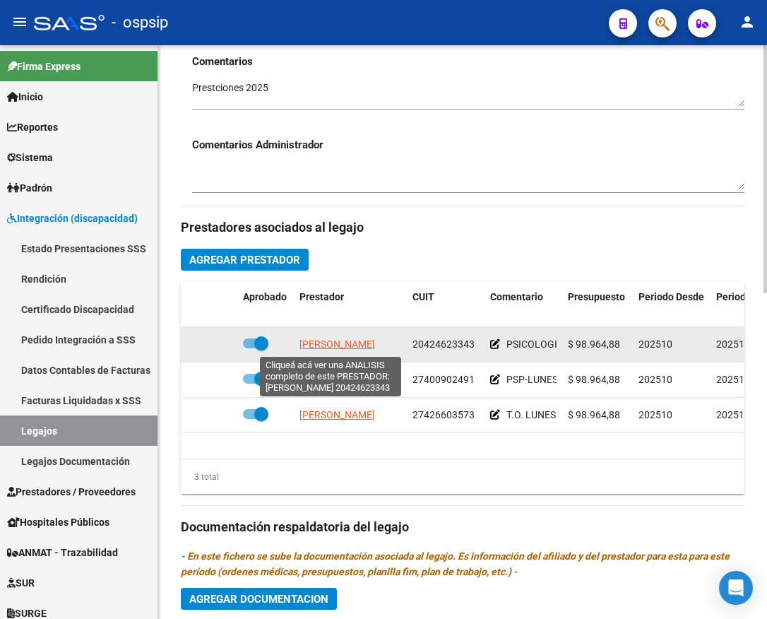
click at [338, 344] on span "VILLA TOMAS" at bounding box center [337, 343] width 76 height 11
type textarea "20424623343"
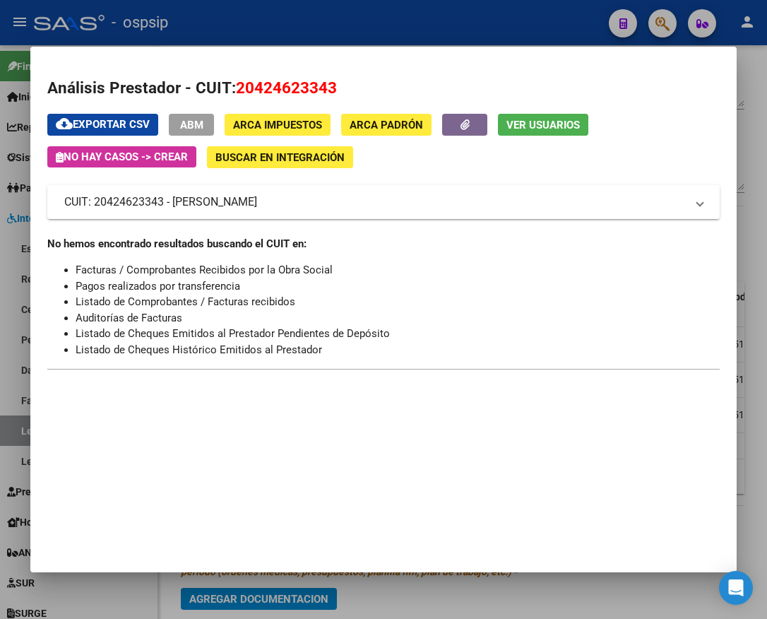
click at [563, 592] on div at bounding box center [383, 309] width 767 height 619
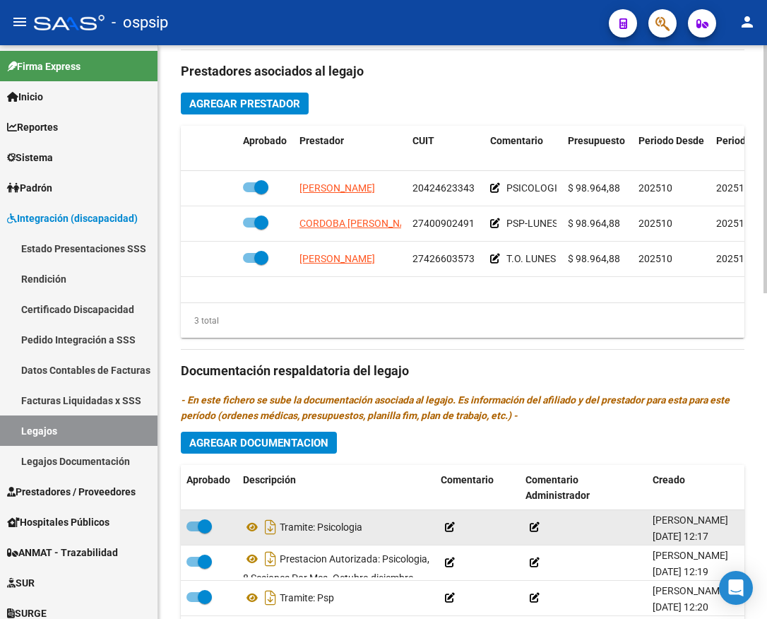
scroll to position [755, 0]
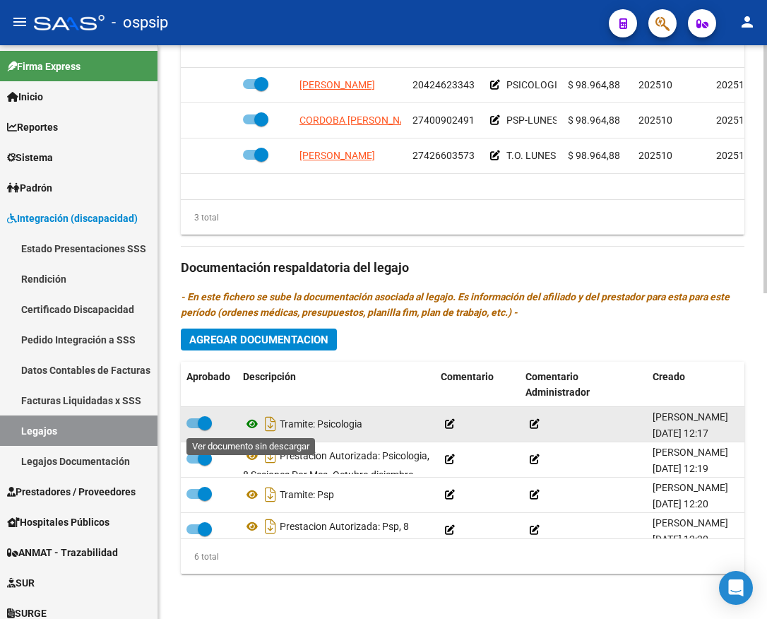
click at [254, 422] on icon at bounding box center [252, 423] width 18 height 17
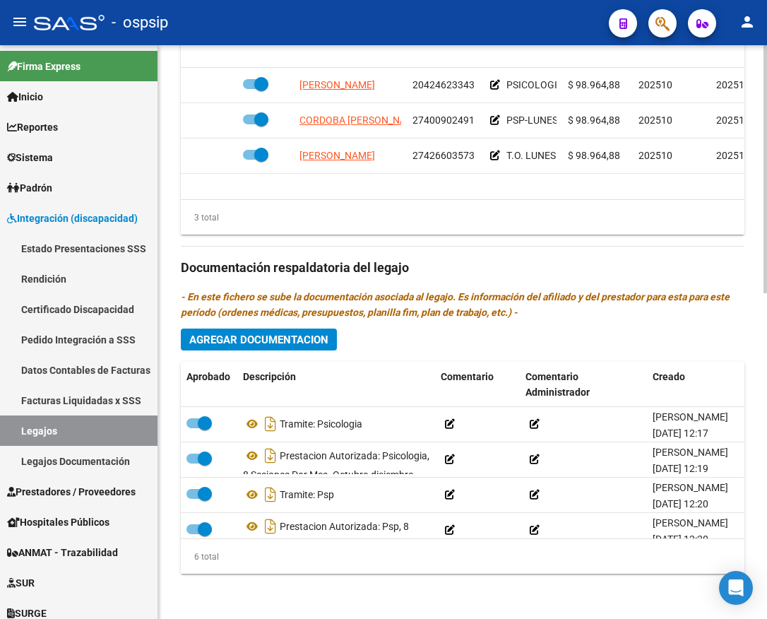
scroll to position [684, 0]
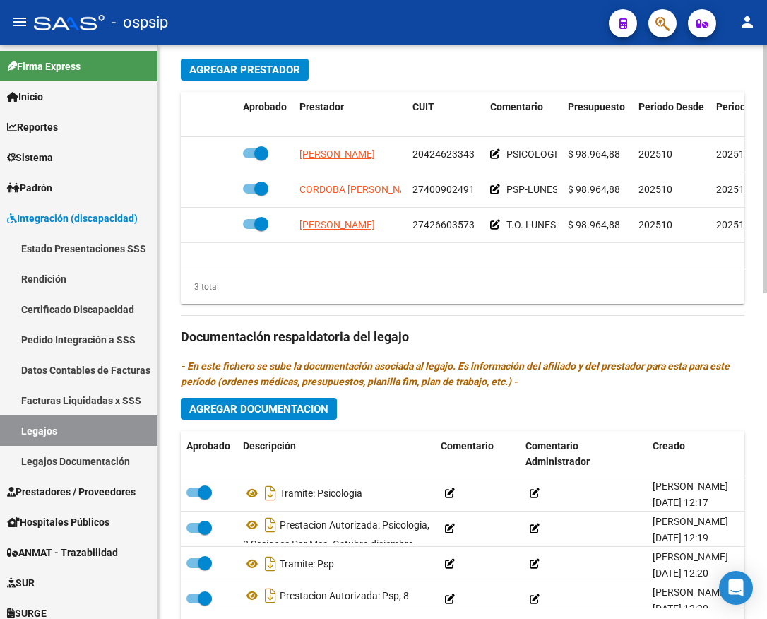
click at [567, 330] on h3 "Documentación respaldatoria del legajo" at bounding box center [462, 337] width 563 height 20
click at [94, 432] on link "Legajos" at bounding box center [78, 430] width 157 height 30
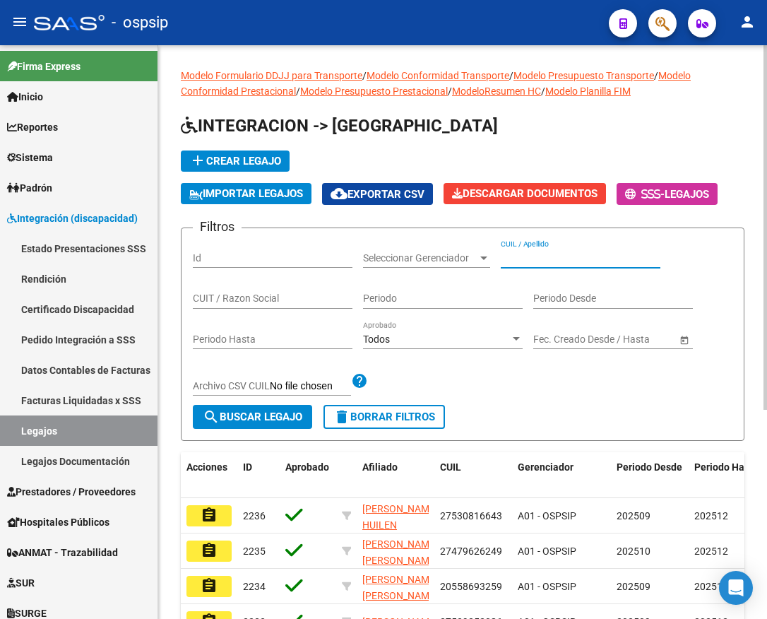
paste input "20556094110"
type input "20556094110"
click at [263, 422] on span "search Buscar Legajo" at bounding box center [253, 416] width 100 height 13
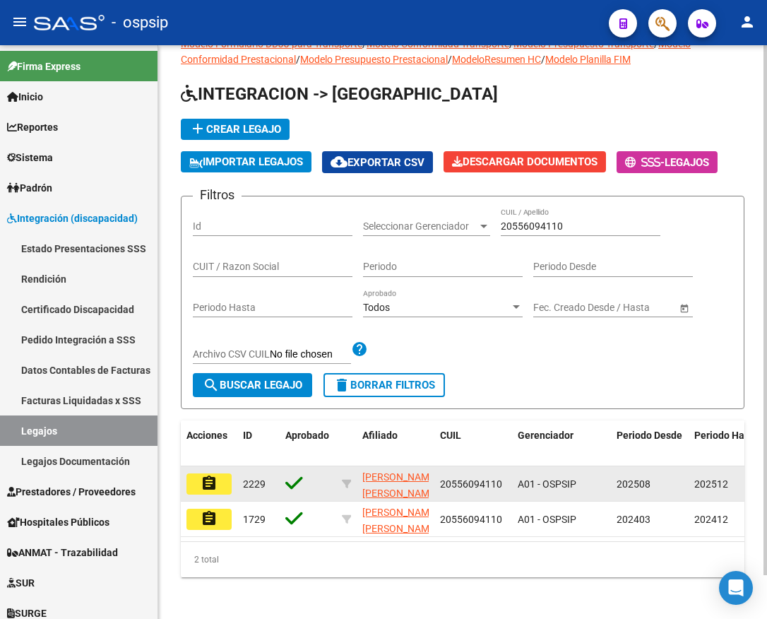
scroll to position [47, 0]
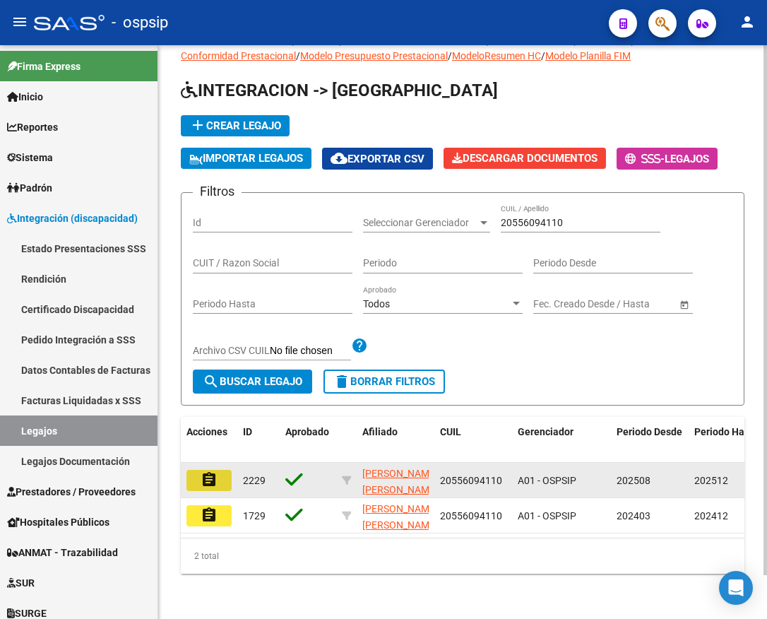
click at [215, 472] on mat-icon "assignment" at bounding box center [209, 479] width 17 height 17
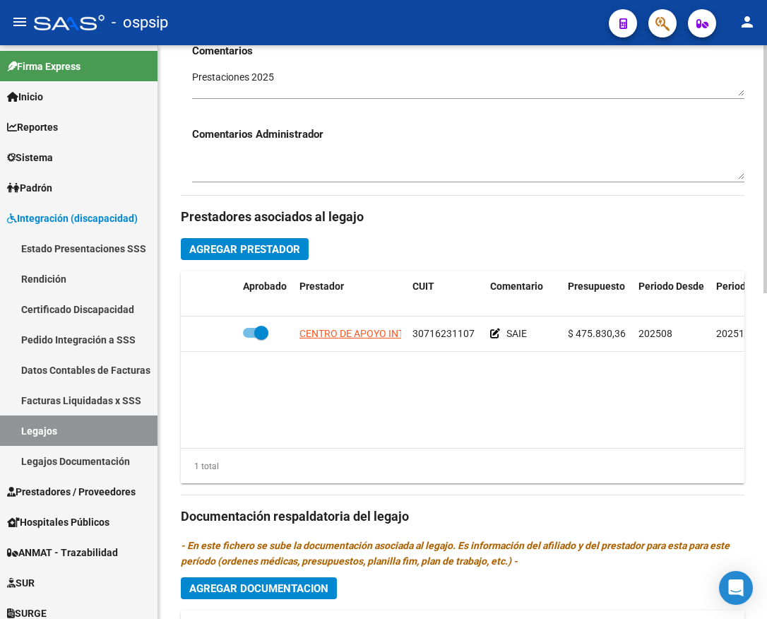
scroll to position [706, 0]
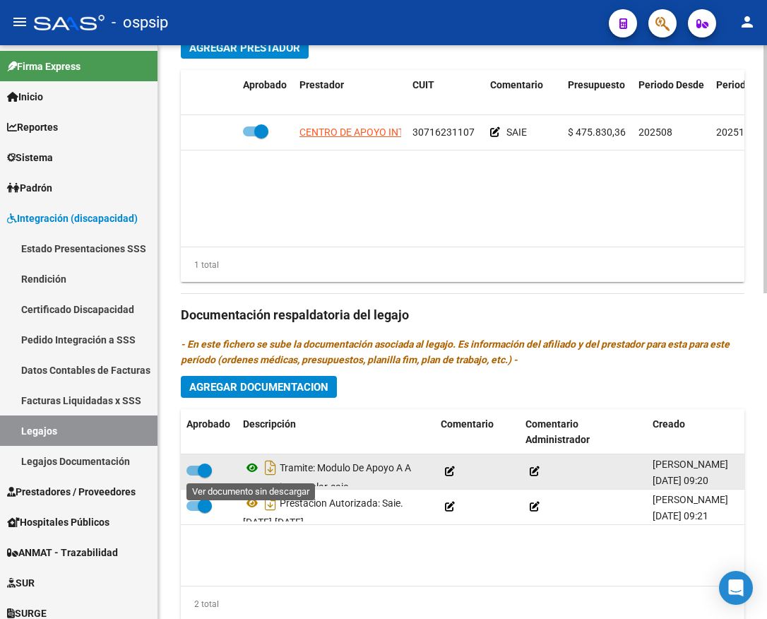
click at [251, 471] on icon at bounding box center [252, 467] width 18 height 17
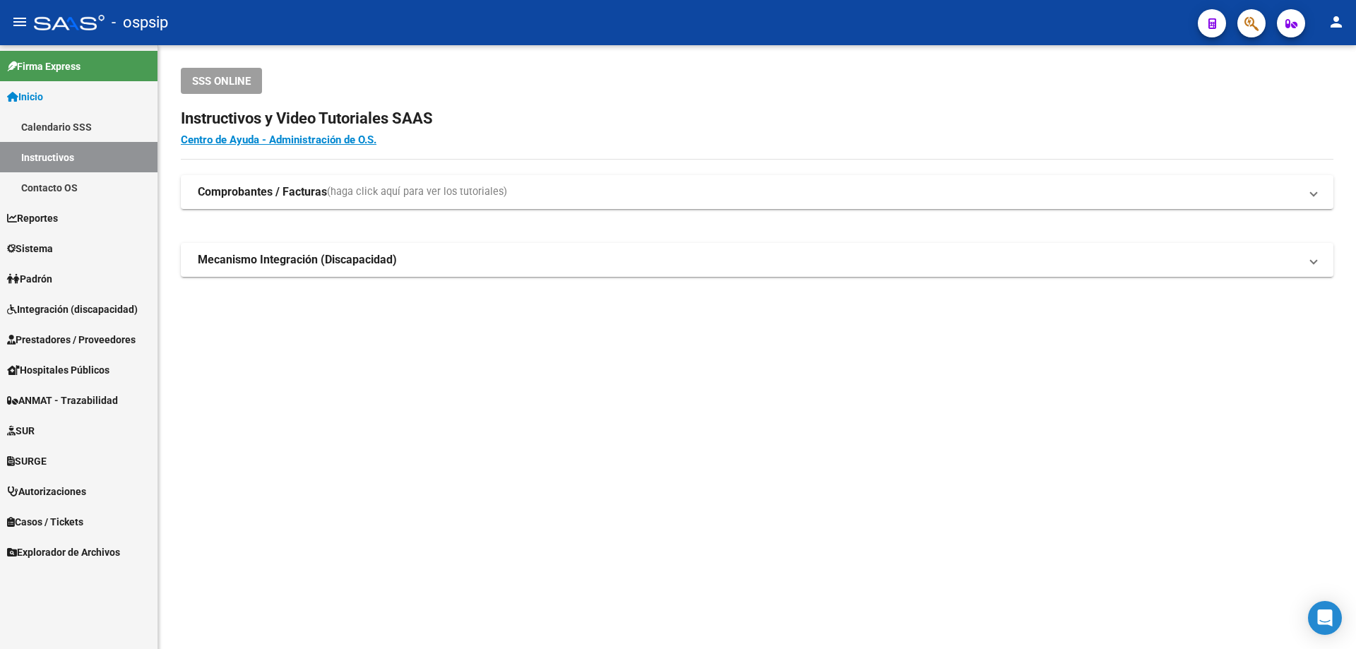
click at [42, 244] on span "Sistema" at bounding box center [30, 249] width 46 height 16
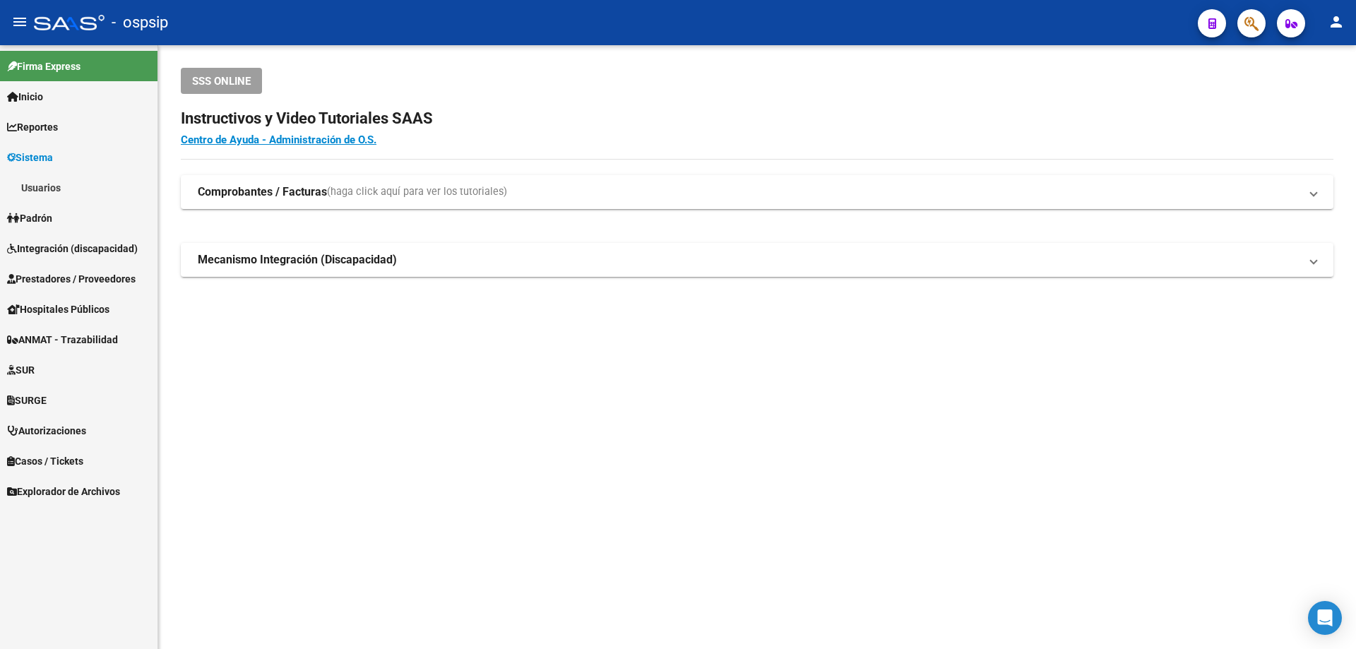
click at [57, 251] on span "Integración (discapacidad)" at bounding box center [72, 249] width 131 height 16
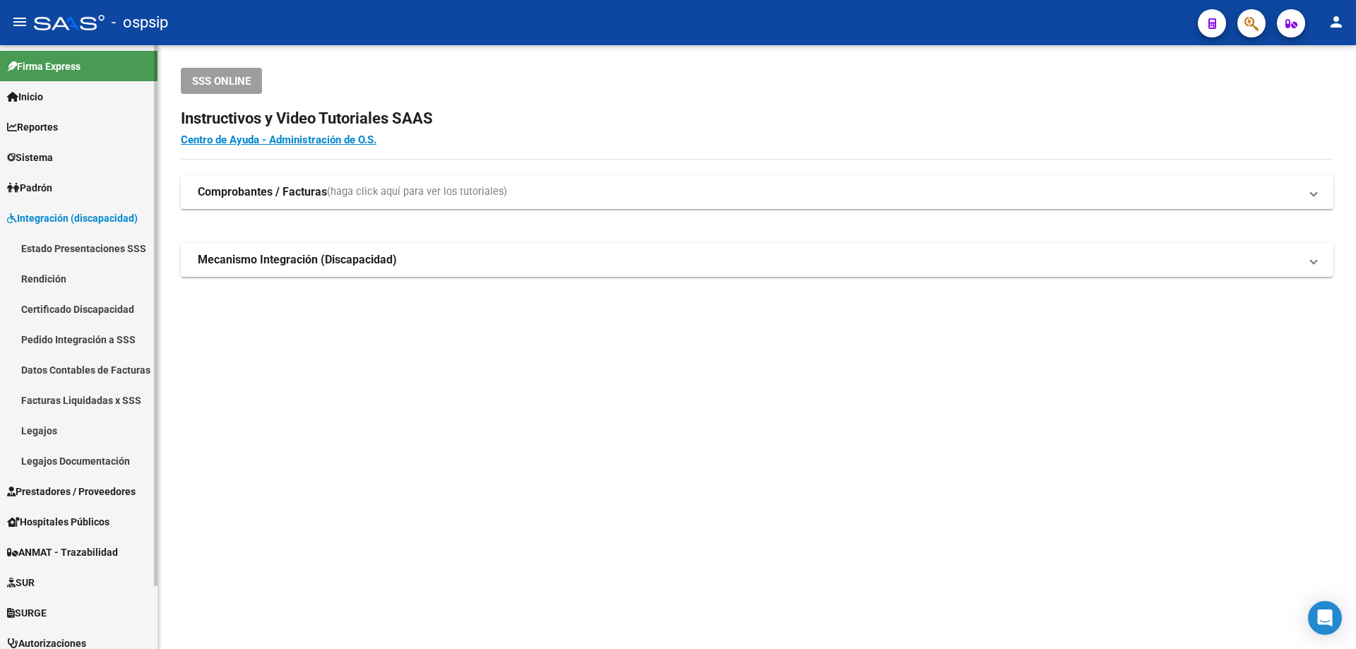
click at [47, 428] on link "Legajos" at bounding box center [78, 430] width 157 height 30
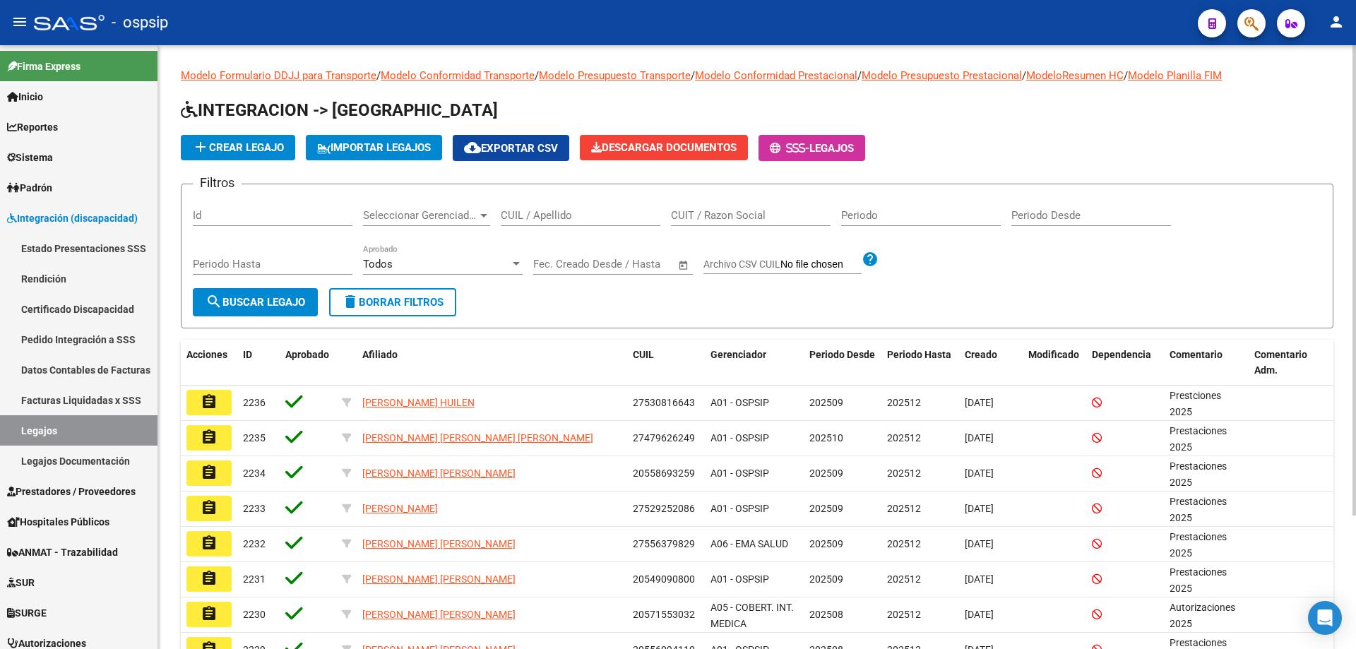
drag, startPoint x: 536, startPoint y: 219, endPoint x: 542, endPoint y: 208, distance: 13.0
drag, startPoint x: 543, startPoint y: 207, endPoint x: 525, endPoint y: 208, distance: 18.4
paste input "20556094110"
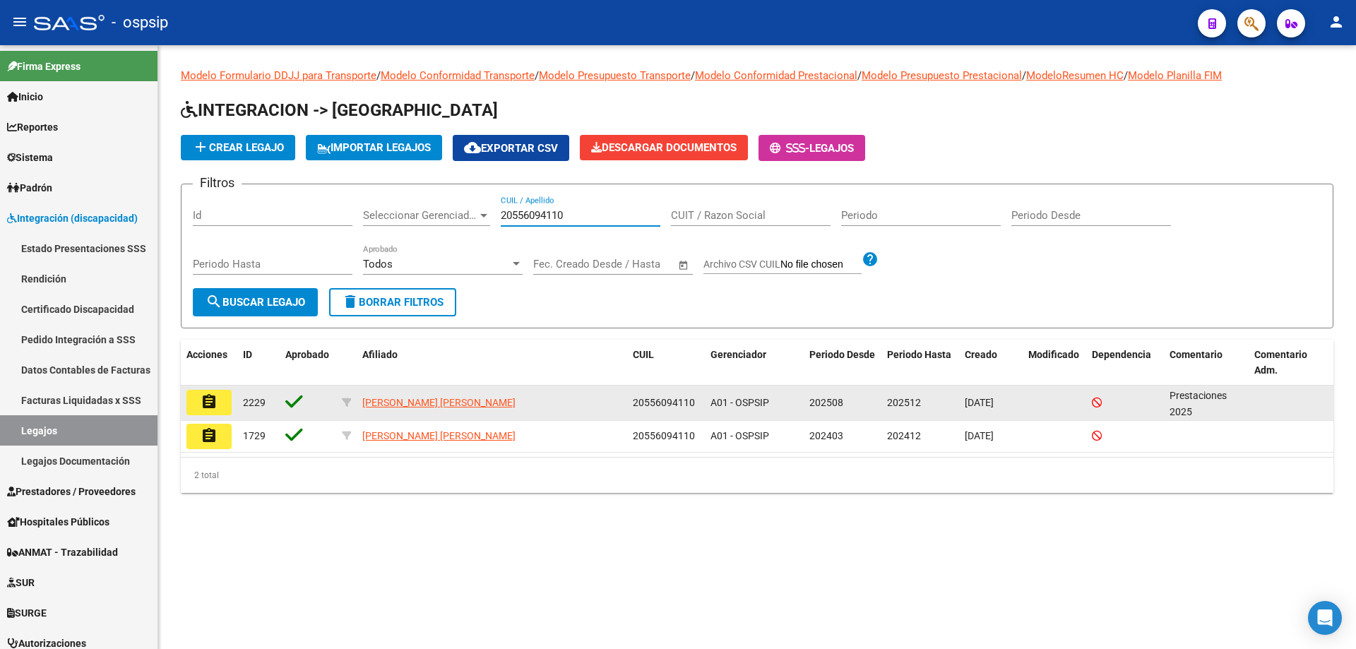
type input "20556094110"
click at [217, 407] on button "assignment" at bounding box center [208, 402] width 45 height 25
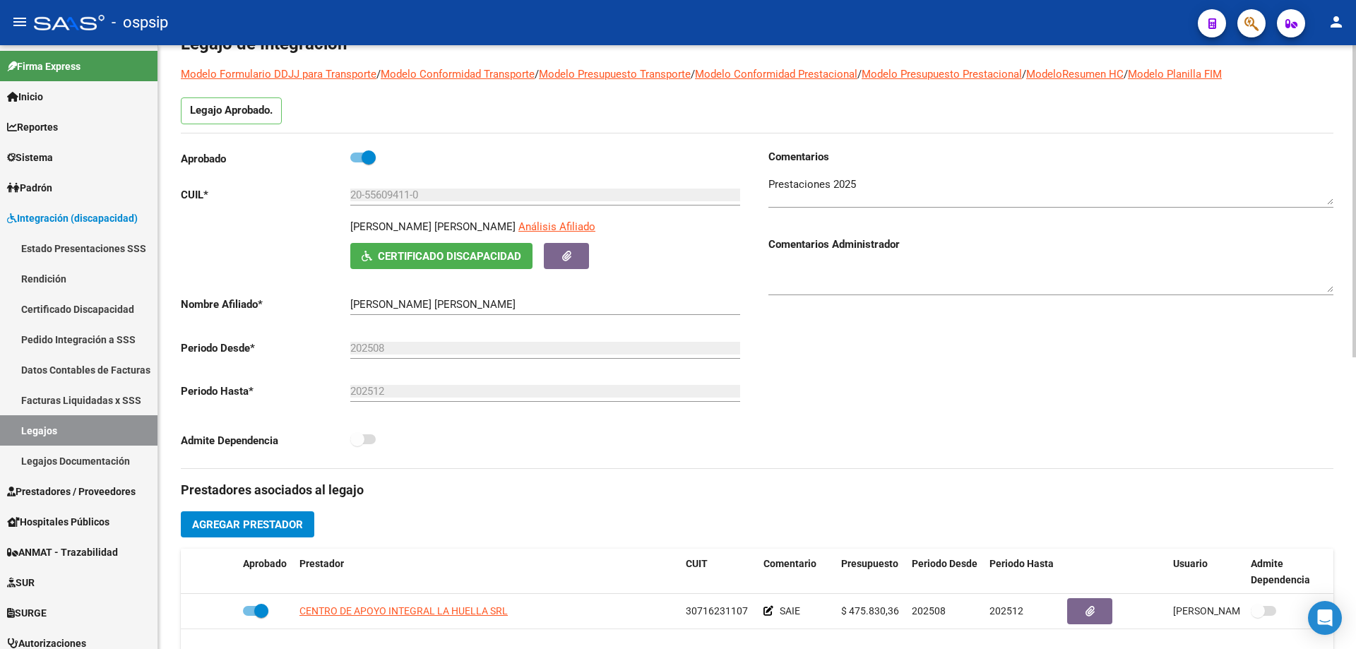
scroll to position [71, 0]
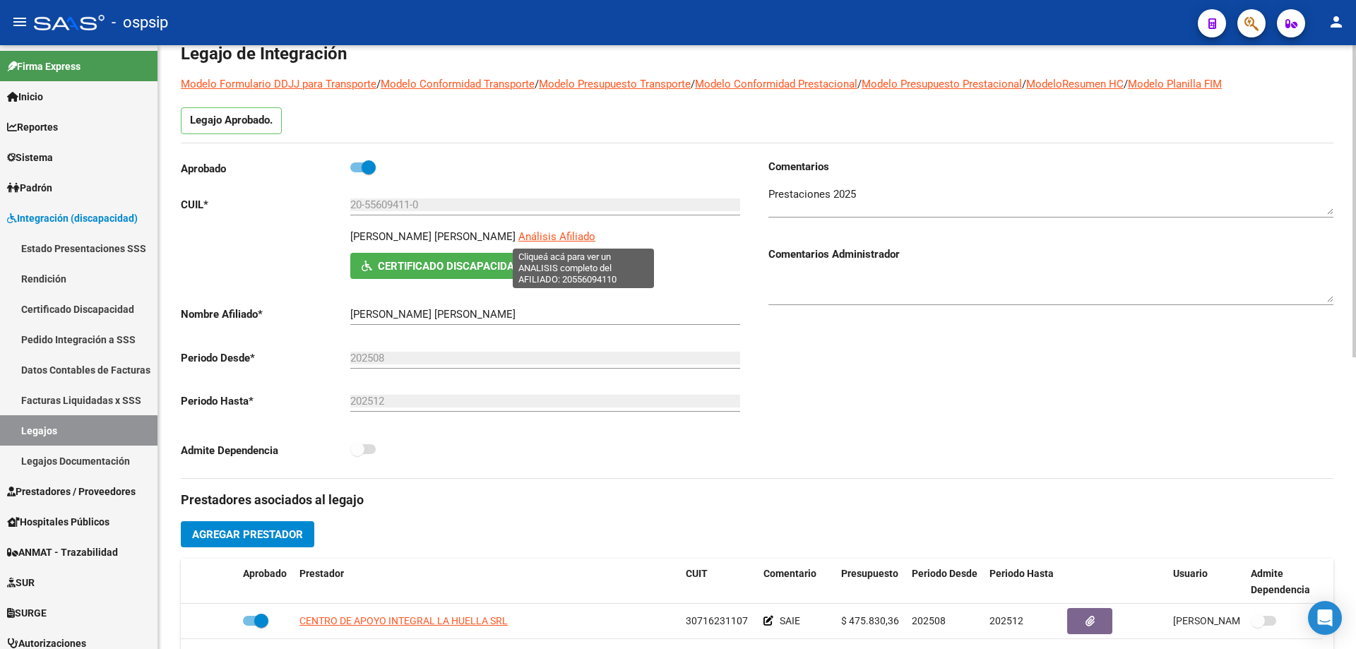
click at [595, 238] on span "Análisis Afiliado" at bounding box center [556, 236] width 77 height 13
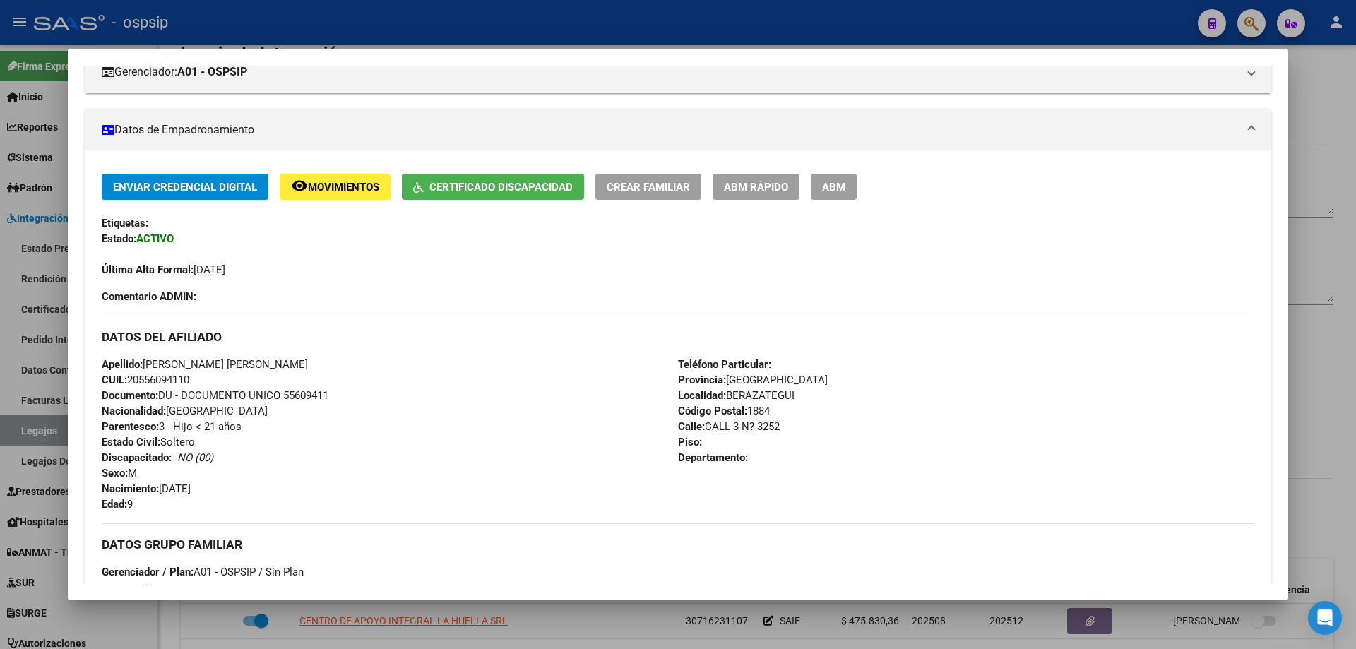
scroll to position [276, 0]
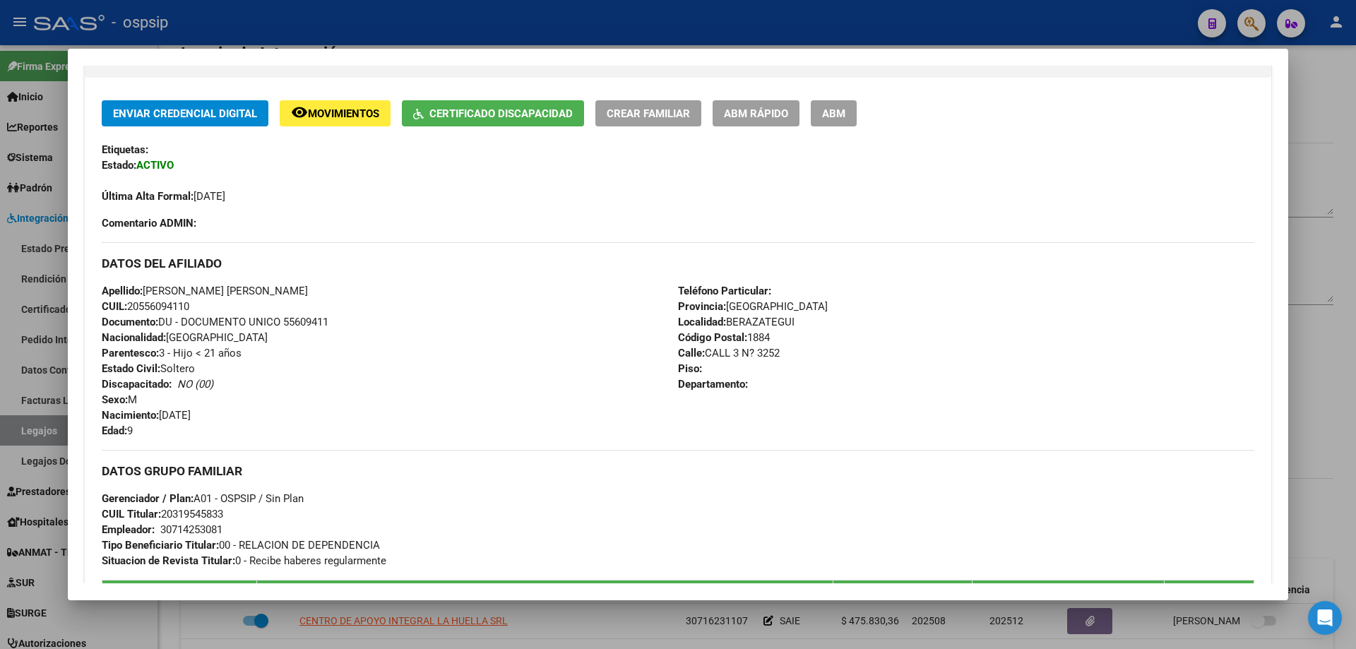
drag, startPoint x: 162, startPoint y: 415, endPoint x: 206, endPoint y: 413, distance: 43.8
click at [232, 416] on div "Apellido: [PERSON_NAME] [PERSON_NAME] CUIL: 20556094110 Documento: DU - DOCUMEN…" at bounding box center [390, 360] width 576 height 155
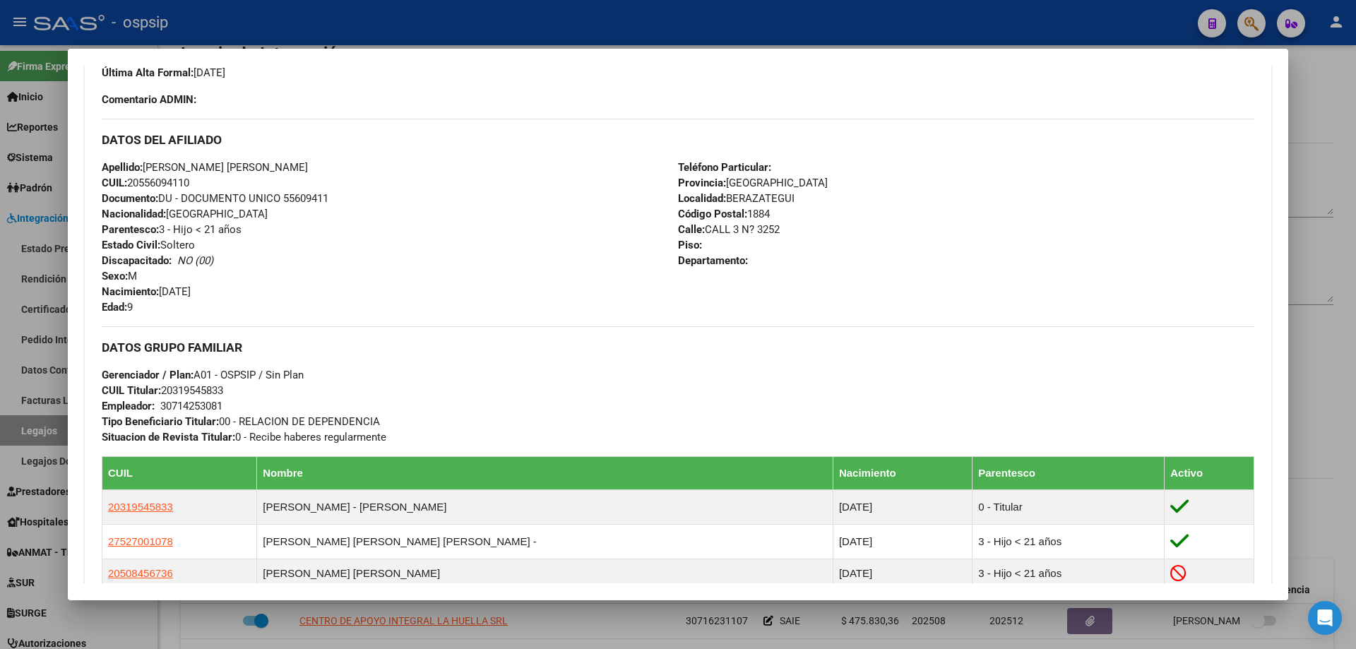
scroll to position [417, 0]
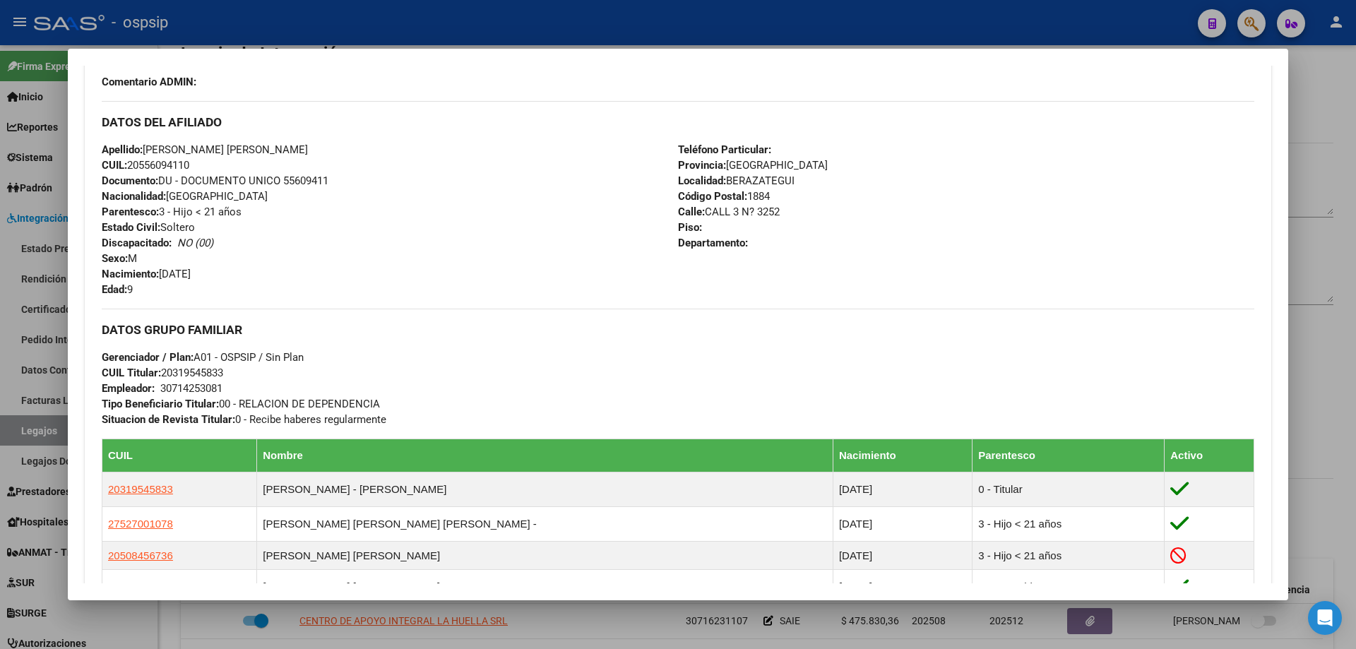
drag, startPoint x: 162, startPoint y: 370, endPoint x: 220, endPoint y: 374, distance: 58.0
click at [223, 374] on span "CUIL Titular: 20319545833" at bounding box center [162, 372] width 121 height 13
copy span "20319545833"
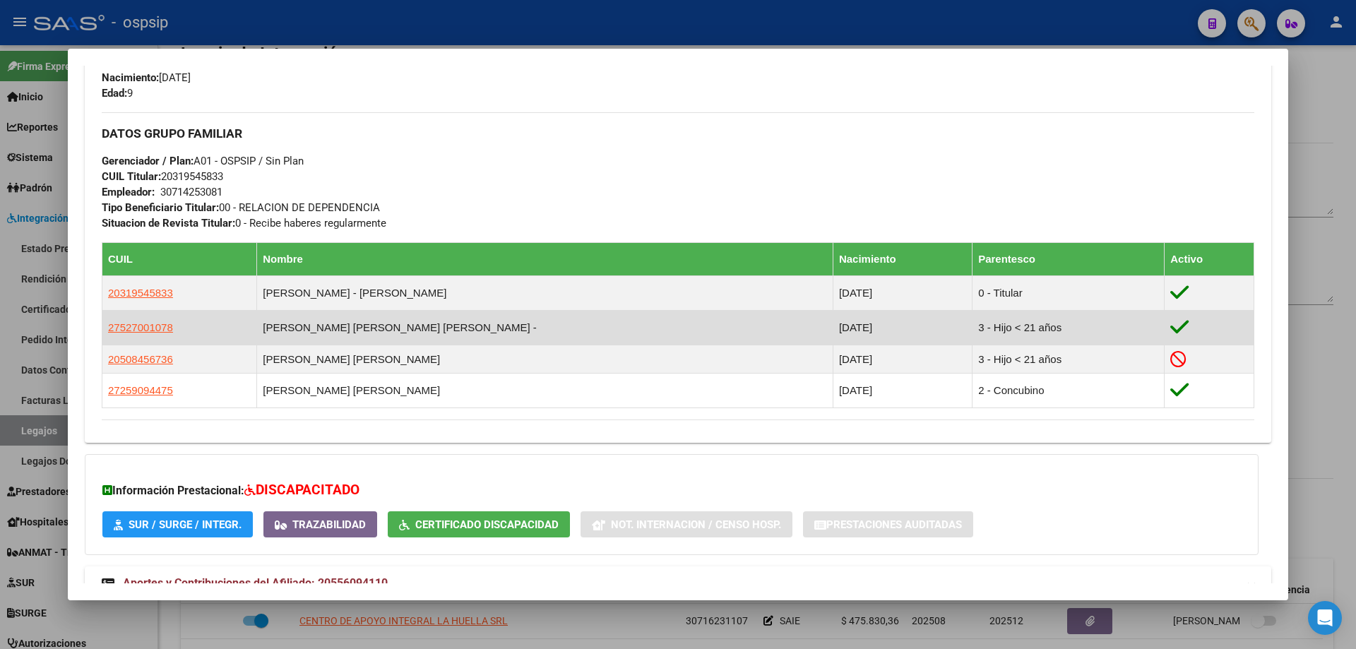
scroll to position [629, 0]
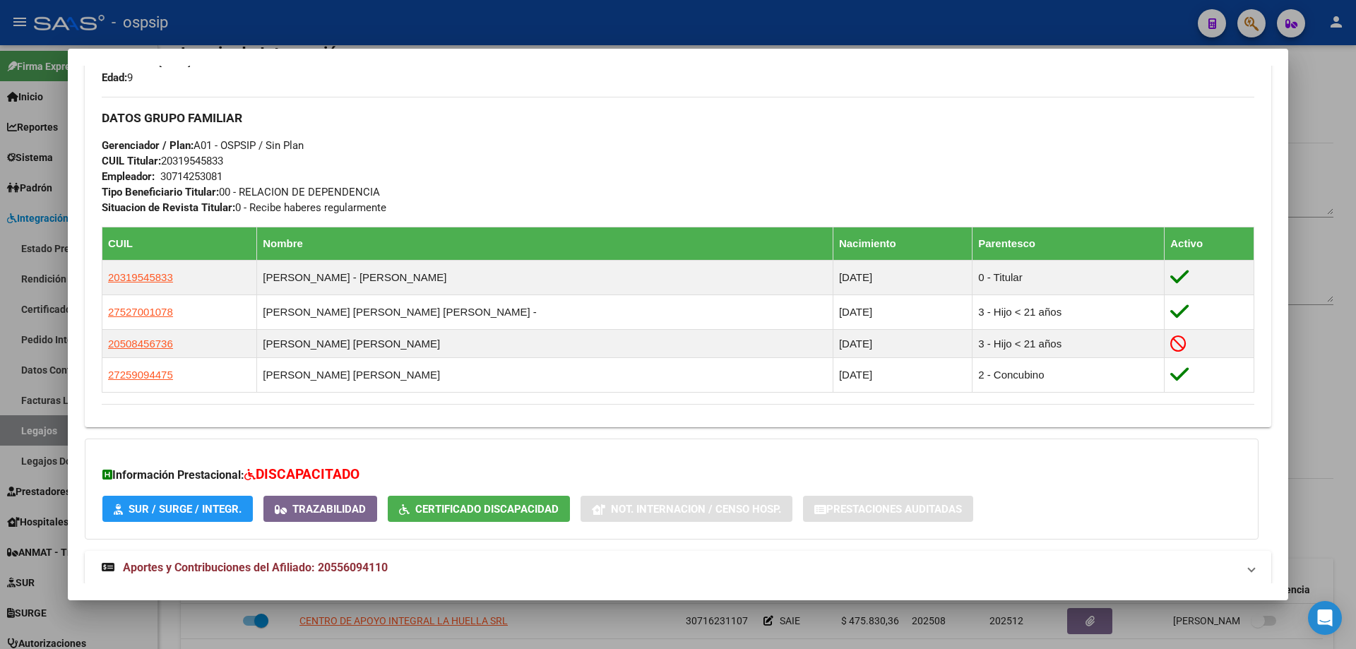
click at [1324, 349] on div at bounding box center [678, 324] width 1356 height 649
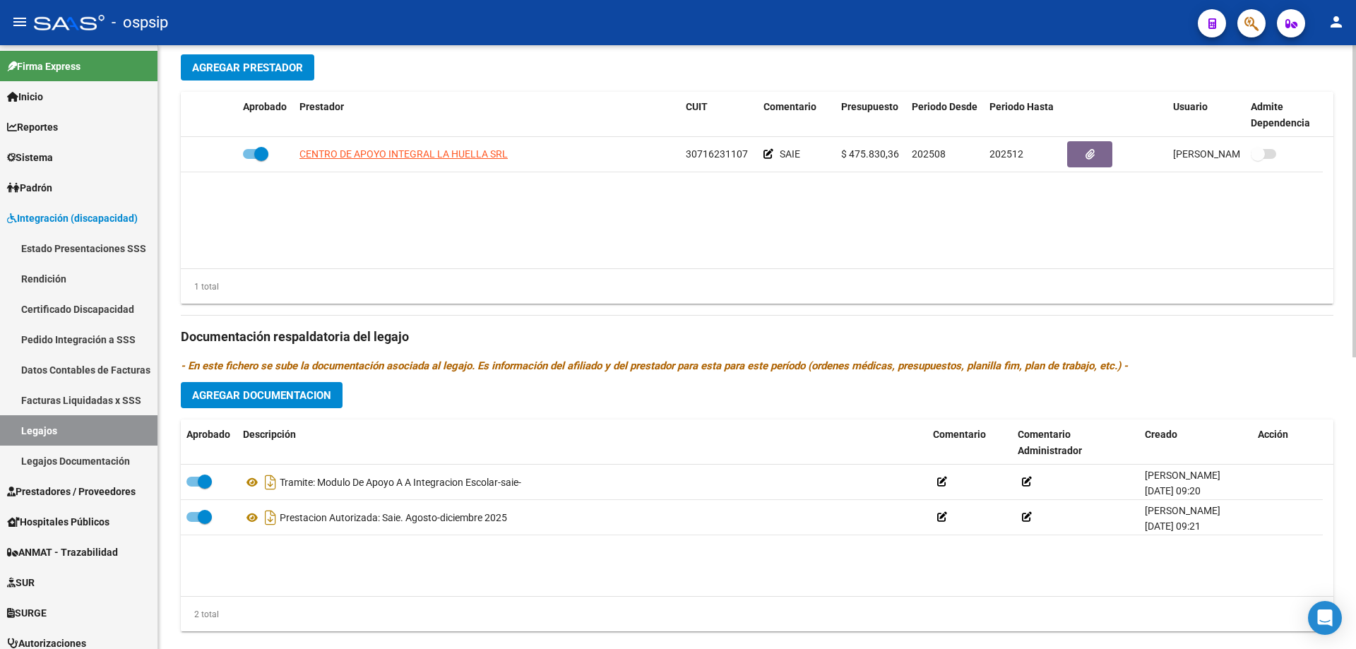
scroll to position [565, 0]
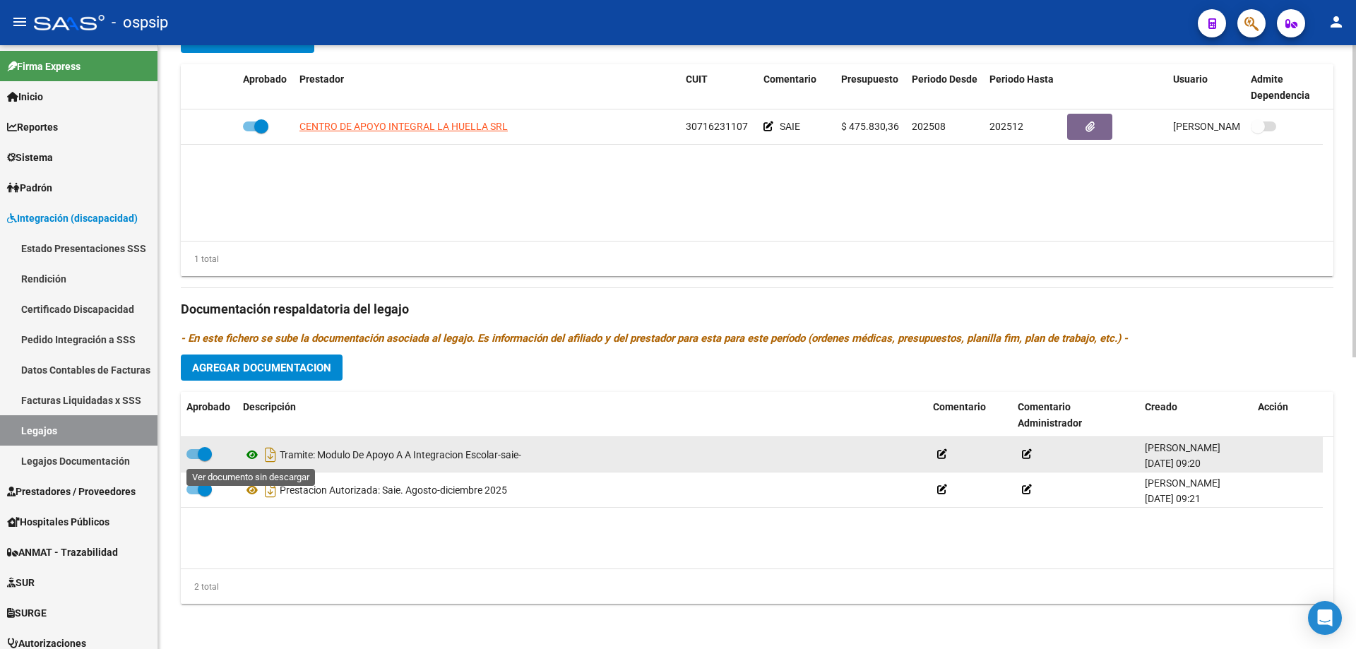
click at [248, 455] on icon at bounding box center [252, 454] width 18 height 17
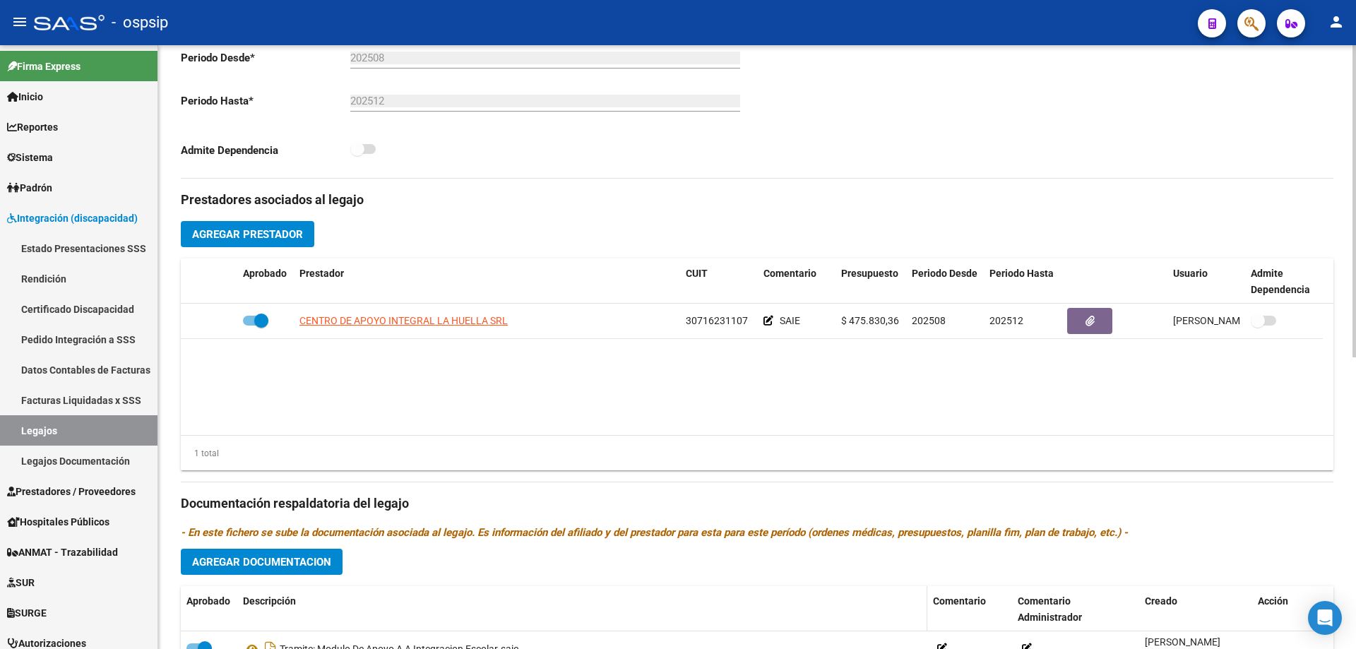
scroll to position [494, 0]
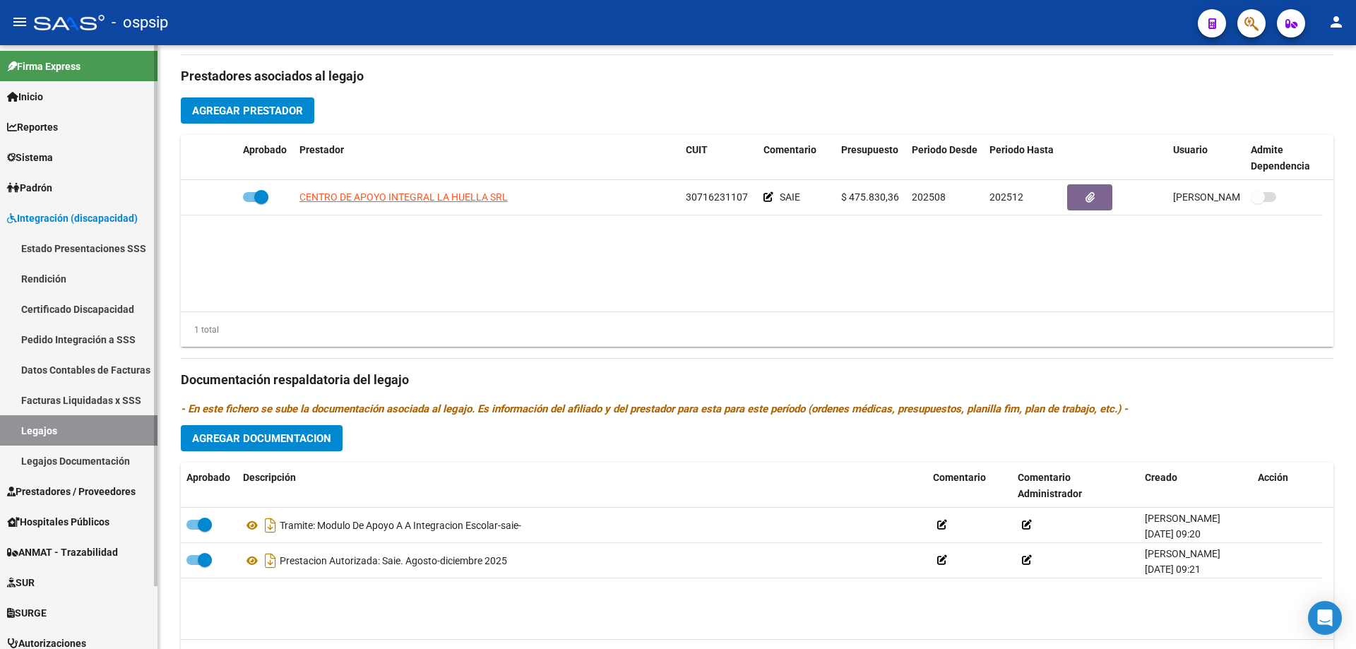
click at [30, 426] on link "Legajos" at bounding box center [78, 430] width 157 height 30
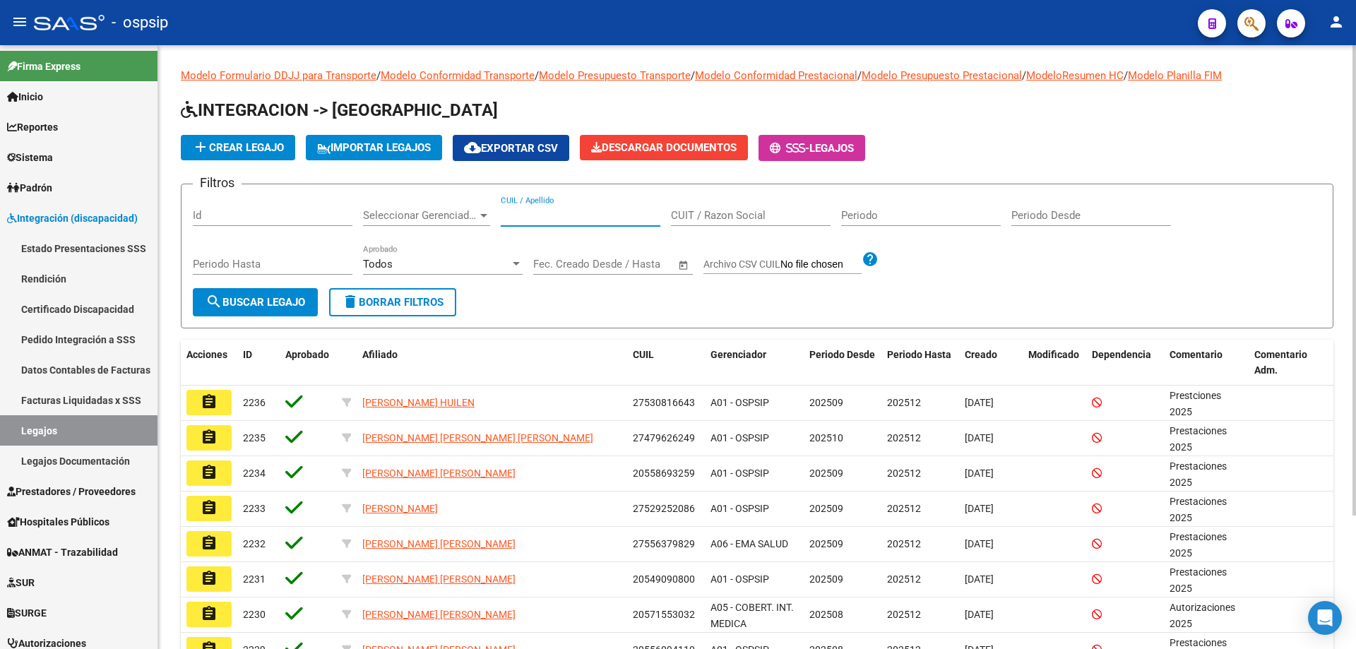
paste input "20494464900"
type input "20494464900"
click at [303, 308] on span "search Buscar Legajo" at bounding box center [255, 302] width 100 height 13
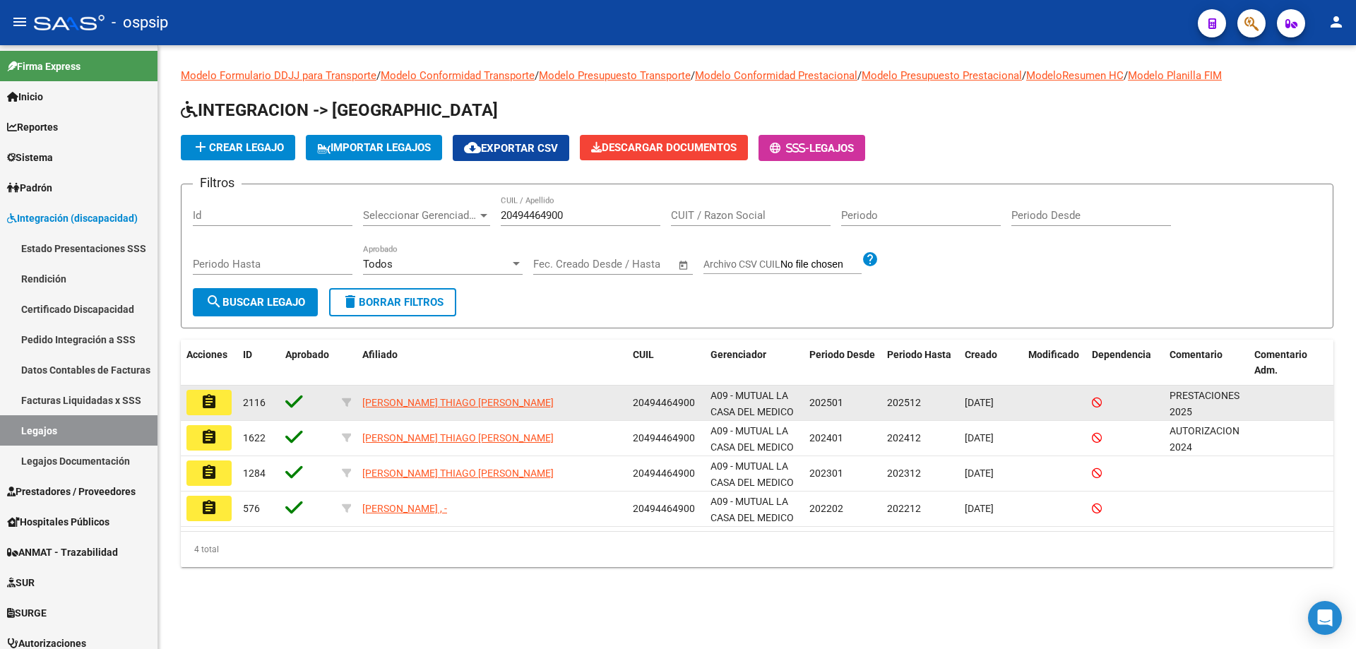
click at [212, 404] on mat-icon "assignment" at bounding box center [209, 401] width 17 height 17
